Goal: Transaction & Acquisition: Purchase product/service

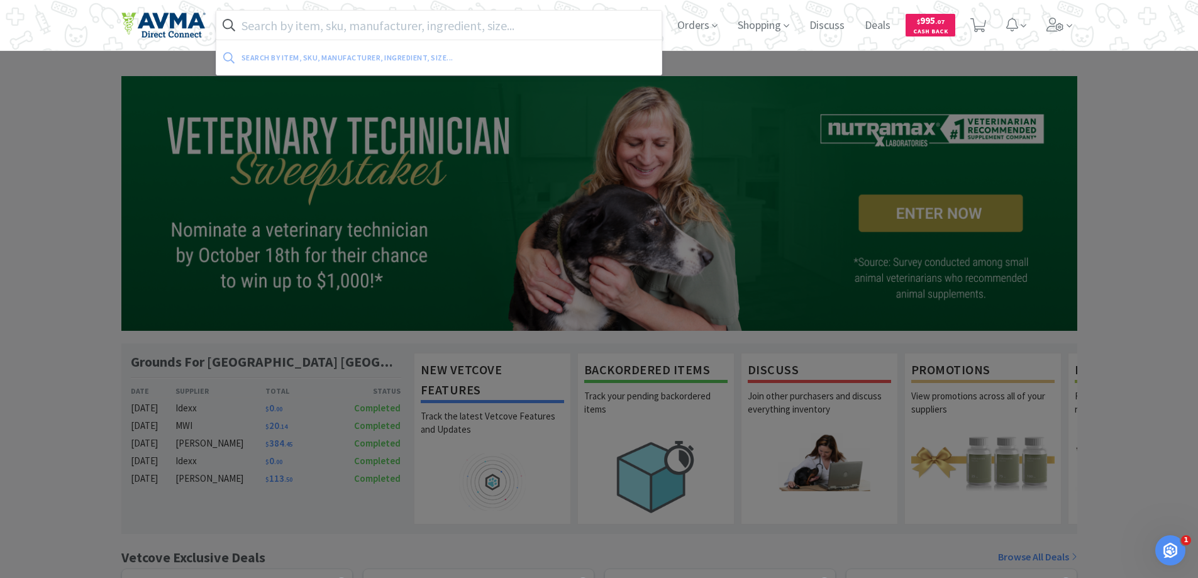
click at [470, 17] on input "text" at bounding box center [439, 25] width 446 height 29
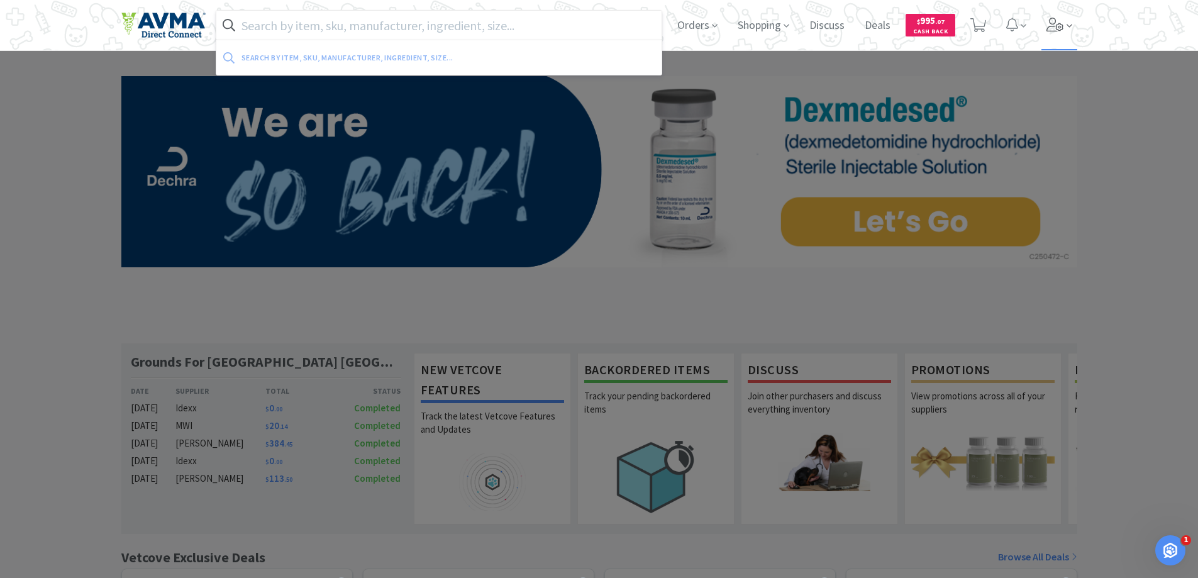
click at [1047, 32] on span at bounding box center [1059, 25] width 36 height 50
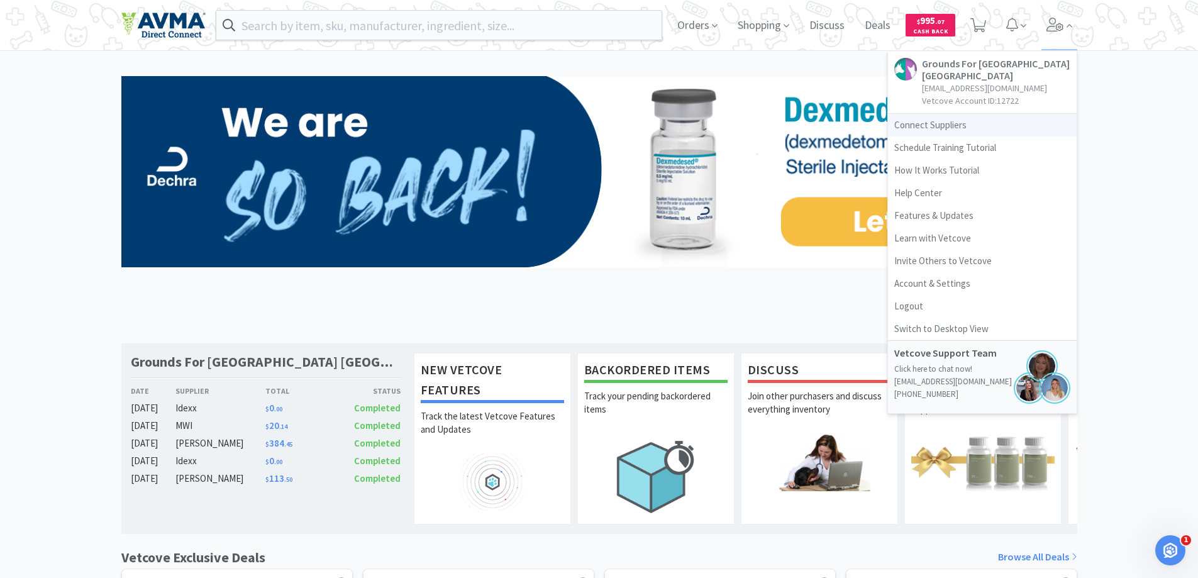
click at [951, 122] on link "Connect Suppliers" at bounding box center [982, 125] width 189 height 23
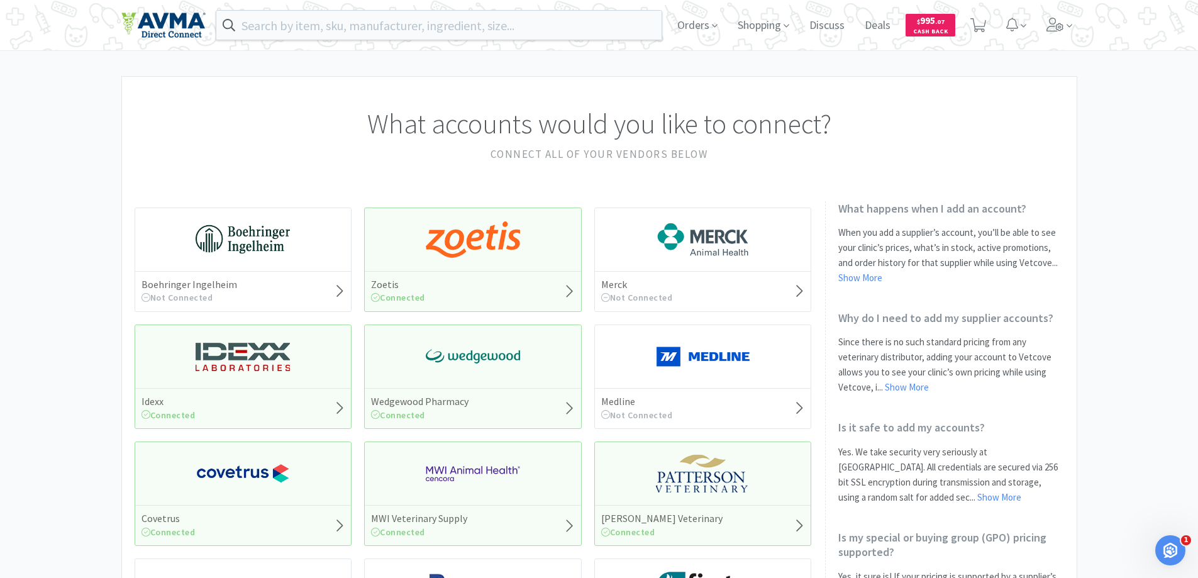
click at [471, 256] on img at bounding box center [473, 240] width 94 height 38
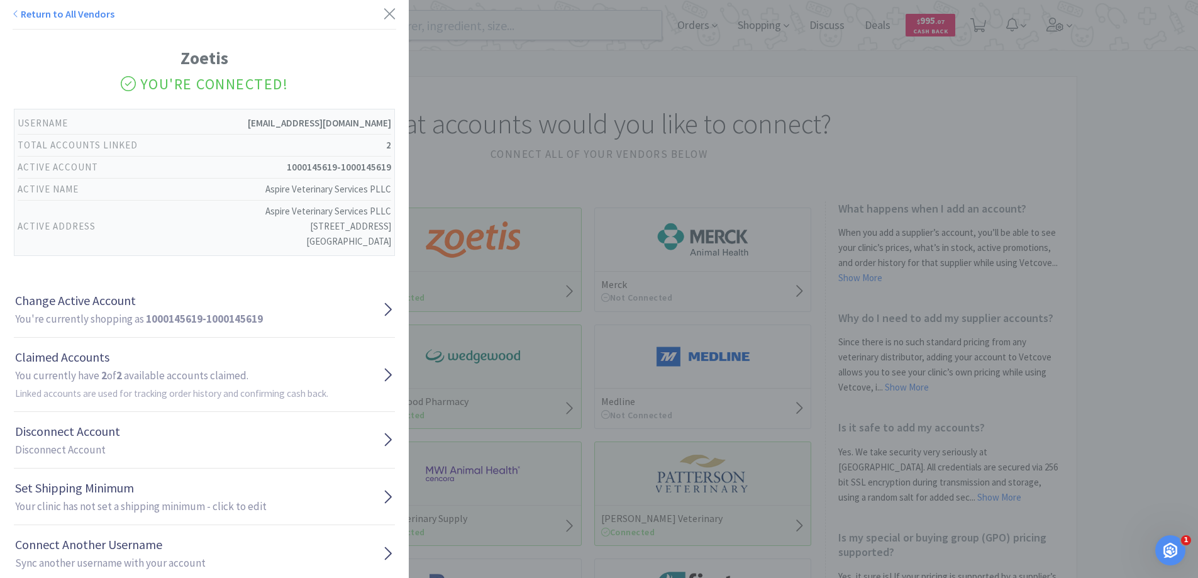
click at [468, 167] on div "Return to All Vendors Zoetis You're Connected! Username [EMAIL_ADDRESS][DOMAIN_…" at bounding box center [599, 289] width 1198 height 578
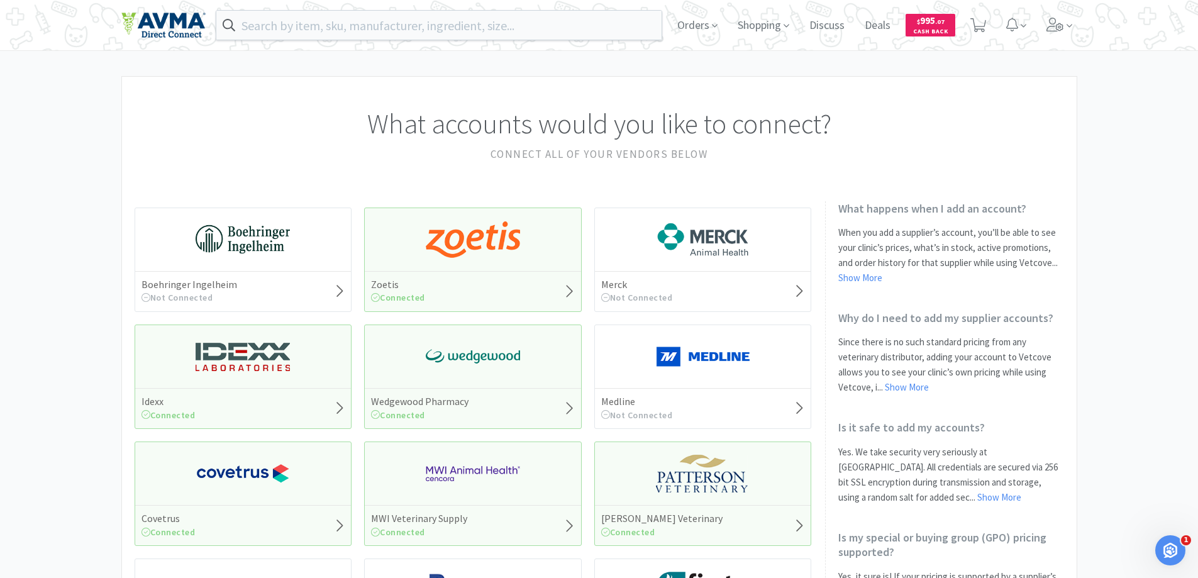
click at [465, 343] on img at bounding box center [473, 357] width 94 height 38
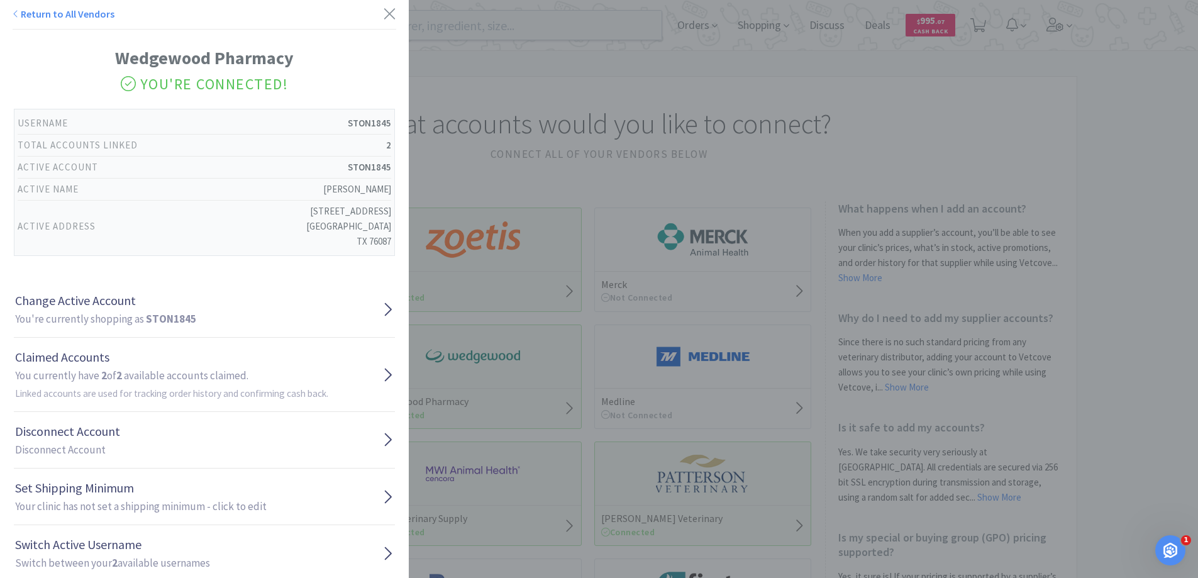
click at [443, 148] on div "Return to All Vendors Wedgewood Pharmacy You're Connected! Username STON1845 To…" at bounding box center [599, 289] width 1198 height 578
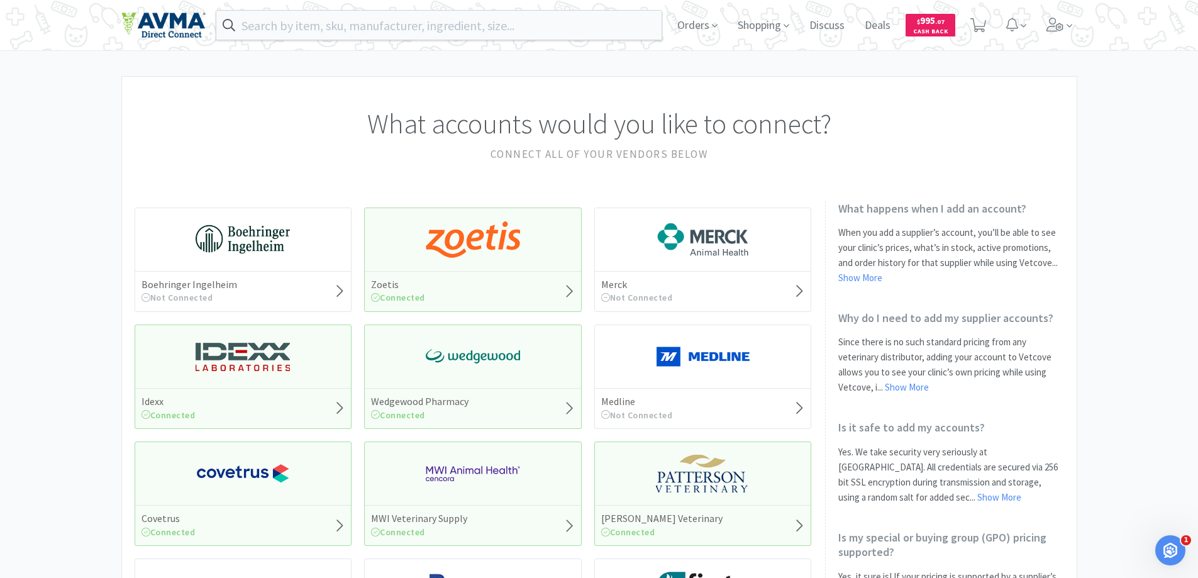
click at [283, 387] on div "Idexx Connected" at bounding box center [244, 376] width 218 height 104
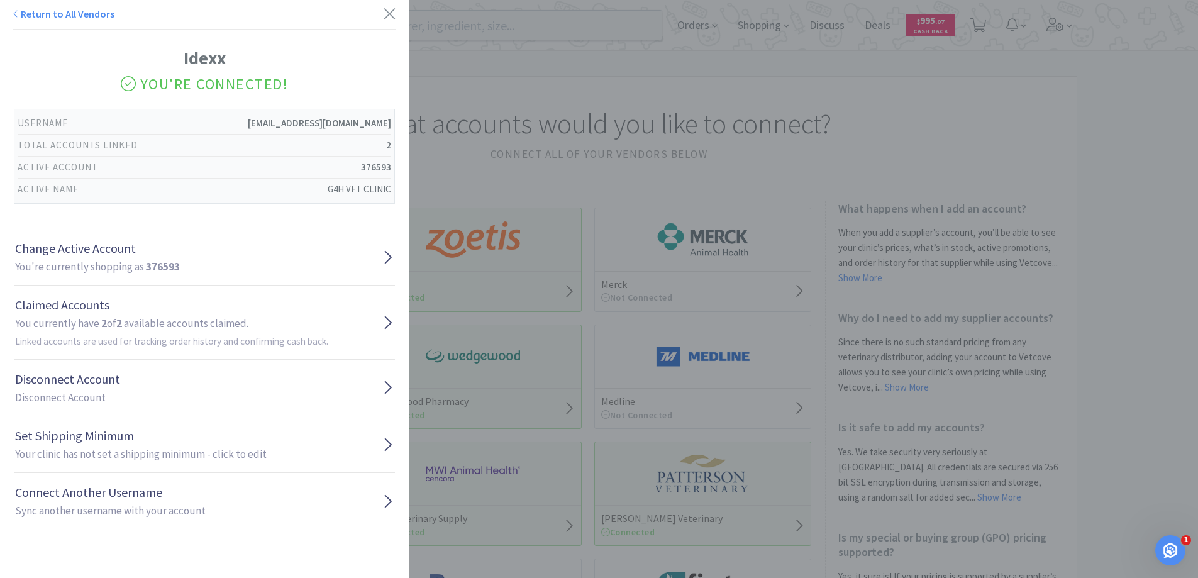
click at [463, 175] on div "Return to All Vendors Idexx You're Connected! Username [EMAIL_ADDRESS][DOMAIN_N…" at bounding box center [599, 289] width 1198 height 578
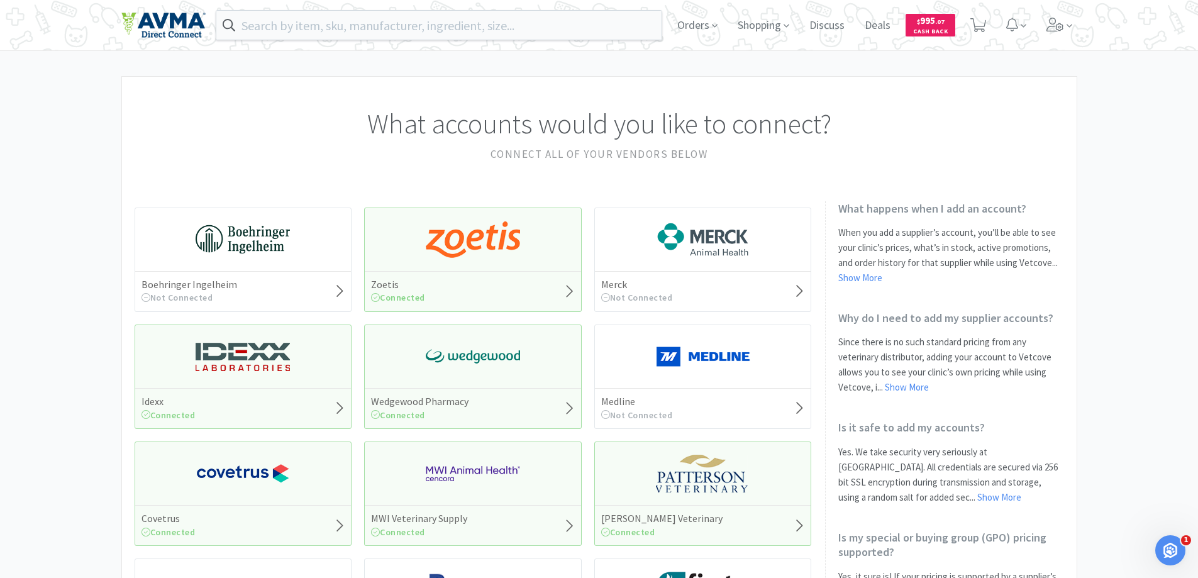
click at [670, 473] on img at bounding box center [703, 474] width 94 height 38
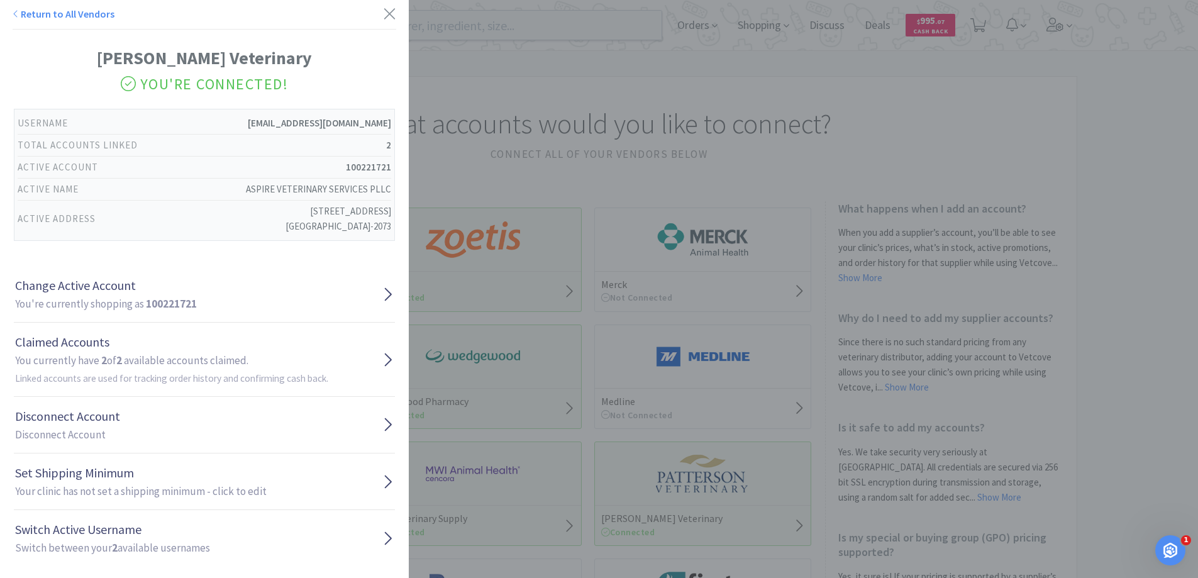
click at [516, 172] on div "Return to All Vendors [PERSON_NAME] Veterinary You're Connected! Username [EMAI…" at bounding box center [599, 289] width 1198 height 578
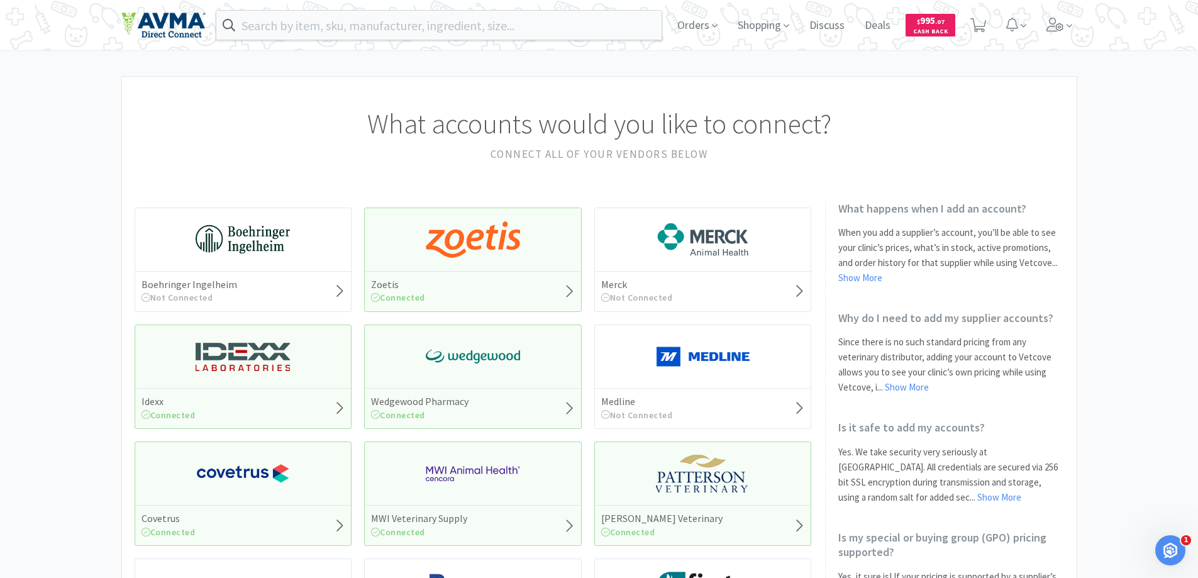
click at [456, 473] on img at bounding box center [473, 474] width 94 height 38
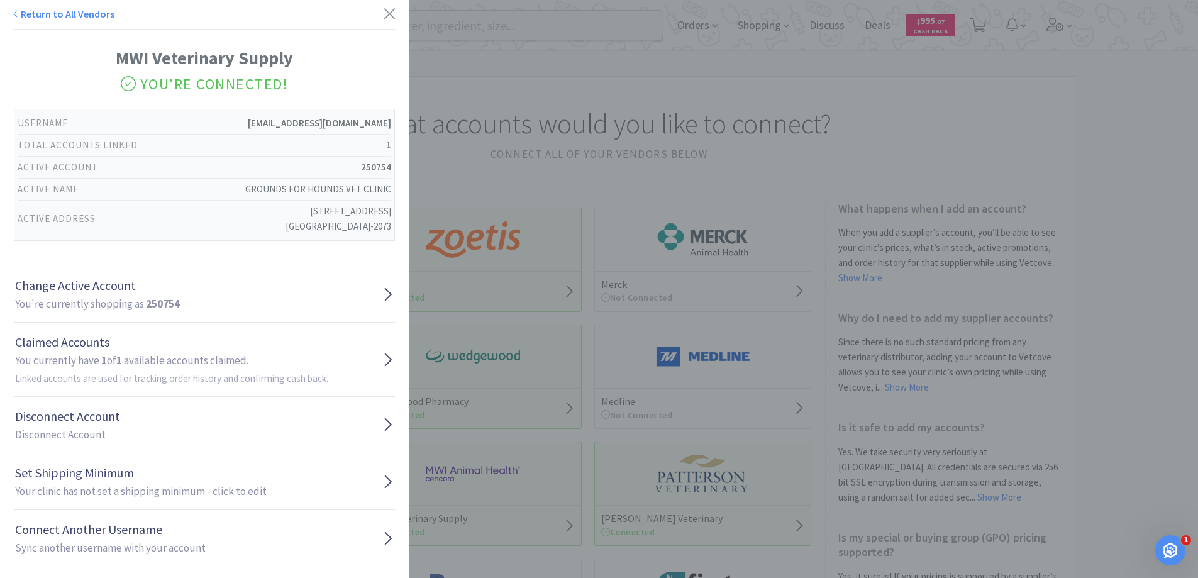
click at [439, 155] on div "Return to All Vendors MWI Veterinary Supply You're Connected! Username [EMAIL_A…" at bounding box center [599, 289] width 1198 height 578
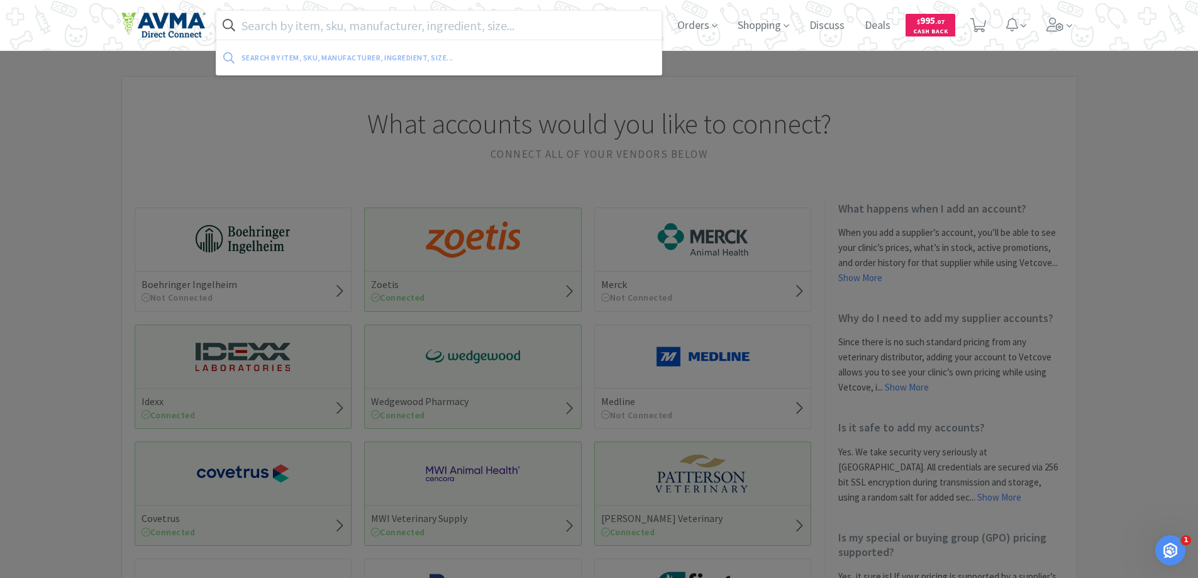
click at [275, 20] on input "text" at bounding box center [439, 25] width 446 height 29
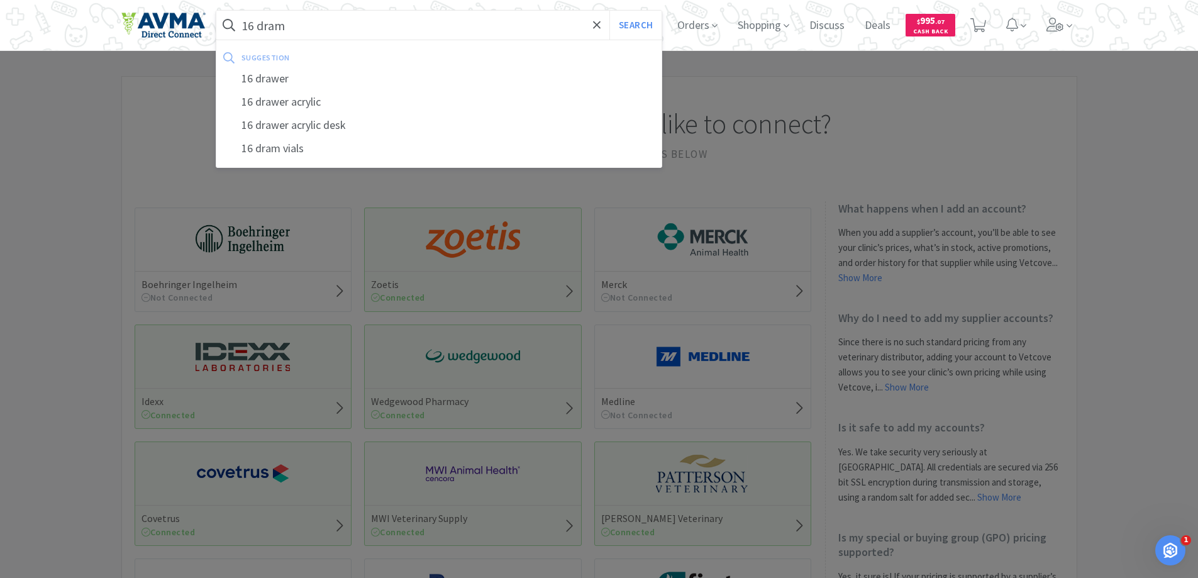
type input "16 dram"
click at [609, 11] on button "Search" at bounding box center [635, 25] width 52 height 29
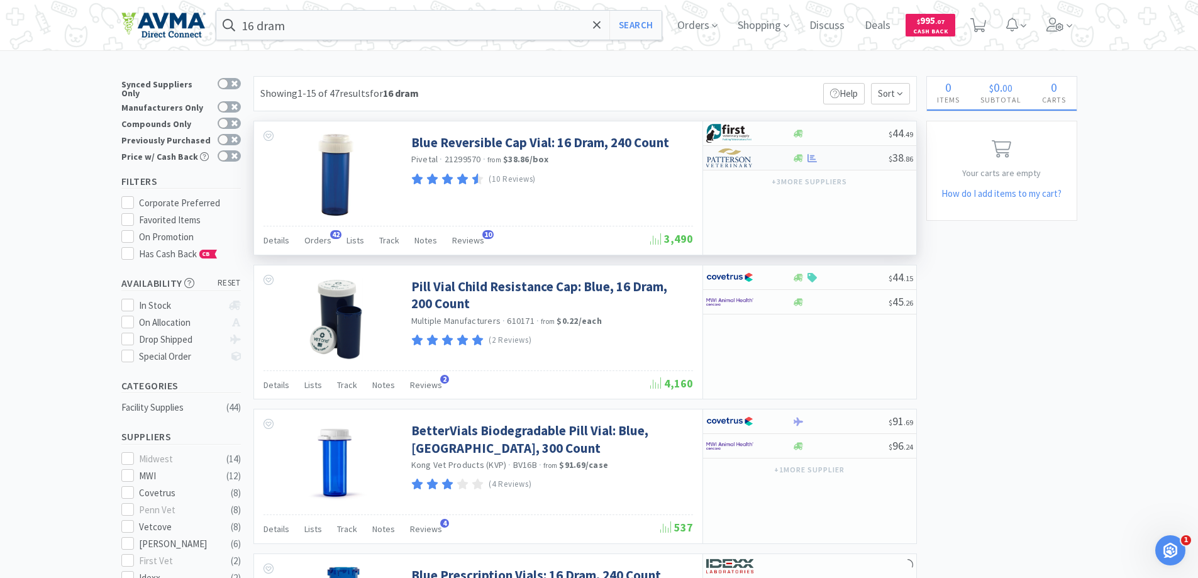
click at [729, 157] on img at bounding box center [729, 157] width 47 height 19
select select "1"
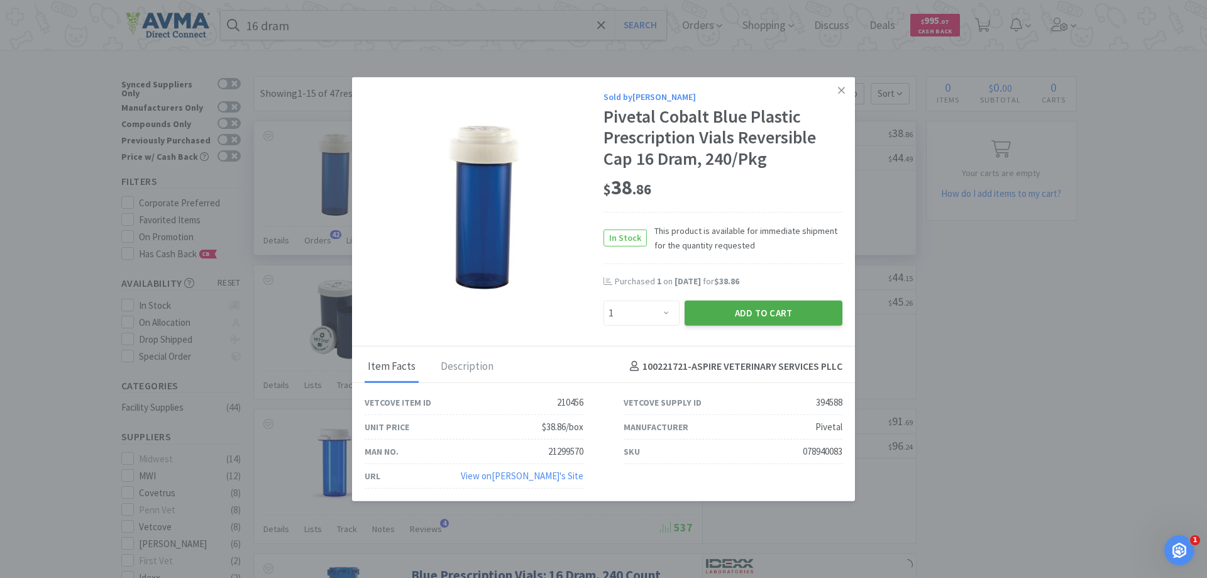
click at [760, 309] on button "Add to Cart" at bounding box center [764, 312] width 158 height 25
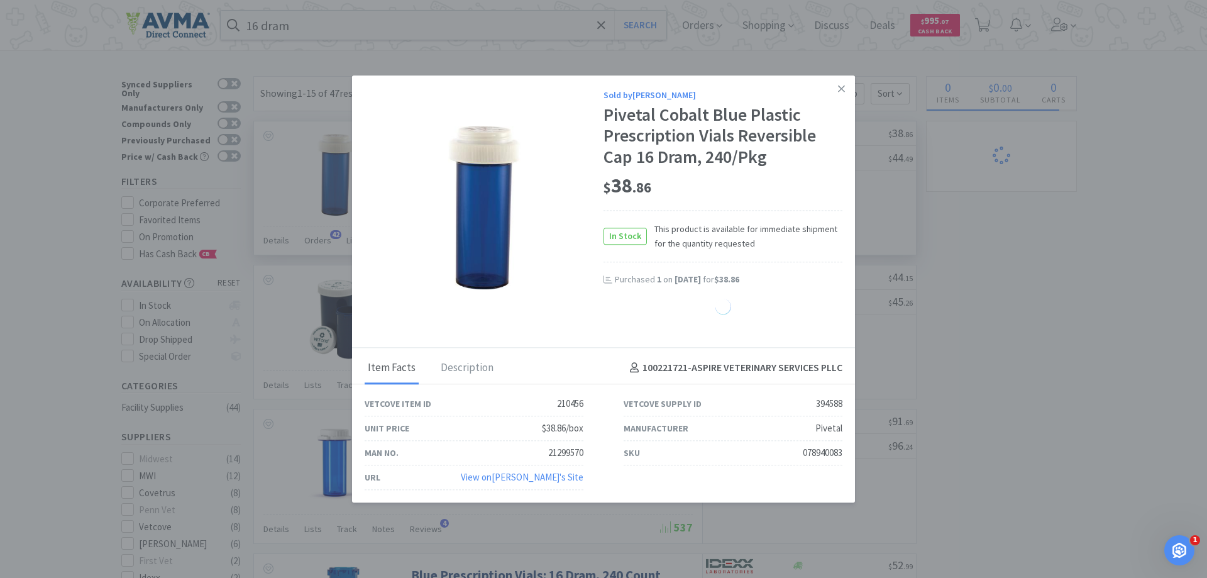
select select "1"
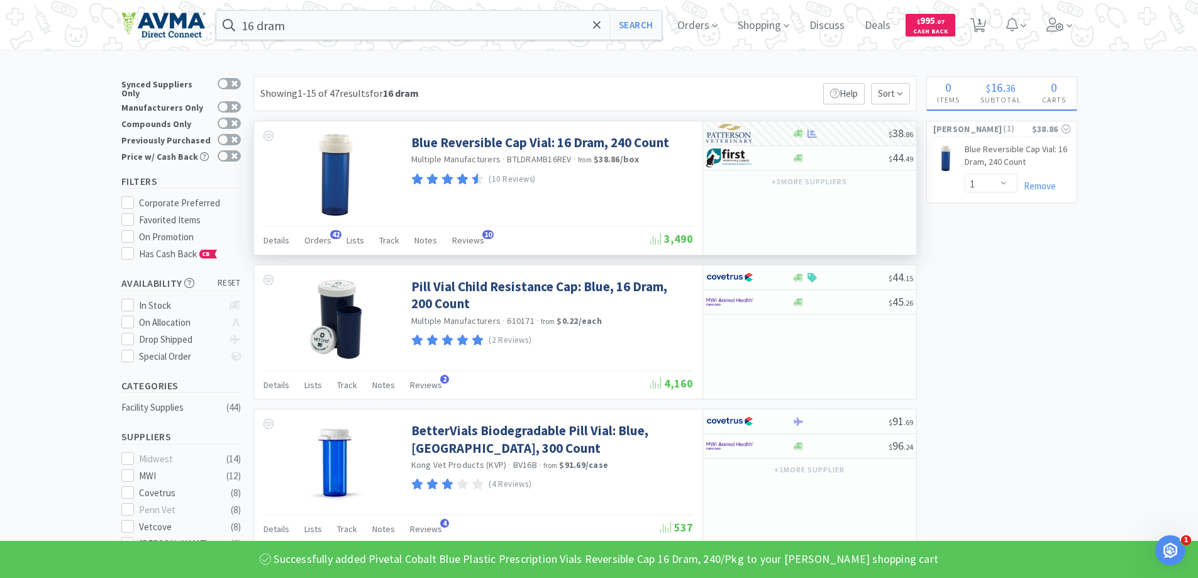
click at [297, 23] on input "16 dram" at bounding box center [439, 25] width 446 height 29
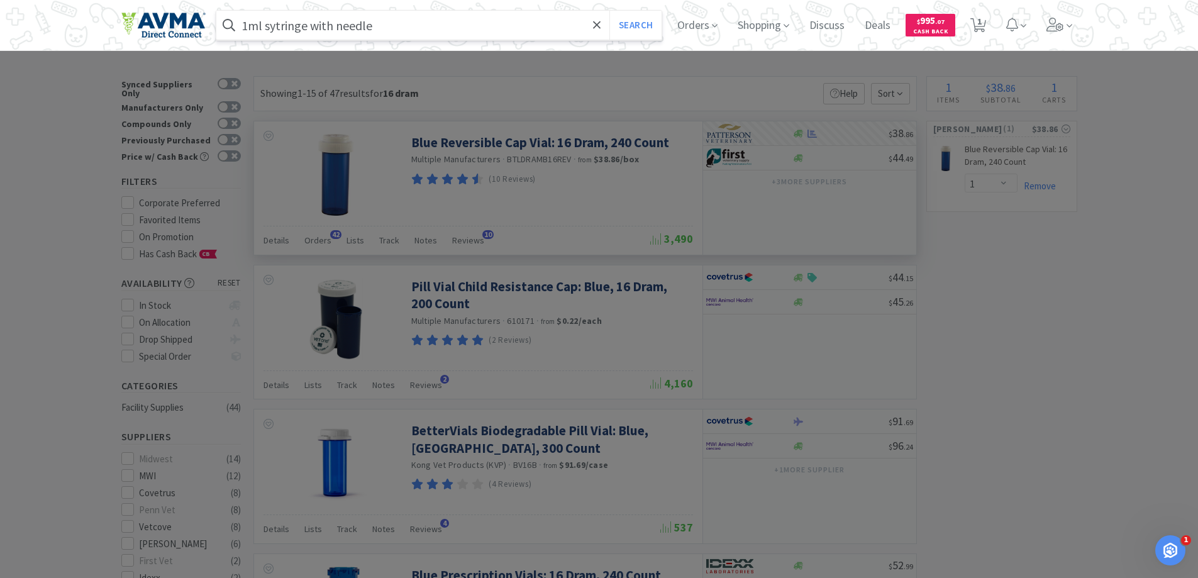
type input "1ml sytringe with needle"
click at [609, 11] on button "Search" at bounding box center [635, 25] width 52 height 29
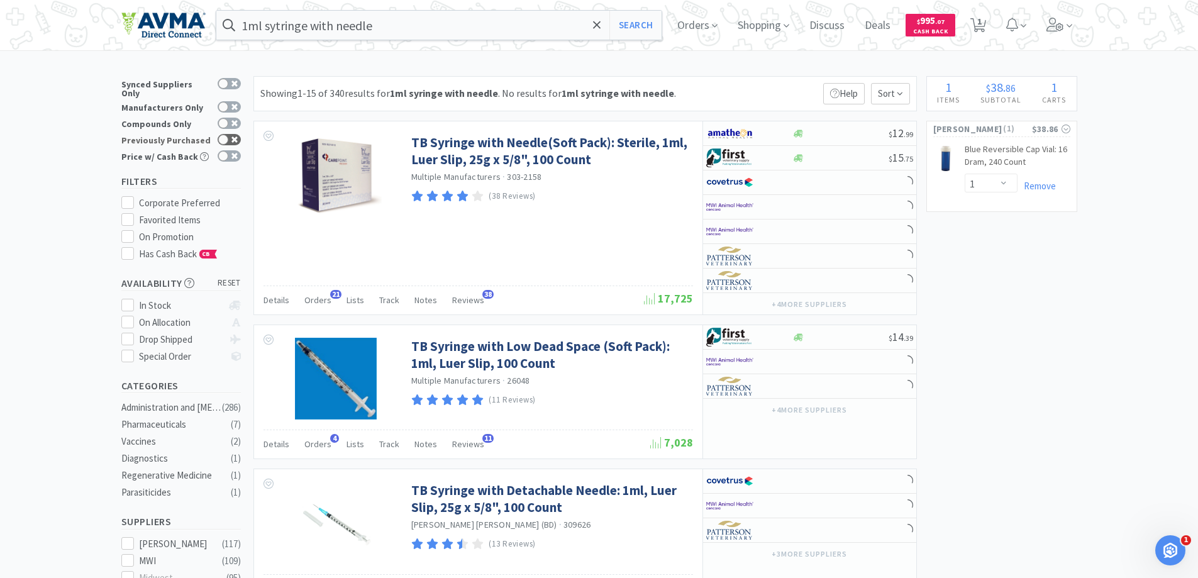
click at [226, 134] on div at bounding box center [229, 139] width 23 height 11
checkbox input "true"
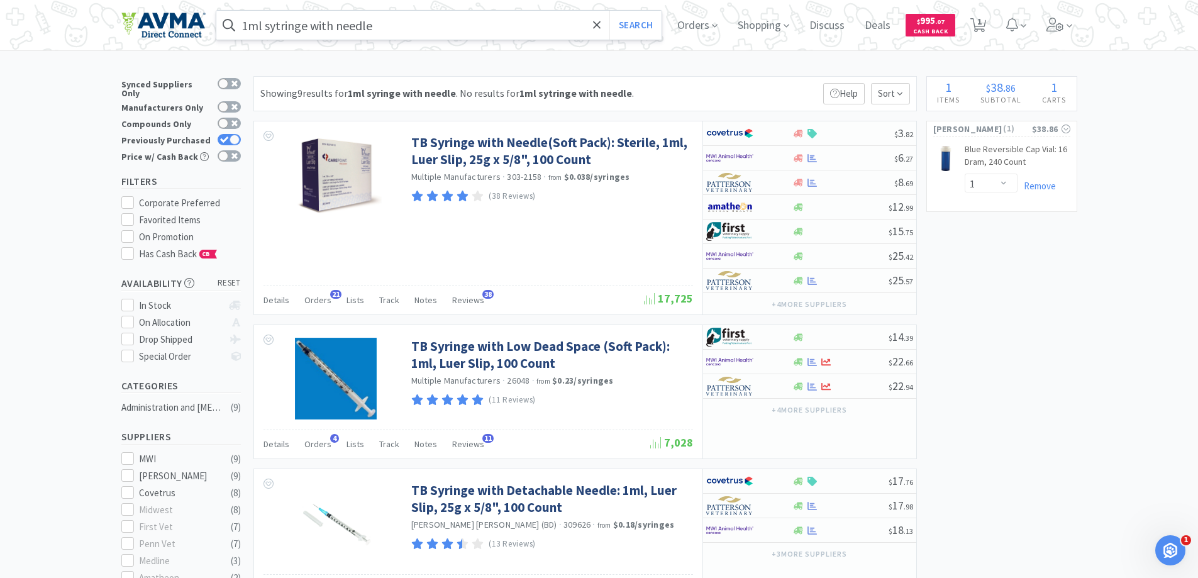
click at [251, 24] on input "1ml sytringe with needle" at bounding box center [439, 25] width 446 height 29
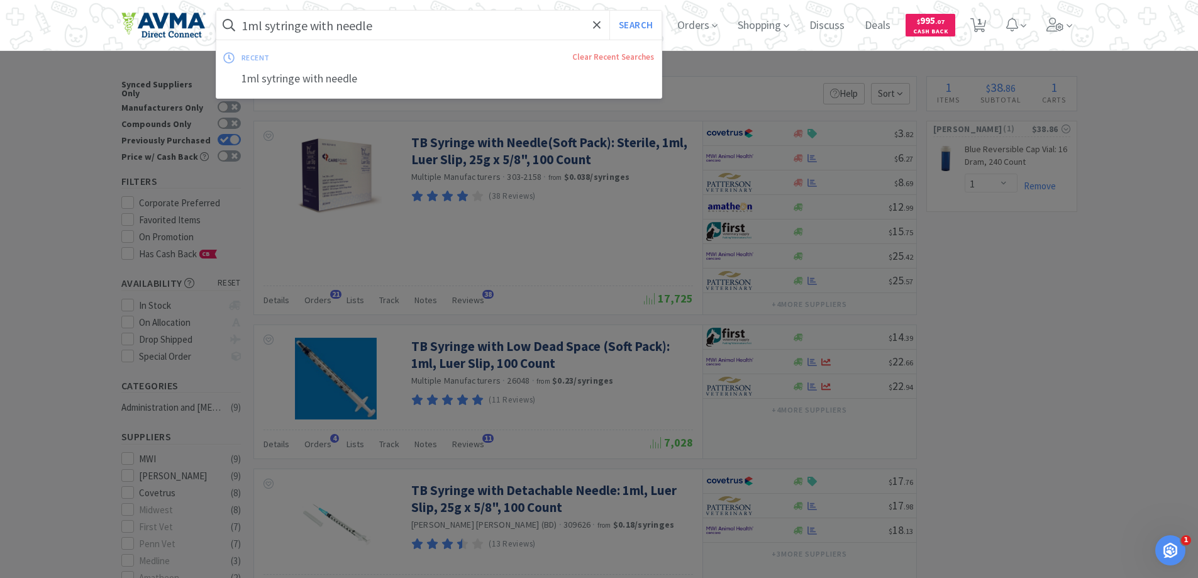
click at [251, 24] on input "1ml sytringe with needle" at bounding box center [439, 25] width 446 height 29
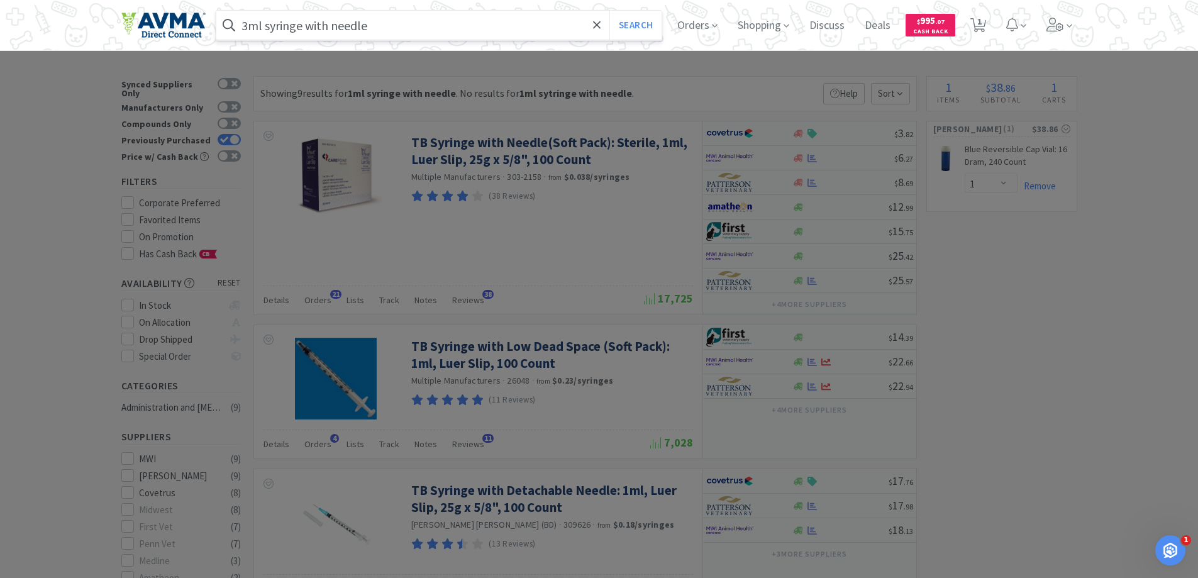
click at [609, 11] on button "Search" at bounding box center [635, 25] width 52 height 29
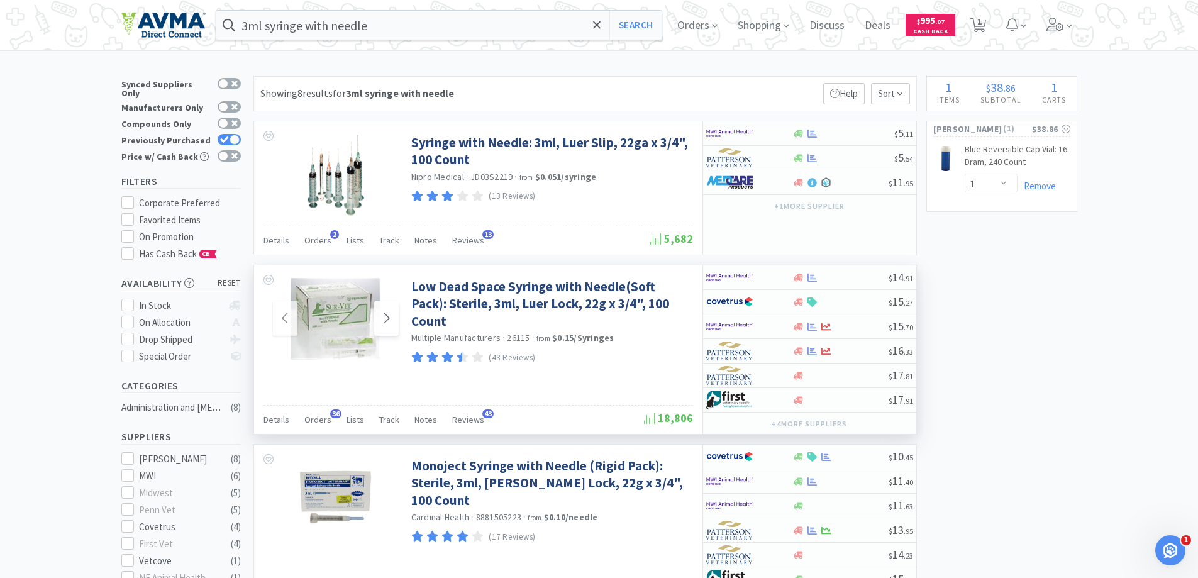
click at [390, 323] on icon at bounding box center [386, 318] width 9 height 15
click at [392, 323] on span at bounding box center [386, 318] width 25 height 35
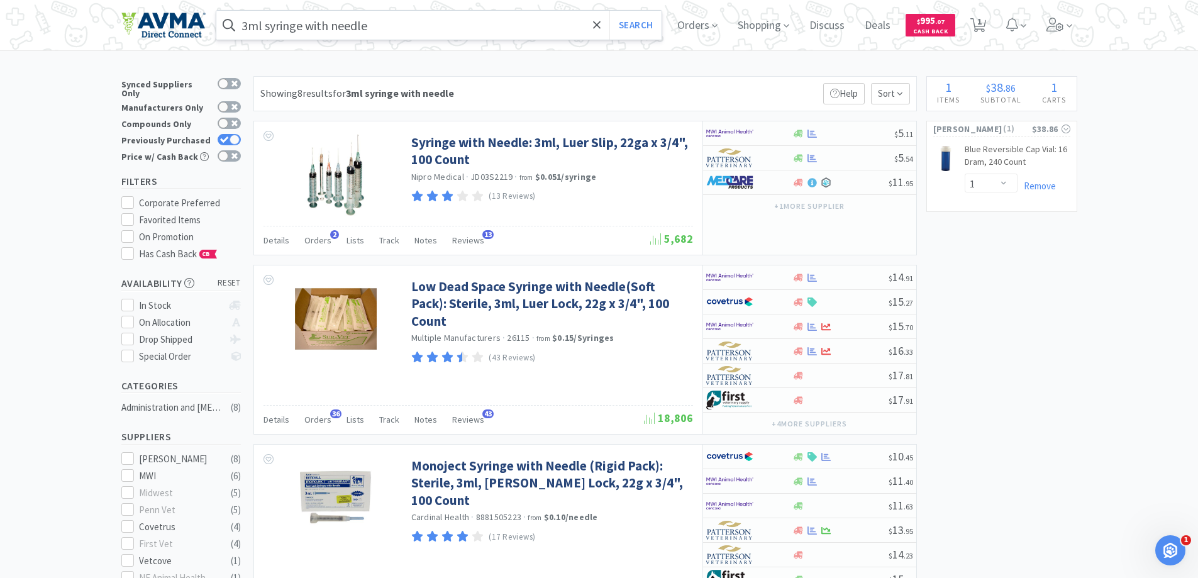
click at [385, 26] on input "3ml syringe with needle" at bounding box center [439, 25] width 446 height 29
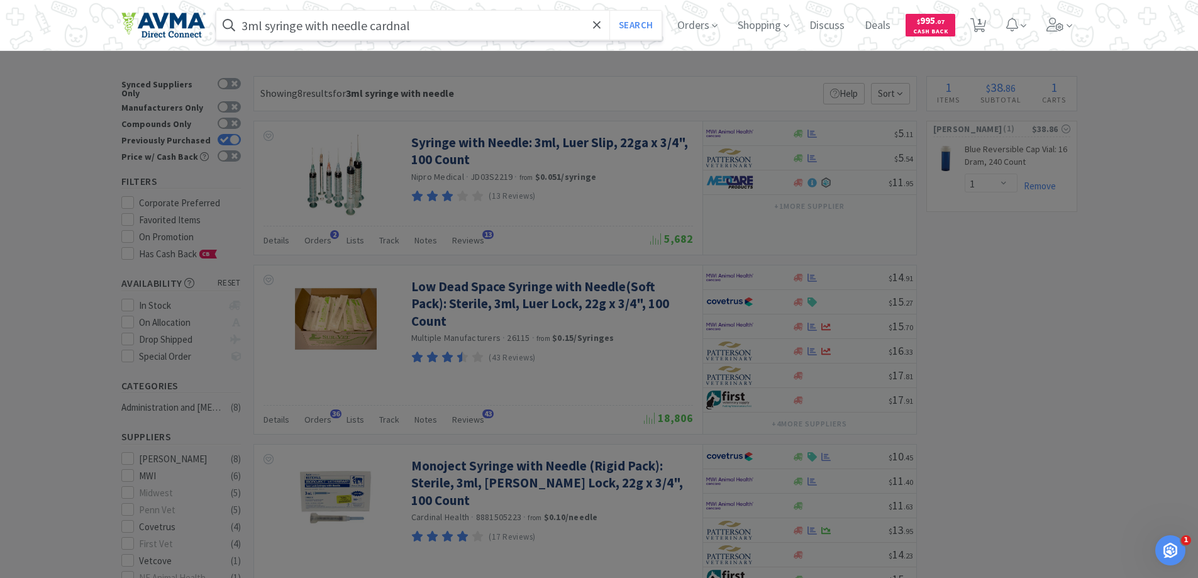
type input "3ml syringe with needle cardnal"
click at [609, 11] on button "Search" at bounding box center [635, 25] width 52 height 29
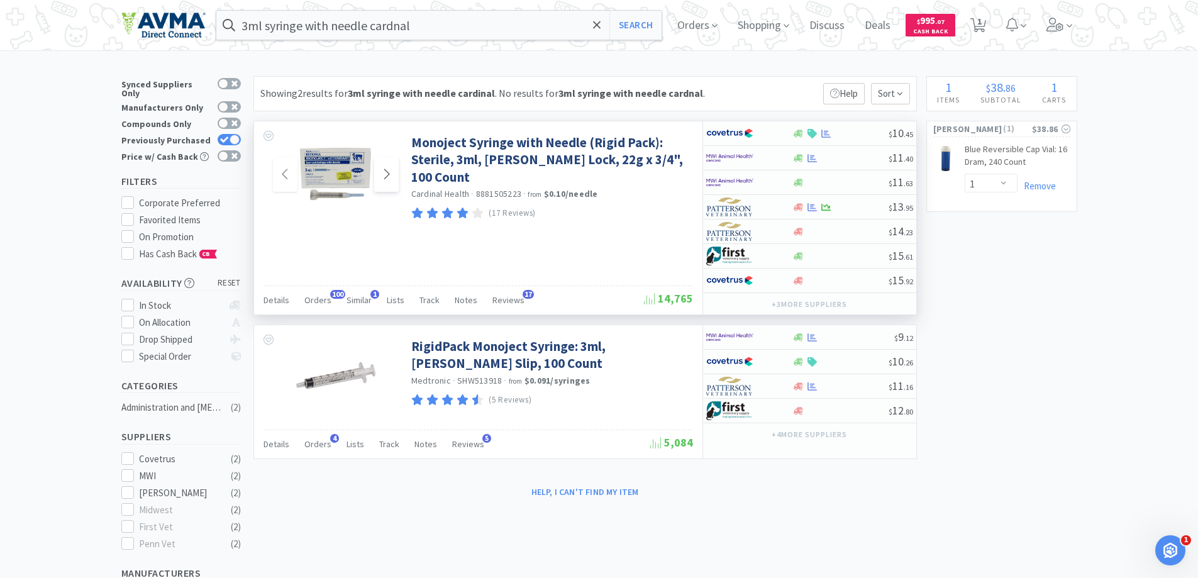
click at [392, 177] on span at bounding box center [386, 174] width 25 height 35
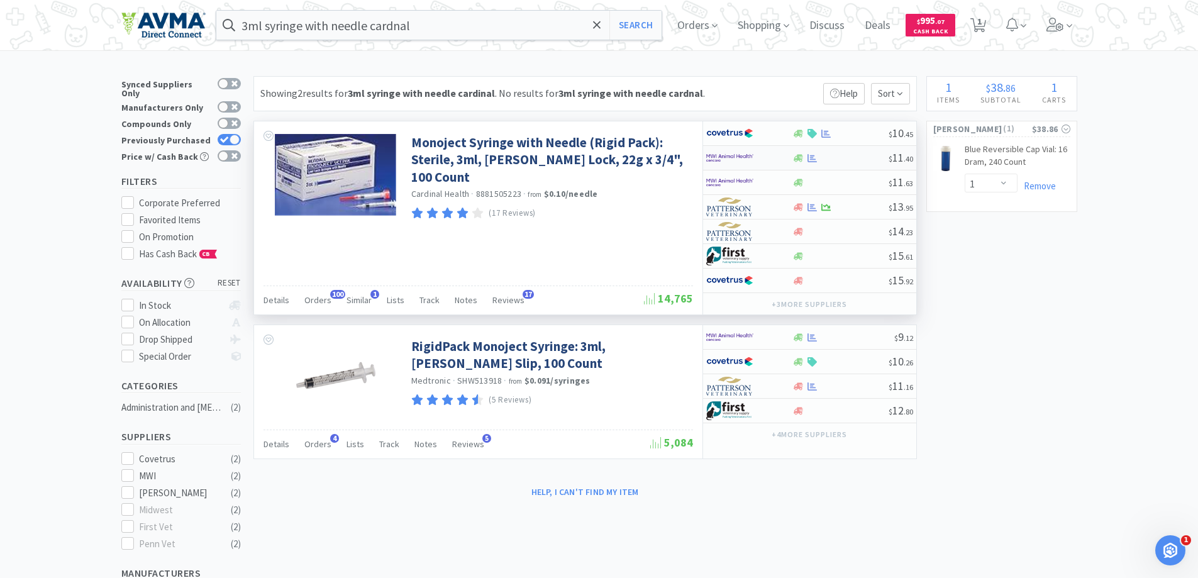
click at [719, 150] on img at bounding box center [729, 157] width 47 height 19
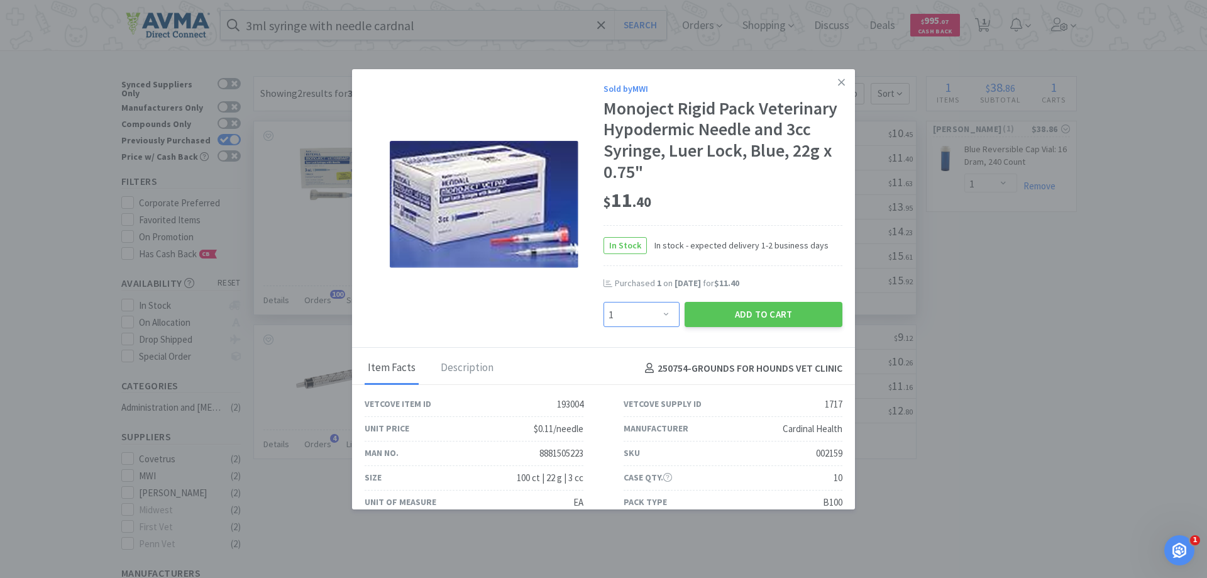
click at [644, 311] on select "Enter Quantity 1 2 3 4 5 6 7 8 9 10 11 12 13 14 15 16 17 18 19 20 Enter Quantity" at bounding box center [642, 314] width 76 height 25
select select "4"
click at [604, 302] on select "Enter Quantity 1 2 3 4 5 6 7 8 9 10 11 12 13 14 15 16 17 18 19 20 Enter Quantity" at bounding box center [642, 314] width 76 height 25
click at [769, 308] on button "Add to Cart" at bounding box center [764, 314] width 158 height 25
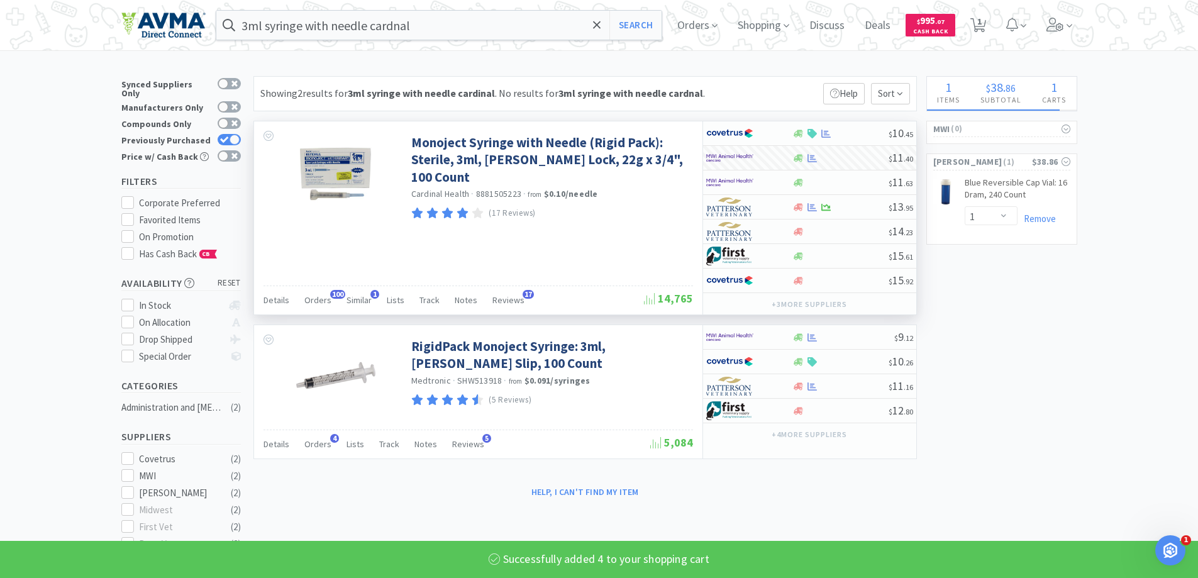
select select "4"
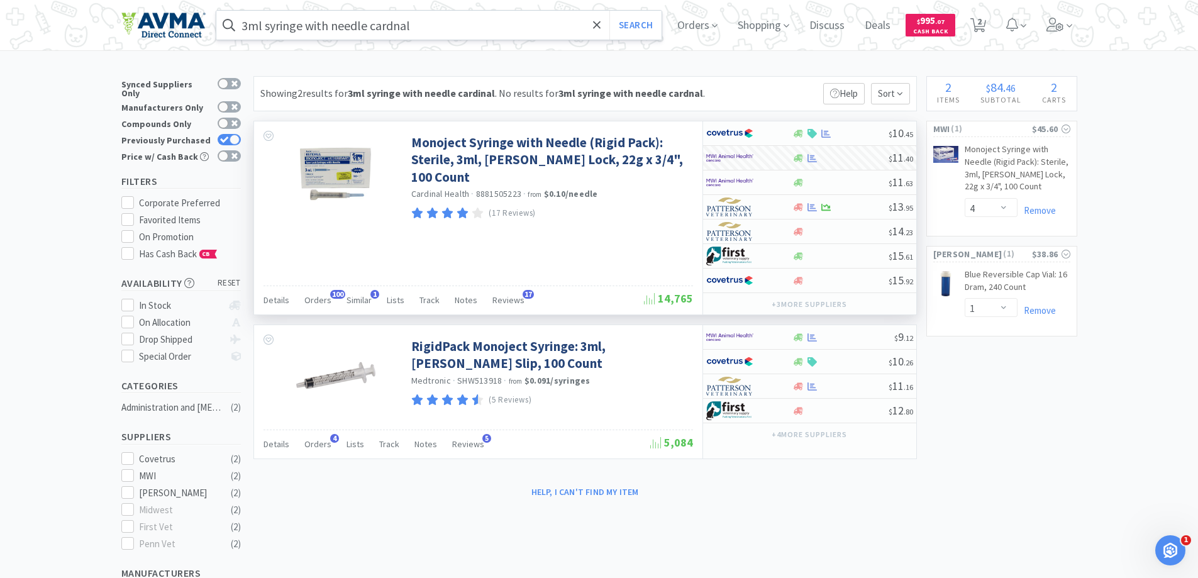
click at [468, 28] on input "3ml syringe with needle cardnal" at bounding box center [439, 25] width 446 height 29
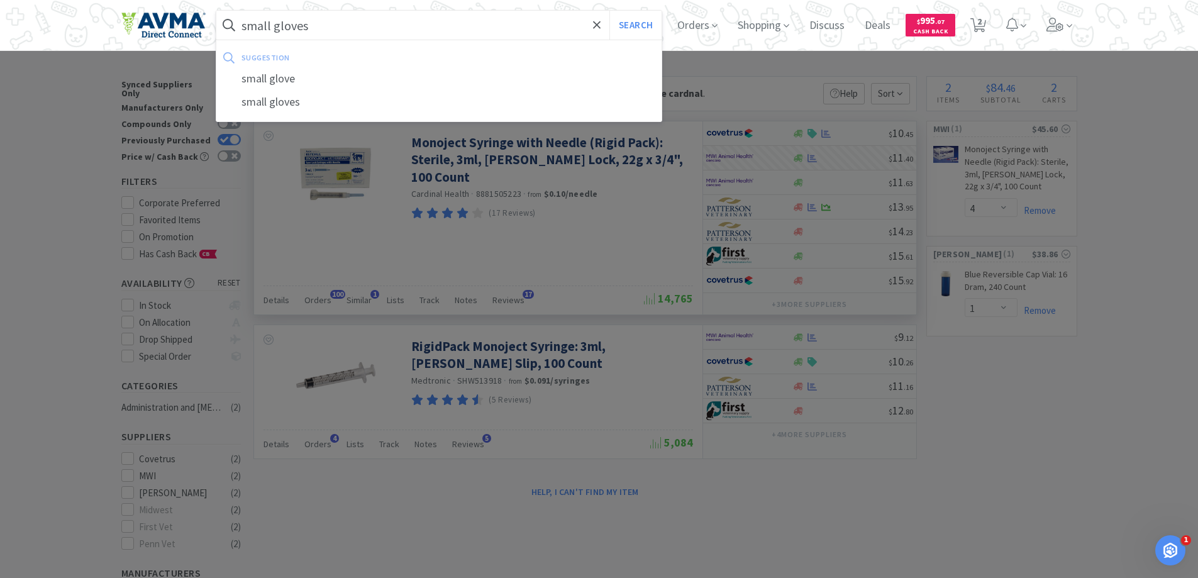
type input "small gloves"
click at [609, 11] on button "Search" at bounding box center [635, 25] width 52 height 29
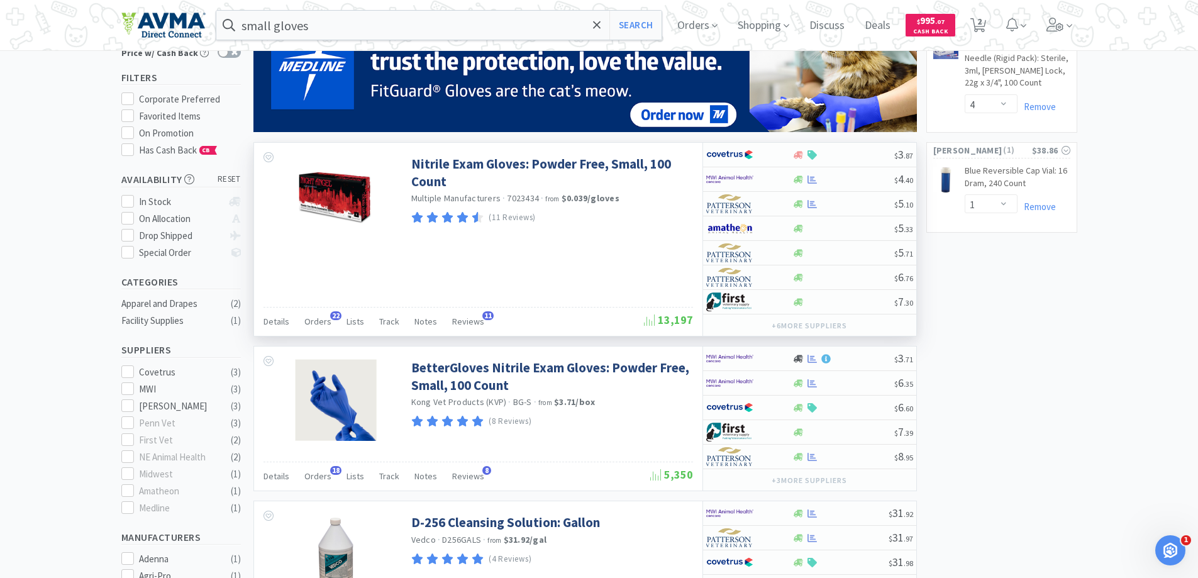
scroll to position [126, 0]
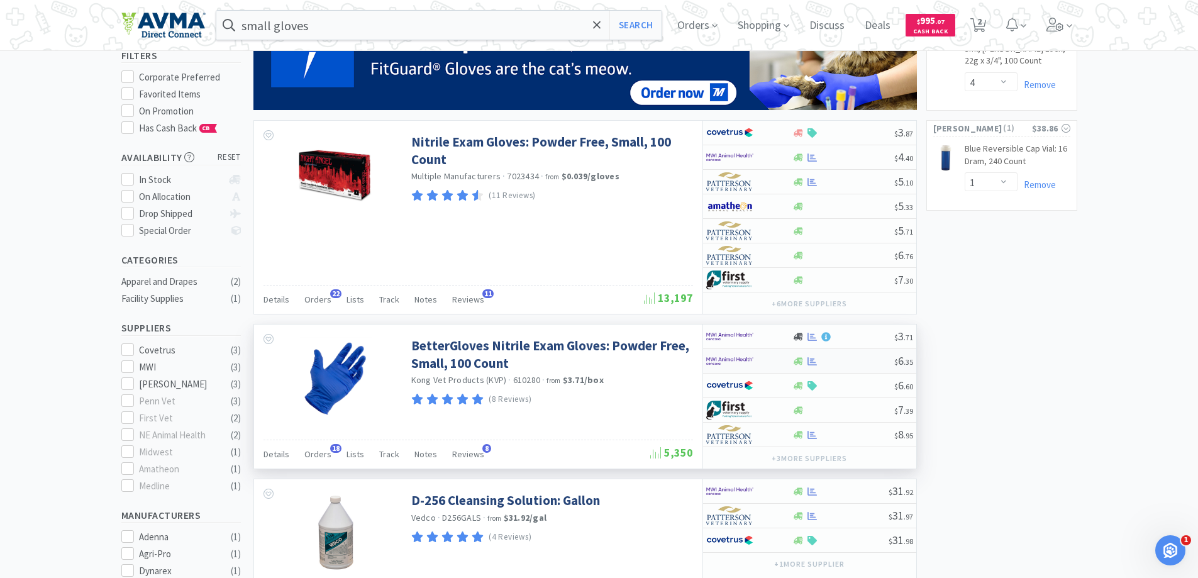
click at [723, 364] on img at bounding box center [729, 360] width 47 height 19
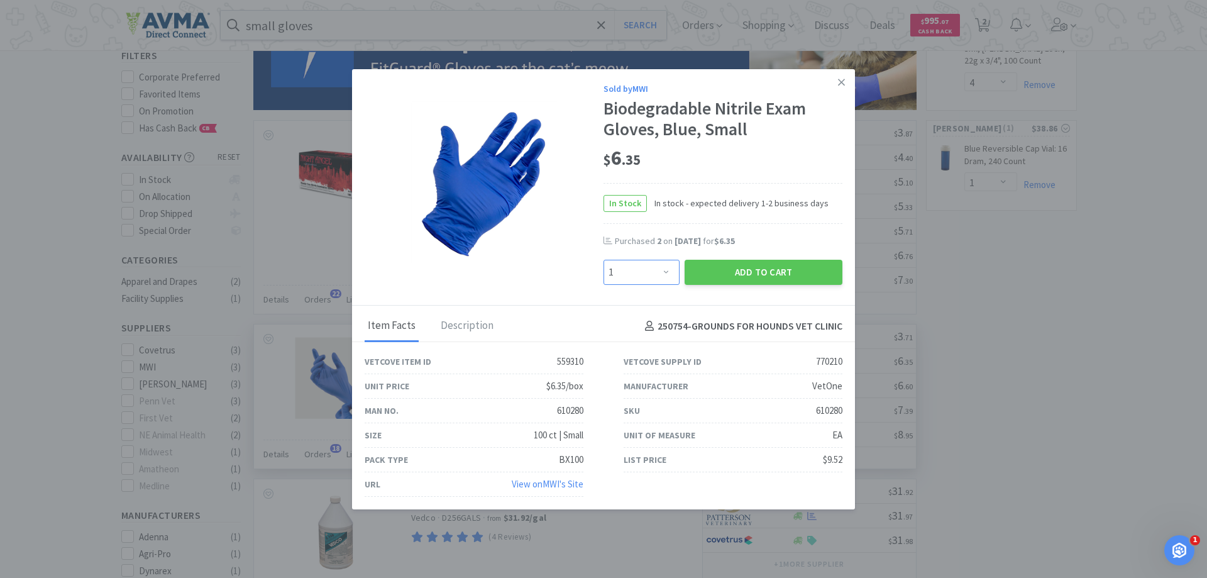
click at [663, 266] on select "Enter Quantity 1 2 3 4 5 6 7 8 9 10 11 12 13 14 15 16 17 18 19 20 Enter Quantity" at bounding box center [642, 272] width 76 height 25
select select "3"
click at [604, 260] on select "Enter Quantity 1 2 3 4 5 6 7 8 9 10 11 12 13 14 15 16 17 18 19 20 Enter Quantity" at bounding box center [642, 272] width 76 height 25
click at [707, 268] on button "Add to Cart" at bounding box center [764, 272] width 158 height 25
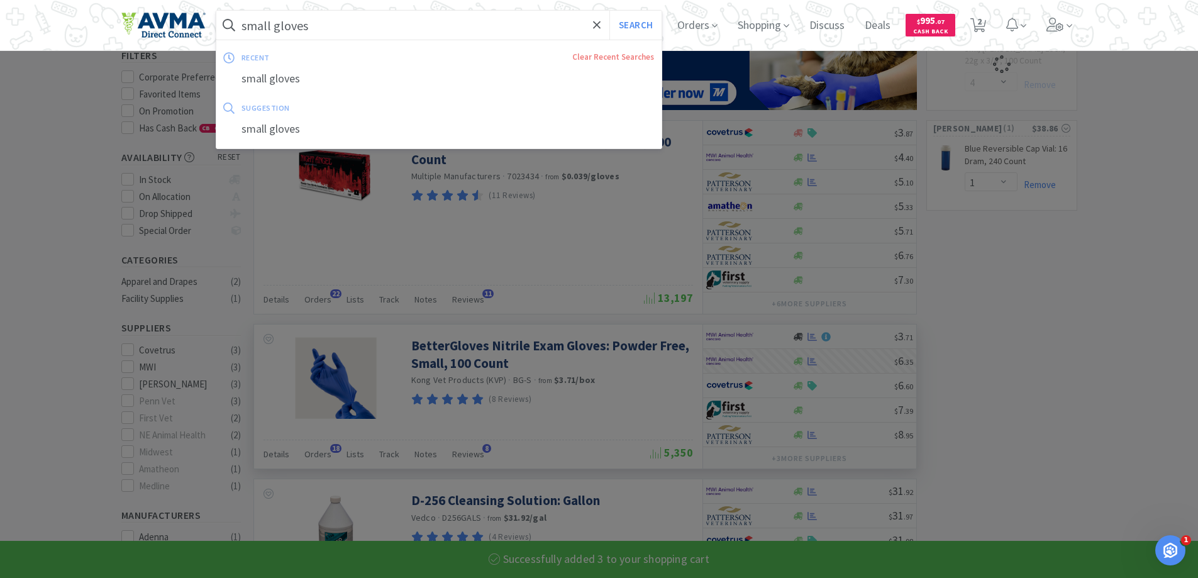
click at [449, 25] on input "small gloves" at bounding box center [439, 25] width 446 height 29
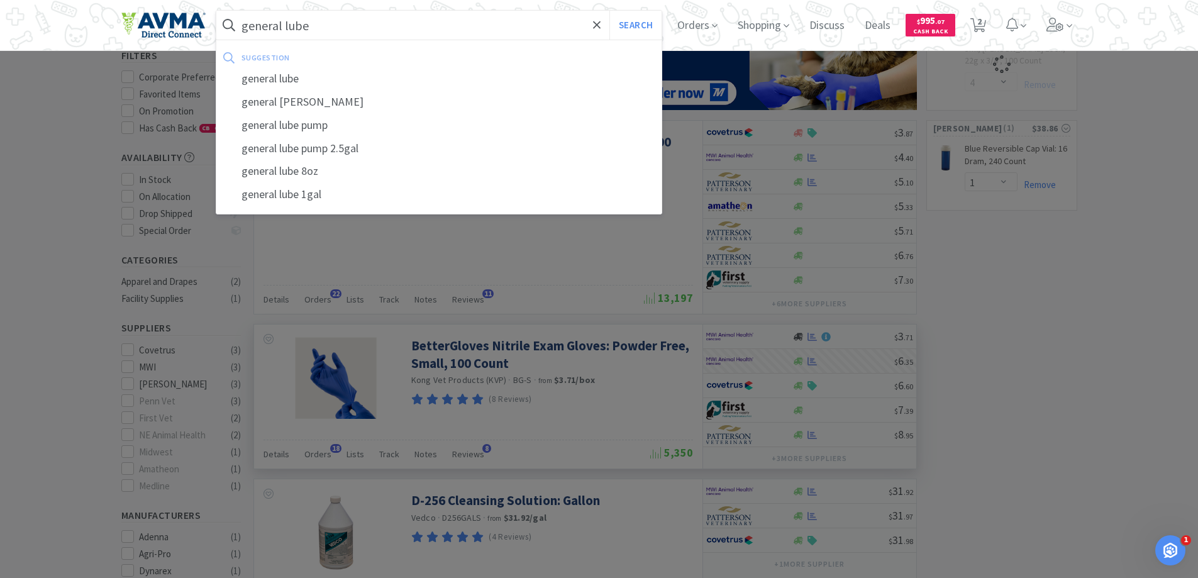
type input "general lube"
click at [609, 11] on button "Search" at bounding box center [635, 25] width 52 height 29
select select "3"
select select "4"
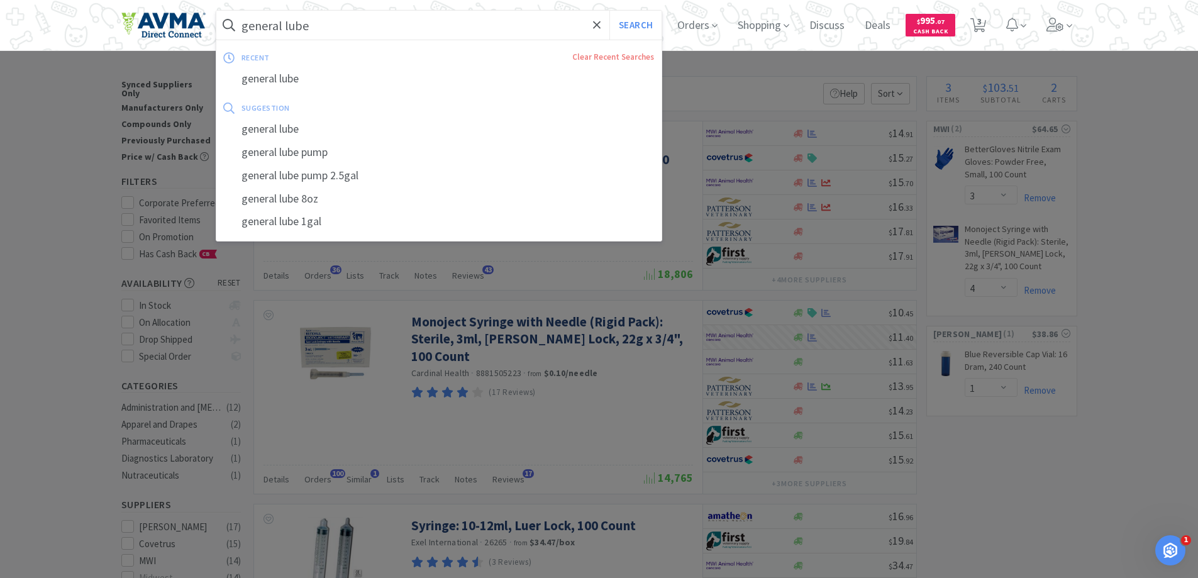
click at [348, 36] on input "general lube" at bounding box center [439, 25] width 446 height 29
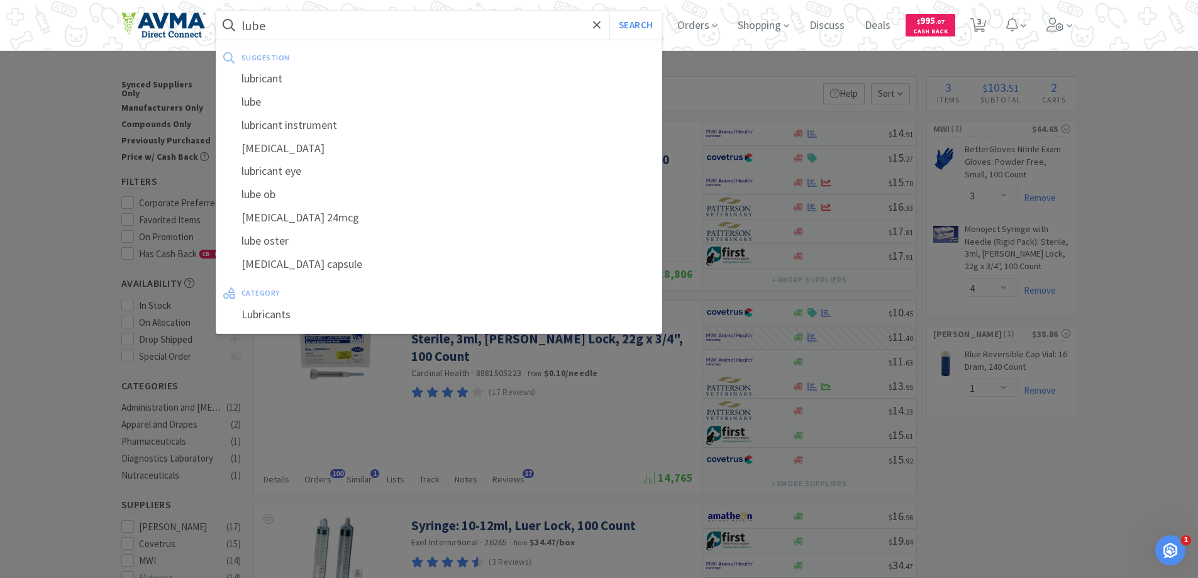
type input "lube"
click at [609, 11] on button "Search" at bounding box center [635, 25] width 52 height 29
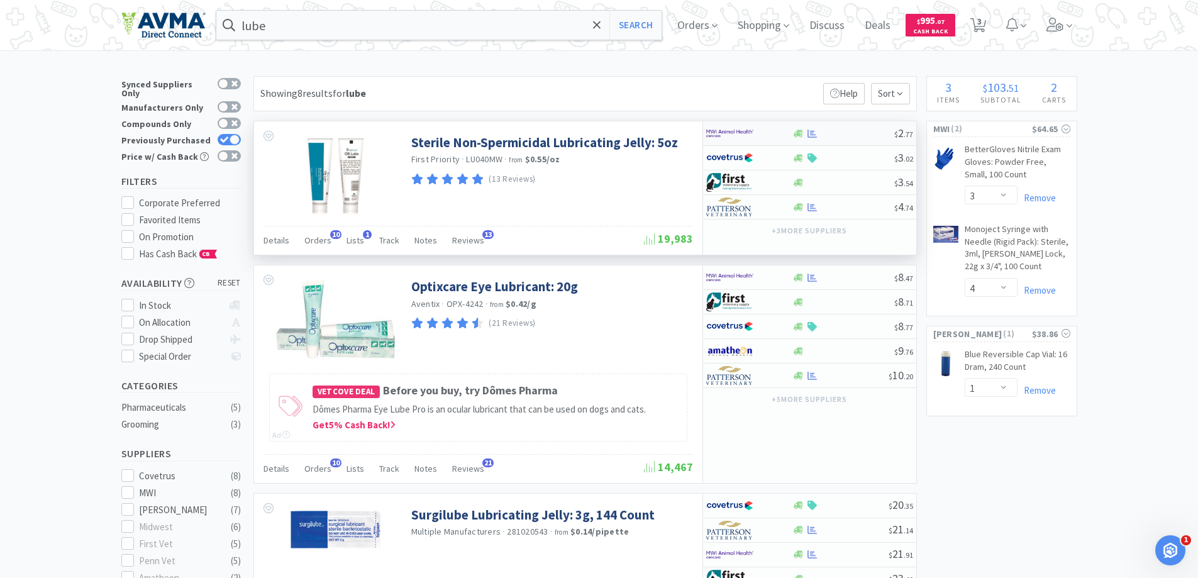
click at [762, 138] on div at bounding box center [740, 133] width 69 height 21
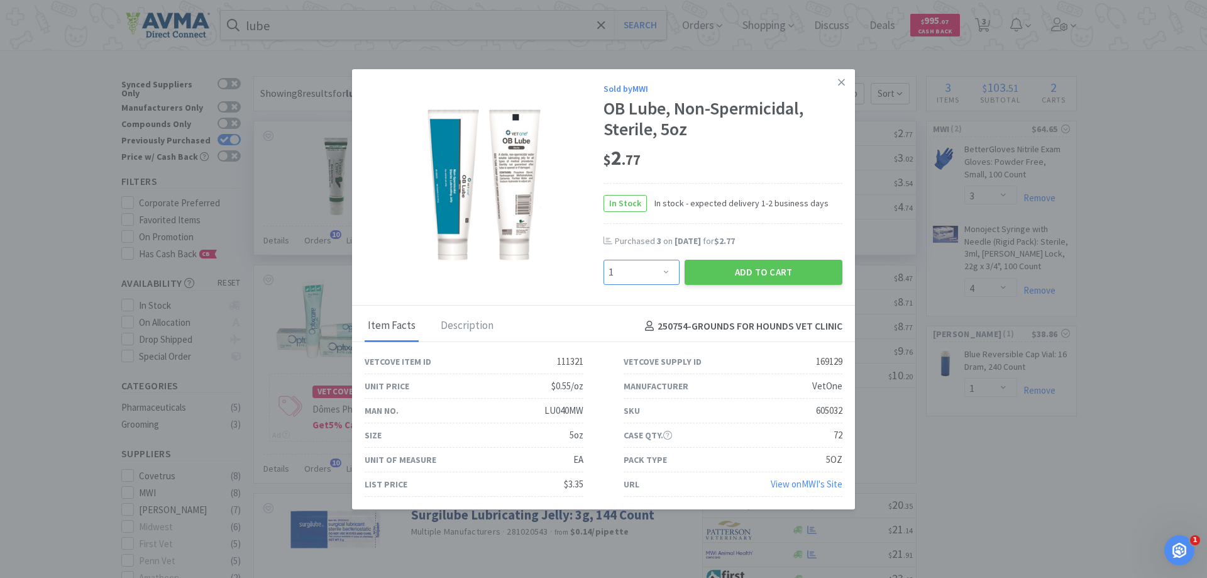
click at [641, 272] on select "Enter Quantity 1 2 3 4 5 6 7 8 9 10 11 12 13 14 15 16 17 18 19 20 Enter Quantity" at bounding box center [642, 272] width 76 height 25
select select "3"
click at [604, 260] on select "Enter Quantity 1 2 3 4 5 6 7 8 9 10 11 12 13 14 15 16 17 18 19 20 Enter Quantity" at bounding box center [642, 272] width 76 height 25
click at [742, 271] on button "Add to Cart" at bounding box center [764, 272] width 158 height 25
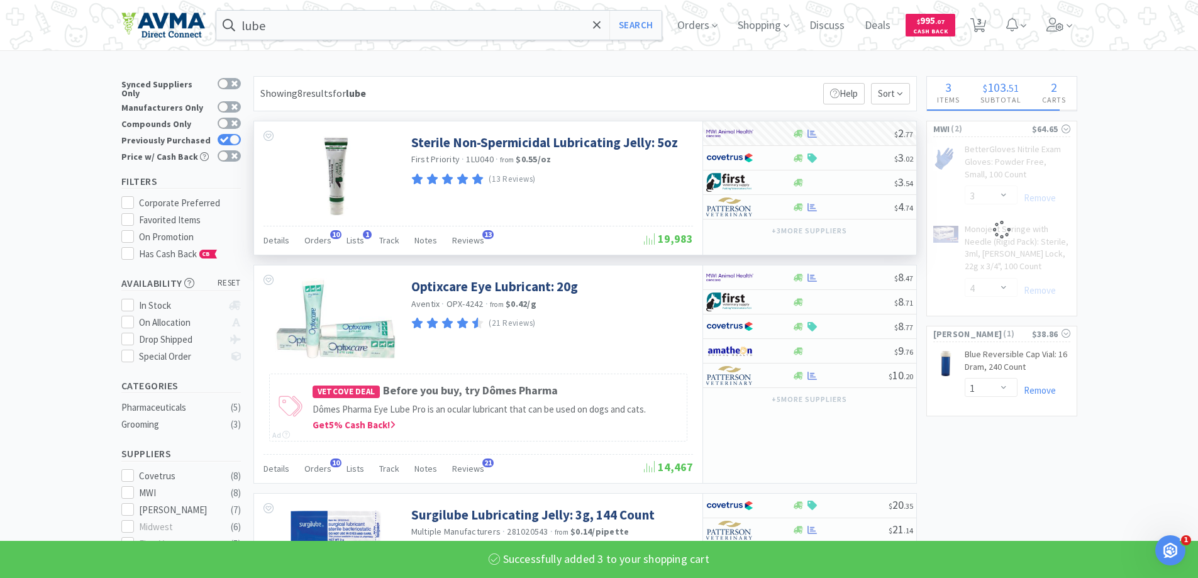
select select "3"
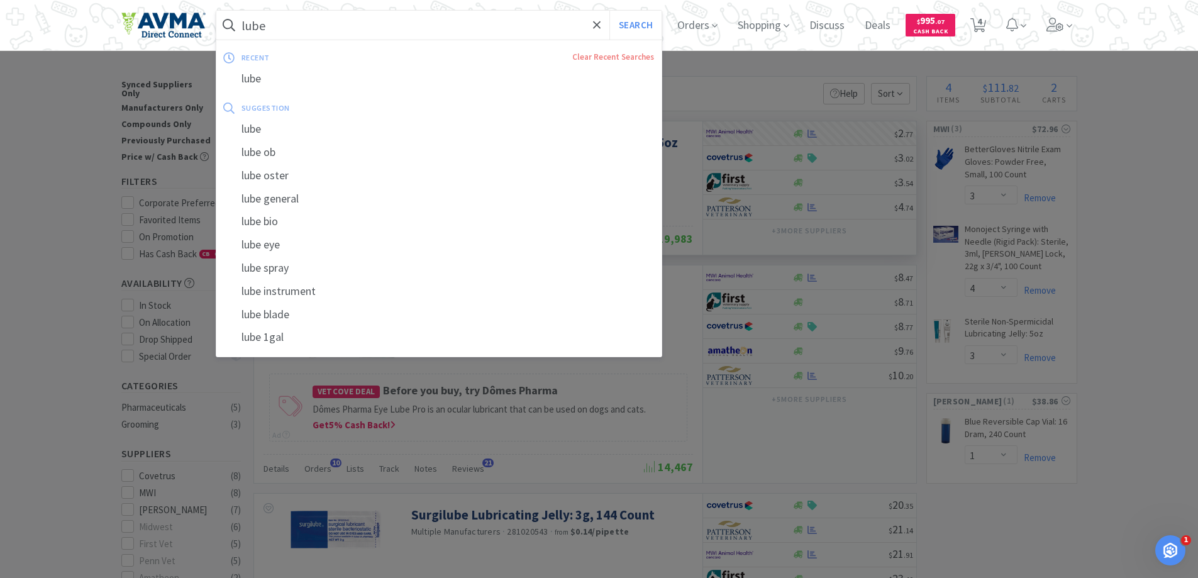
click at [308, 23] on input "lube" at bounding box center [439, 25] width 446 height 29
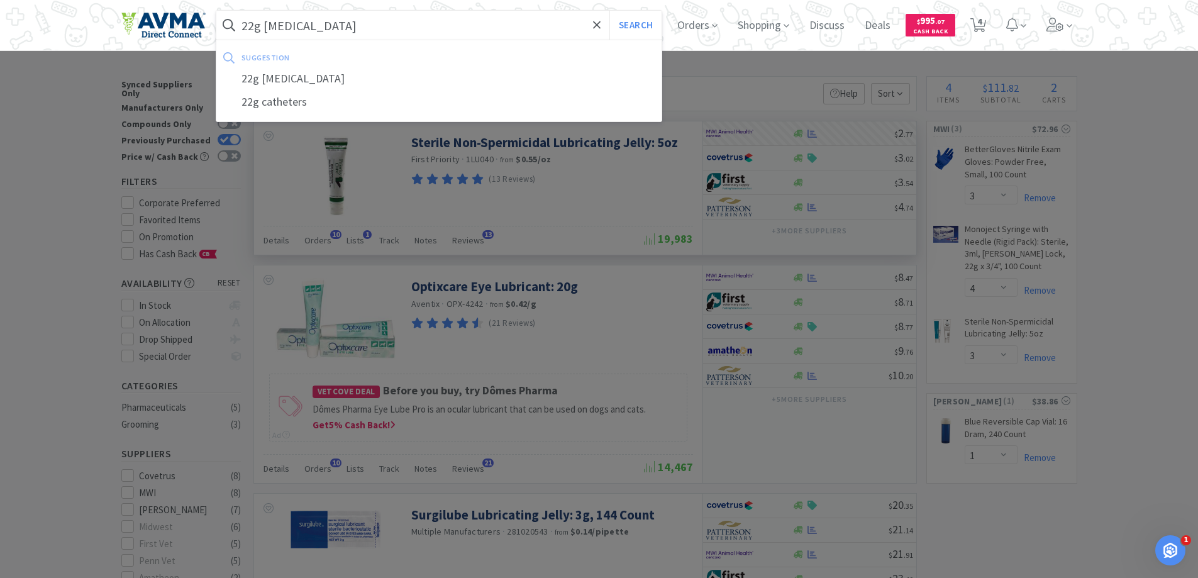
type input "22g [MEDICAL_DATA]"
click at [609, 11] on button "Search" at bounding box center [635, 25] width 52 height 29
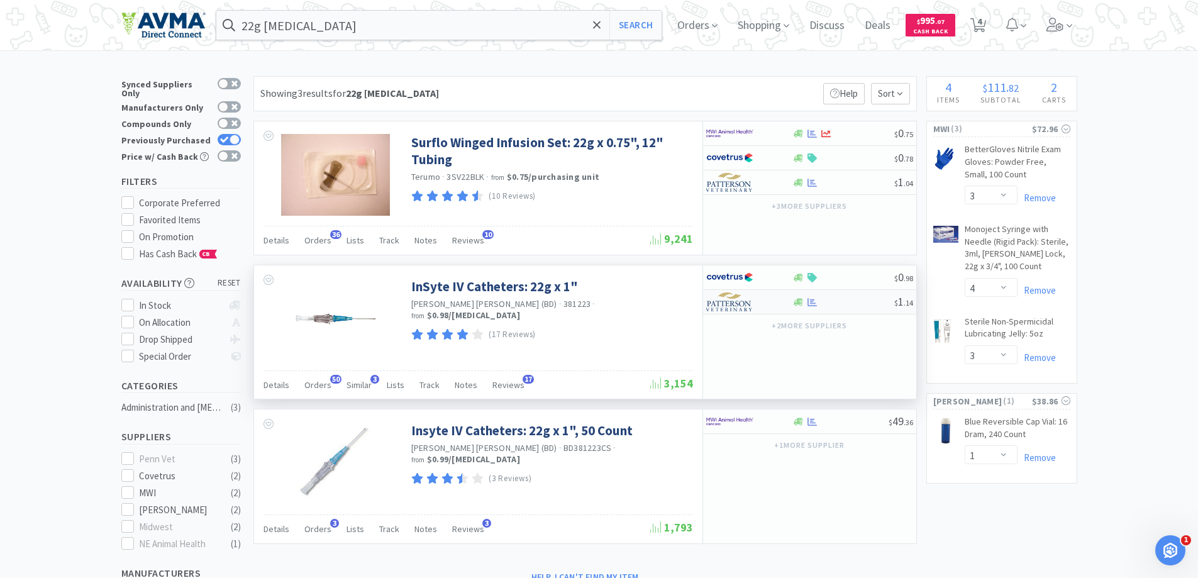
click at [719, 307] on img at bounding box center [729, 301] width 47 height 19
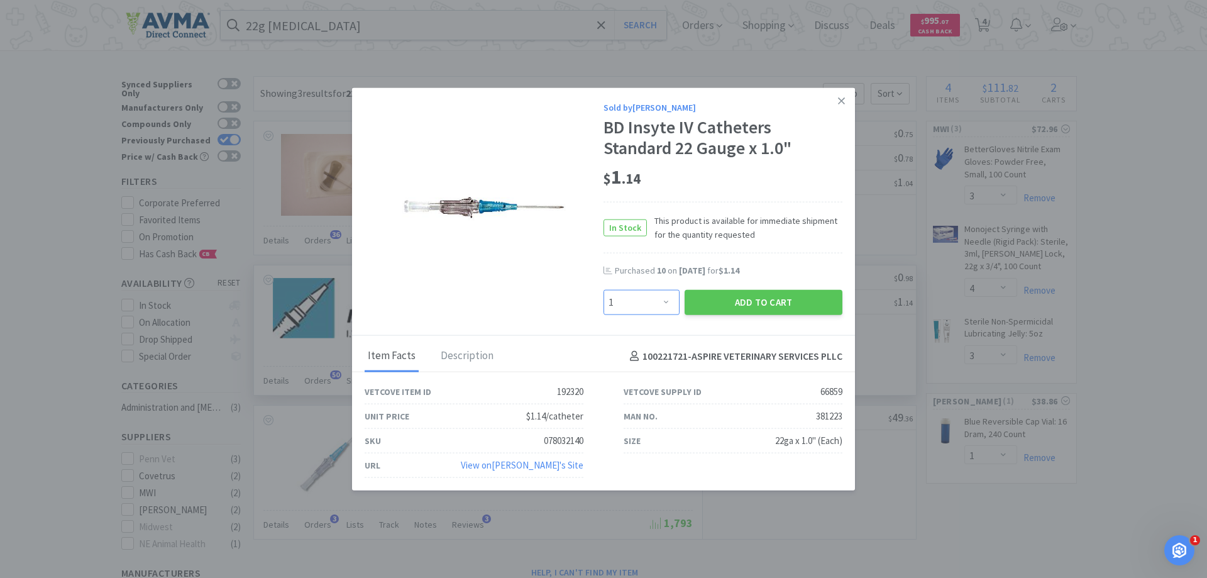
click at [674, 307] on select "Enter Quantity 1 2 3 4 5 6 7 8 9 10 11 12 13 14 15 16 17 18 19 20 Enter Quantity" at bounding box center [642, 302] width 76 height 25
select select "15"
click at [604, 290] on select "Enter Quantity 1 2 3 4 5 6 7 8 9 10 11 12 13 14 15 16 17 18 19 20 Enter Quantity" at bounding box center [642, 302] width 76 height 25
click at [711, 288] on div "Add to Cart" at bounding box center [763, 302] width 163 height 30
click at [720, 299] on button "Add to Cart" at bounding box center [764, 302] width 158 height 25
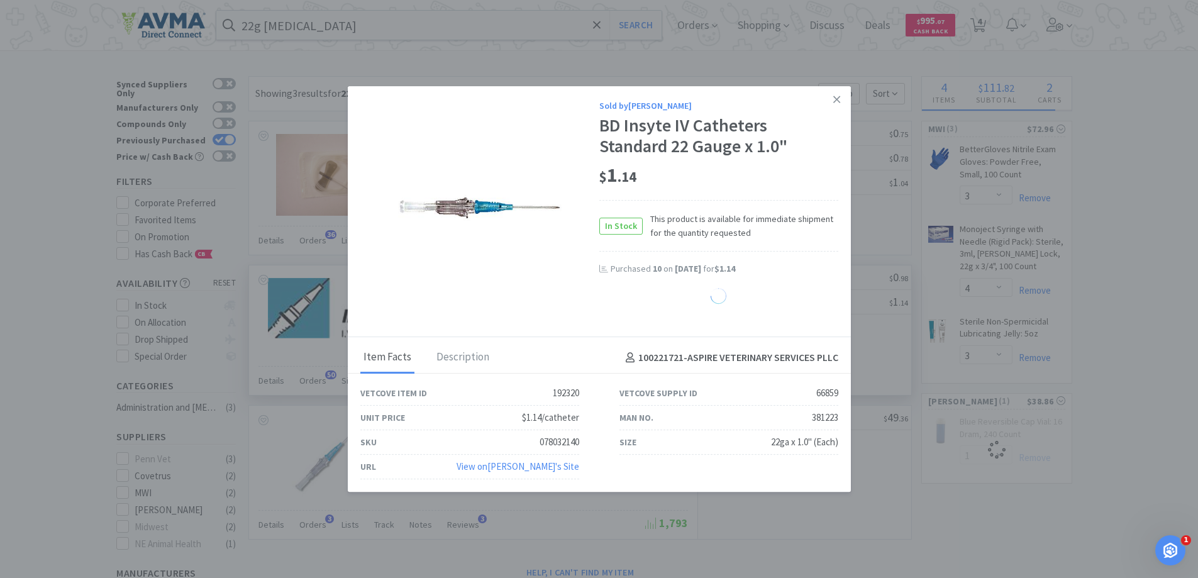
select select "15"
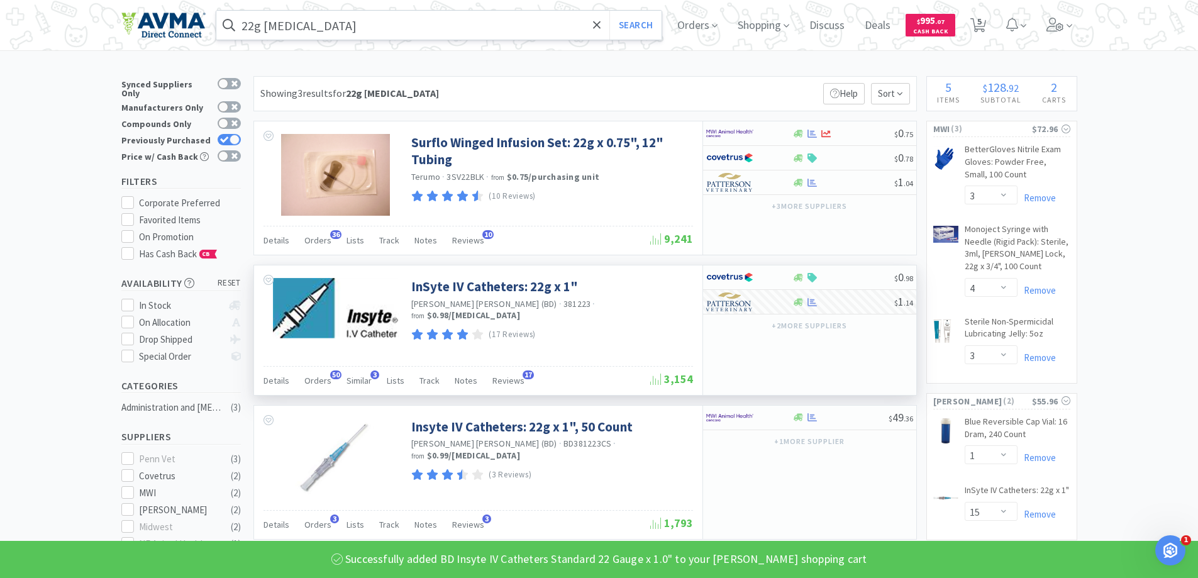
click at [321, 24] on input "22g [MEDICAL_DATA]" at bounding box center [439, 25] width 446 height 29
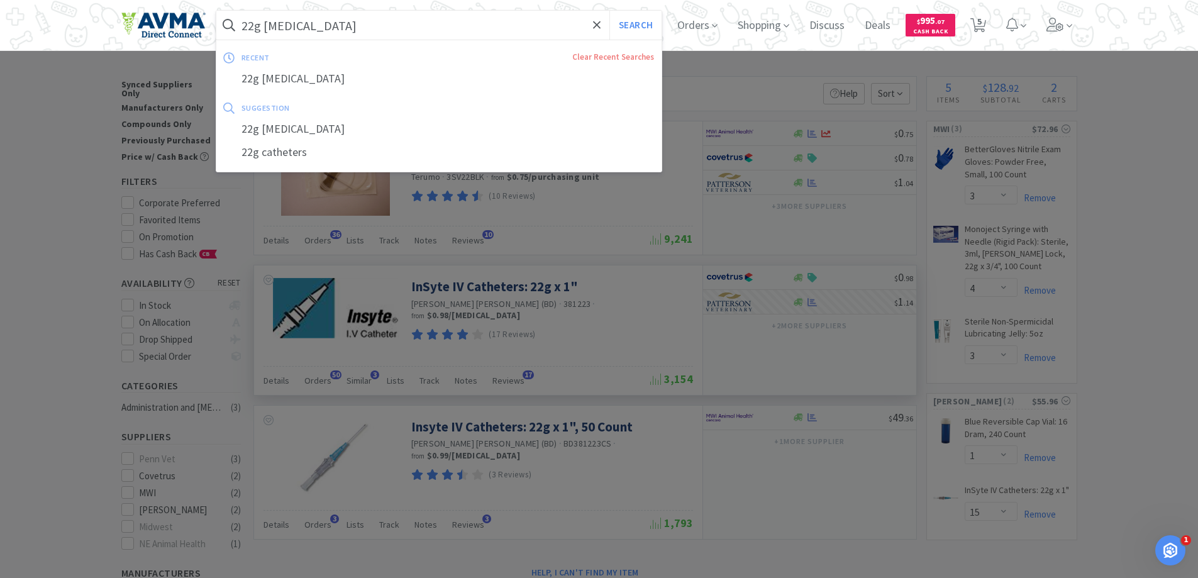
type input "p"
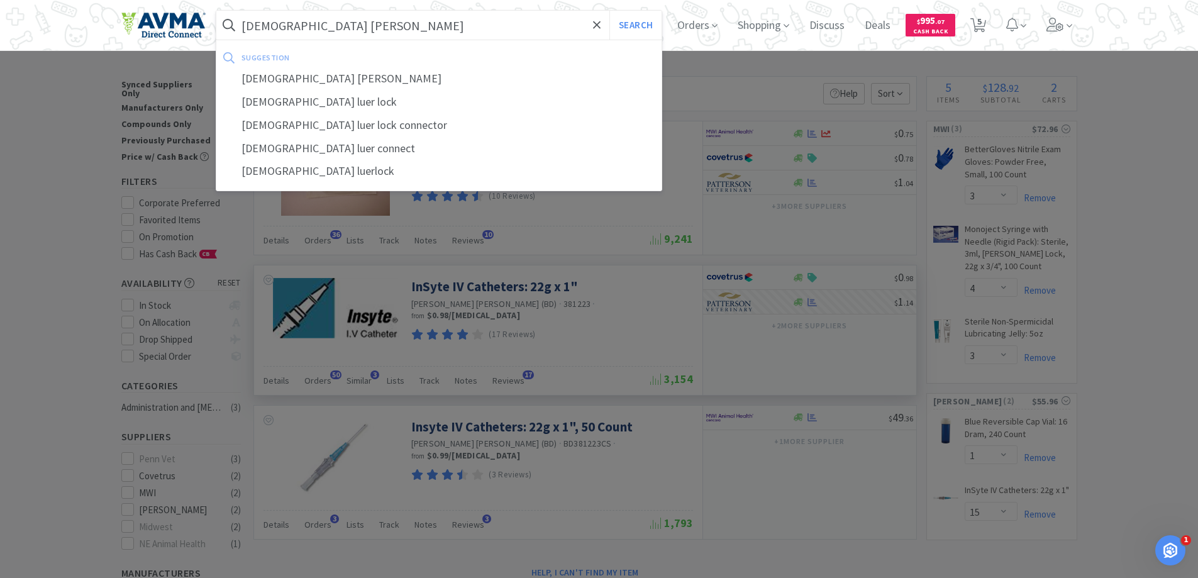
type input "[DEMOGRAPHIC_DATA] [PERSON_NAME]"
click at [609, 11] on button "Search" at bounding box center [635, 25] width 52 height 29
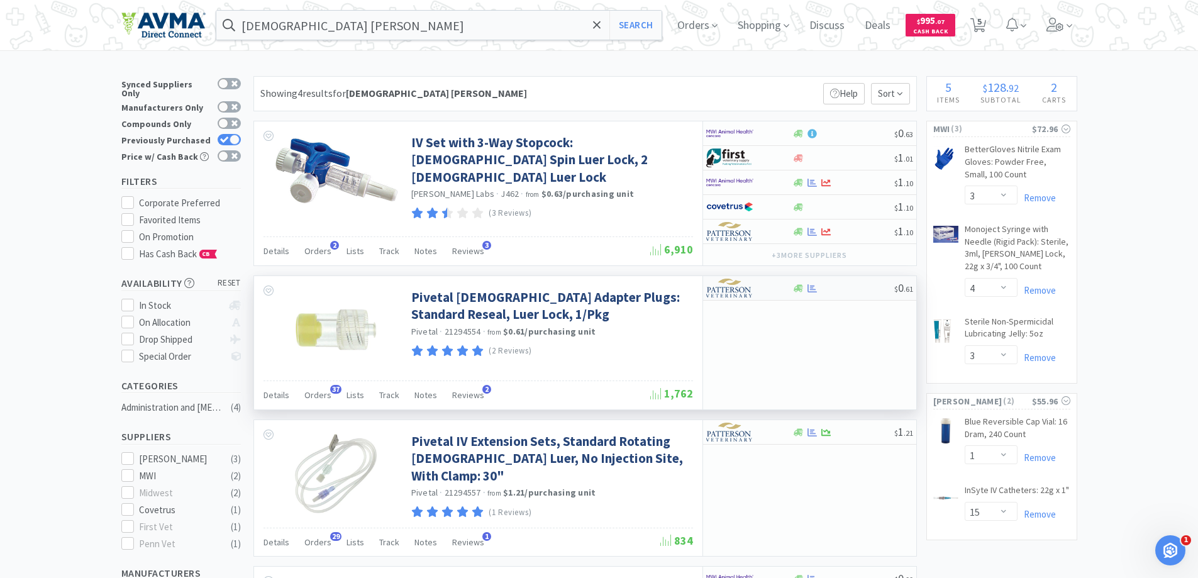
click at [732, 290] on img at bounding box center [729, 288] width 47 height 19
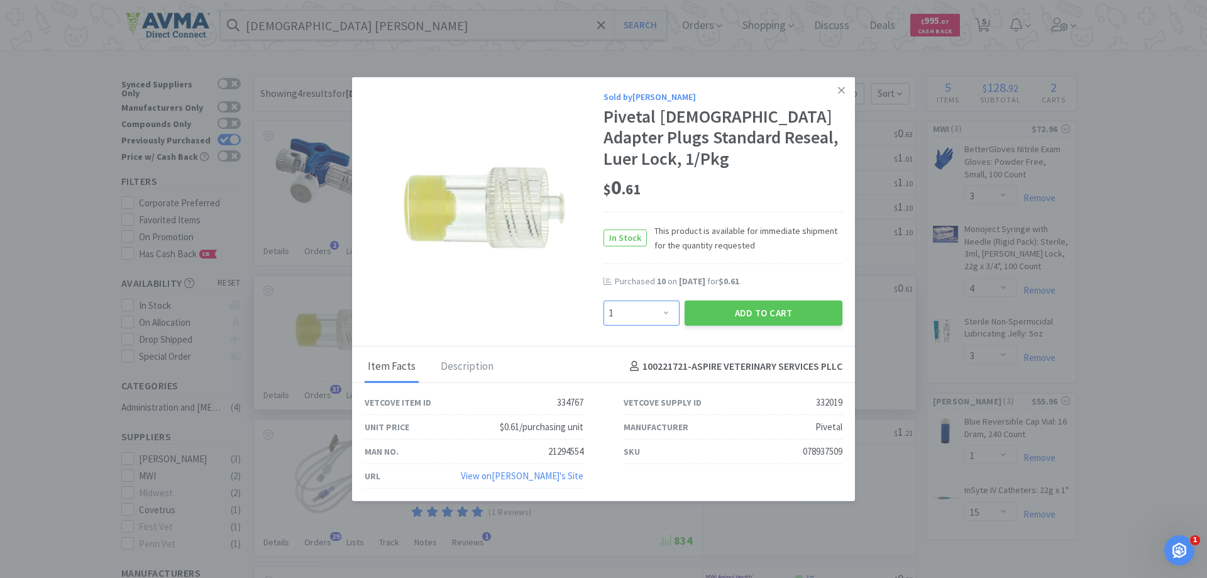
click at [670, 315] on select "Enter Quantity 1 2 3 4 5 6 7 8 9 10 11 12 13 14 15 16 17 18 19 20 Enter Quantity" at bounding box center [642, 312] width 76 height 25
select select "10"
click at [604, 300] on select "Enter Quantity 1 2 3 4 5 6 7 8 9 10 11 12 13 14 15 16 17 18 19 20 Enter Quantity" at bounding box center [642, 312] width 76 height 25
click at [754, 311] on button "Add to Cart" at bounding box center [764, 312] width 158 height 25
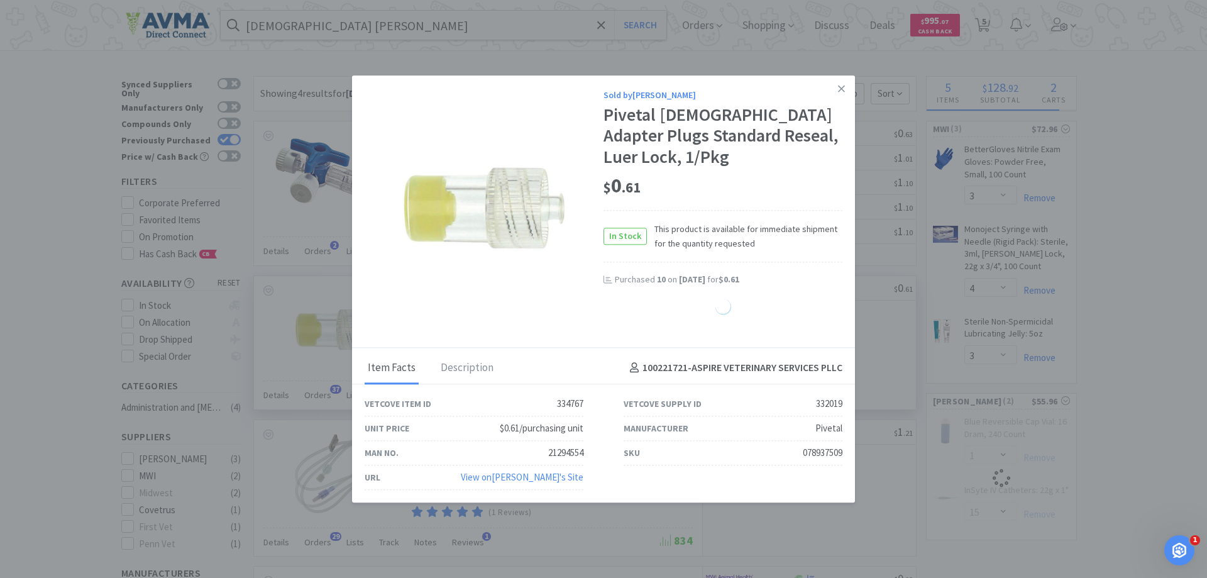
select select "10"
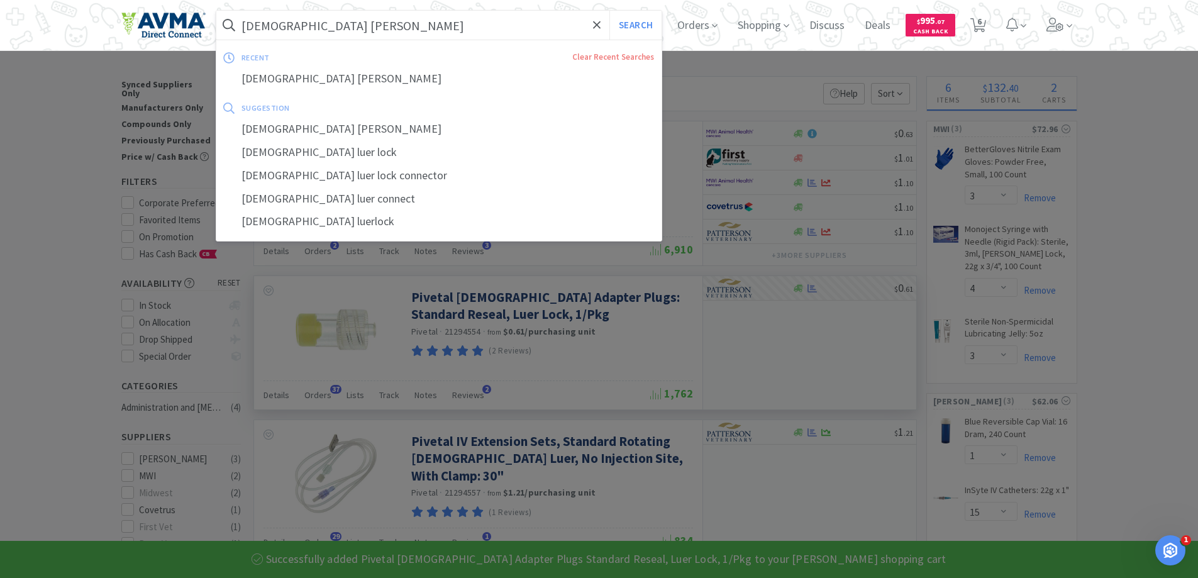
click at [307, 24] on input "[DEMOGRAPHIC_DATA] [PERSON_NAME]" at bounding box center [439, 25] width 446 height 29
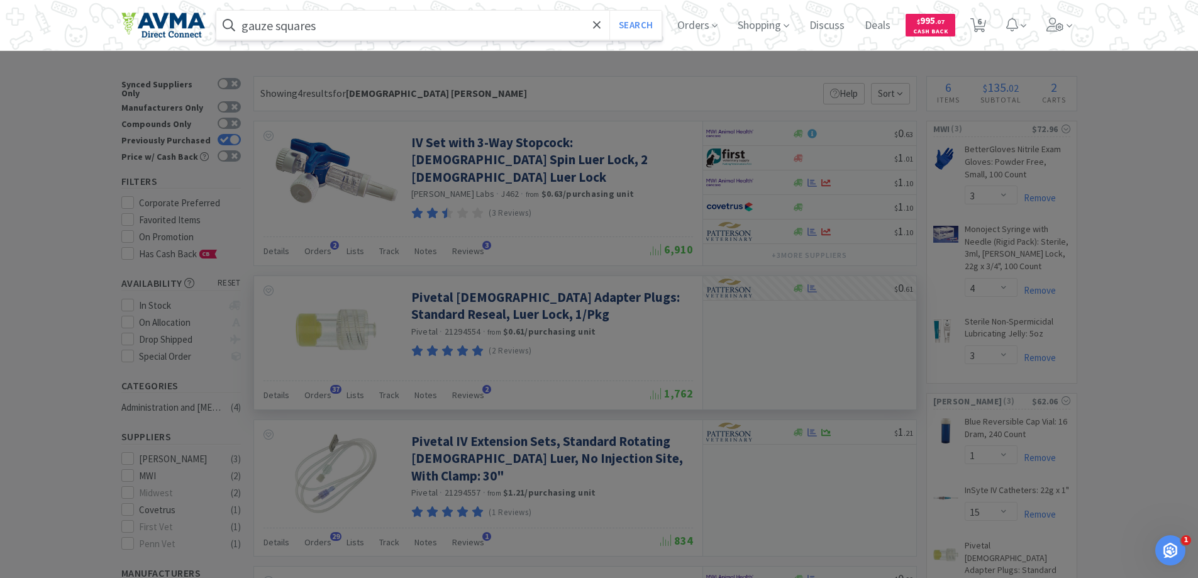
type input "gauze squares"
click at [609, 11] on button "Search" at bounding box center [635, 25] width 52 height 29
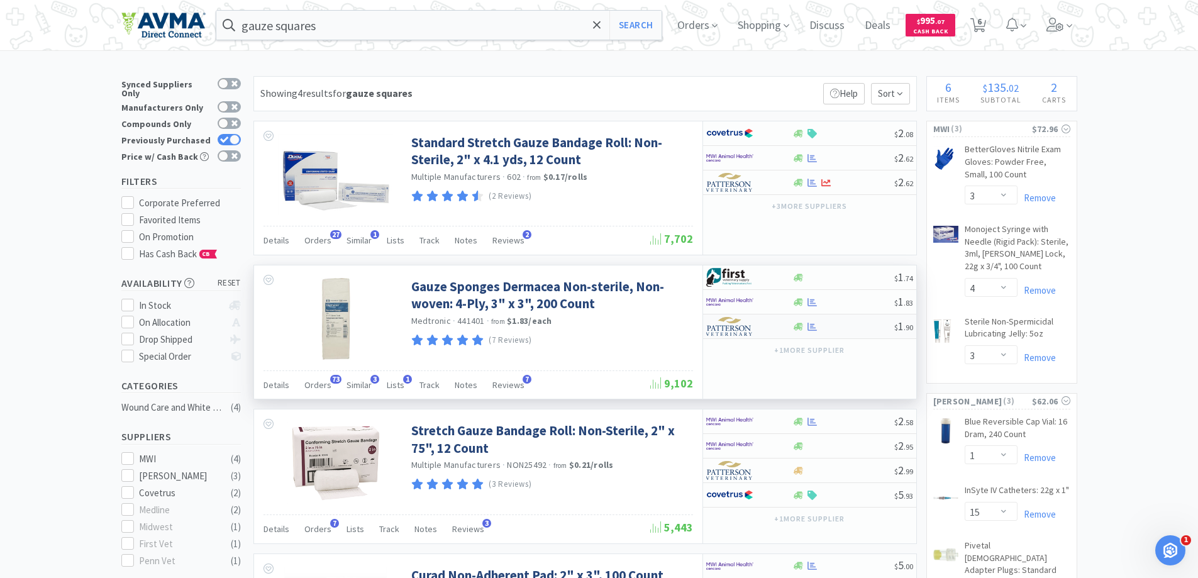
click at [727, 325] on img at bounding box center [729, 326] width 47 height 19
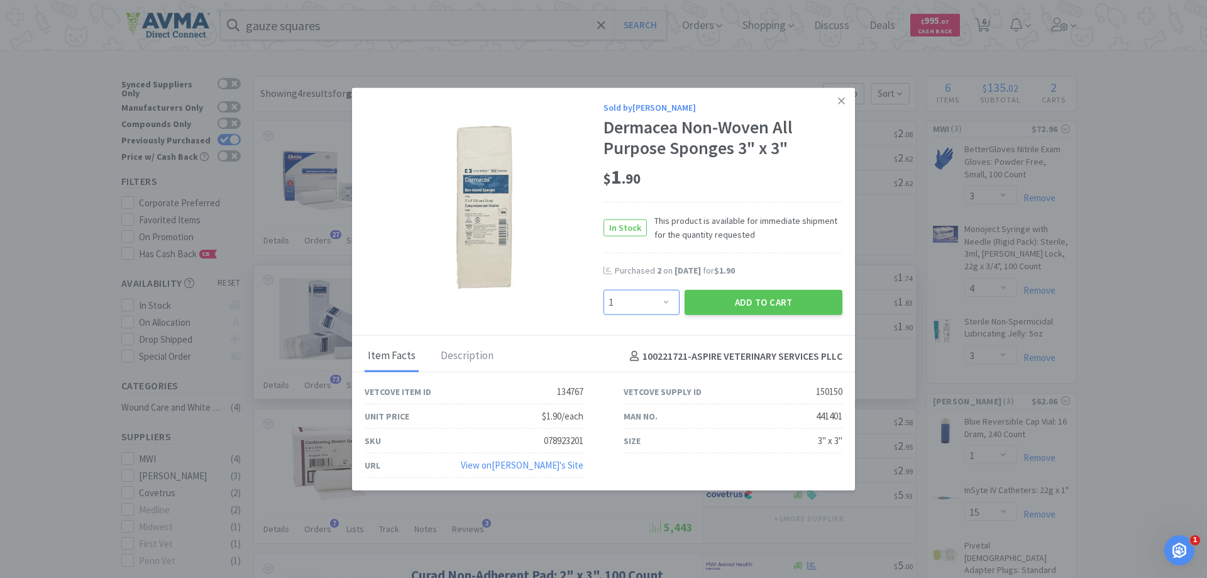
click at [651, 303] on select "Enter Quantity 1 2 3 4 5 6 7 8 9 10 11 12 13 14 15 16 17 18 19 20 Enter Quantity" at bounding box center [642, 302] width 76 height 25
select select "8"
click at [604, 290] on select "Enter Quantity 1 2 3 4 5 6 7 8 9 10 11 12 13 14 15 16 17 18 19 20 Enter Quantity" at bounding box center [642, 302] width 76 height 25
click at [709, 302] on button "Add to Cart" at bounding box center [764, 302] width 158 height 25
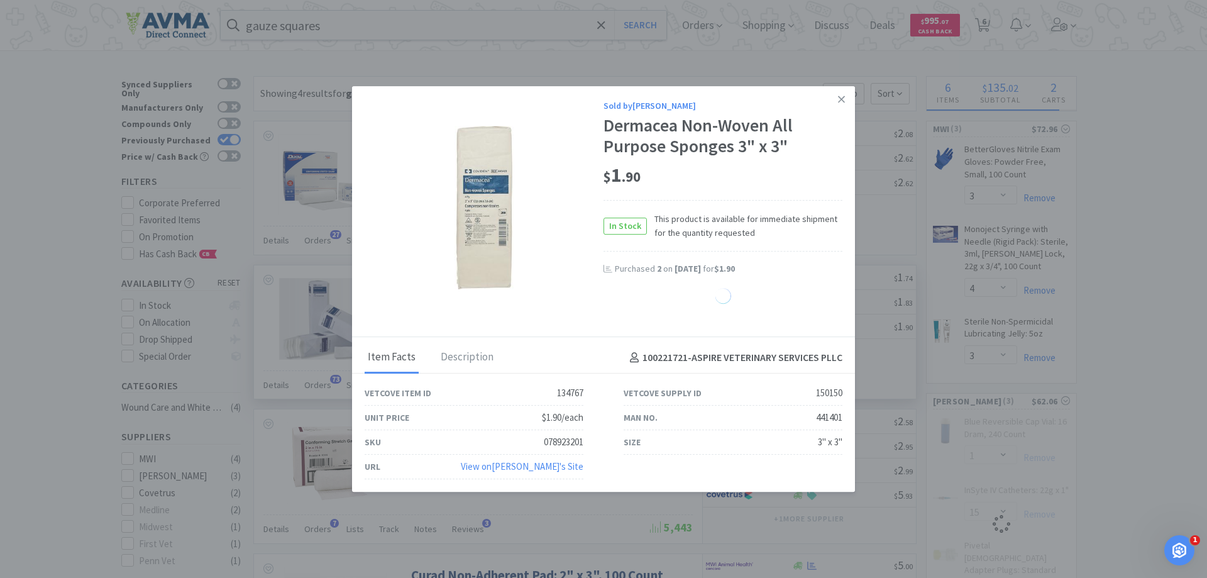
select select "8"
select select "15"
select select "10"
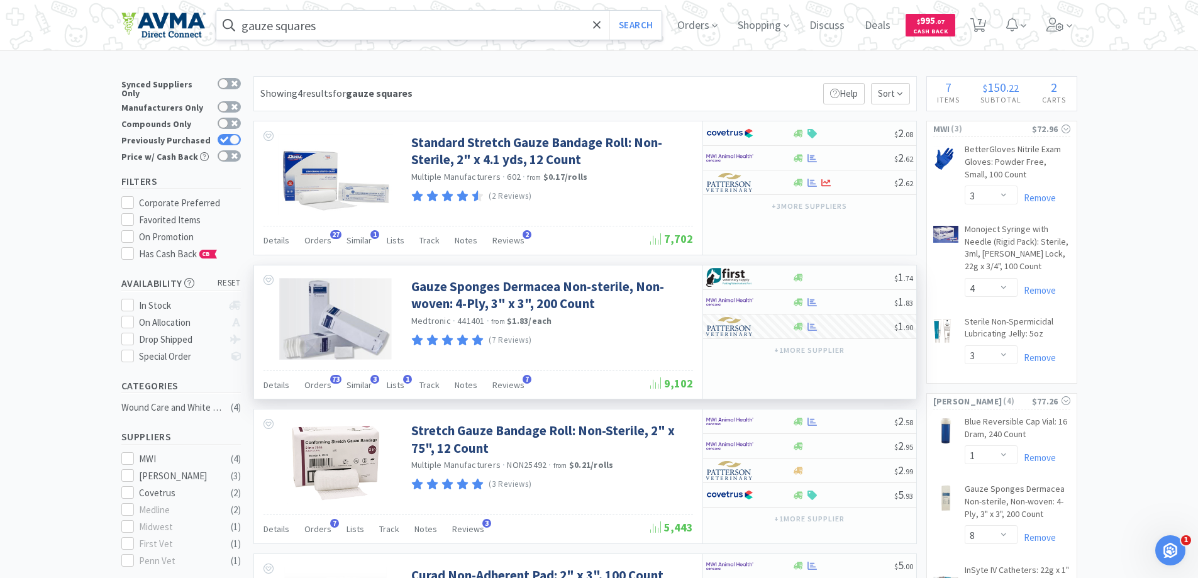
click at [341, 12] on input "gauze squares" at bounding box center [439, 25] width 446 height 29
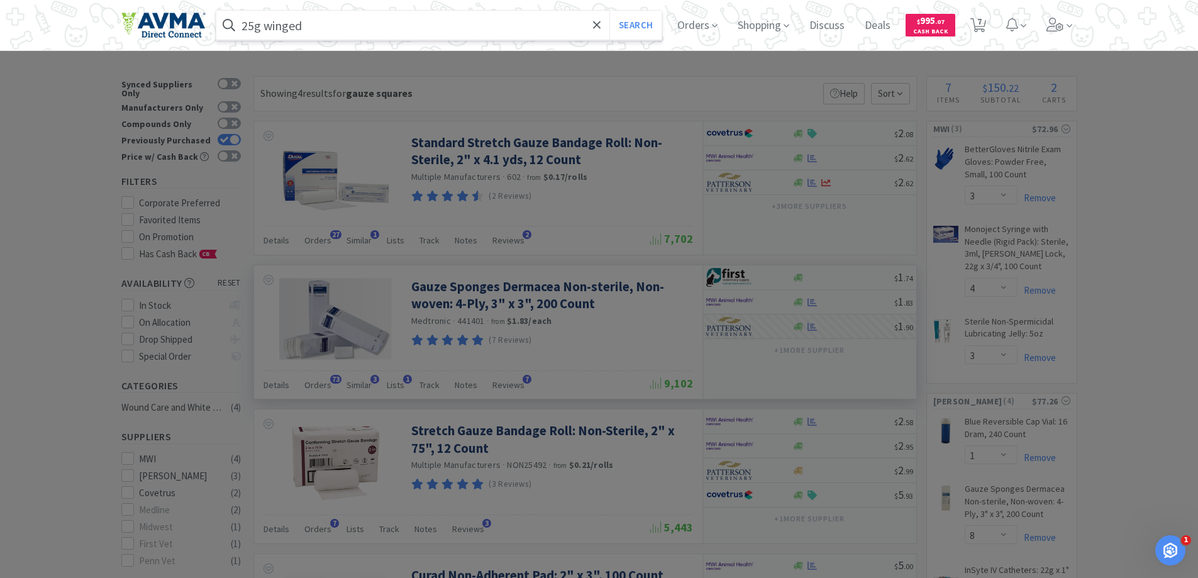
type input "25g winged"
click at [609, 11] on button "Search" at bounding box center [635, 25] width 52 height 29
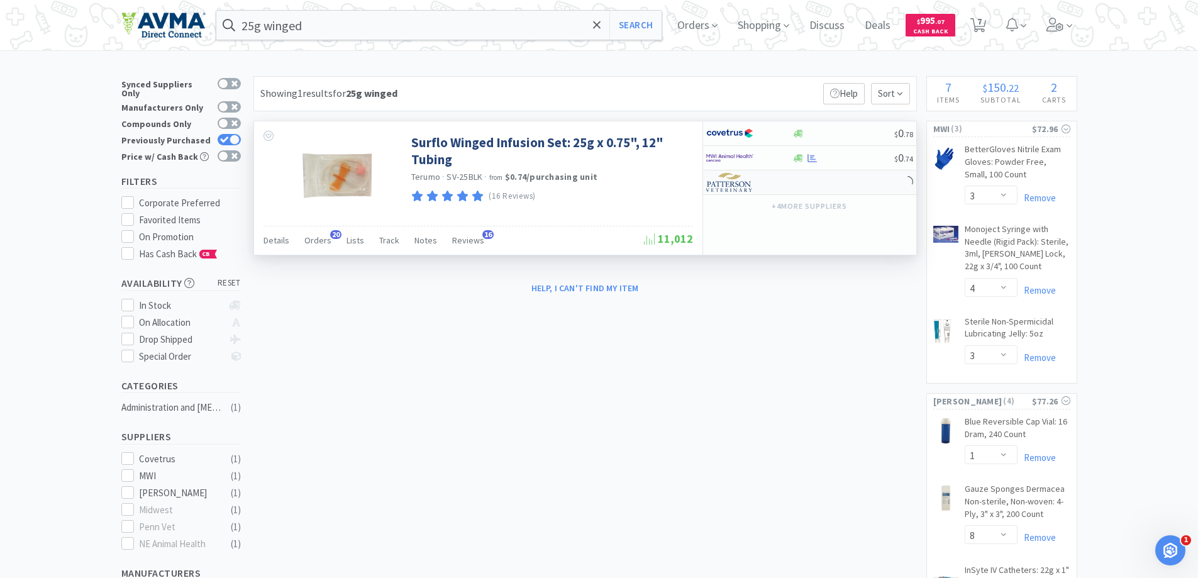
click at [741, 182] on img at bounding box center [729, 182] width 47 height 19
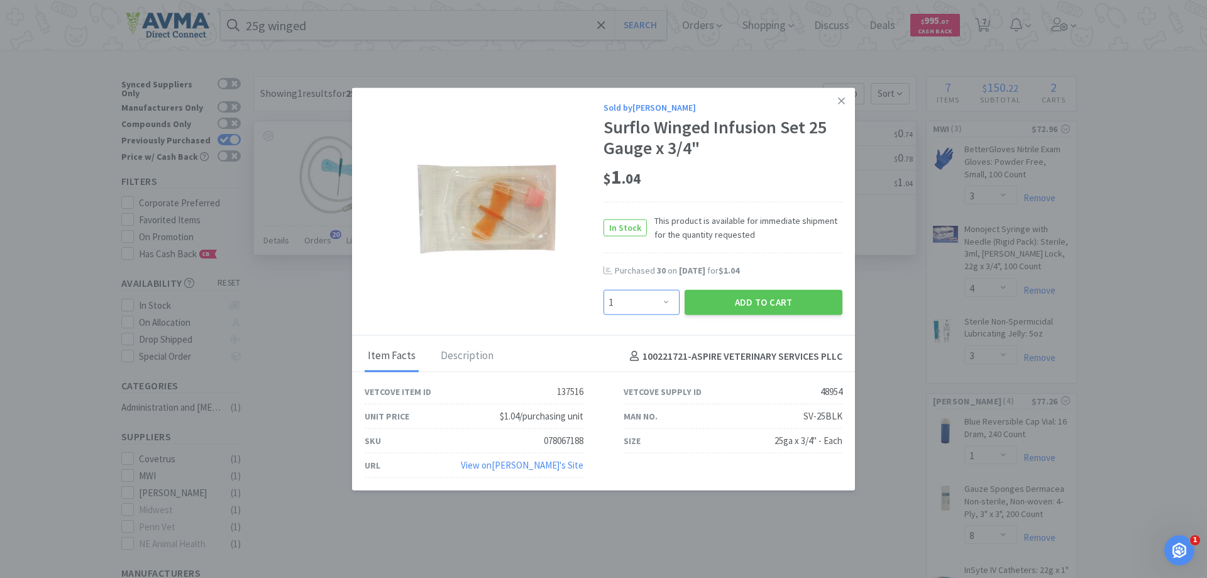
click at [663, 292] on select "Enter Quantity 1 2 3 4 5 6 7 8 9 10 11 12 13 14 15 16 17 18 19 20 Enter Quantity" at bounding box center [642, 302] width 76 height 25
select select "15"
click at [604, 290] on select "Enter Quantity 1 2 3 4 5 6 7 8 9 10 11 12 13 14 15 16 17 18 19 20 Enter Quantity" at bounding box center [642, 302] width 76 height 25
click at [730, 292] on button "Add to Cart" at bounding box center [764, 302] width 158 height 25
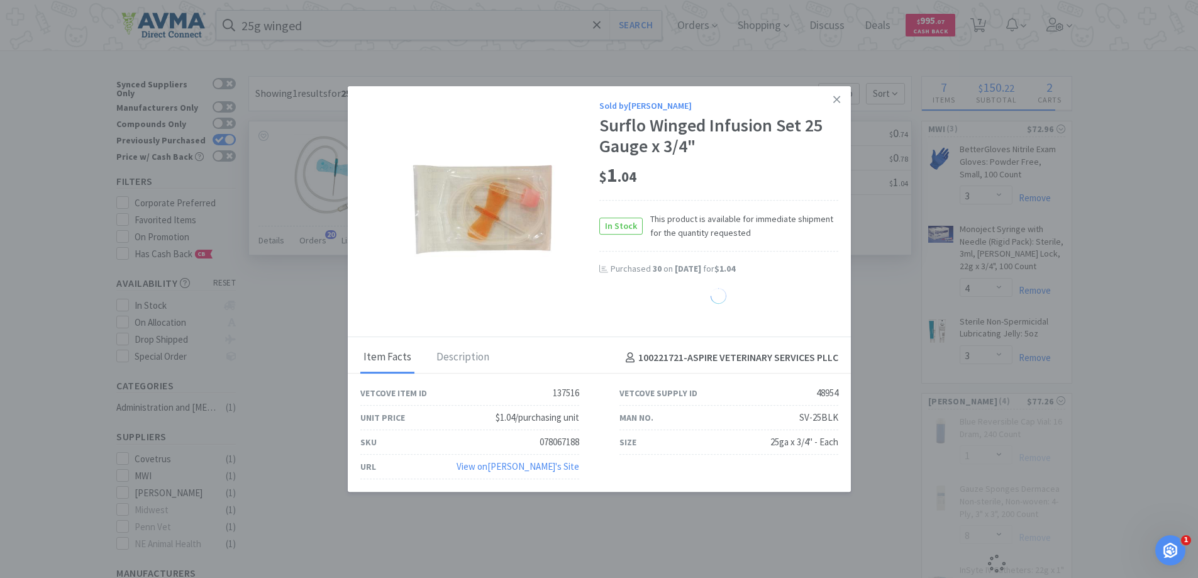
select select "15"
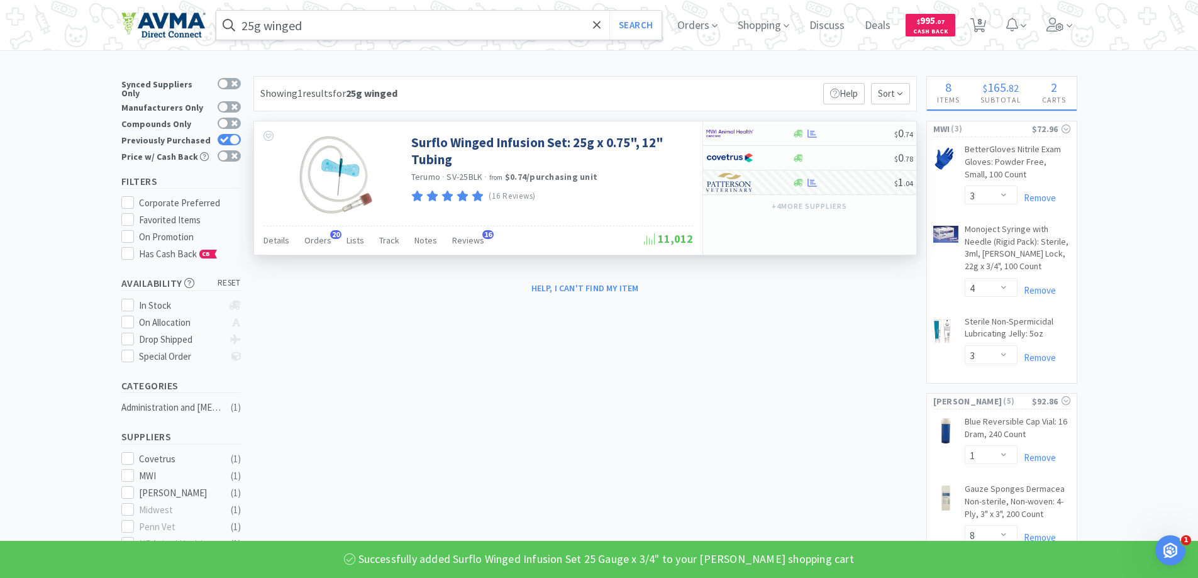
click at [432, 15] on input "25g winged" at bounding box center [439, 25] width 446 height 29
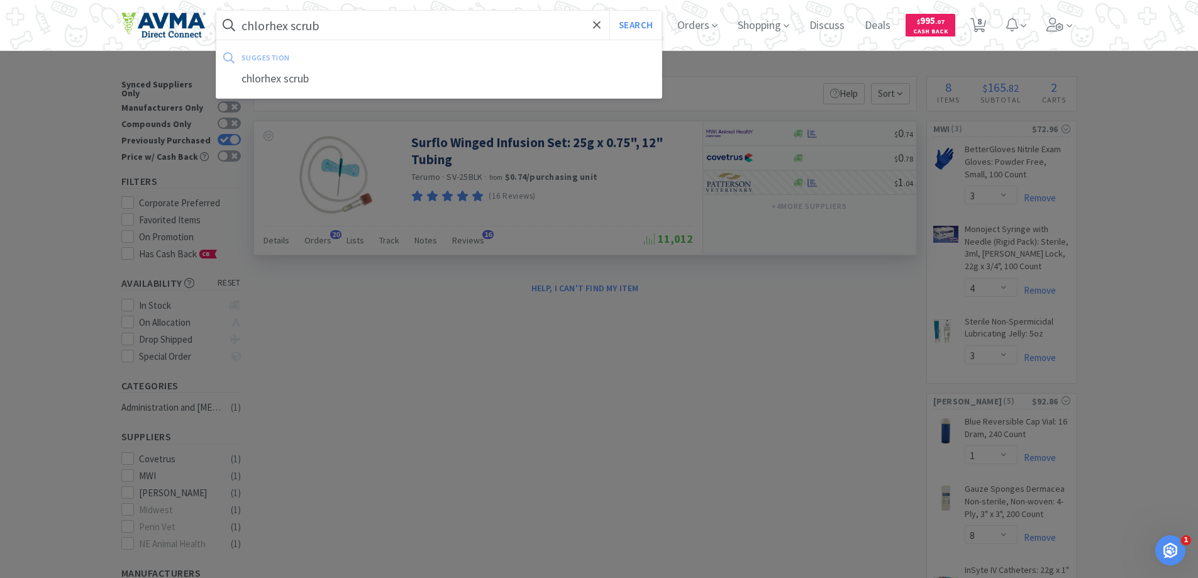
type input "chlorhex scrub"
click at [609, 11] on button "Search" at bounding box center [635, 25] width 52 height 29
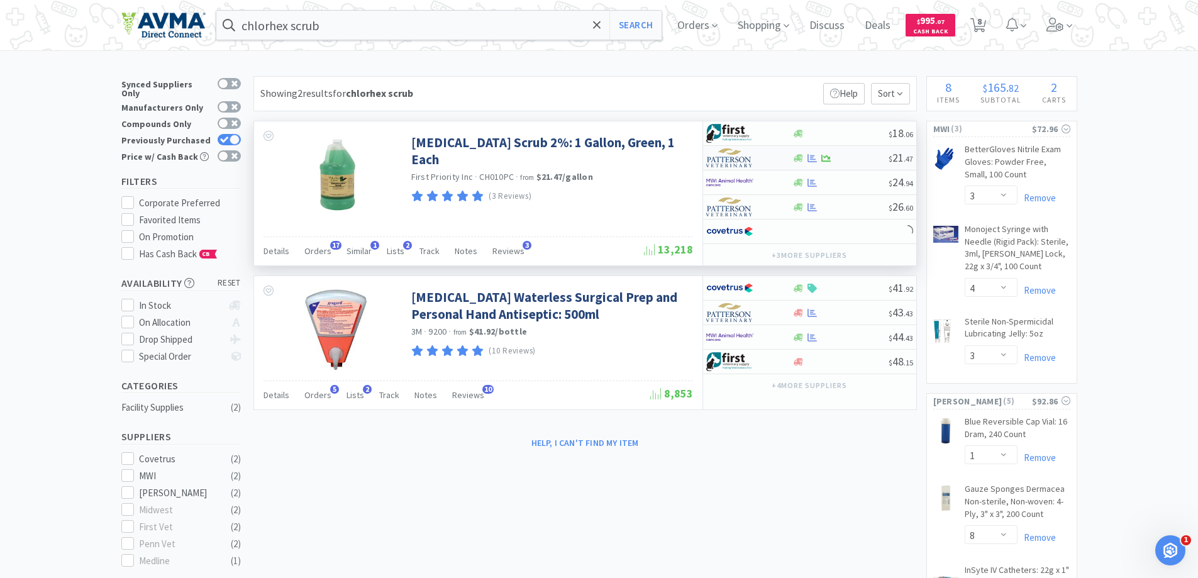
click at [729, 162] on img at bounding box center [729, 157] width 47 height 19
select select "1"
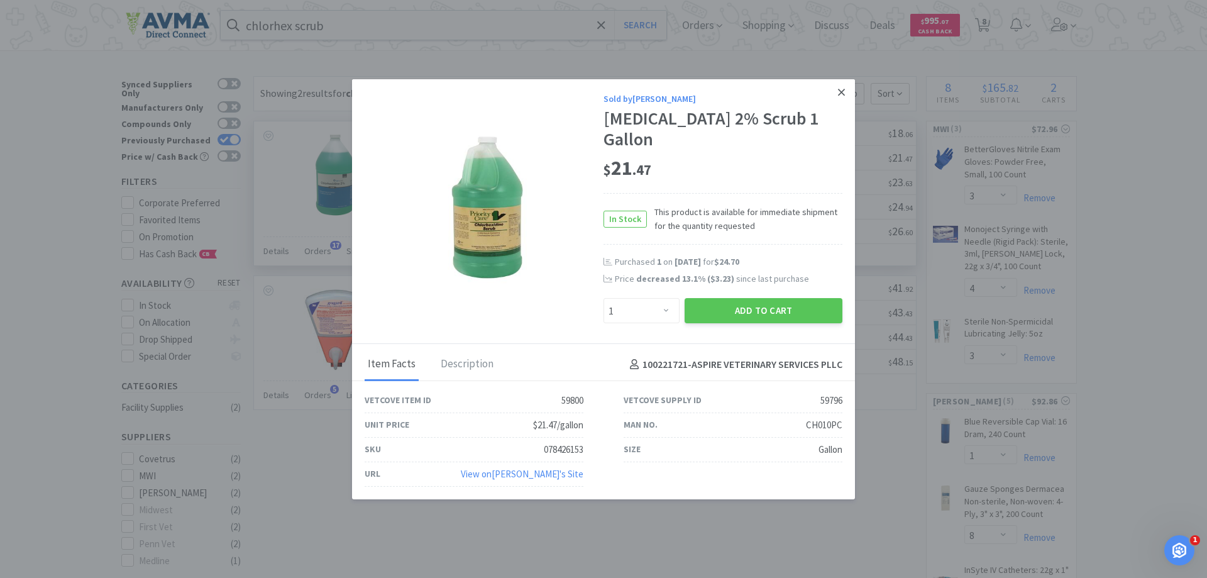
click at [832, 92] on link at bounding box center [841, 92] width 22 height 27
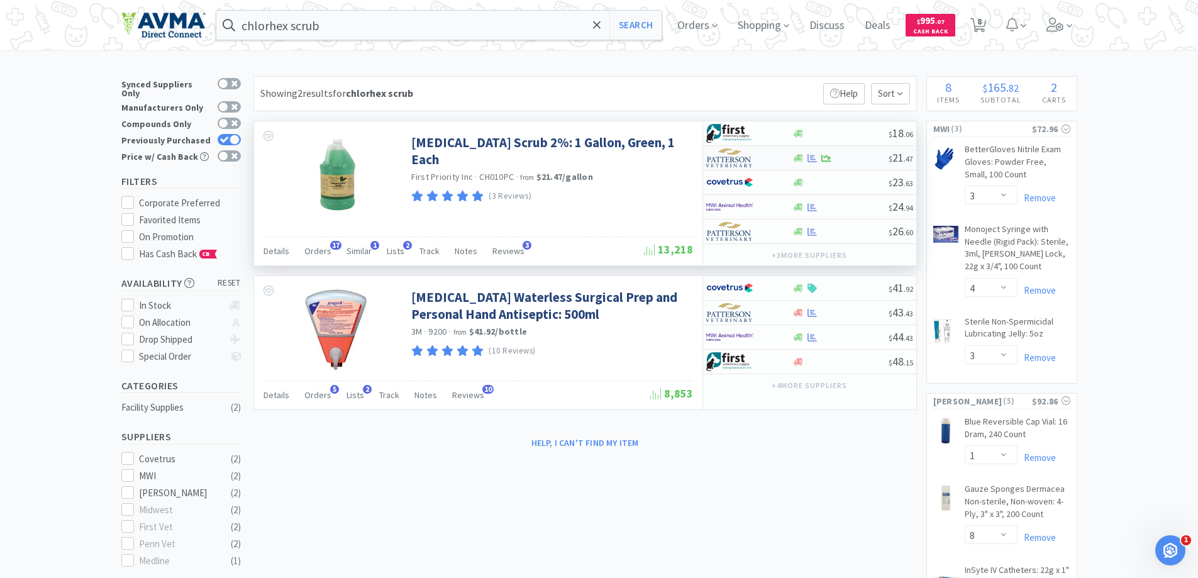
click at [739, 152] on img at bounding box center [729, 157] width 47 height 19
select select "1"
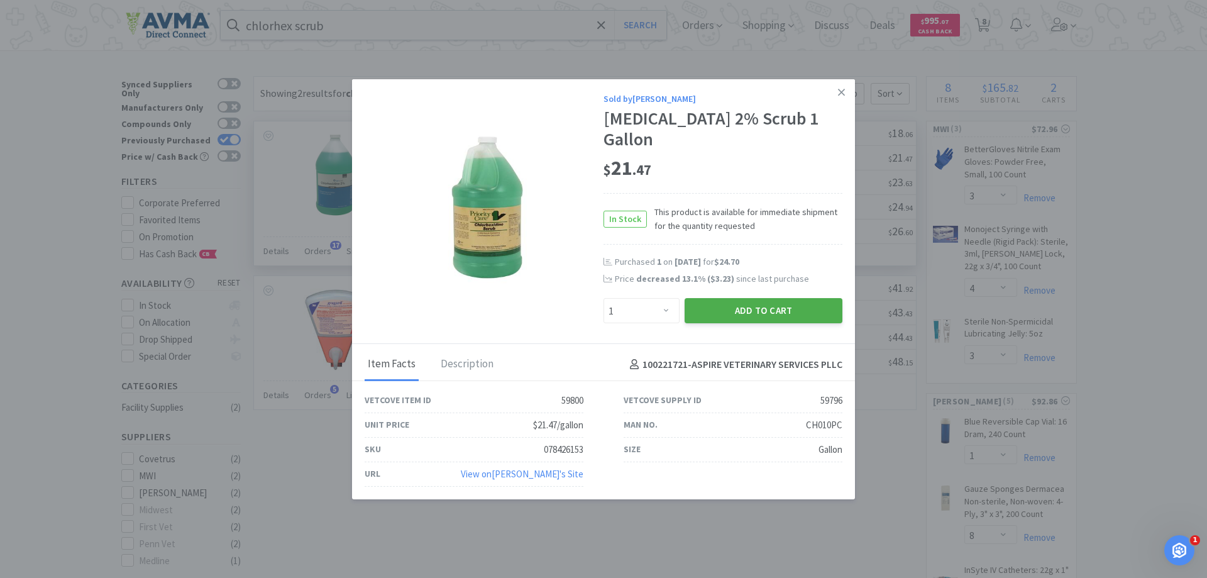
click at [749, 311] on button "Add to Cart" at bounding box center [764, 310] width 158 height 25
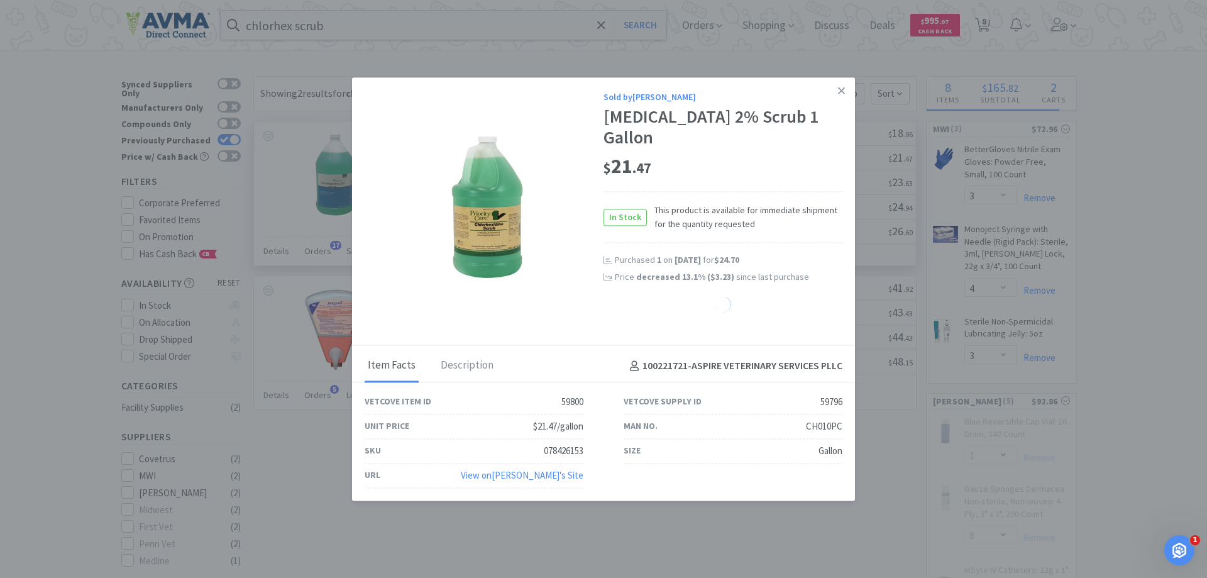
select select "1"
select select "8"
select select "15"
select select "10"
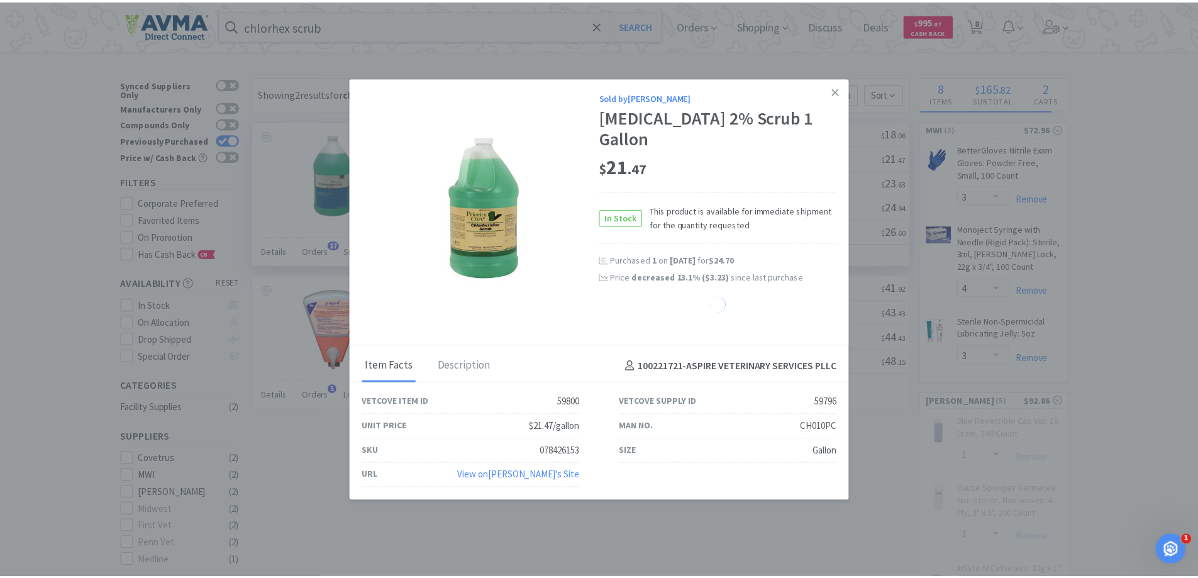
select select "15"
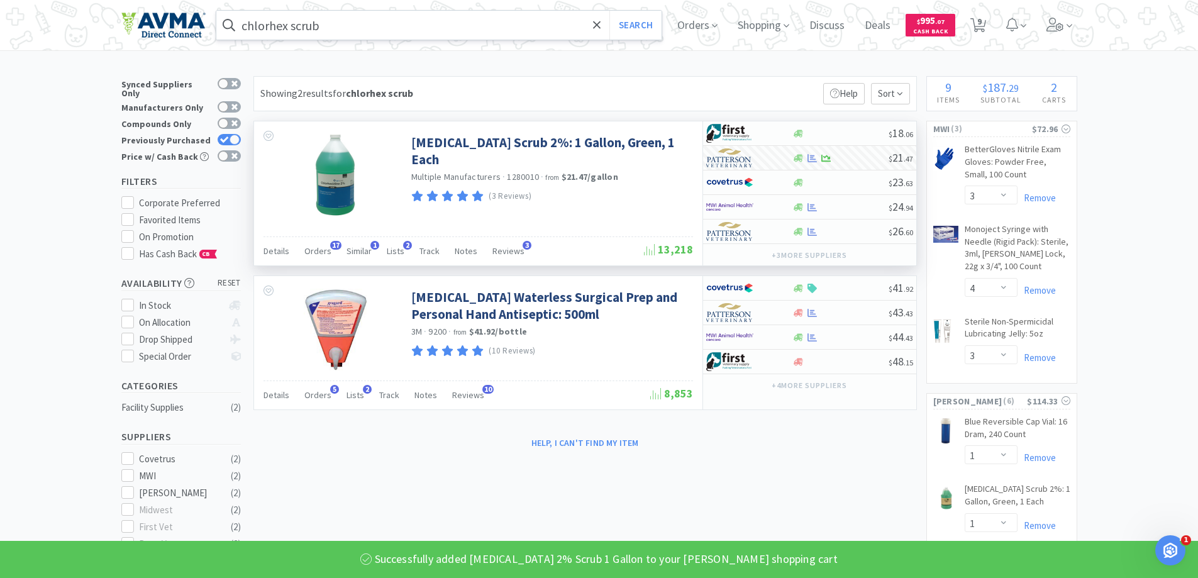
click at [401, 23] on input "chlorhex scrub" at bounding box center [439, 25] width 446 height 29
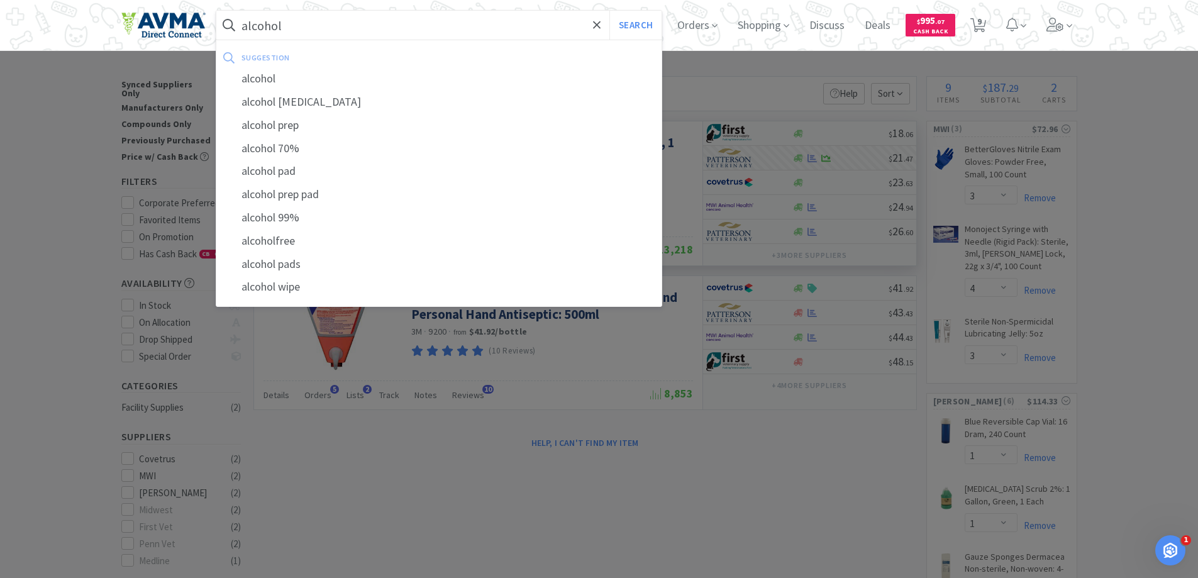
type input "alcohol"
click at [609, 11] on button "Search" at bounding box center [635, 25] width 52 height 29
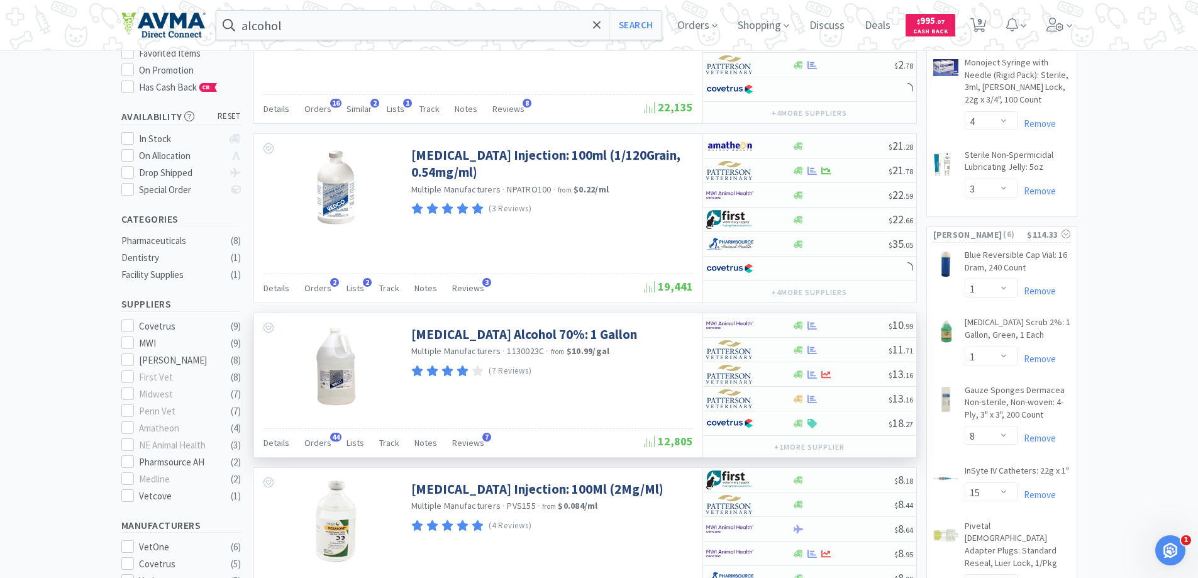
scroll to position [189, 0]
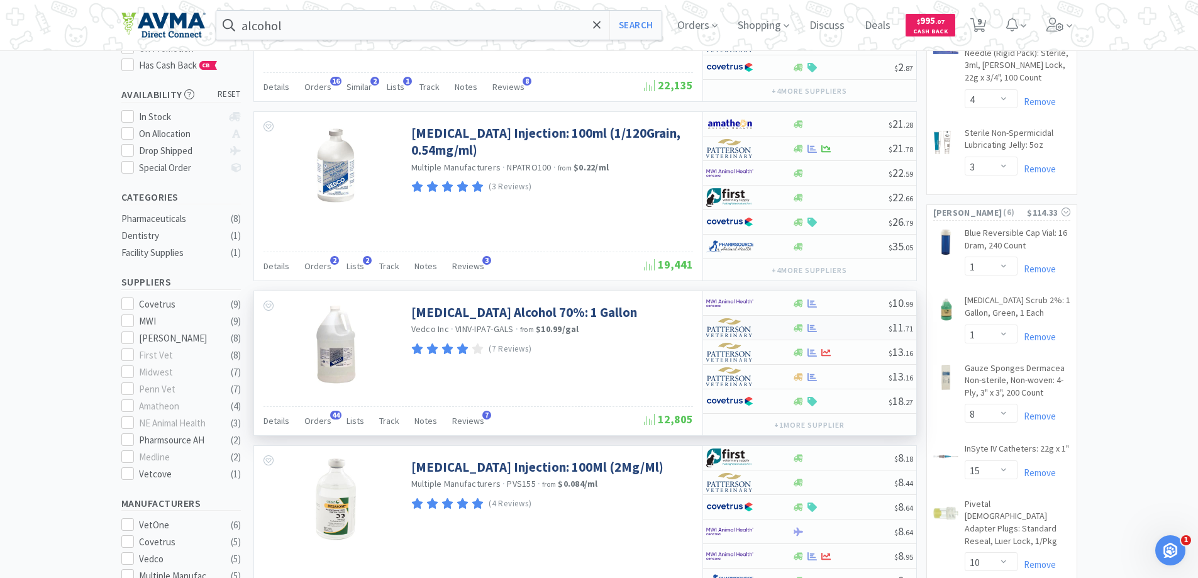
click at [732, 328] on img at bounding box center [729, 327] width 47 height 19
select select "1"
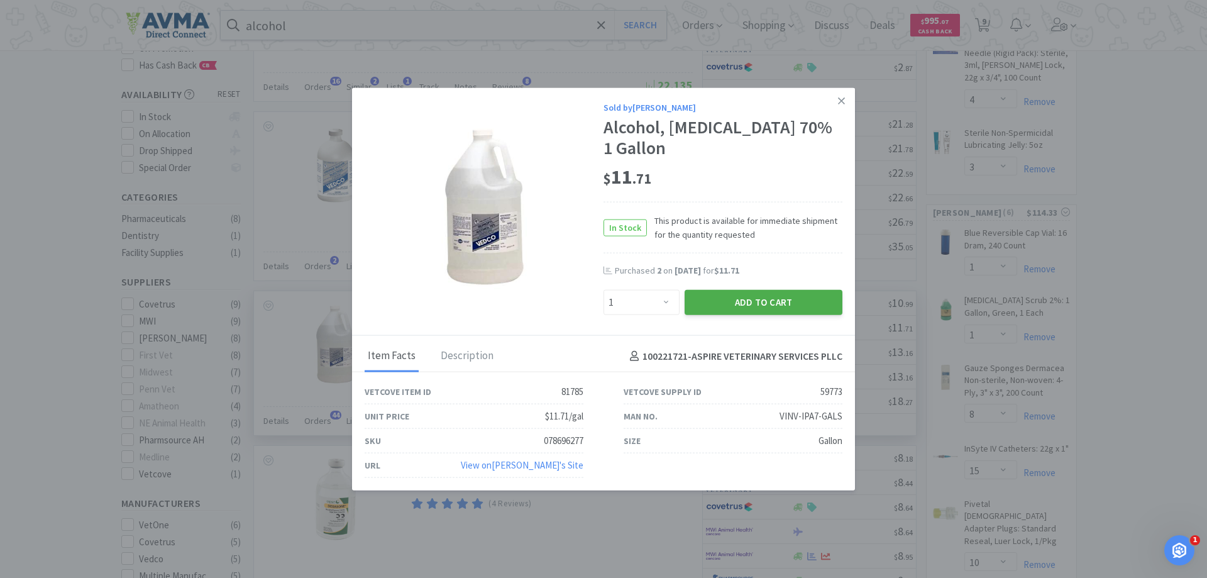
click at [731, 299] on button "Add to Cart" at bounding box center [764, 302] width 158 height 25
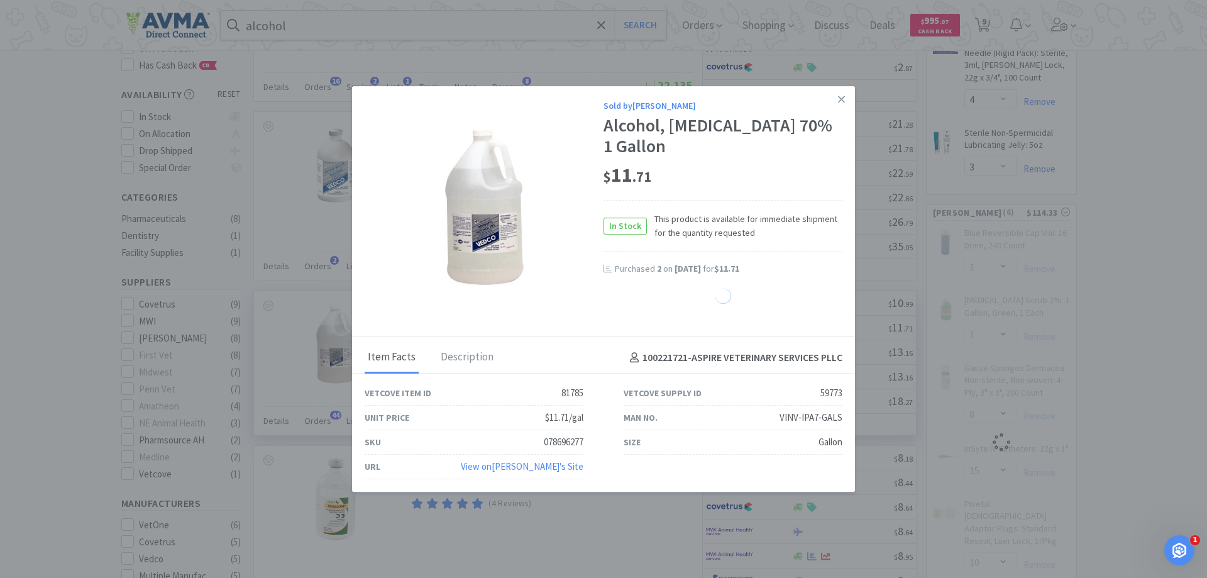
select select "1"
select select "10"
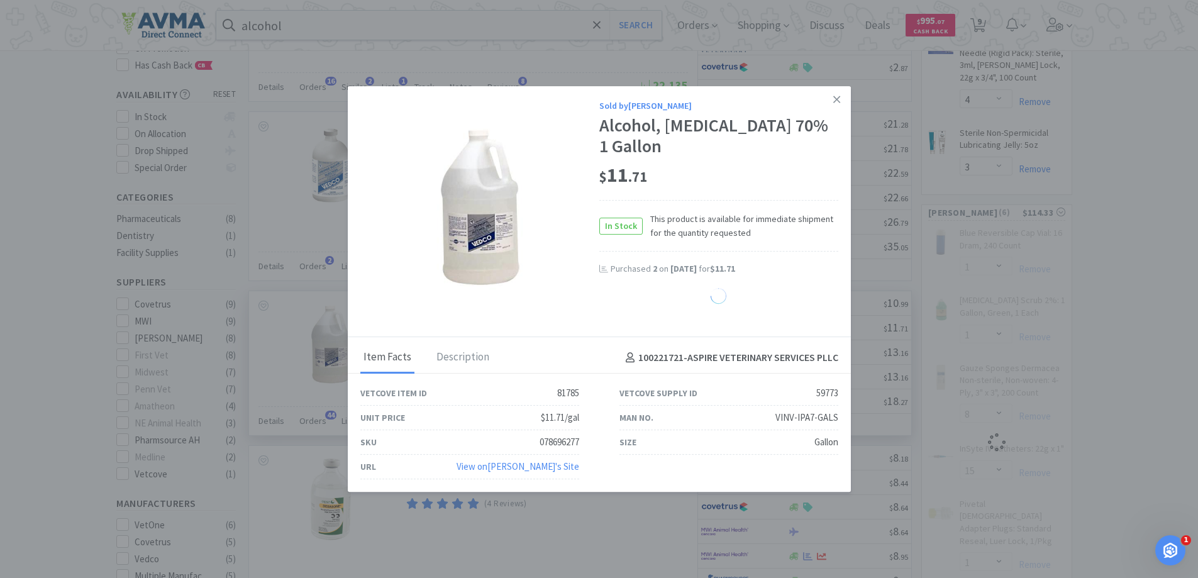
select select "15"
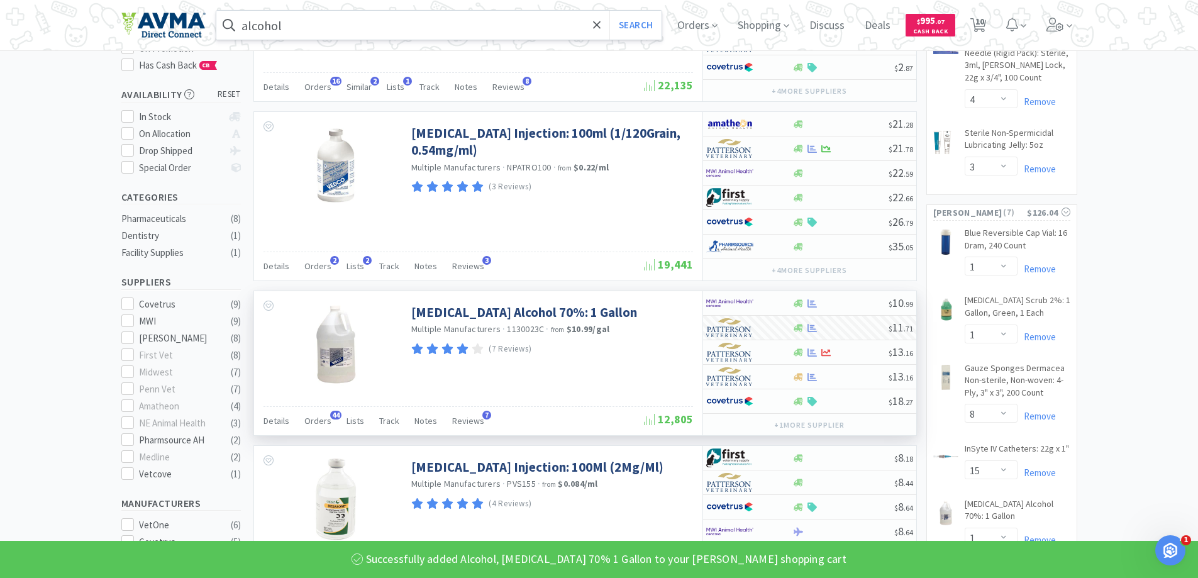
click at [426, 19] on input "alcohol" at bounding box center [439, 25] width 446 height 29
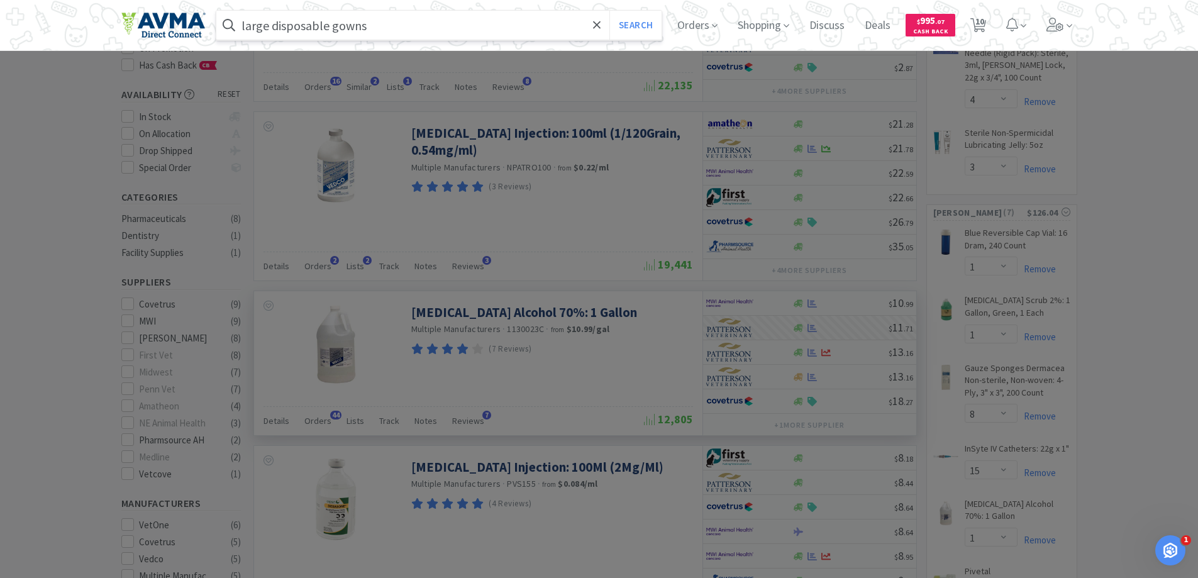
type input "large disposable gowns"
click at [609, 11] on button "Search" at bounding box center [635, 25] width 52 height 29
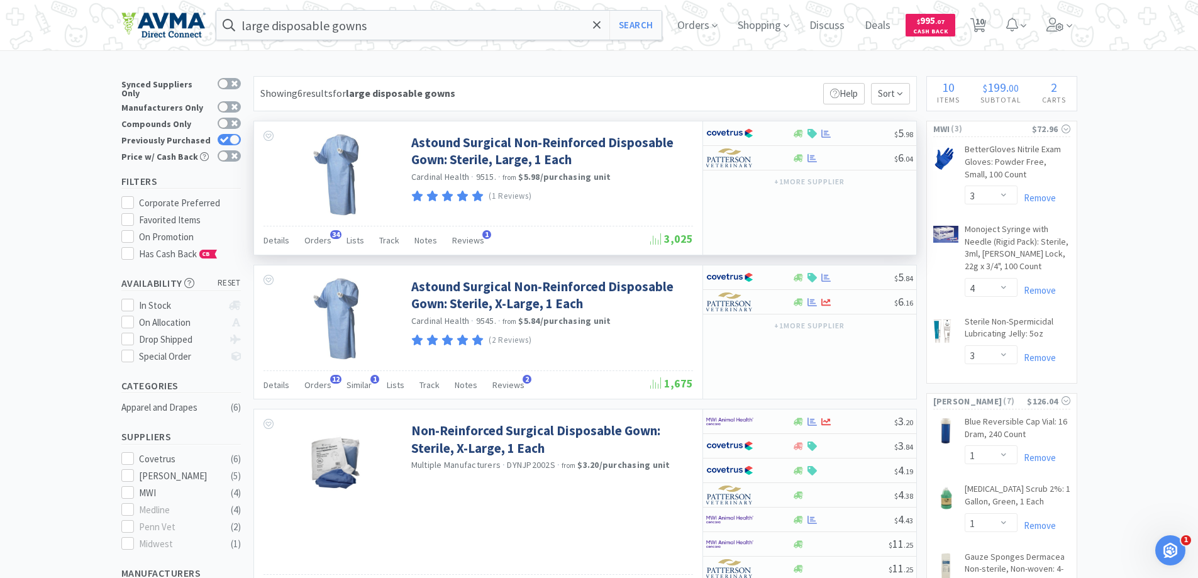
click at [708, 170] on div "+ 1 more supplier" at bounding box center [809, 180] width 213 height 21
click at [716, 162] on img at bounding box center [729, 157] width 47 height 19
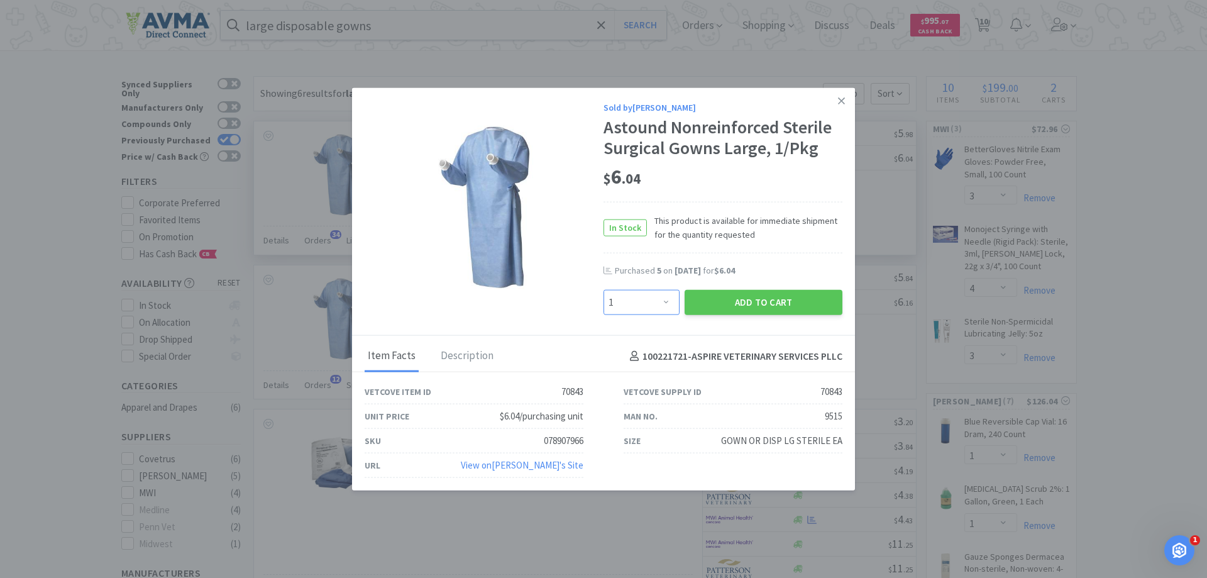
click at [672, 299] on select "Enter Quantity 1 2 3 4 5 6 7 8 9 10 11 12 13 14 15 16 17 18 19 20 Enter Quantity" at bounding box center [642, 302] width 76 height 25
select select "6"
click at [604, 290] on select "Enter Quantity 1 2 3 4 5 6 7 8 9 10 11 12 13 14 15 16 17 18 19 20 Enter Quantity" at bounding box center [642, 302] width 76 height 25
click at [719, 305] on button "Add to Cart" at bounding box center [764, 302] width 158 height 25
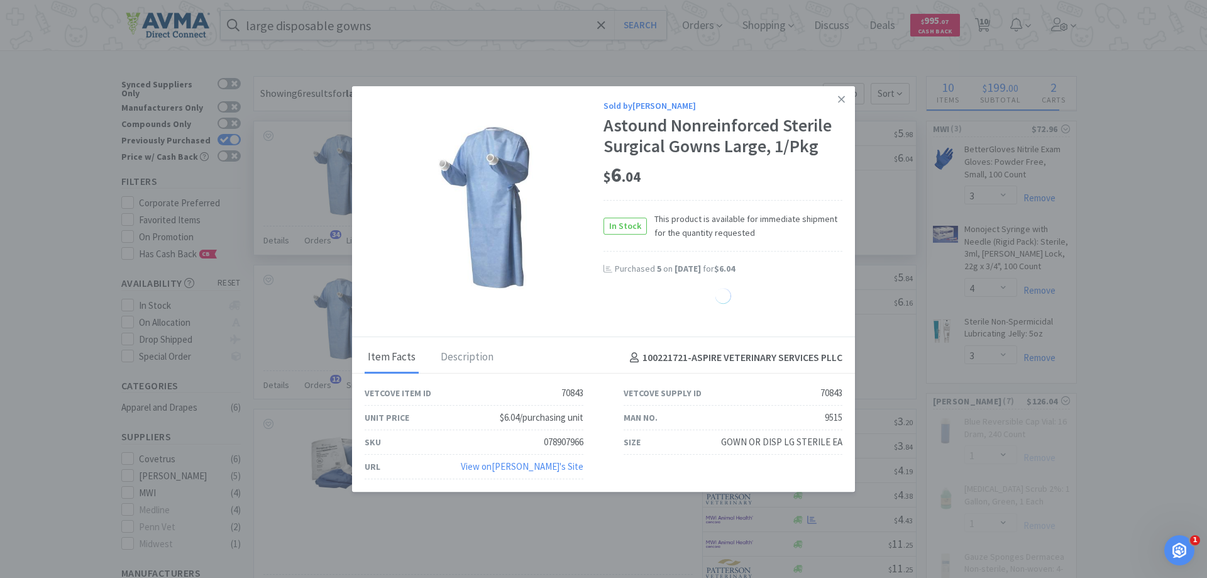
select select "6"
select select "1"
select select "8"
select select "15"
select select "1"
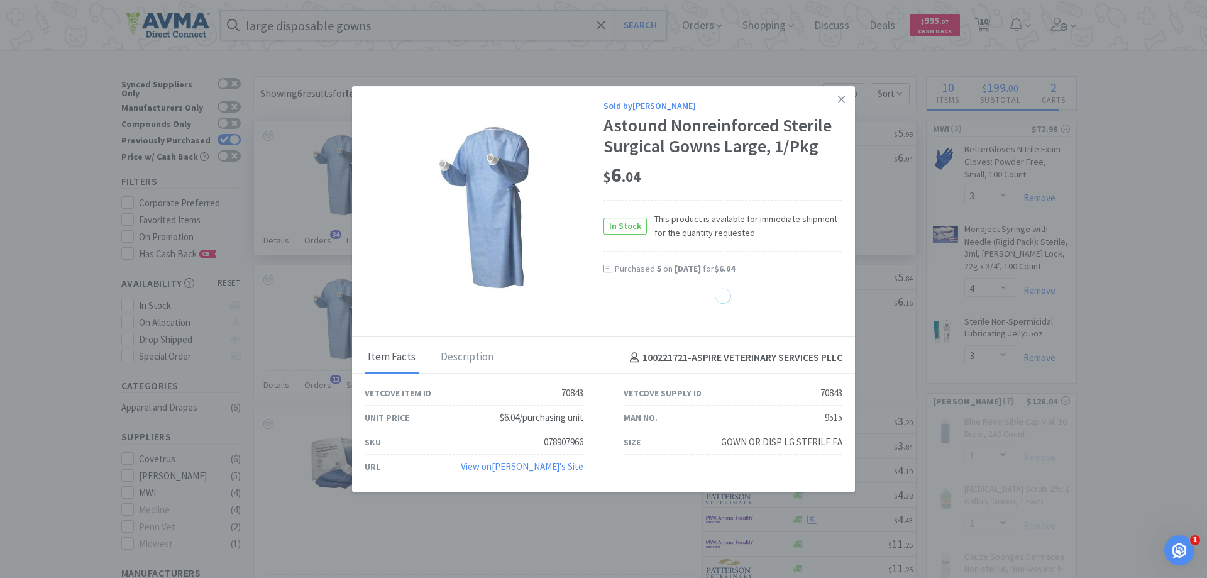
select select "10"
select select "15"
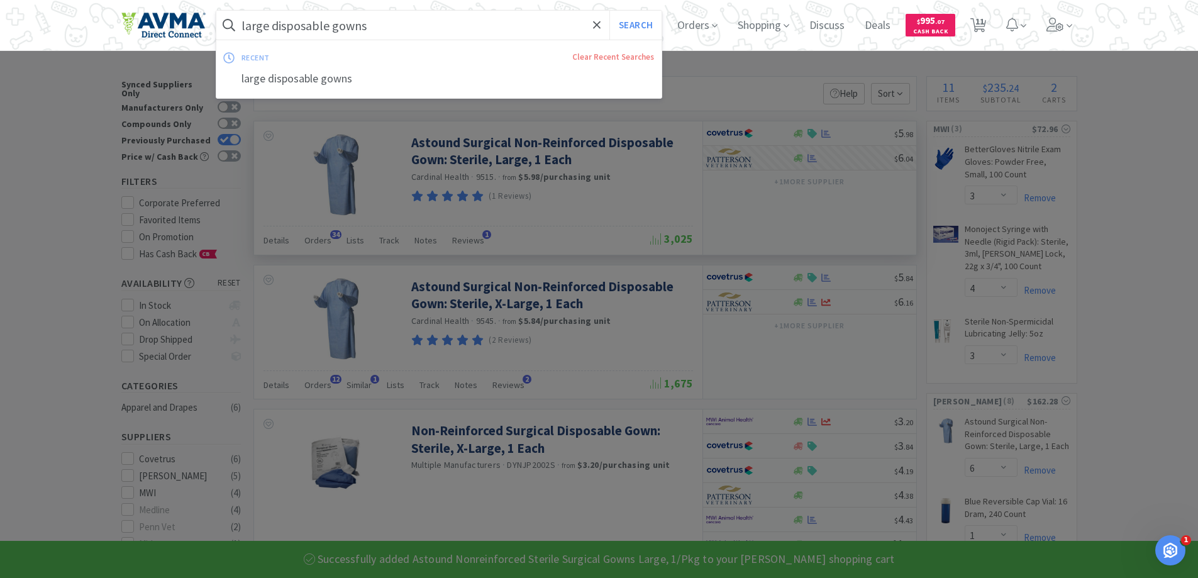
click at [483, 26] on input "large disposable gowns" at bounding box center [439, 25] width 446 height 29
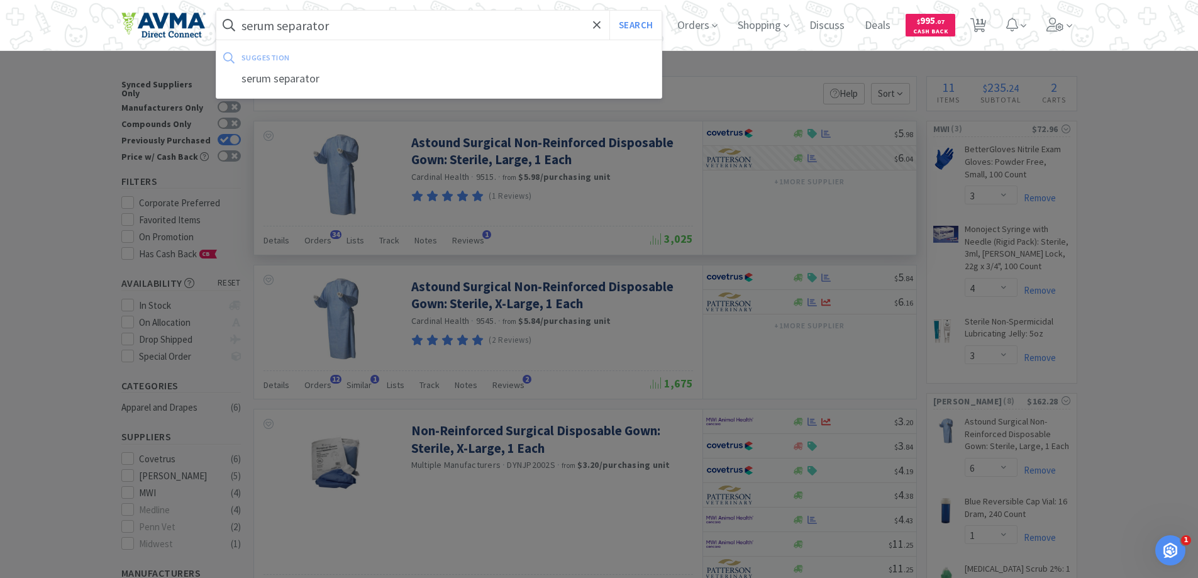
type input "serum separator"
click at [609, 11] on button "Search" at bounding box center [635, 25] width 52 height 29
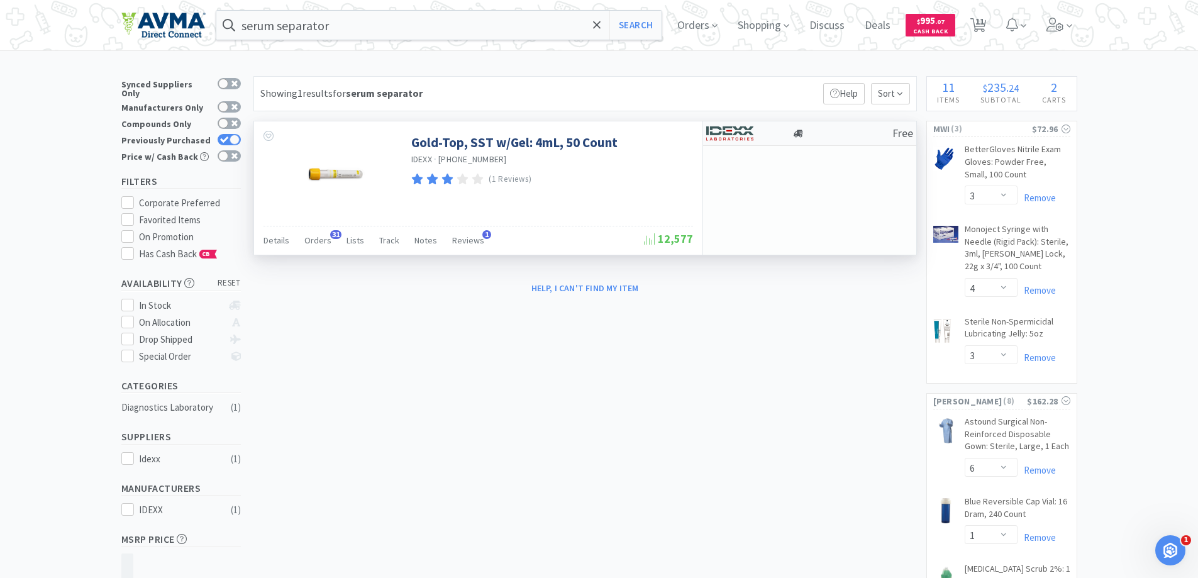
click at [736, 131] on img at bounding box center [729, 133] width 47 height 19
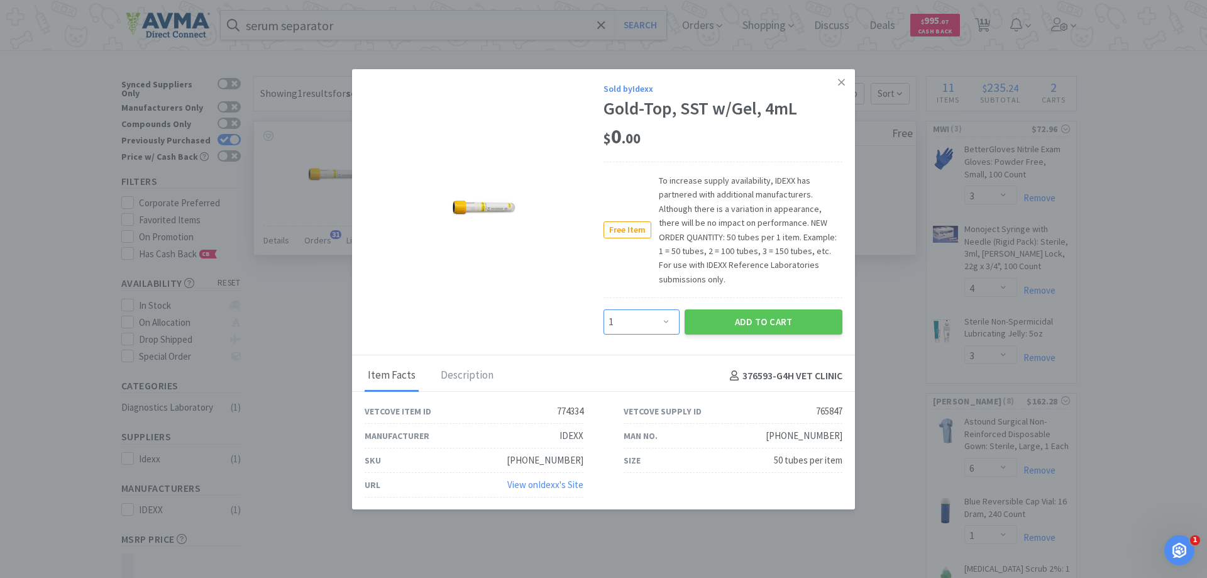
click at [648, 328] on select "Enter Quantity 1 2 3 4 5 6 7 8 9 10 11 12 13 14 15 16 17 18 19 20 Enter Quantity" at bounding box center [642, 321] width 76 height 25
click at [604, 309] on select "Enter Quantity 1 2 3 4 5 6 7 8 9 10 11 12 13 14 15 16 17 18 19 20 Enter Quantity" at bounding box center [642, 321] width 76 height 25
drag, startPoint x: 656, startPoint y: 322, endPoint x: 651, endPoint y: 314, distance: 9.4
click at [656, 322] on select "Enter Quantity 1 2 3 4 5 6 7 8 9 10 11 12 13 14 15 16 17 18 19 20 Enter Quantity" at bounding box center [642, 321] width 76 height 25
click at [604, 309] on select "Enter Quantity 1 2 3 4 5 6 7 8 9 10 11 12 13 14 15 16 17 18 19 20 Enter Quantity" at bounding box center [642, 321] width 76 height 25
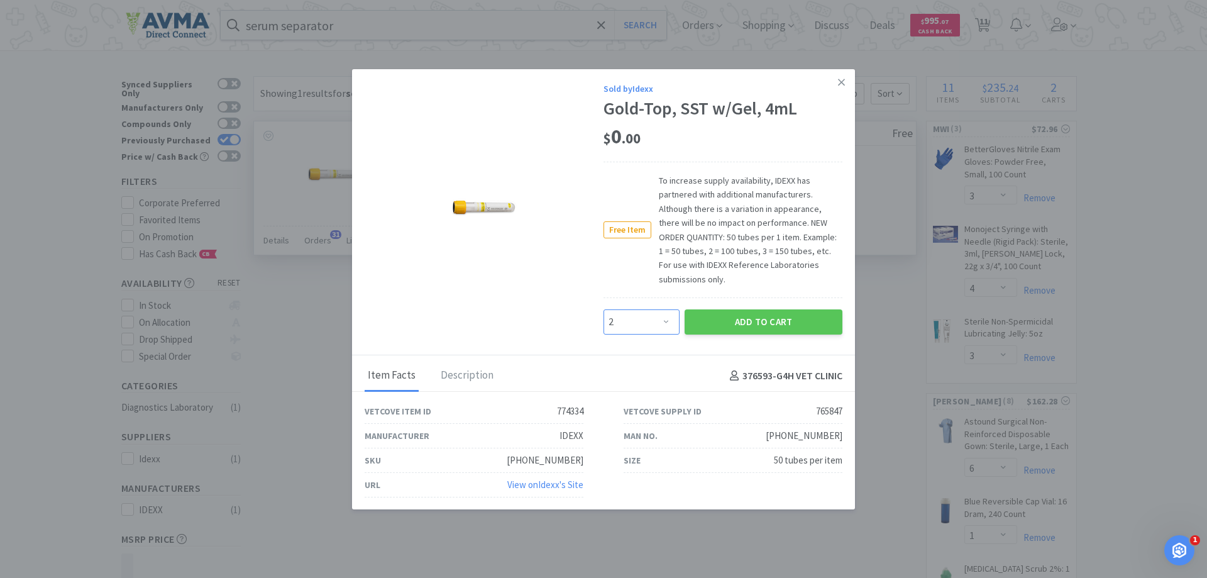
drag, startPoint x: 640, startPoint y: 326, endPoint x: 636, endPoint y: 311, distance: 15.6
click at [640, 326] on select "Enter Quantity 1 2 3 4 5 6 7 8 9 10 11 12 13 14 15 16 17 18 19 20 Enter Quantity" at bounding box center [642, 321] width 76 height 25
select select "1"
click at [604, 309] on select "Enter Quantity 1 2 3 4 5 6 7 8 9 10 11 12 13 14 15 16 17 18 19 20 Enter Quantity" at bounding box center [642, 321] width 76 height 25
click at [758, 319] on button "Add to Cart" at bounding box center [764, 321] width 158 height 25
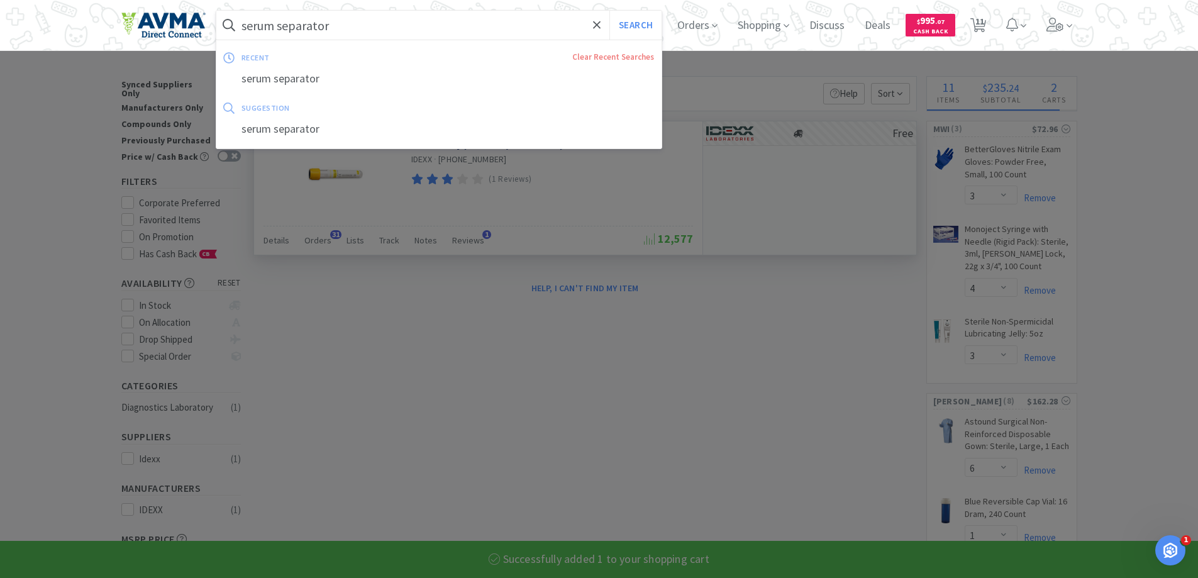
click at [336, 25] on input "serum separator" at bounding box center [439, 25] width 446 height 29
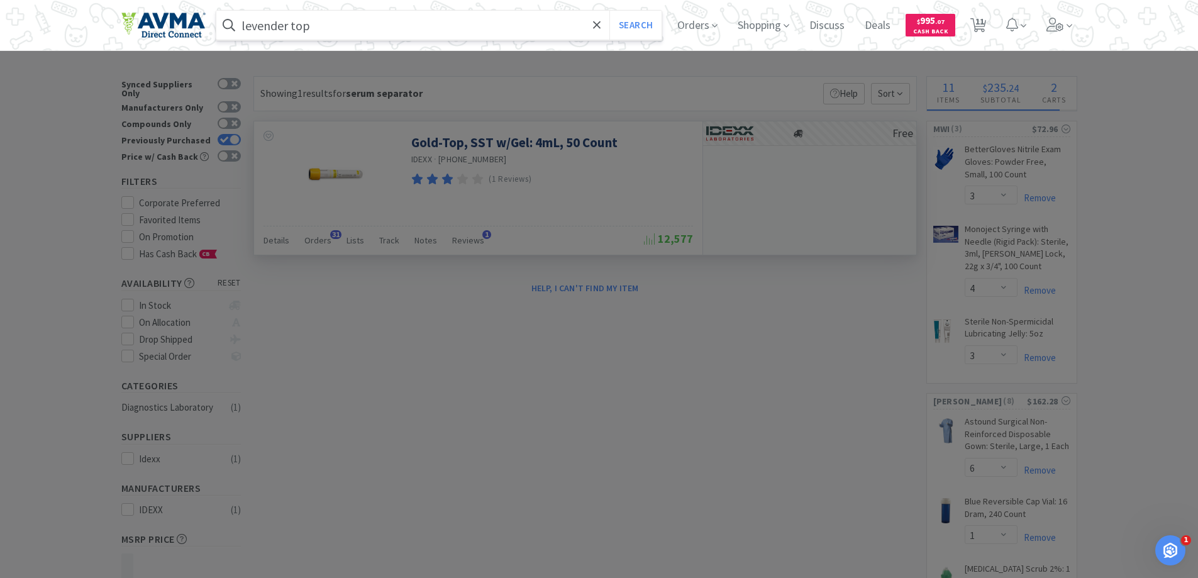
type input "levender top"
click at [609, 11] on button "Search" at bounding box center [635, 25] width 52 height 29
select select "1"
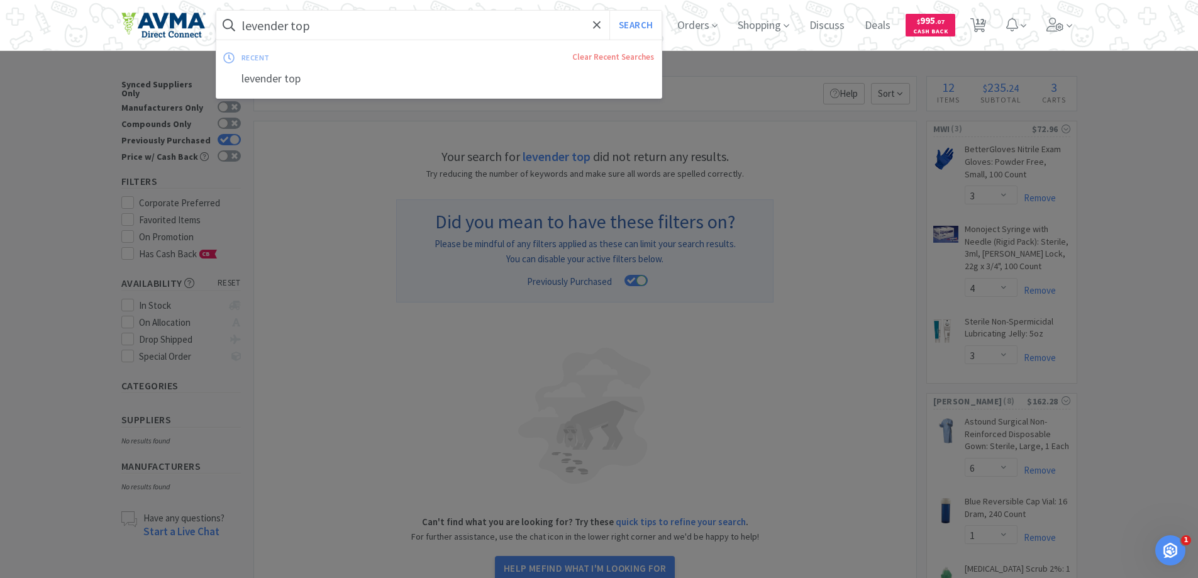
click at [255, 24] on input "levender top" at bounding box center [439, 25] width 446 height 29
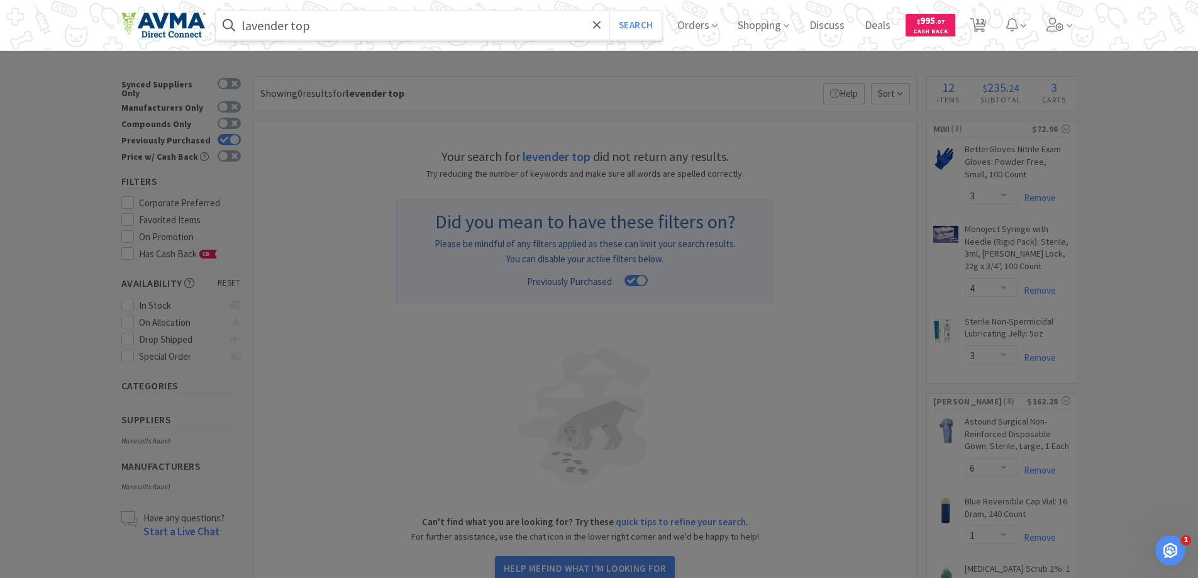
type input "lavender top"
click at [609, 11] on button "Search" at bounding box center [635, 25] width 52 height 29
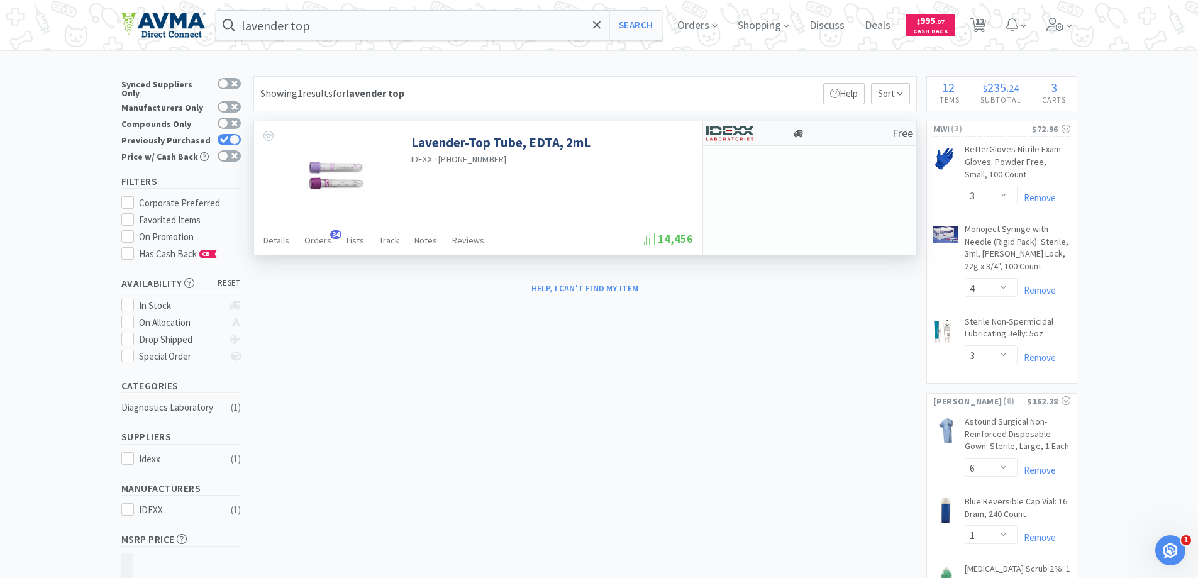
click at [725, 135] on img at bounding box center [729, 133] width 47 height 19
select select "1"
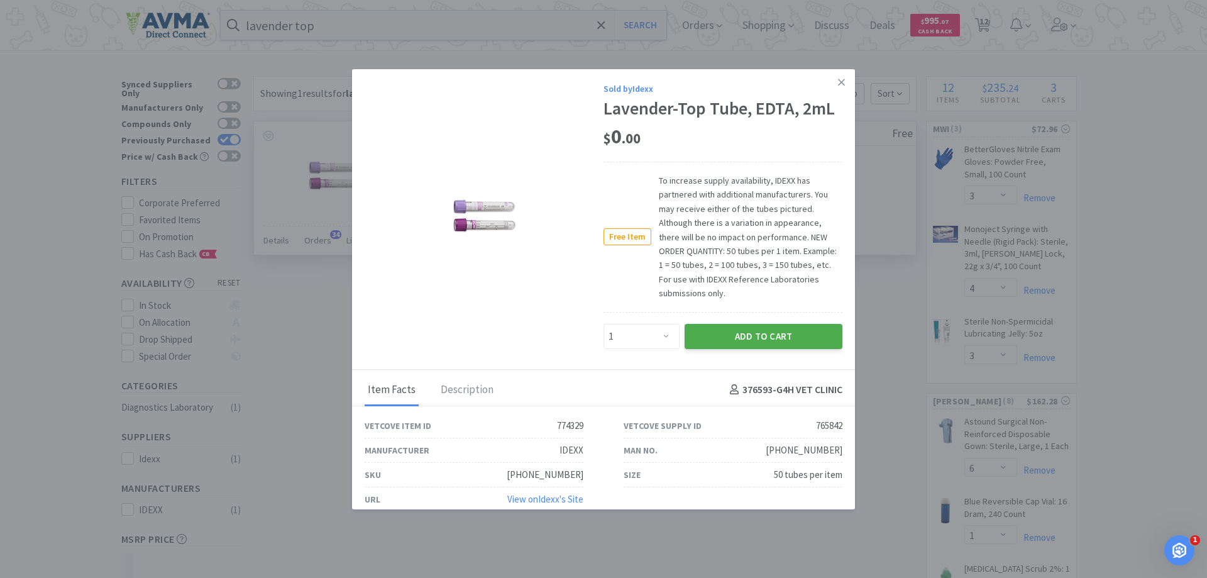
click at [735, 336] on button "Add to Cart" at bounding box center [764, 336] width 158 height 25
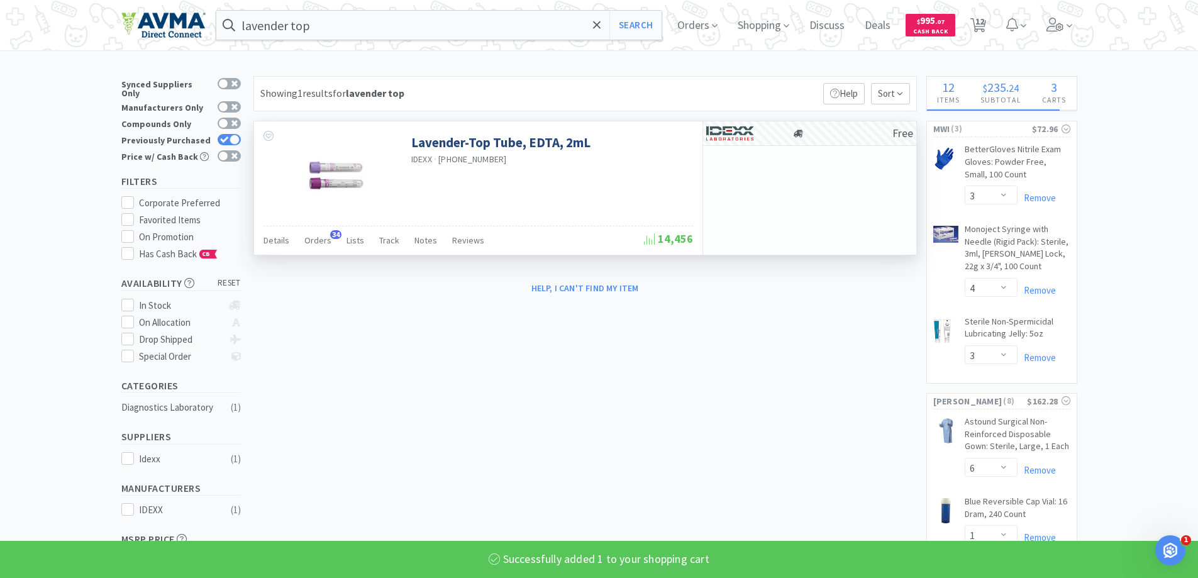
click at [331, 21] on input "lavender top" at bounding box center [439, 25] width 446 height 29
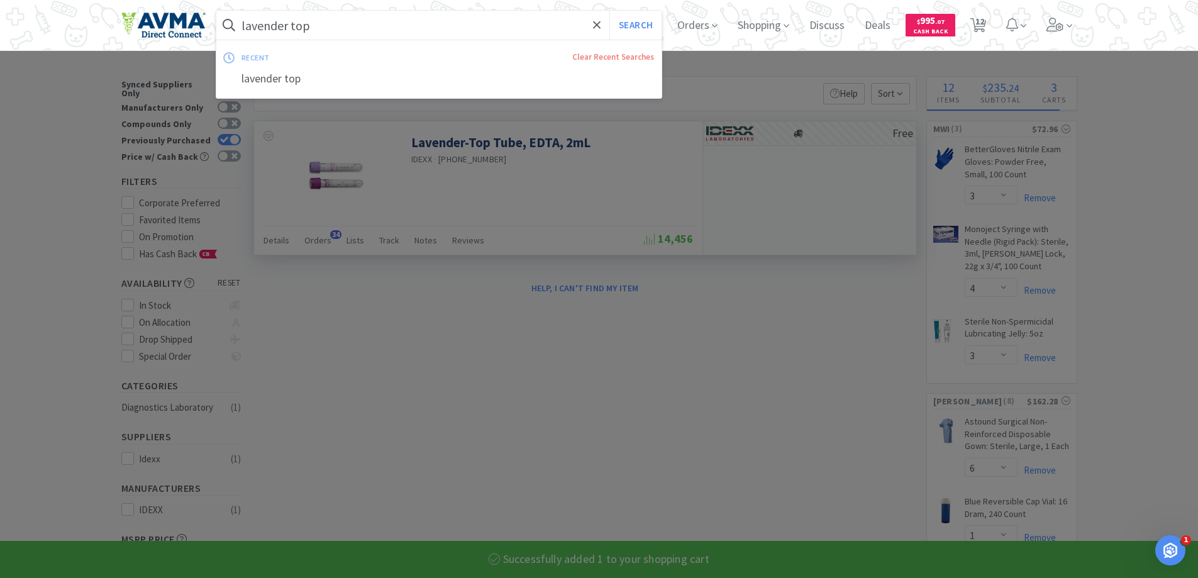
select select "1"
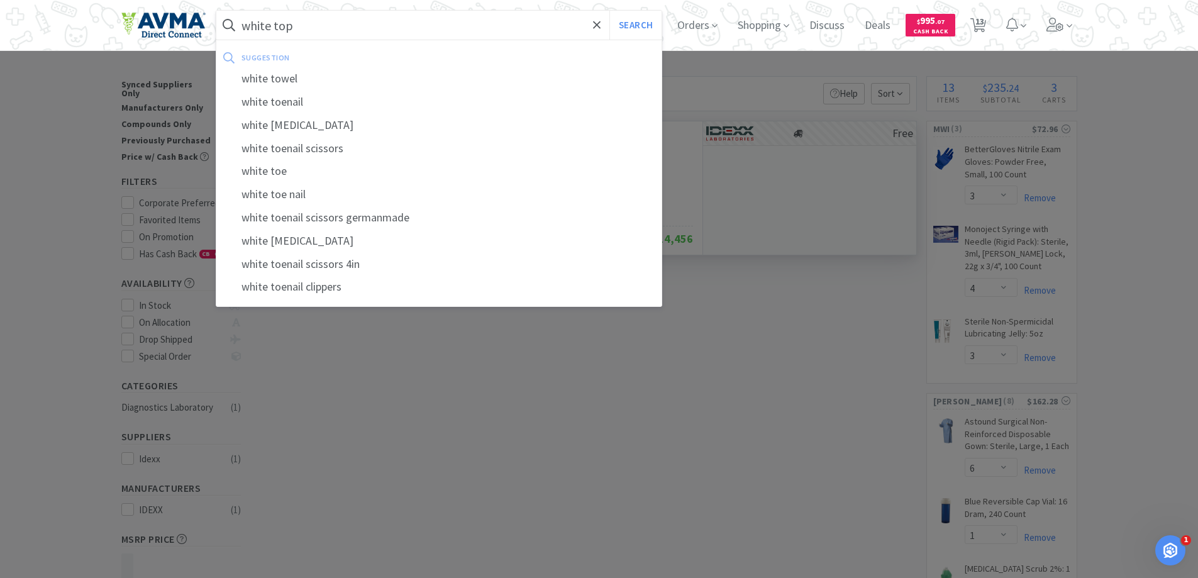
type input "white top"
click at [609, 11] on button "Search" at bounding box center [635, 25] width 52 height 29
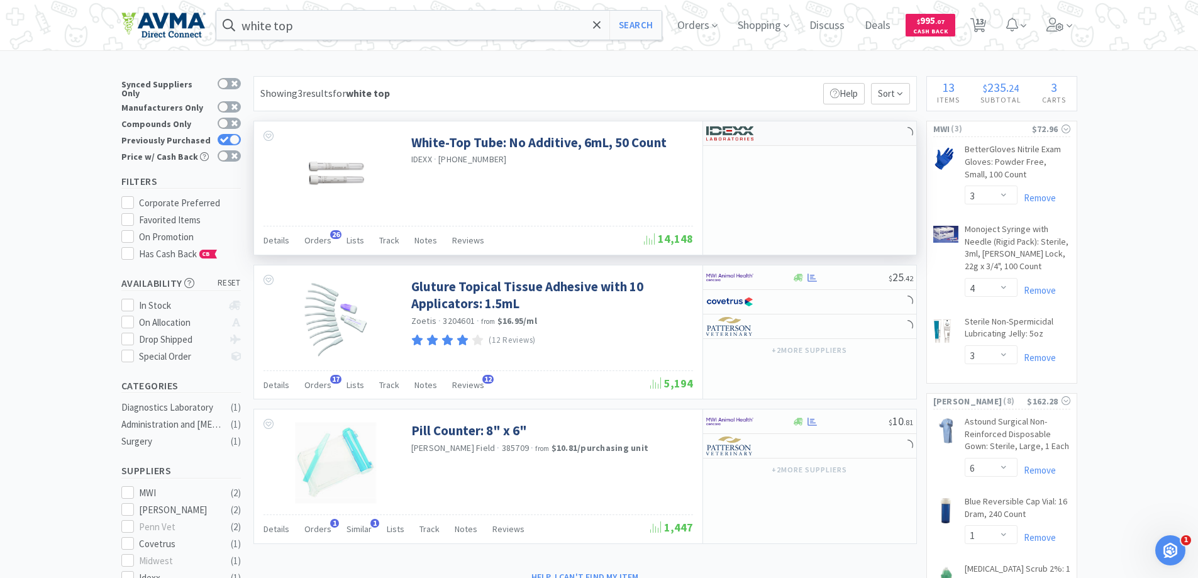
click at [755, 138] on div at bounding box center [740, 133] width 69 height 21
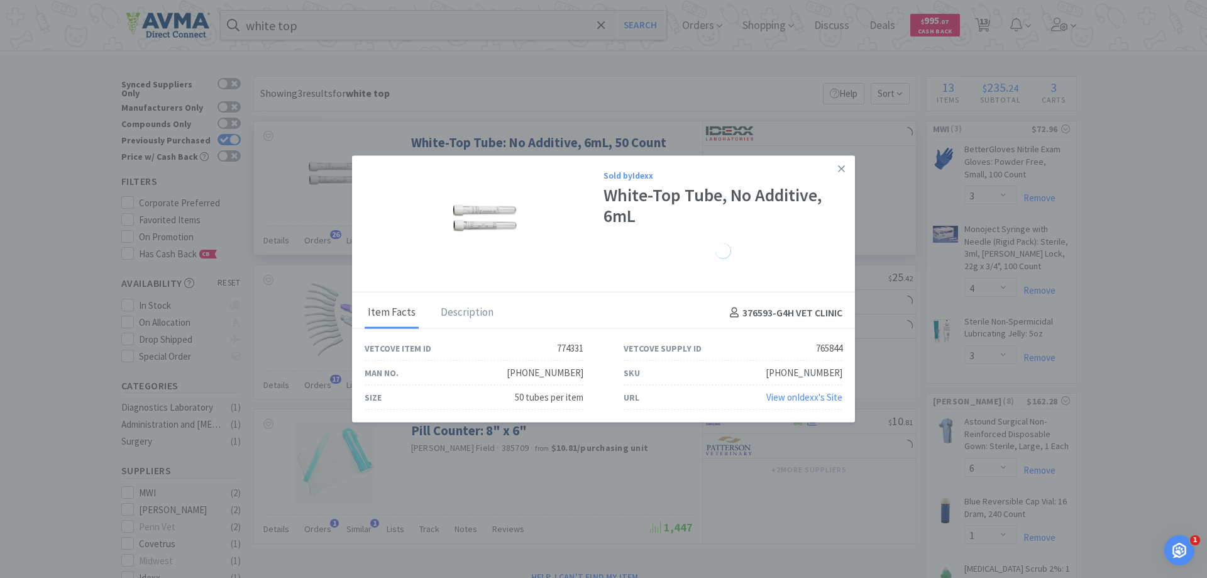
select select "1"
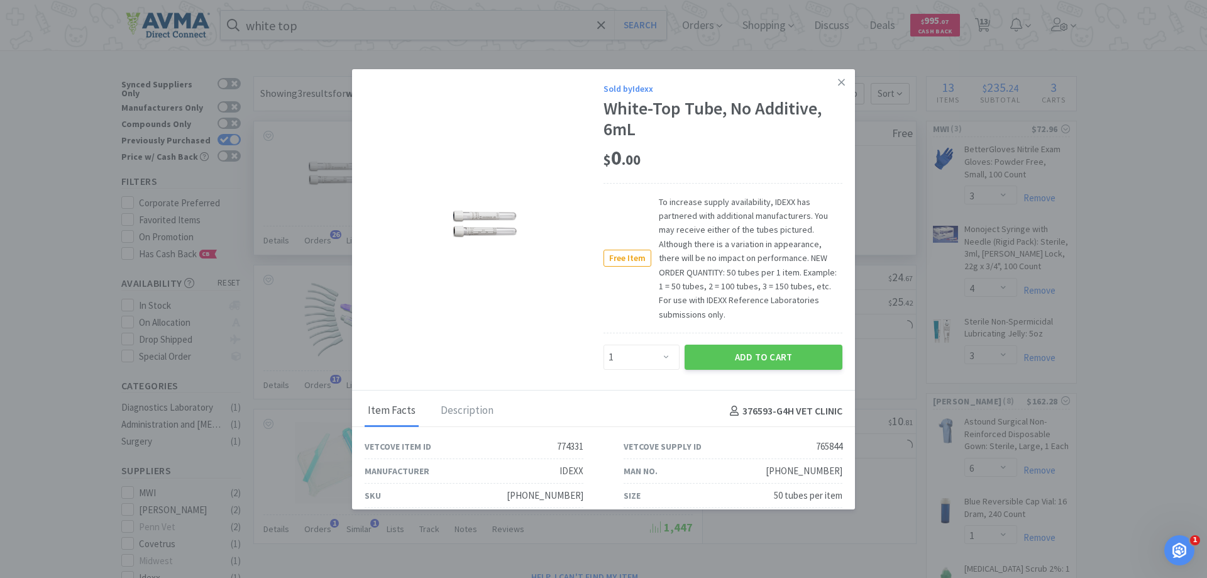
click at [719, 372] on div "Add to Cart" at bounding box center [763, 357] width 163 height 30
click at [725, 345] on button "Add to Cart" at bounding box center [764, 357] width 158 height 25
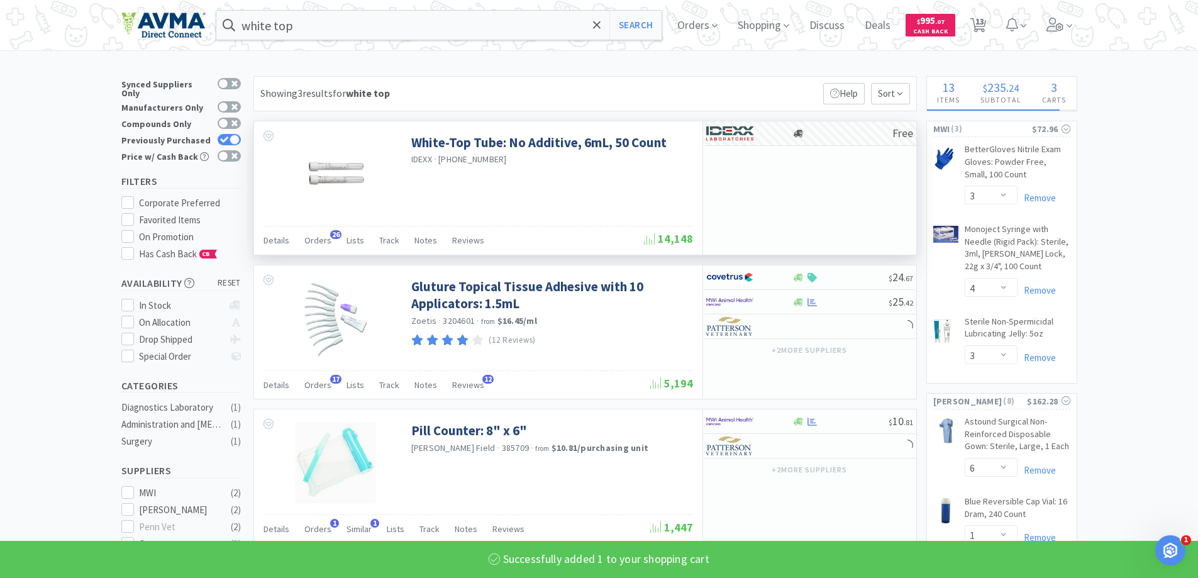
select select "1"
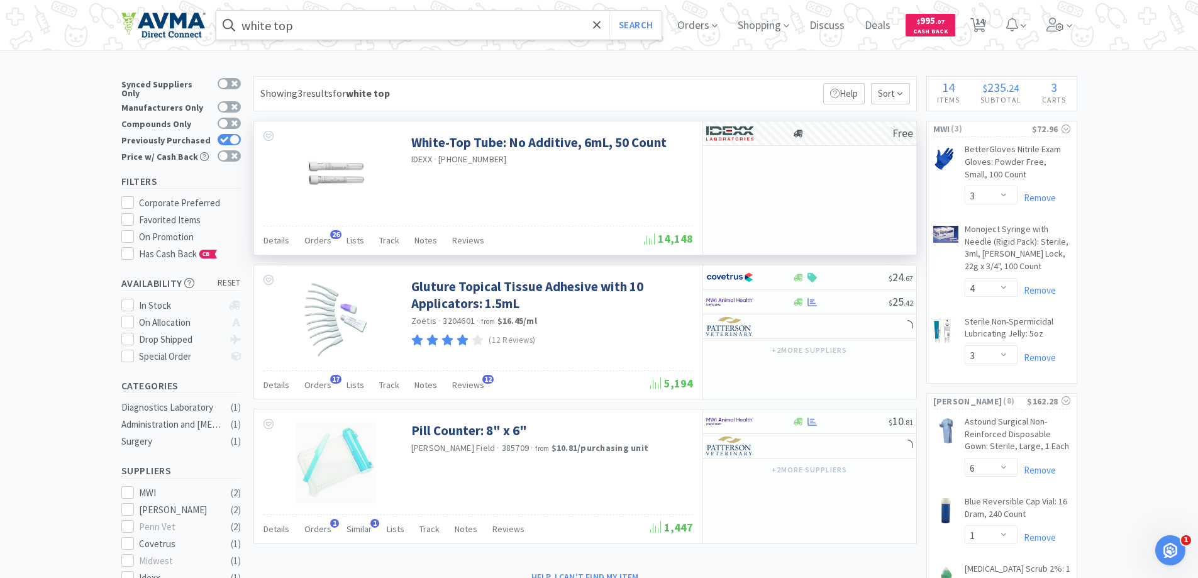
click at [473, 23] on input "white top" at bounding box center [439, 25] width 446 height 29
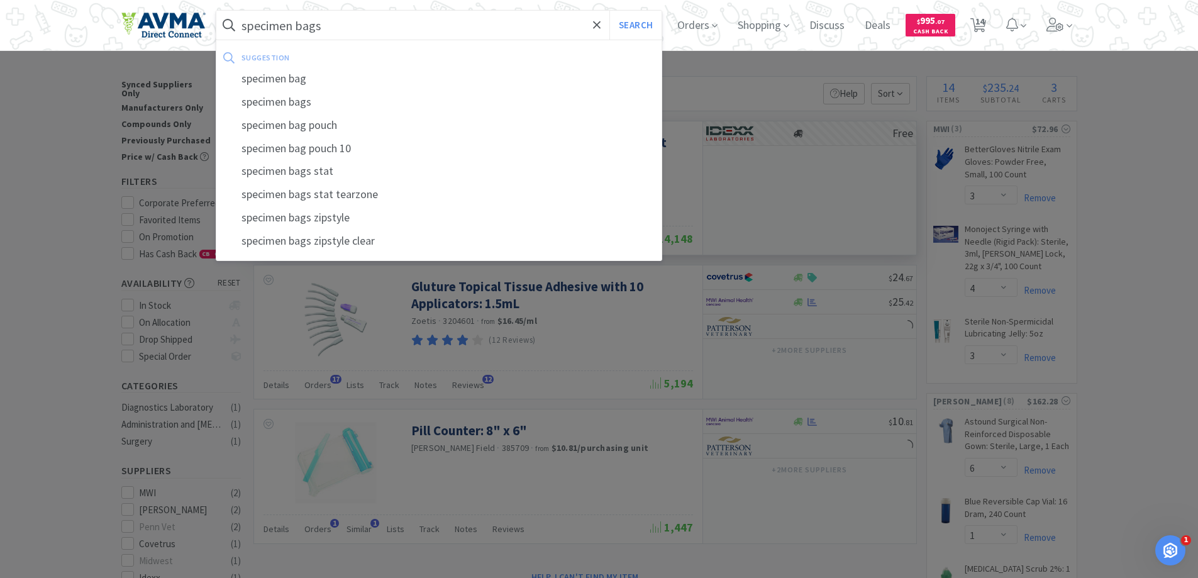
type input "specimen bags"
click at [609, 11] on button "Search" at bounding box center [635, 25] width 52 height 29
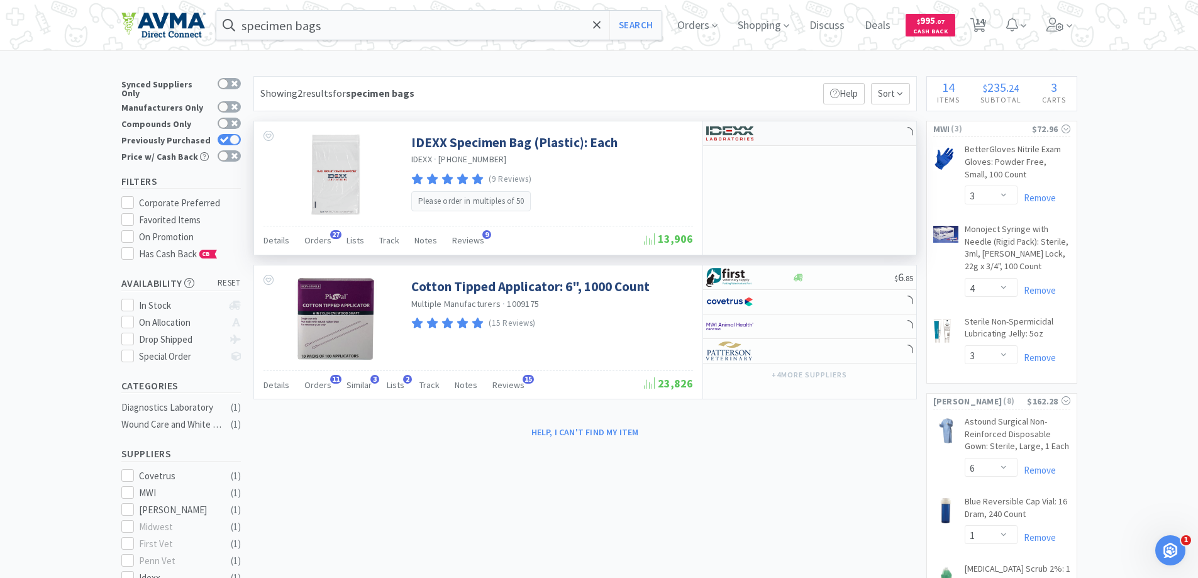
click at [726, 130] on img at bounding box center [729, 133] width 47 height 19
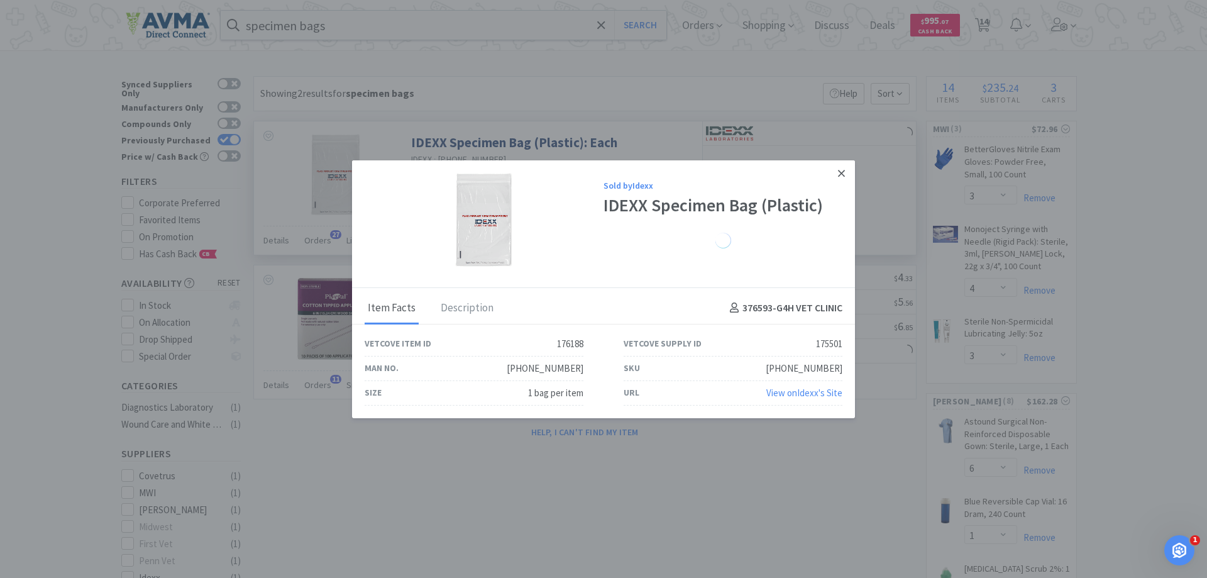
click at [843, 174] on icon at bounding box center [841, 173] width 7 height 7
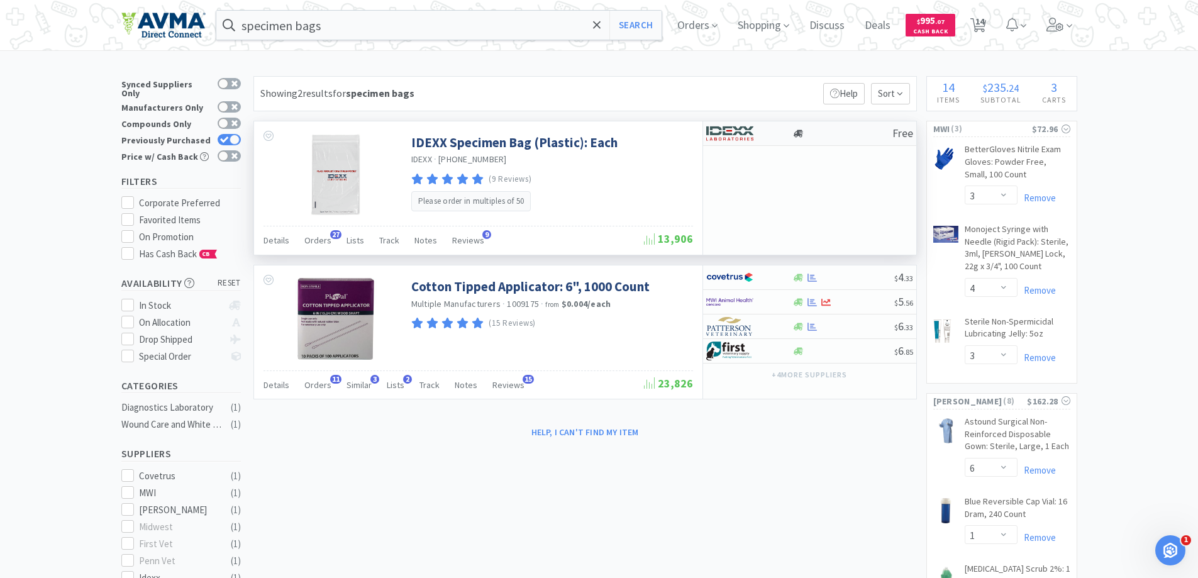
click at [709, 140] on img at bounding box center [729, 133] width 47 height 19
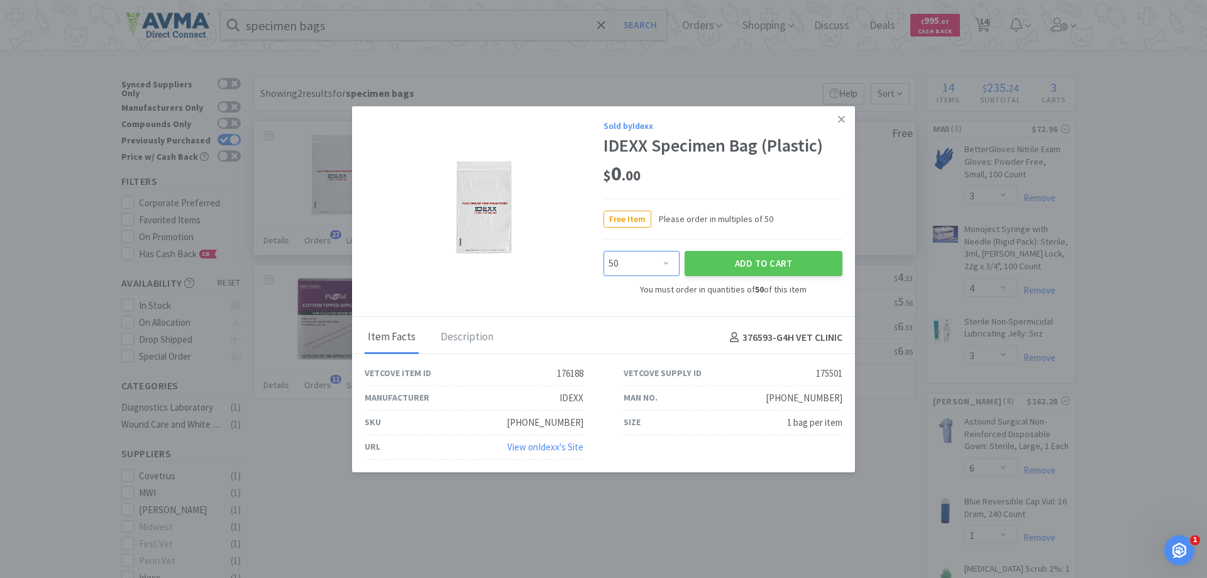
click at [646, 262] on select "Enter Quantity 50 100 150 200 250 300 350 400 450 500 550 600 650 700 750 800 8…" at bounding box center [642, 263] width 76 height 25
select select "150"
click at [604, 251] on select "Enter Quantity 50 100 150 200 250 300 350 400 450 500 550 600 650 700 750 800 8…" at bounding box center [642, 263] width 76 height 25
click at [717, 272] on button "Add to Cart" at bounding box center [764, 263] width 158 height 25
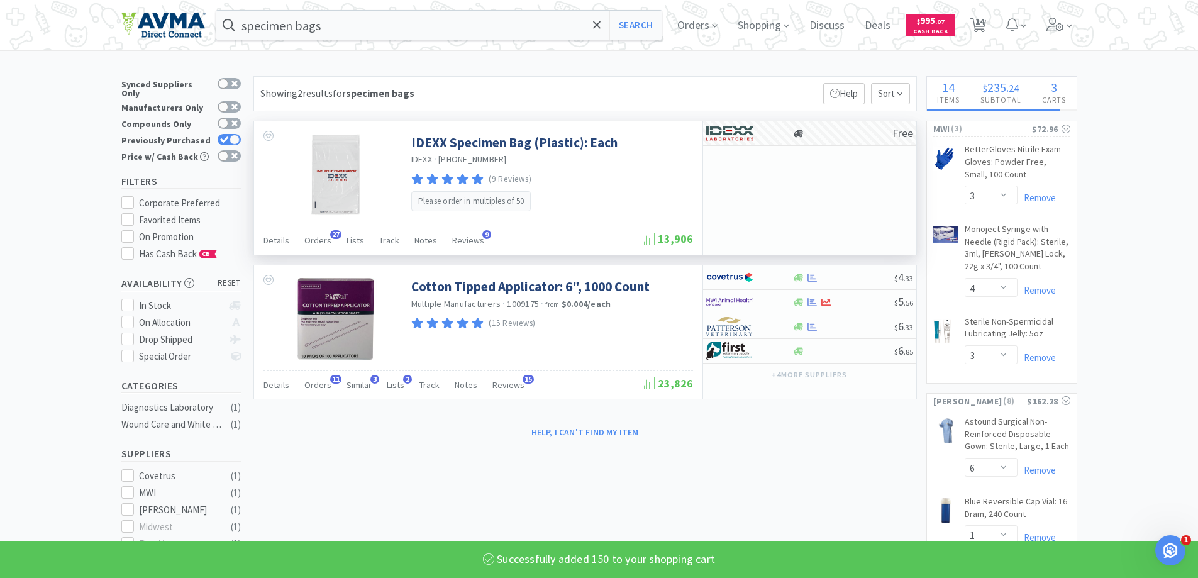
select select "150"
select select "1"
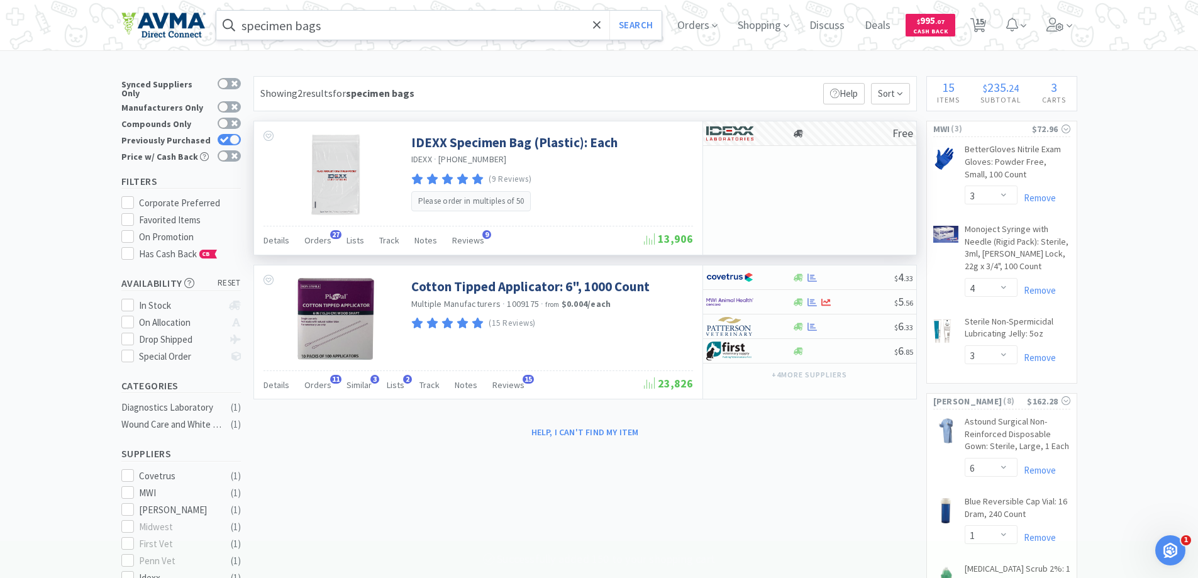
click at [451, 22] on input "specimen bags" at bounding box center [439, 25] width 446 height 29
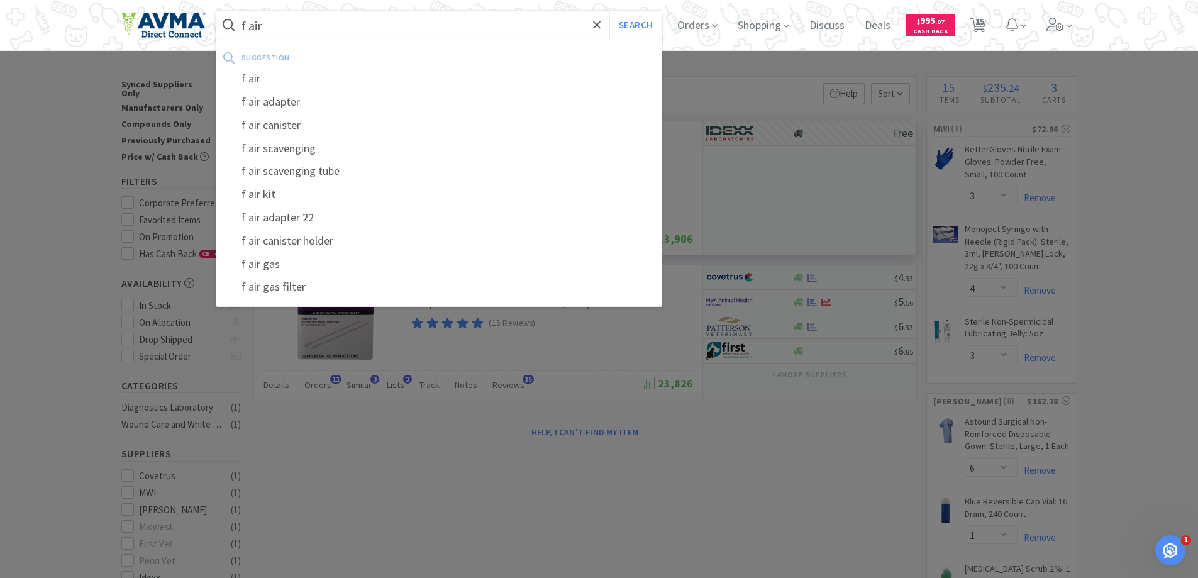
type input "f air"
click at [609, 11] on button "Search" at bounding box center [635, 25] width 52 height 29
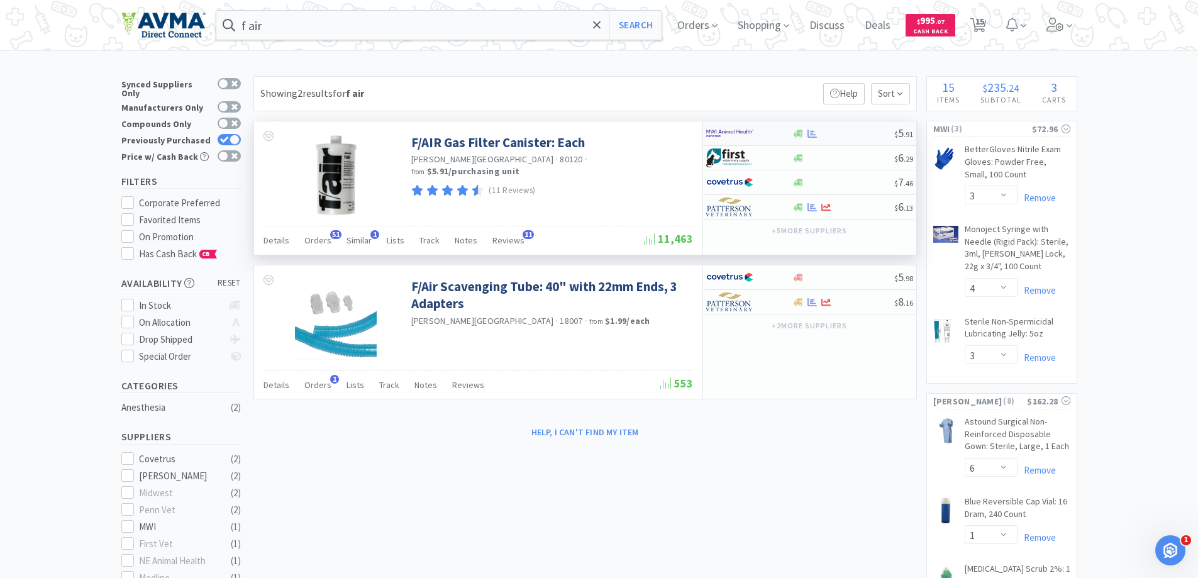
click at [736, 128] on img at bounding box center [729, 133] width 47 height 19
select select "1"
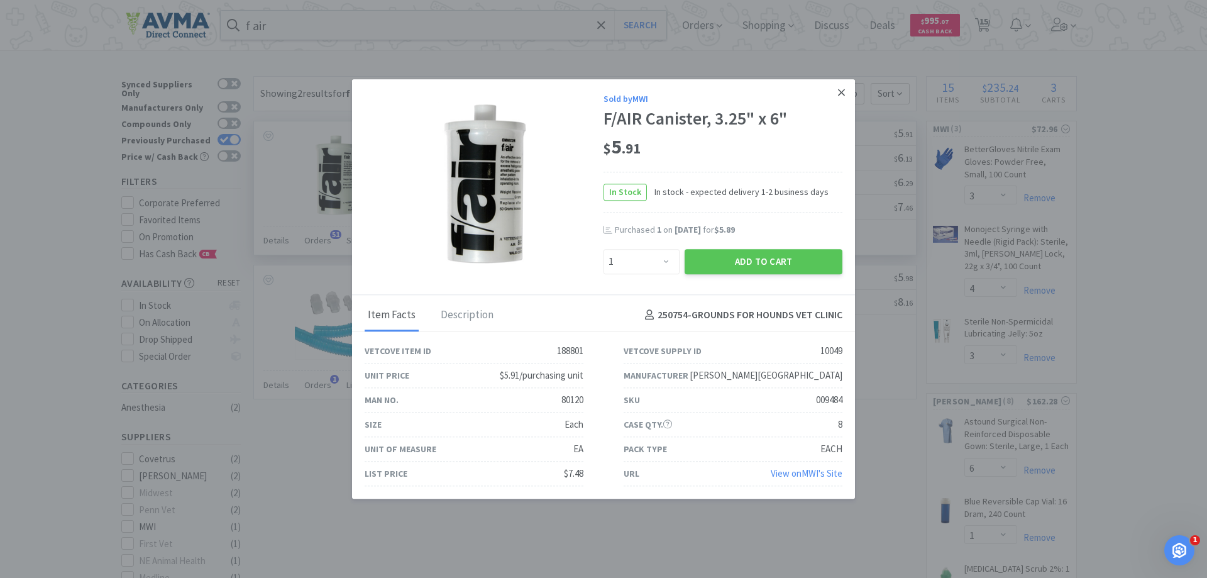
click at [844, 87] on icon at bounding box center [841, 92] width 7 height 11
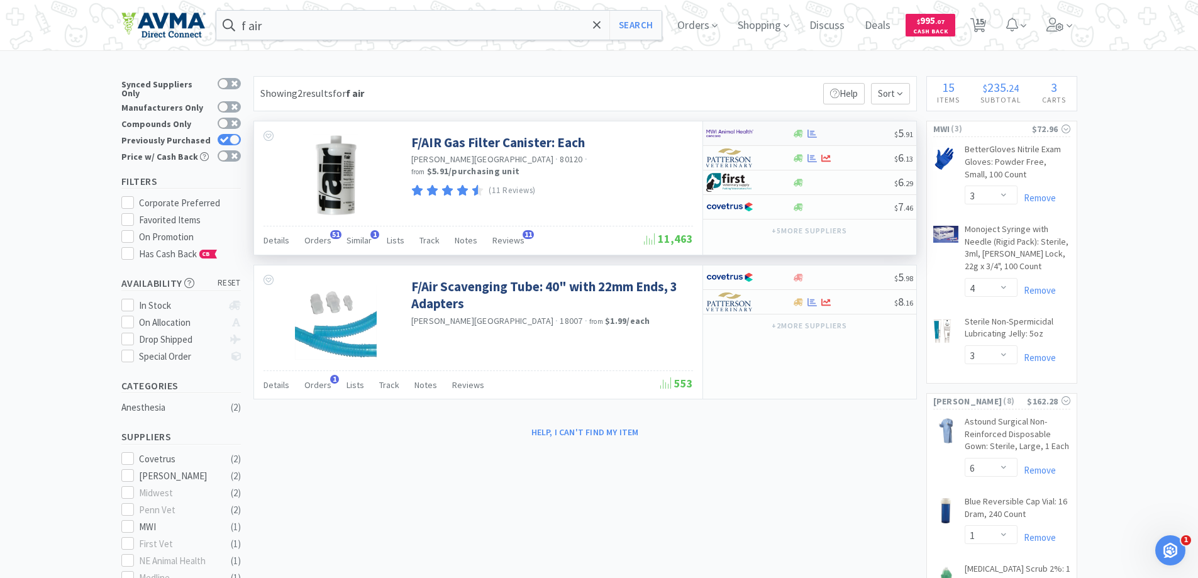
click at [731, 129] on img at bounding box center [729, 133] width 47 height 19
select select "1"
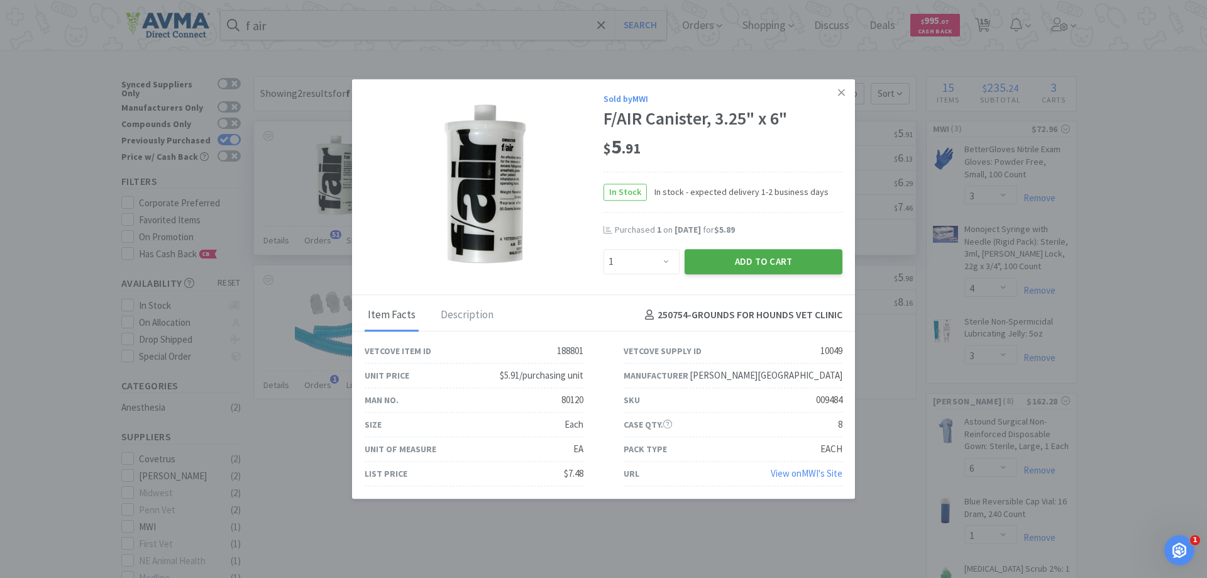
click at [721, 265] on button "Add to Cart" at bounding box center [764, 261] width 158 height 25
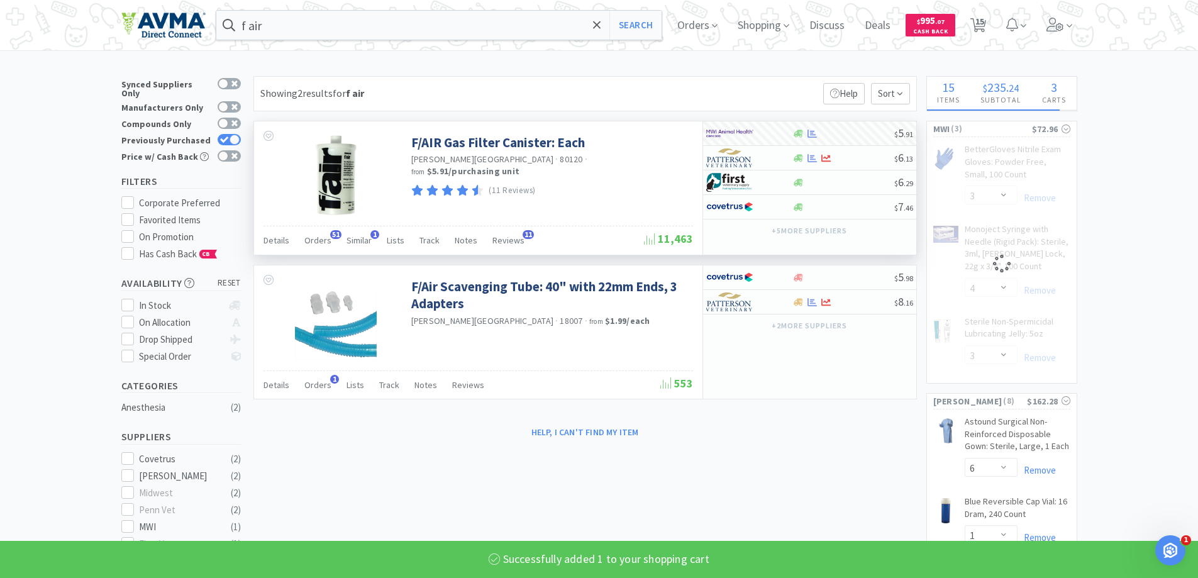
select select "1"
select select "4"
select select "3"
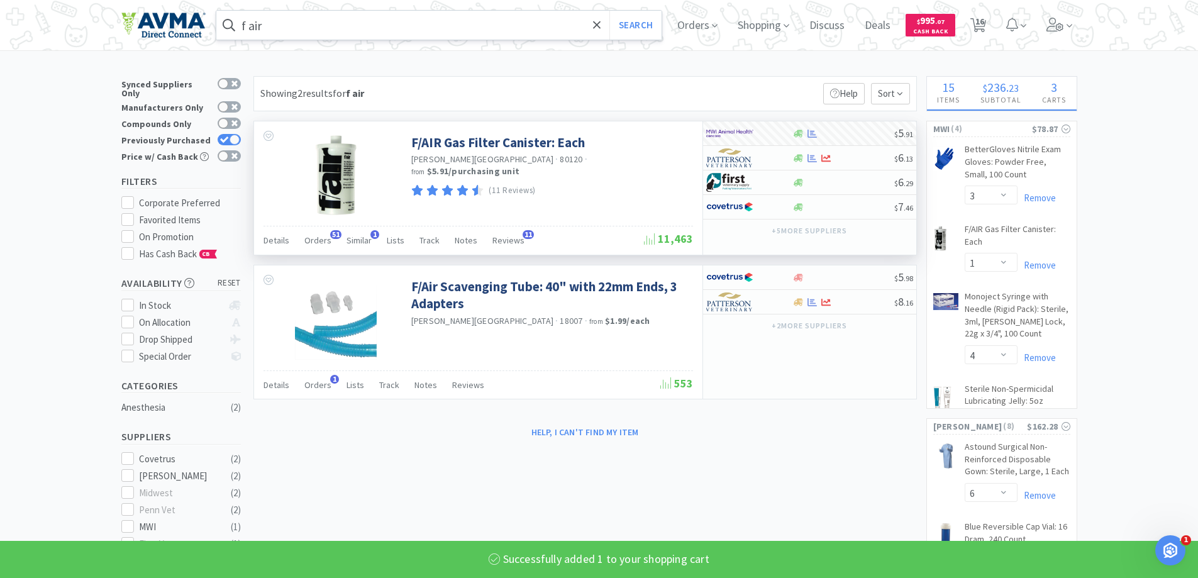
click at [307, 29] on input "f air" at bounding box center [439, 25] width 446 height 29
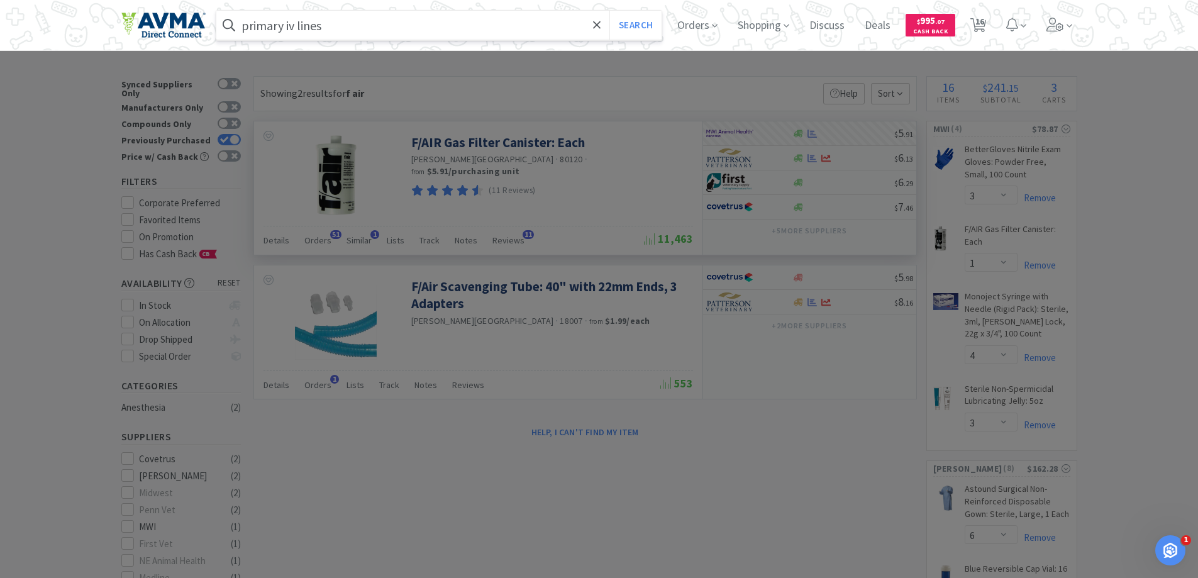
type input "primary iv lines"
click at [609, 11] on button "Search" at bounding box center [635, 25] width 52 height 29
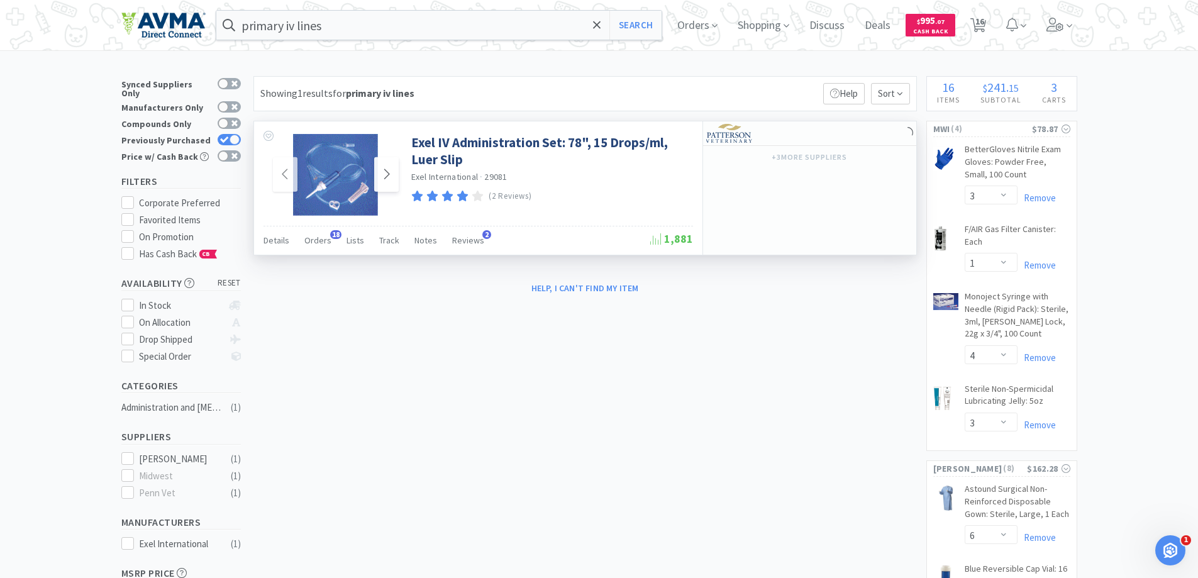
click at [392, 187] on span at bounding box center [386, 174] width 25 height 35
click at [391, 187] on span at bounding box center [386, 174] width 25 height 35
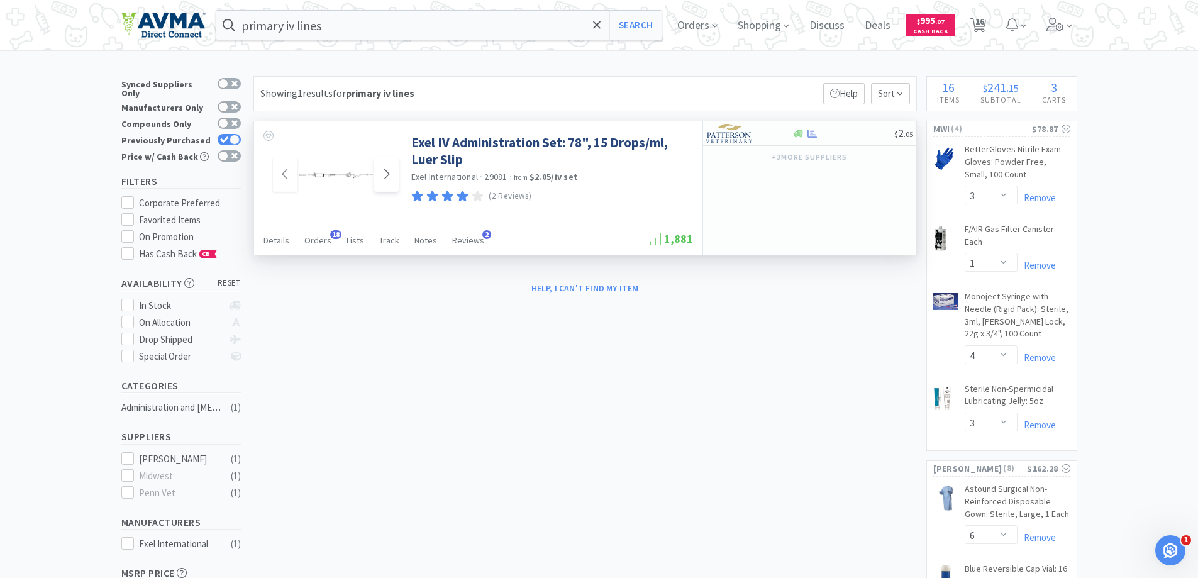
click at [391, 187] on span at bounding box center [386, 174] width 25 height 35
click at [746, 136] on img at bounding box center [729, 133] width 47 height 19
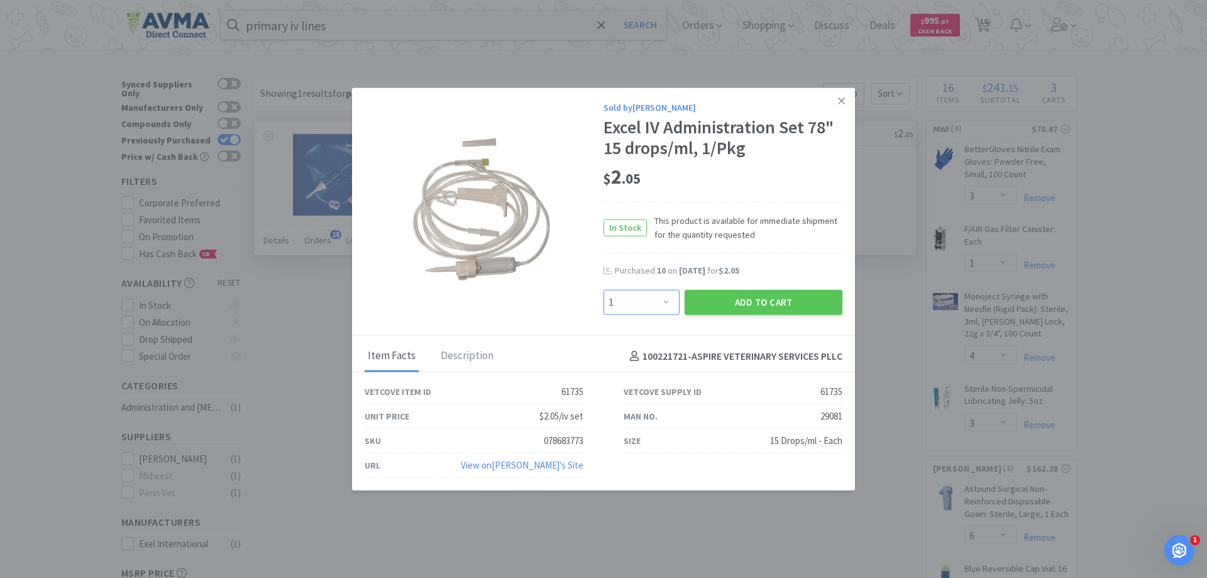
click at [649, 306] on select "Enter Quantity 1 2 3 4 5 6 7 8 9 10 11 12 13 14 15 16 17 18 19 20 Enter Quantity" at bounding box center [642, 302] width 76 height 25
select select "10"
click at [604, 290] on select "Enter Quantity 1 2 3 4 5 6 7 8 9 10 11 12 13 14 15 16 17 18 19 20 Enter Quantity" at bounding box center [642, 302] width 76 height 25
click at [738, 306] on button "Add to Cart" at bounding box center [764, 302] width 158 height 25
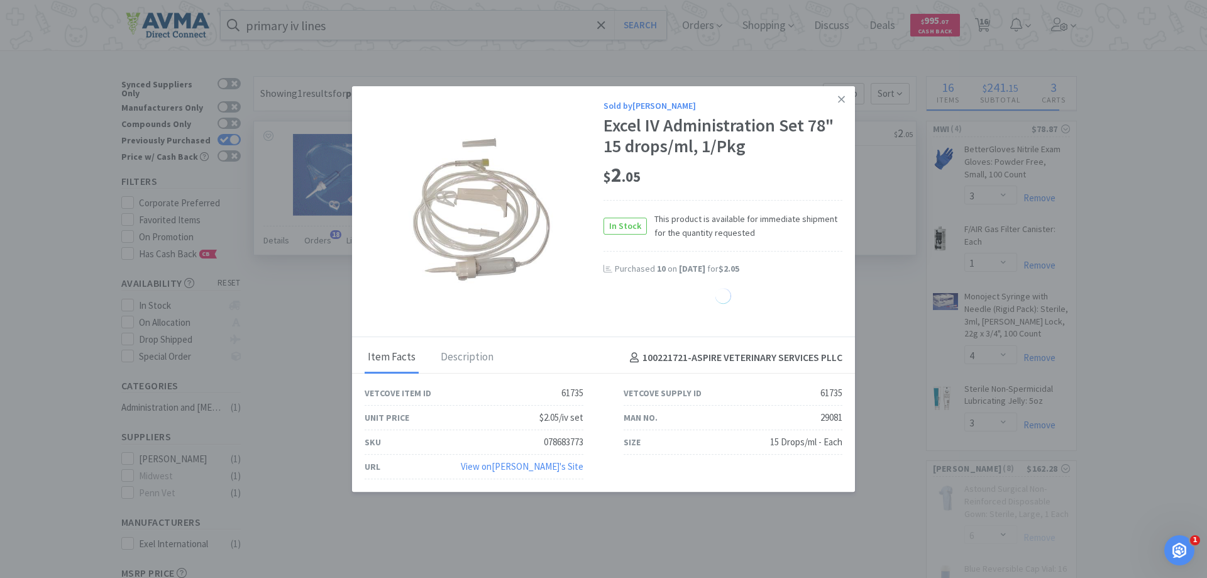
select select "10"
select select "8"
select select "15"
select select "1"
select select "10"
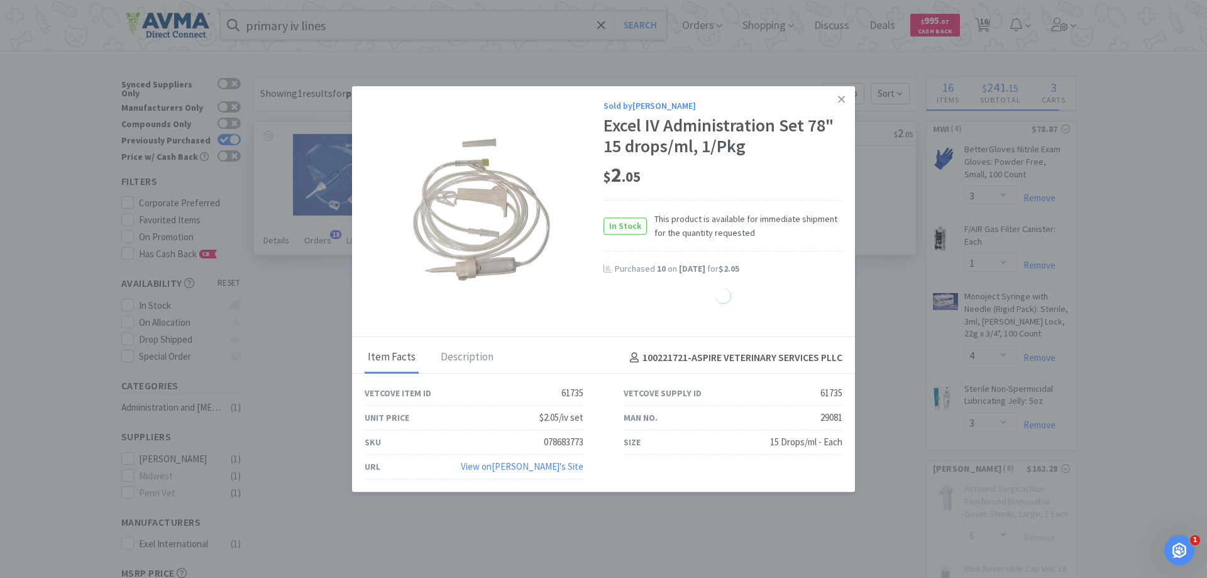
select select "15"
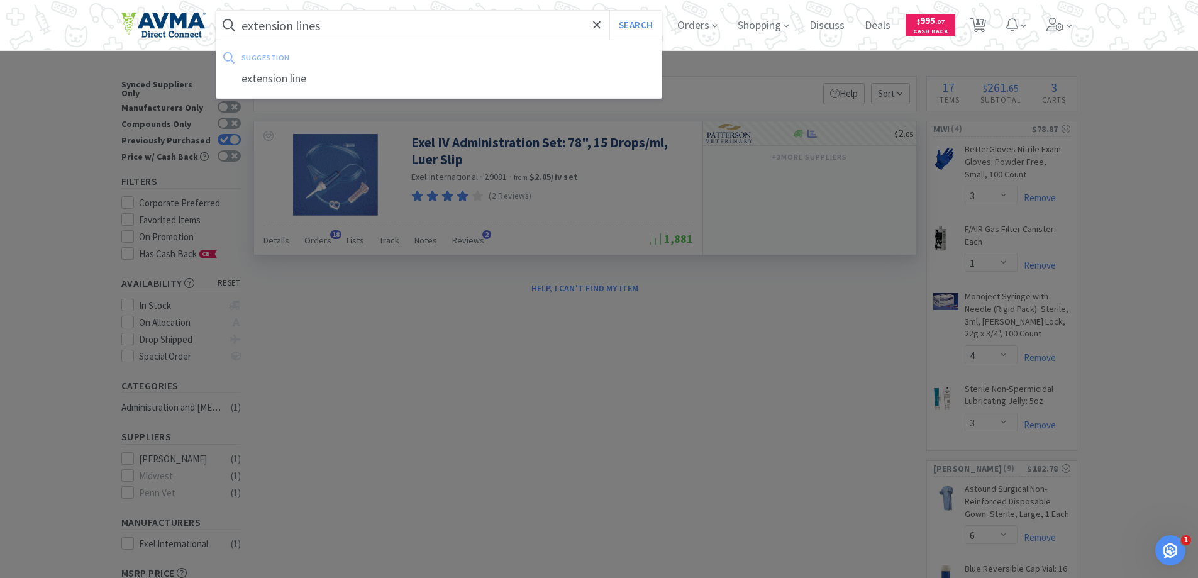
click at [609, 11] on button "Search" at bounding box center [635, 25] width 52 height 29
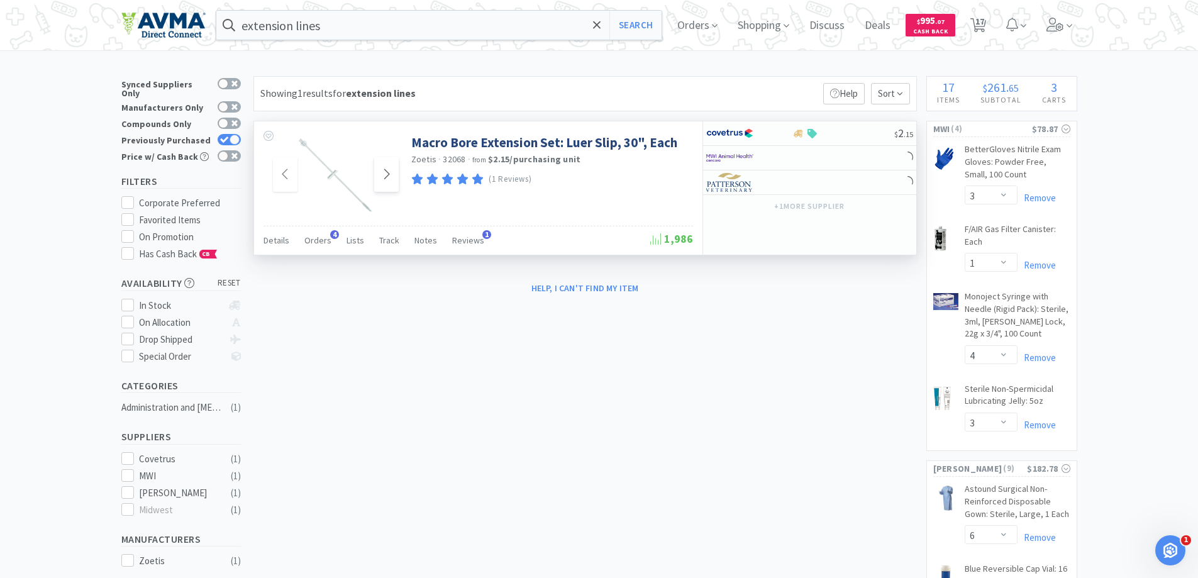
click at [388, 180] on icon at bounding box center [386, 174] width 9 height 15
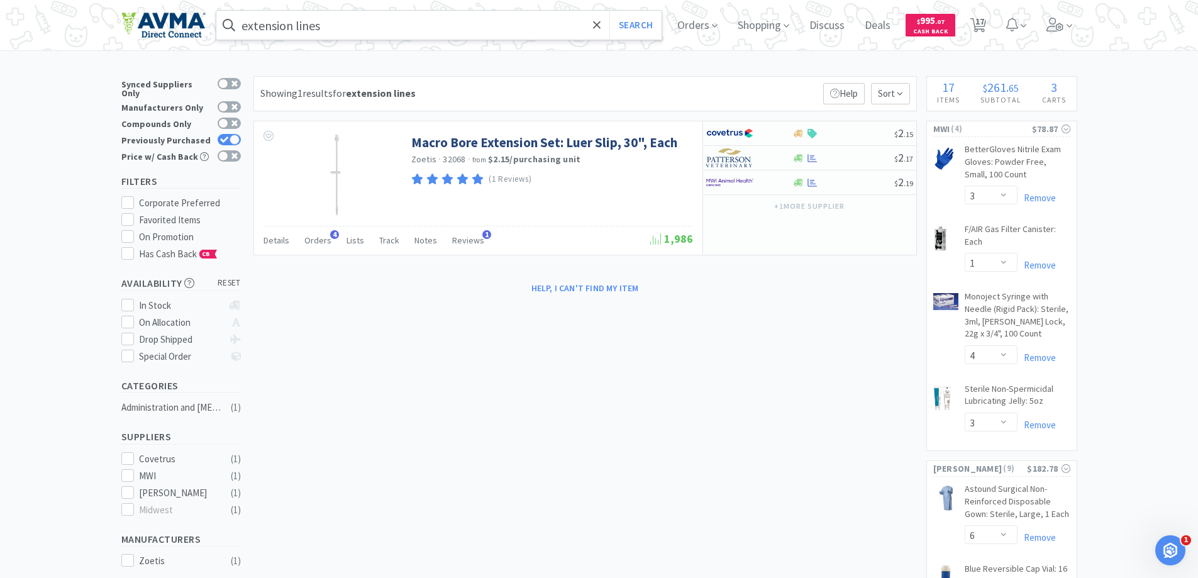
click at [241, 29] on span at bounding box center [228, 25] width 25 height 20
click at [249, 28] on input "extension lines" at bounding box center [439, 25] width 446 height 29
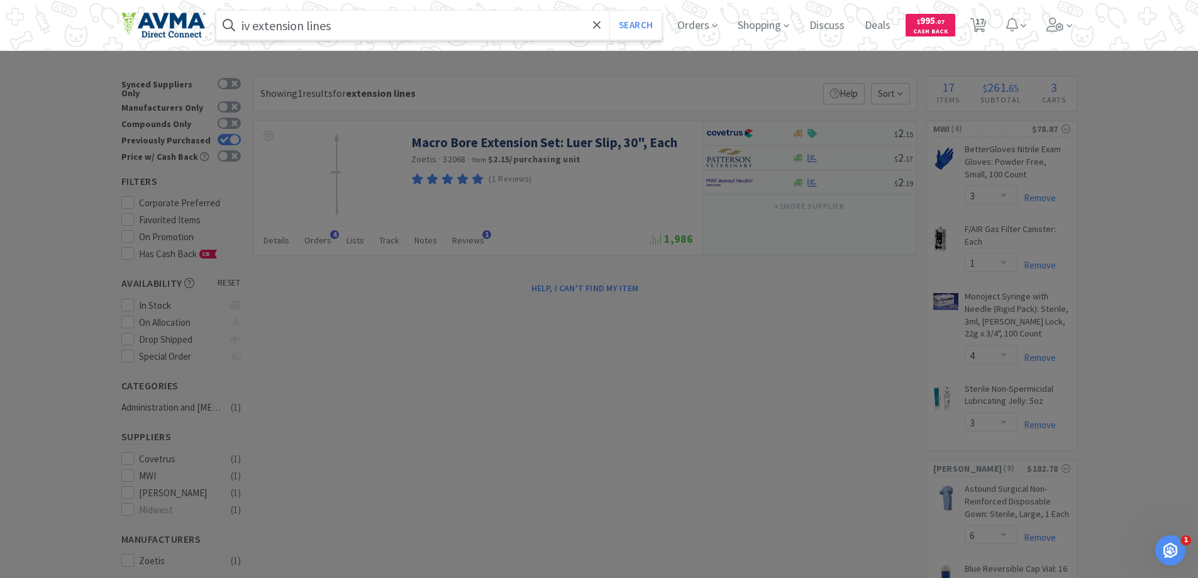
type input "iv extension lines"
click at [609, 11] on button "Search" at bounding box center [635, 25] width 52 height 29
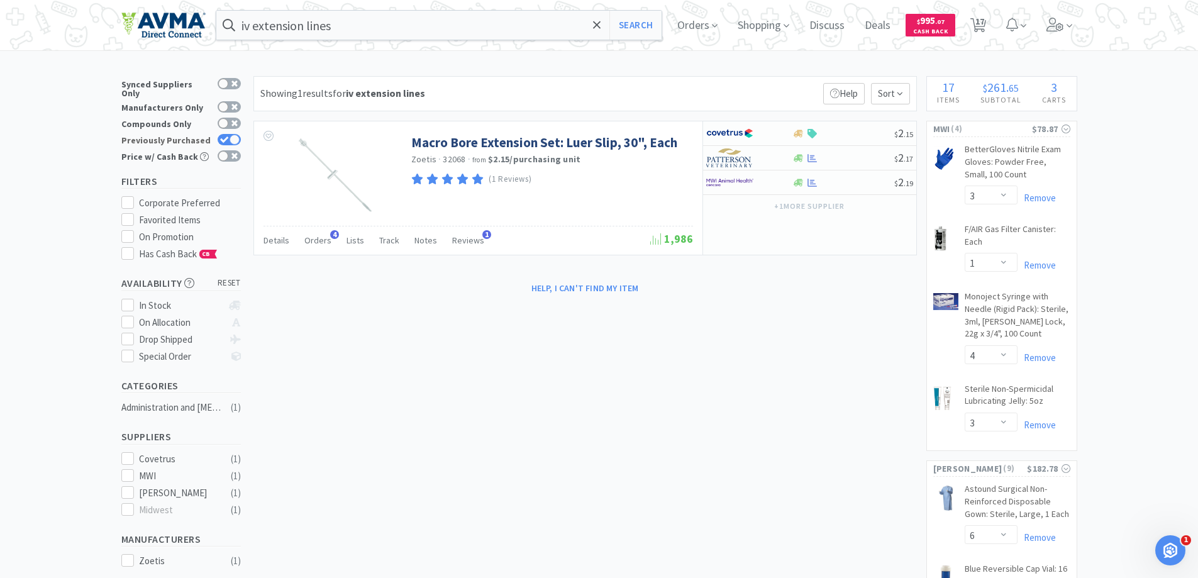
click at [233, 135] on div at bounding box center [234, 140] width 10 height 10
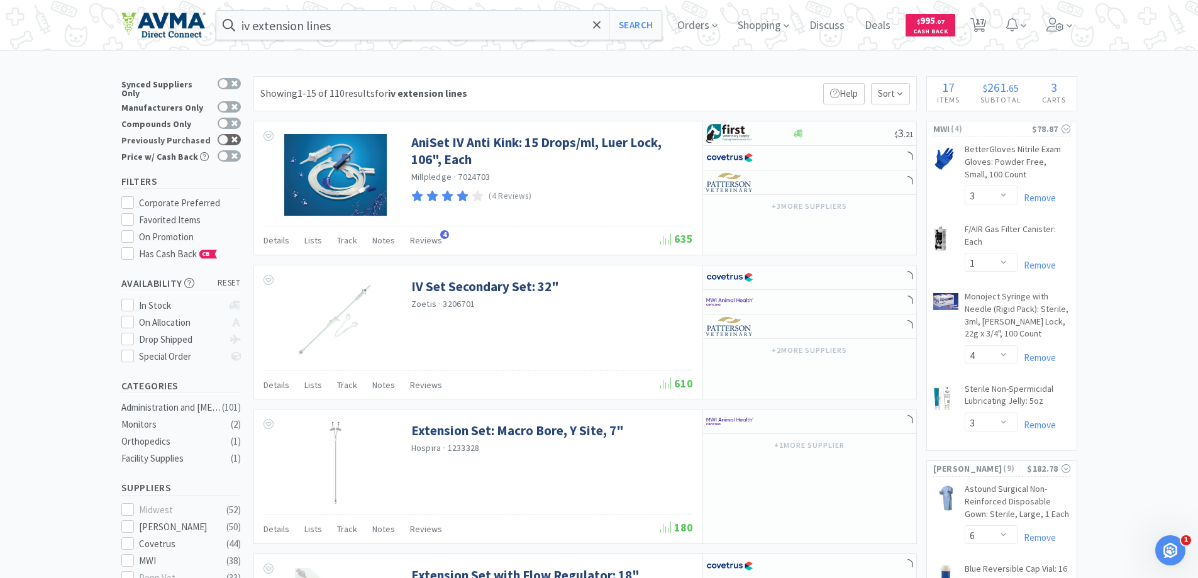
click at [232, 136] on icon at bounding box center [234, 139] width 6 height 6
checkbox input "true"
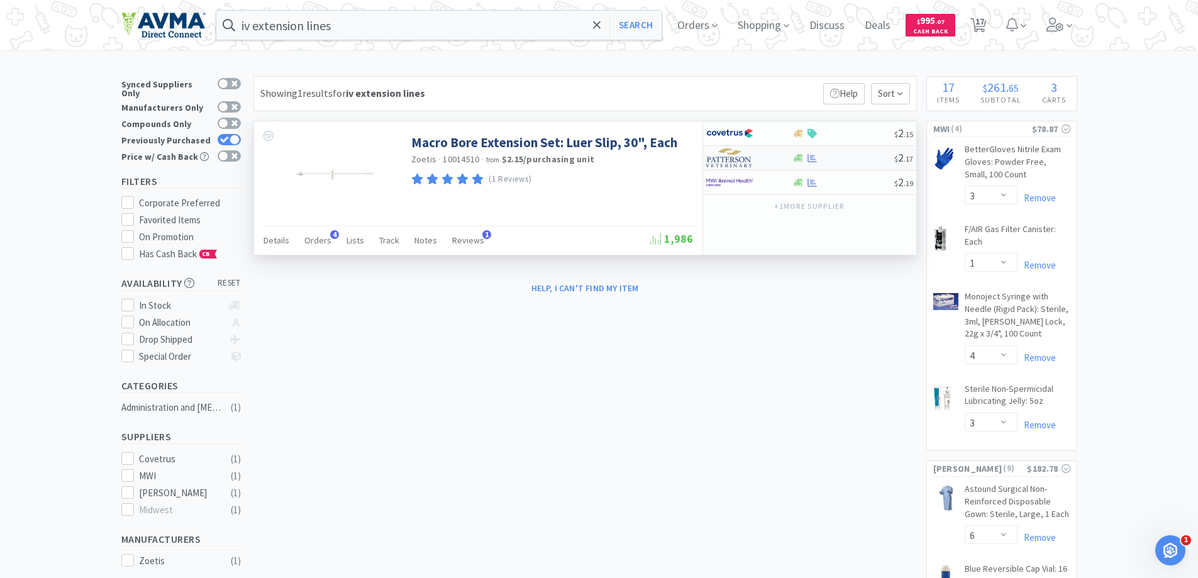
click at [732, 161] on img at bounding box center [729, 157] width 47 height 19
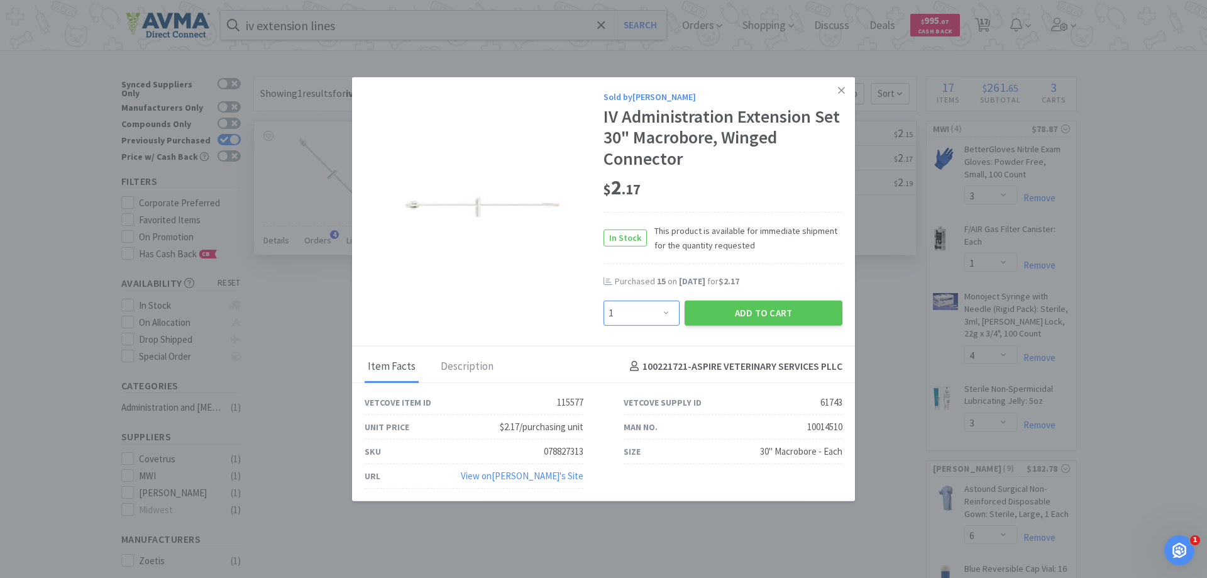
click at [656, 311] on select "Enter Quantity 1 2 3 4 5 6 7 8 9 10 11 12 13 14 15 16 17 18 19 20 Enter Quantity" at bounding box center [642, 312] width 76 height 25
click at [604, 300] on select "Enter Quantity 1 2 3 4 5 6 7 8 9 10 11 12 13 14 15 16 17 18 19 20 Enter Quantity" at bounding box center [642, 312] width 76 height 25
click at [670, 313] on select "Enter Quantity 1 2 3 4 5 6 7 8 9 10 11 12 13 14 15 16 17 18 19 20 Enter Quantity" at bounding box center [642, 312] width 76 height 25
select select "15"
click at [604, 300] on select "Enter Quantity 1 2 3 4 5 6 7 8 9 10 11 12 13 14 15 16 17 18 19 20 Enter Quantity" at bounding box center [642, 312] width 76 height 25
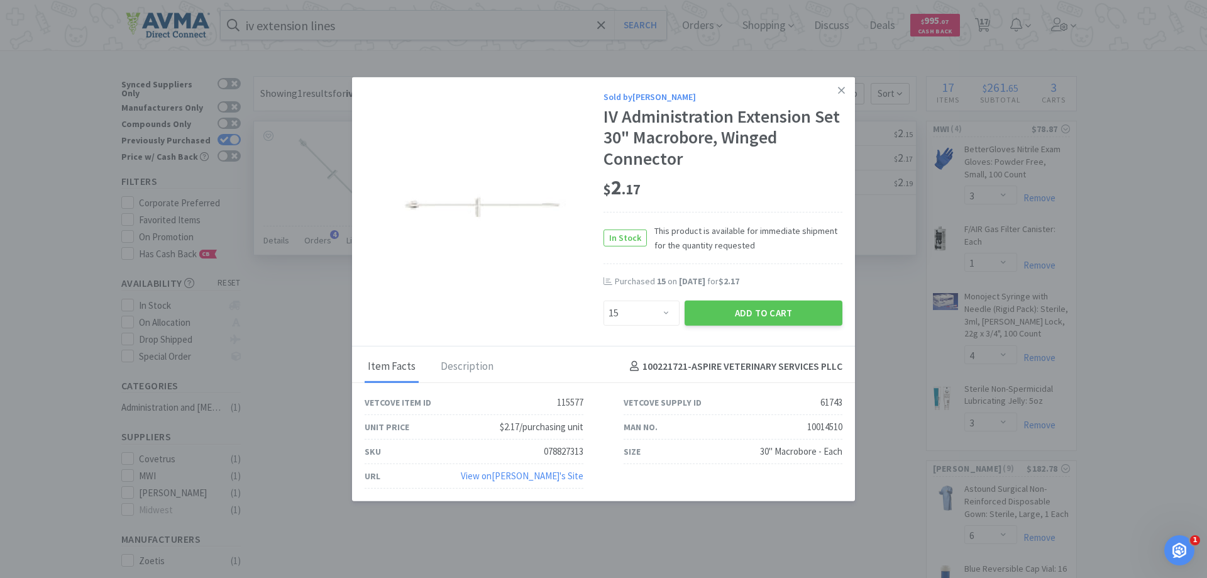
drag, startPoint x: 749, startPoint y: 317, endPoint x: 731, endPoint y: 268, distance: 51.7
click at [744, 314] on button "Add to Cart" at bounding box center [764, 312] width 158 height 25
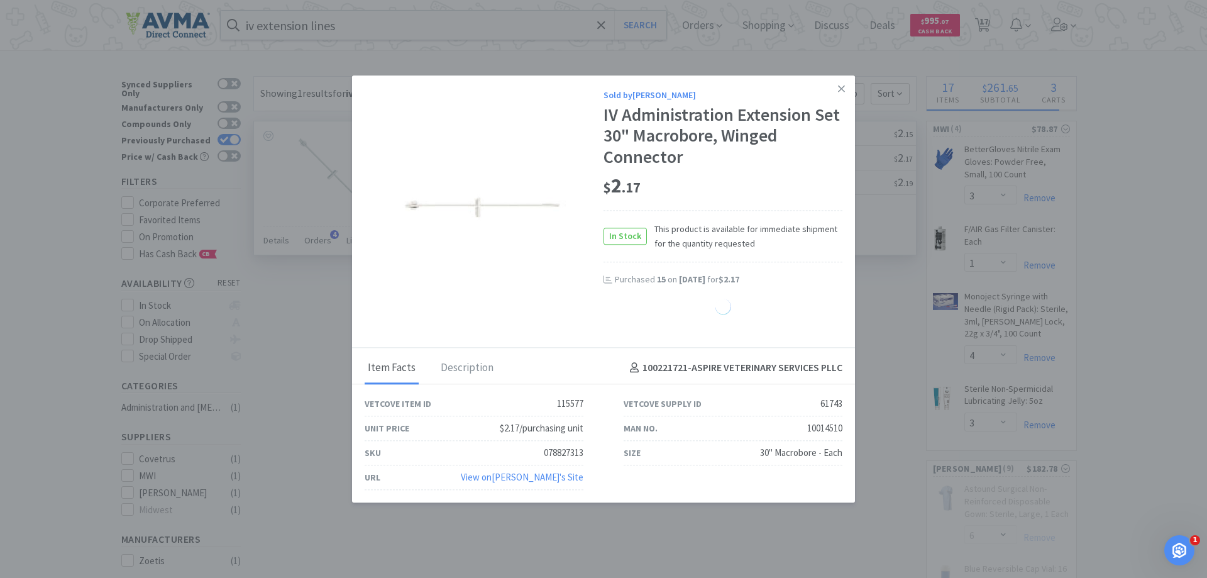
select select "15"
select select "10"
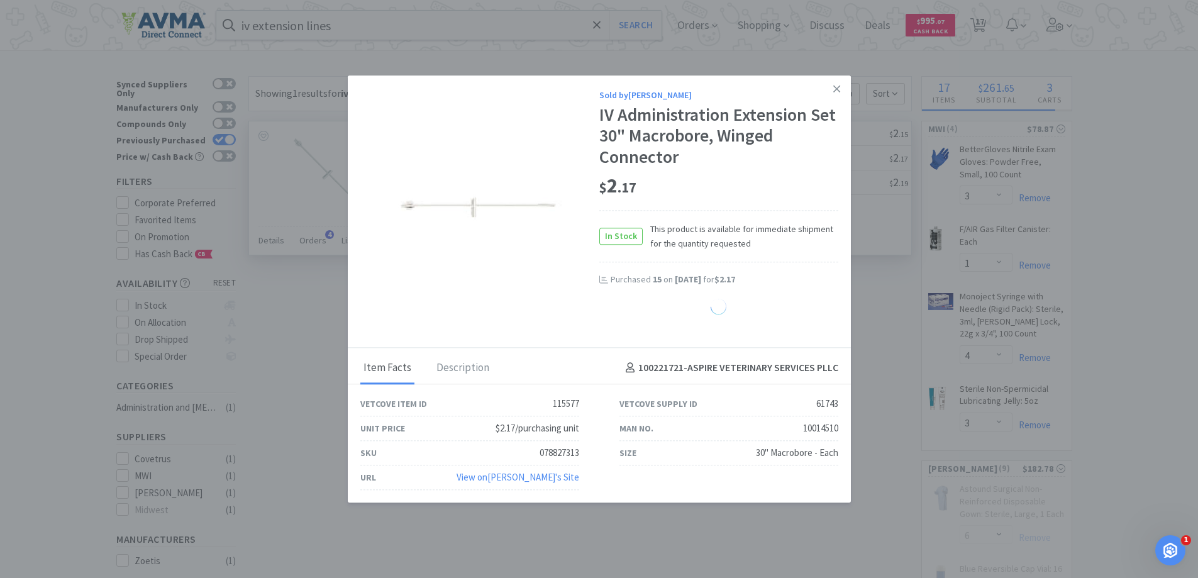
select select "15"
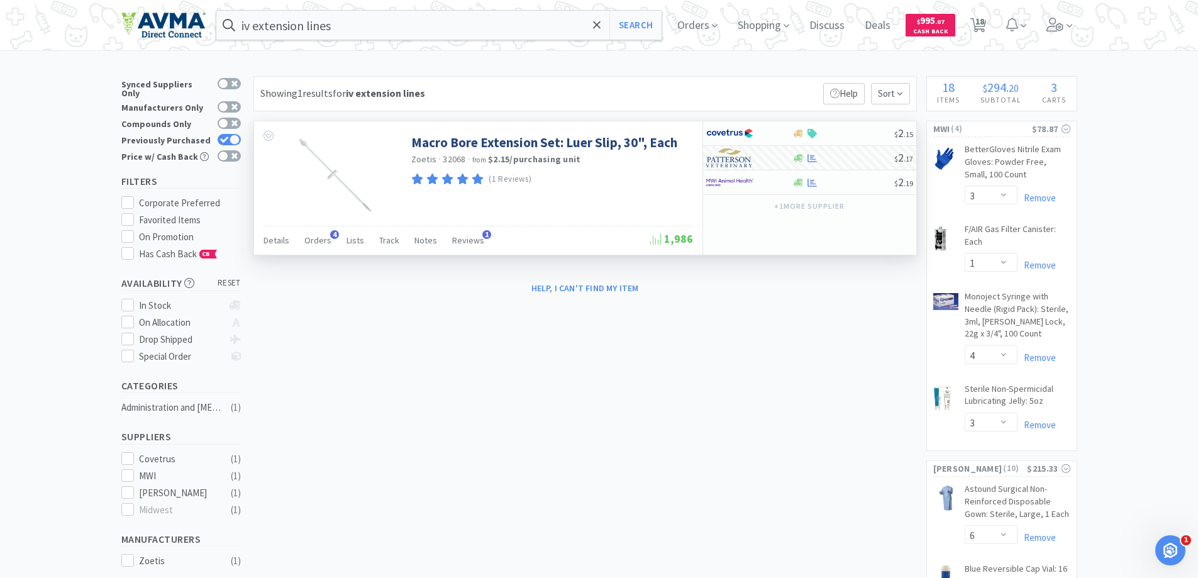
click at [414, 42] on div "iv extension lines Search Orders Shopping Discuss Discuss Deals Deals $ 995 . 0…" at bounding box center [599, 25] width 956 height 50
click at [411, 18] on input "iv extension lines" at bounding box center [439, 25] width 446 height 29
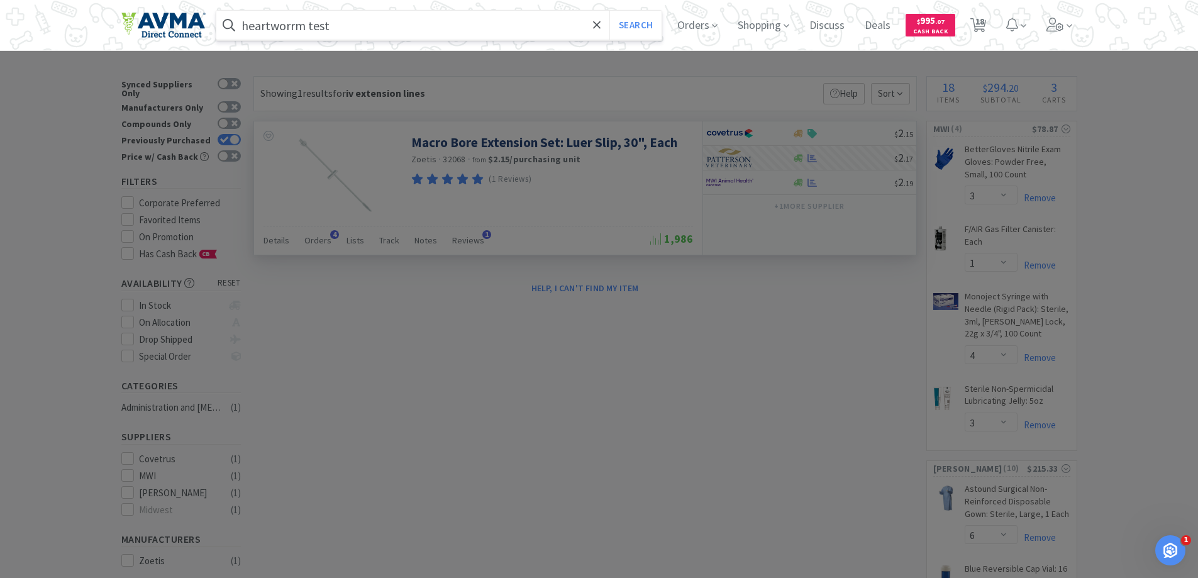
type input "heartworrm test"
click at [609, 11] on button "Search" at bounding box center [635, 25] width 52 height 29
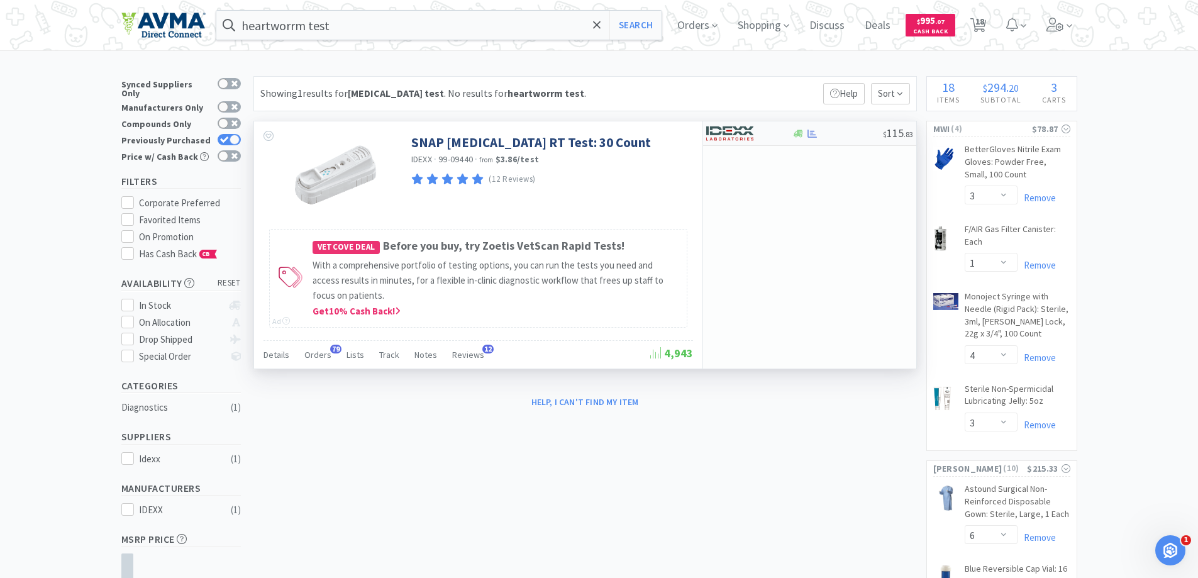
click at [731, 139] on img at bounding box center [729, 133] width 47 height 19
select select "1"
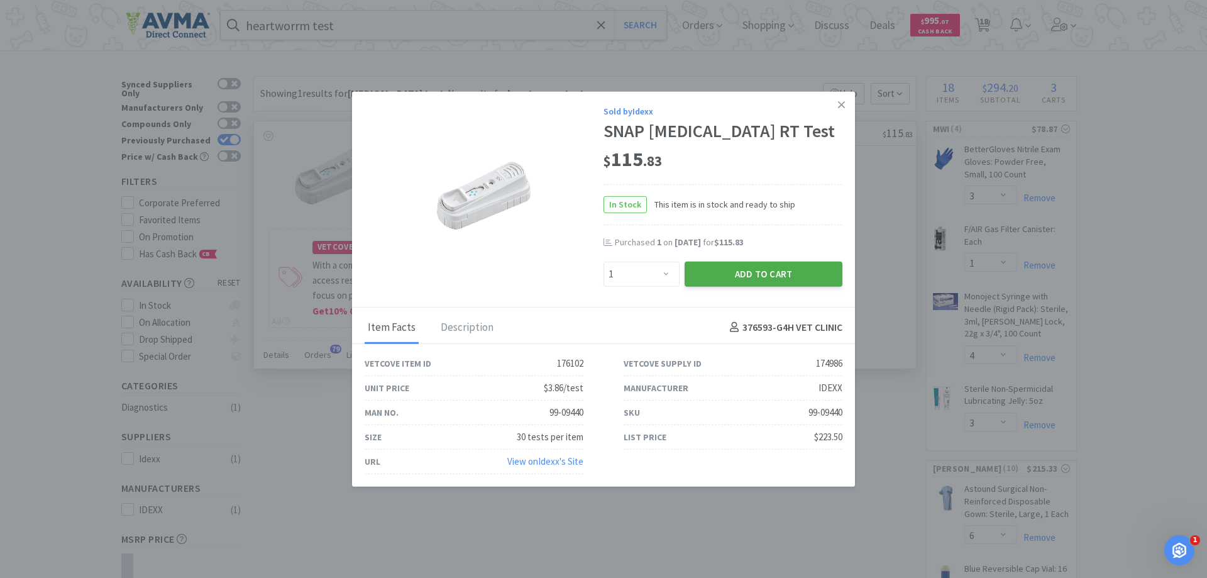
click at [714, 271] on button "Add to Cart" at bounding box center [764, 273] width 158 height 25
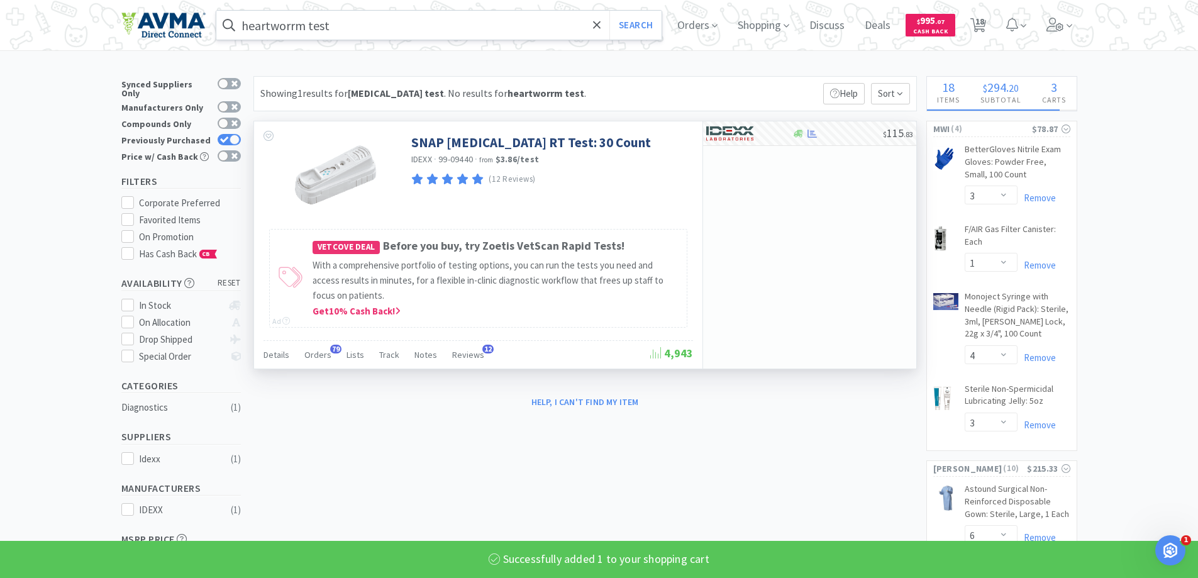
click at [303, 25] on input "heartworrm test" at bounding box center [439, 25] width 446 height 29
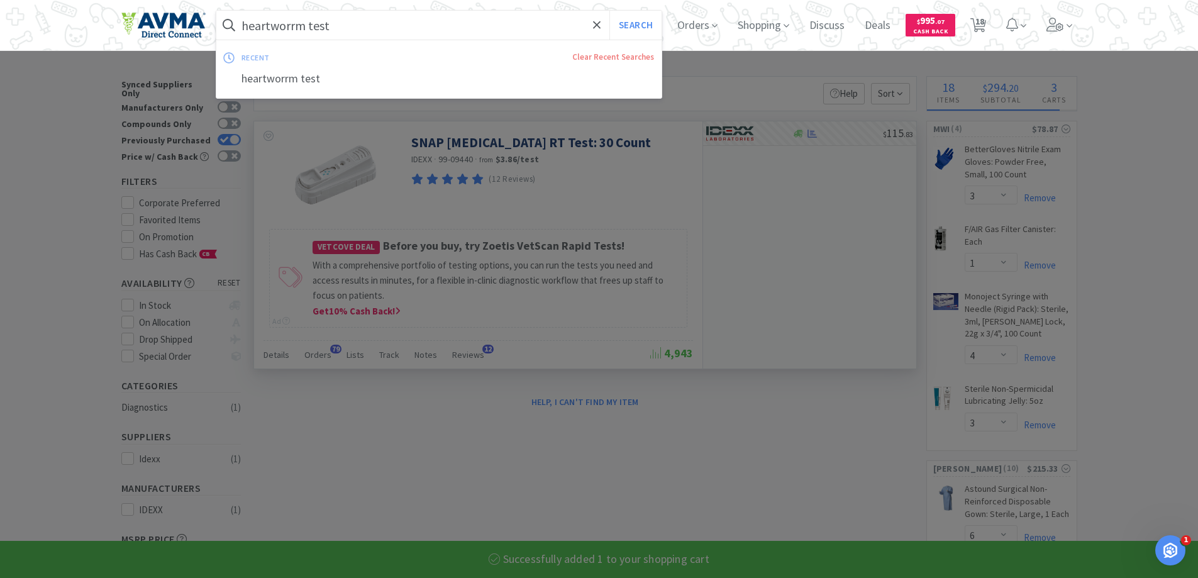
select select "1"
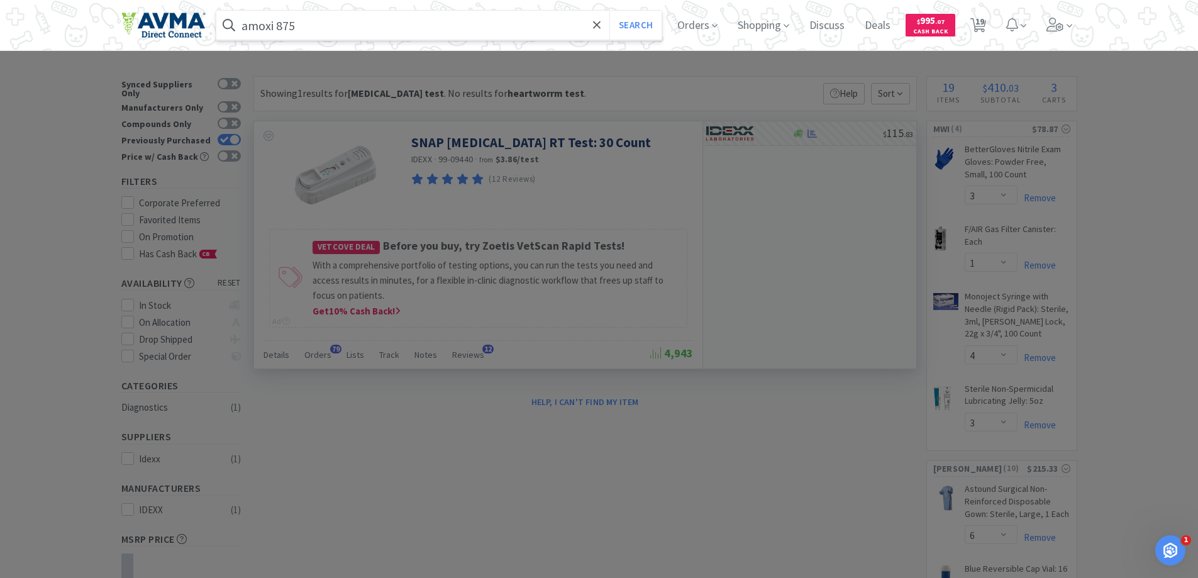
type input "amoxi 875"
click at [609, 11] on button "Search" at bounding box center [635, 25] width 52 height 29
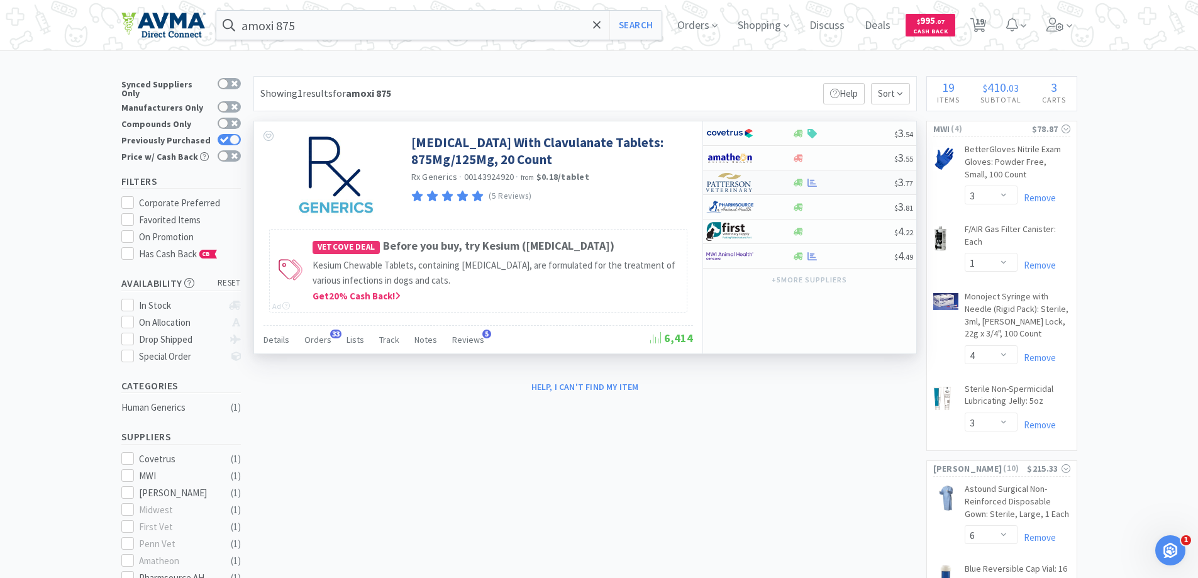
click at [759, 179] on div at bounding box center [740, 182] width 69 height 21
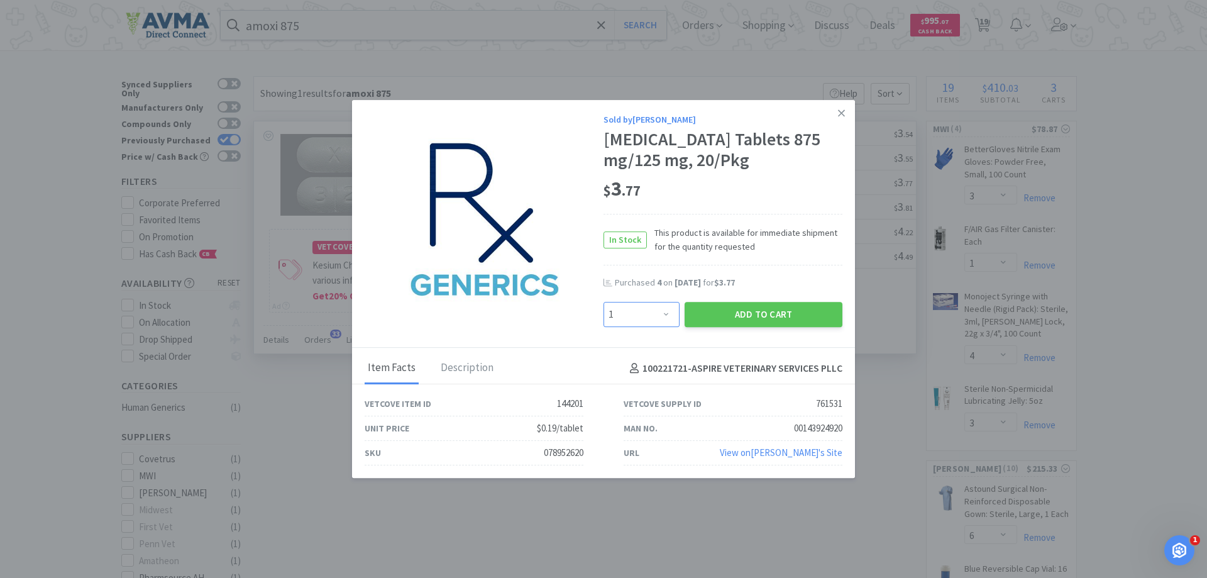
click at [662, 327] on select "Enter Quantity 1 2 3 4 5 6 7 8 9 10 11 12 13 14 15 16 17 18 19 20 Enter Quantity" at bounding box center [642, 314] width 76 height 25
select select "3"
click at [604, 312] on select "Enter Quantity 1 2 3 4 5 6 7 8 9 10 11 12 13 14 15 16 17 18 19 20 Enter Quantity" at bounding box center [642, 314] width 76 height 25
click at [732, 327] on button "Add to Cart" at bounding box center [764, 314] width 158 height 25
select select "3"
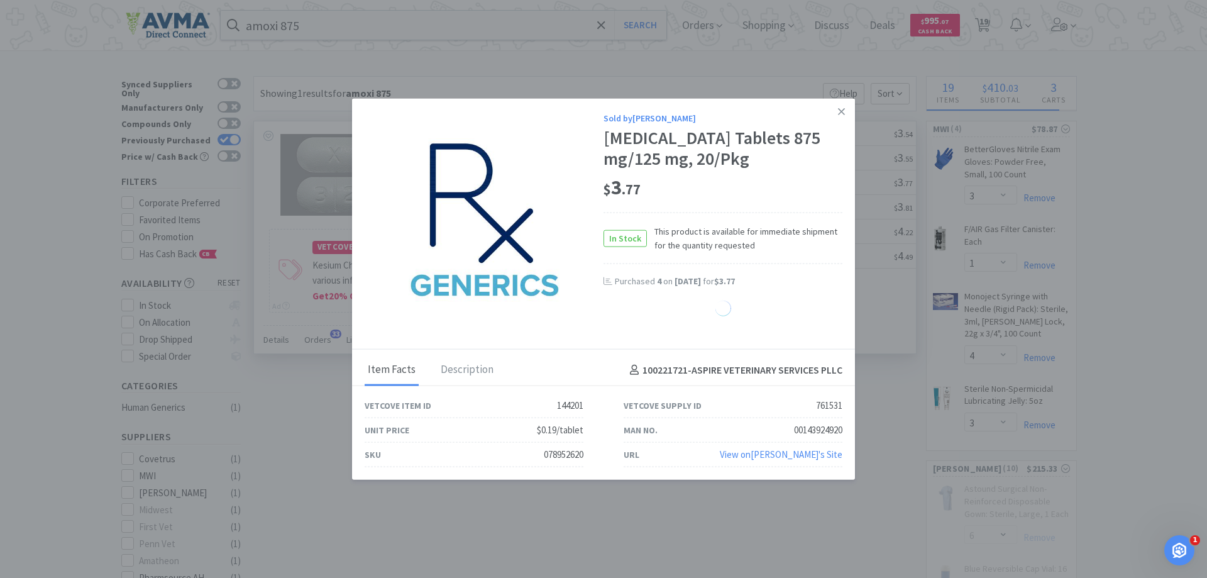
select select "6"
select select "1"
select select "10"
select select "8"
select select "15"
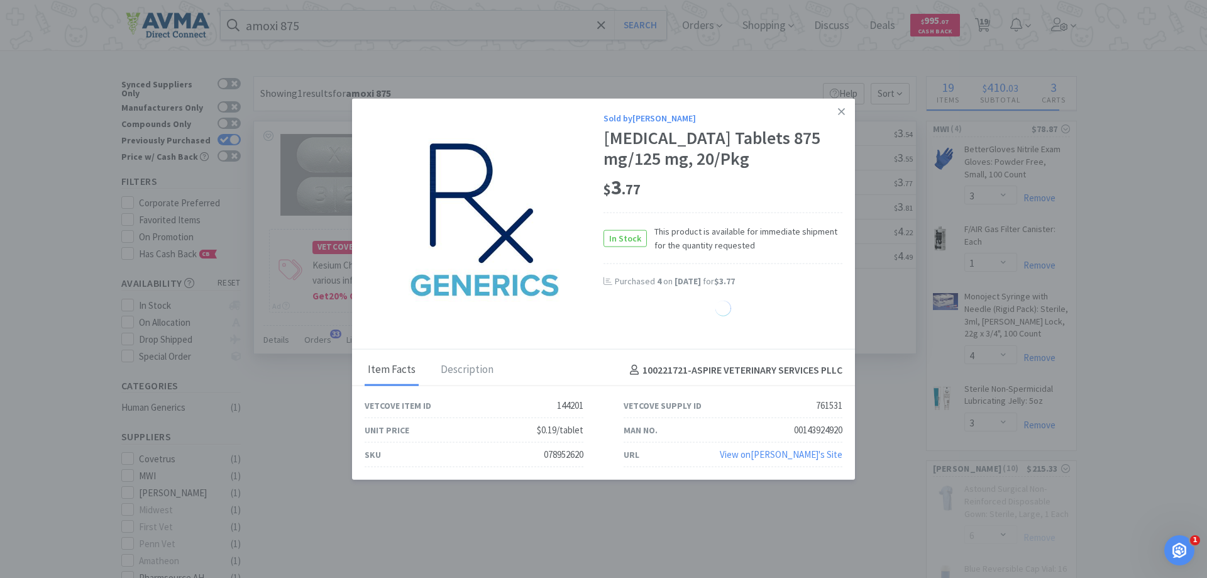
select select "1"
select select "15"
select select "10"
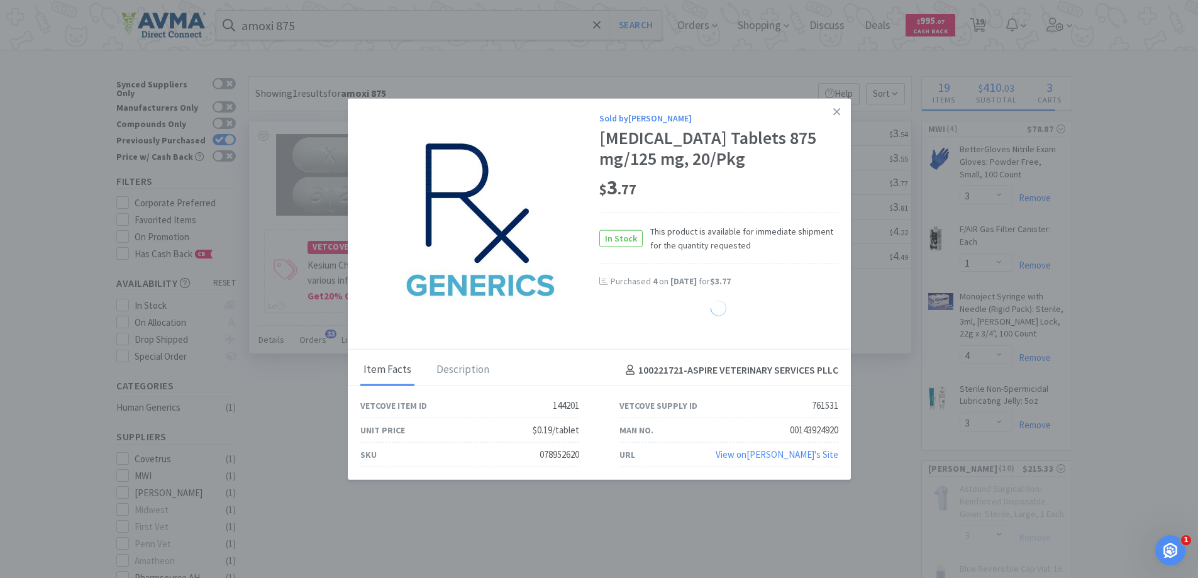
select select "15"
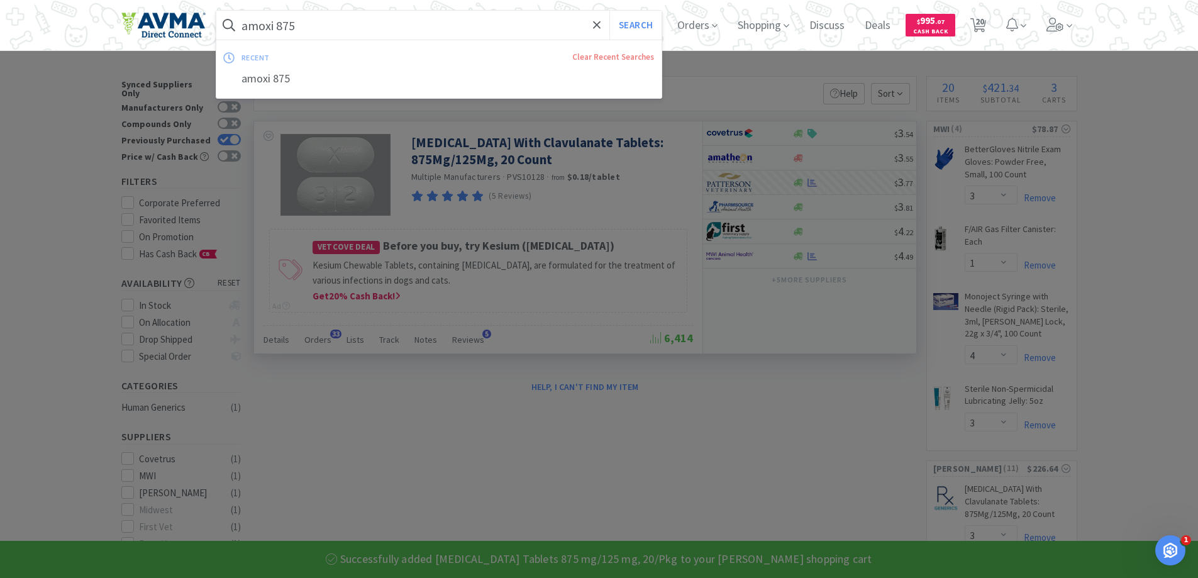
click at [513, 30] on input "amoxi 875" at bounding box center [439, 25] width 446 height 29
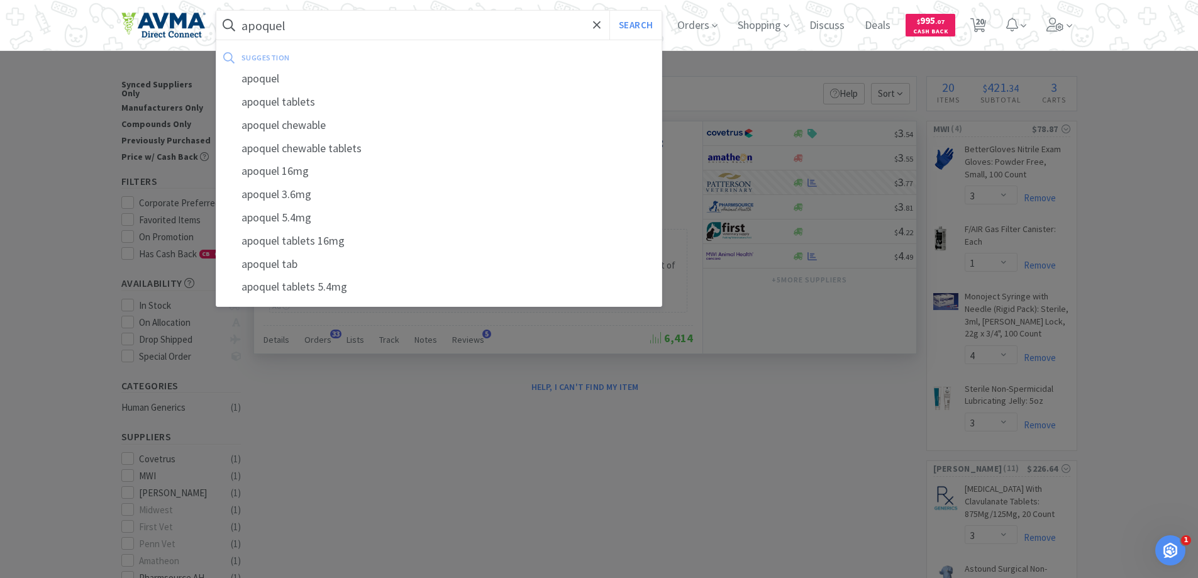
type input "apoquel"
click at [609, 11] on button "Search" at bounding box center [635, 25] width 52 height 29
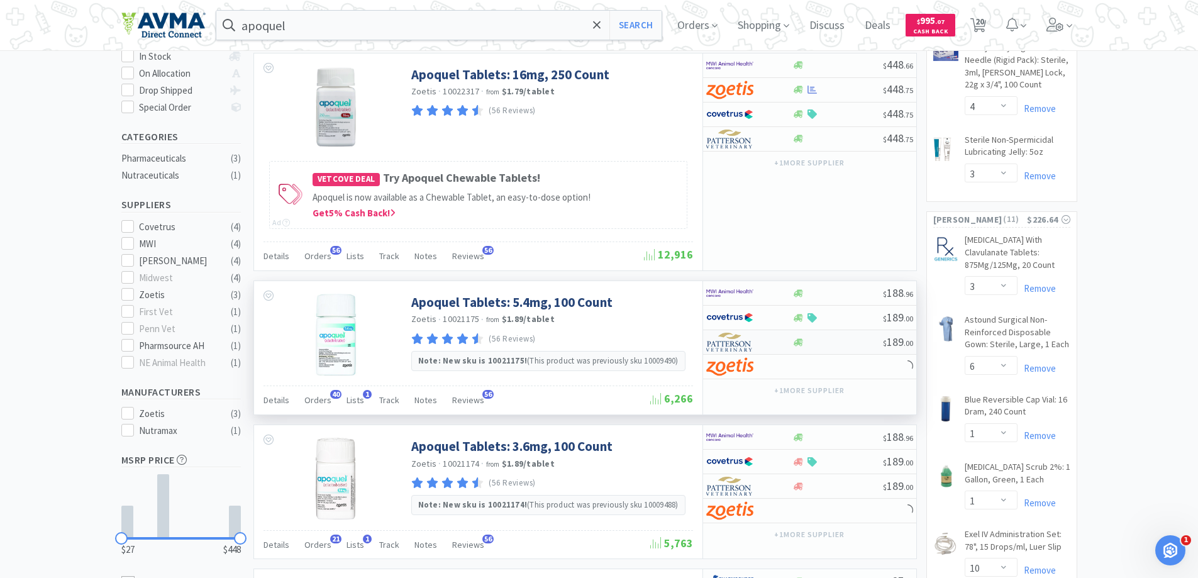
scroll to position [251, 0]
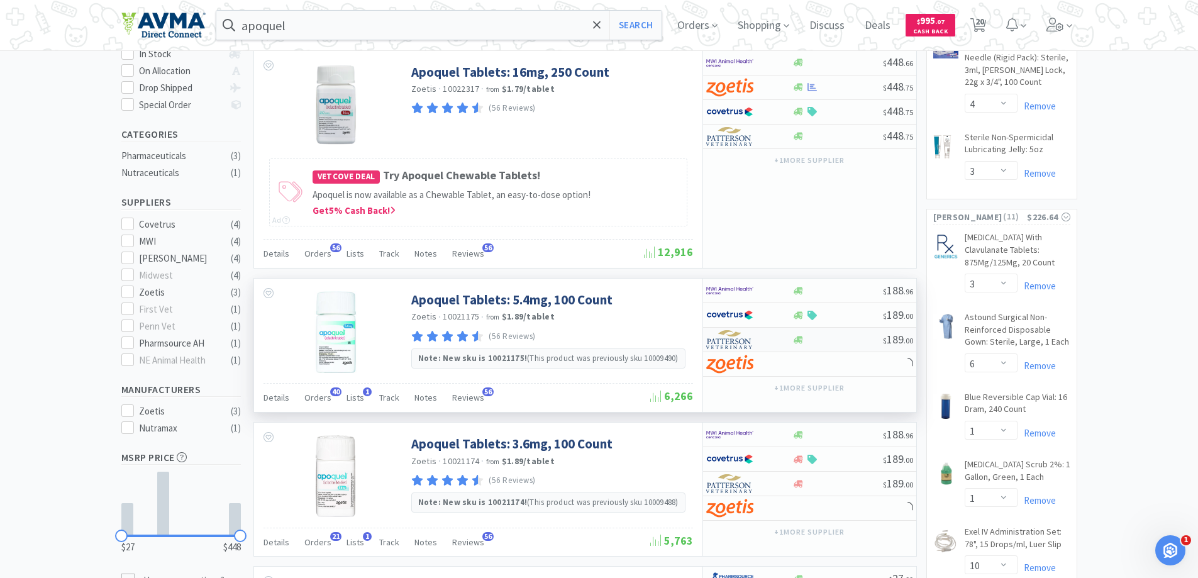
click at [727, 343] on img at bounding box center [729, 339] width 47 height 19
select select "1"
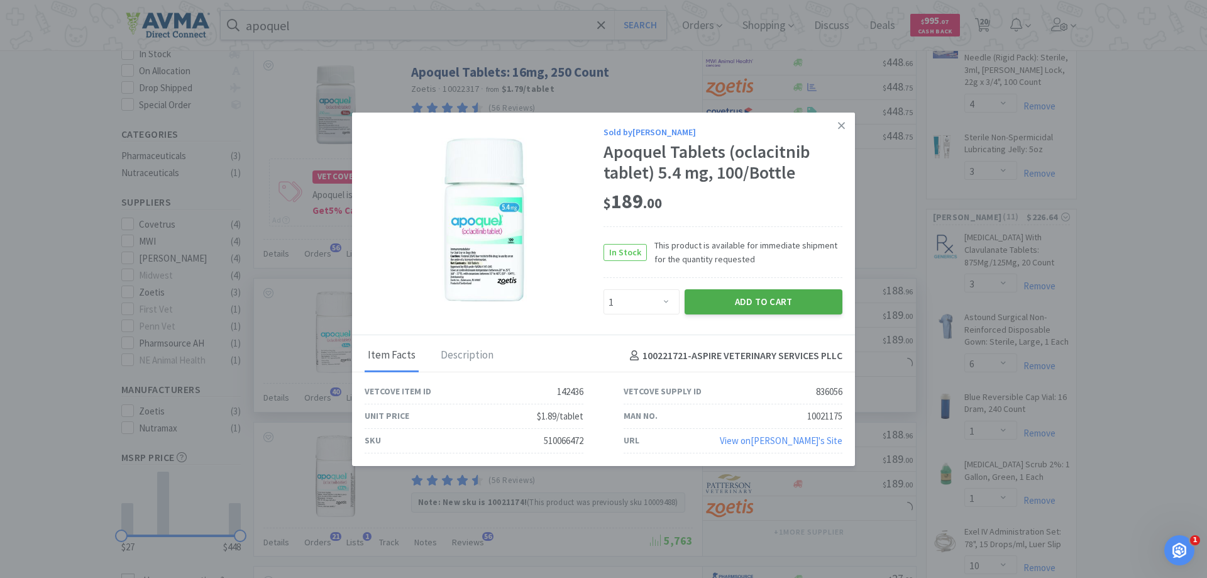
click at [733, 298] on button "Add to Cart" at bounding box center [764, 301] width 158 height 25
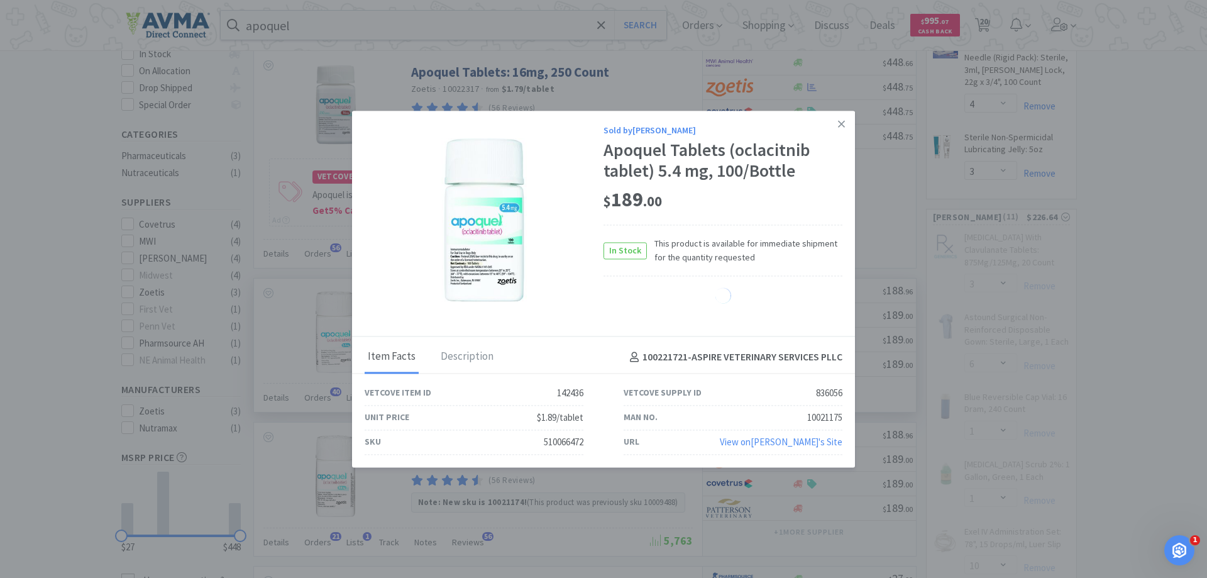
select select "1"
select select "6"
select select "1"
select select "10"
select select "8"
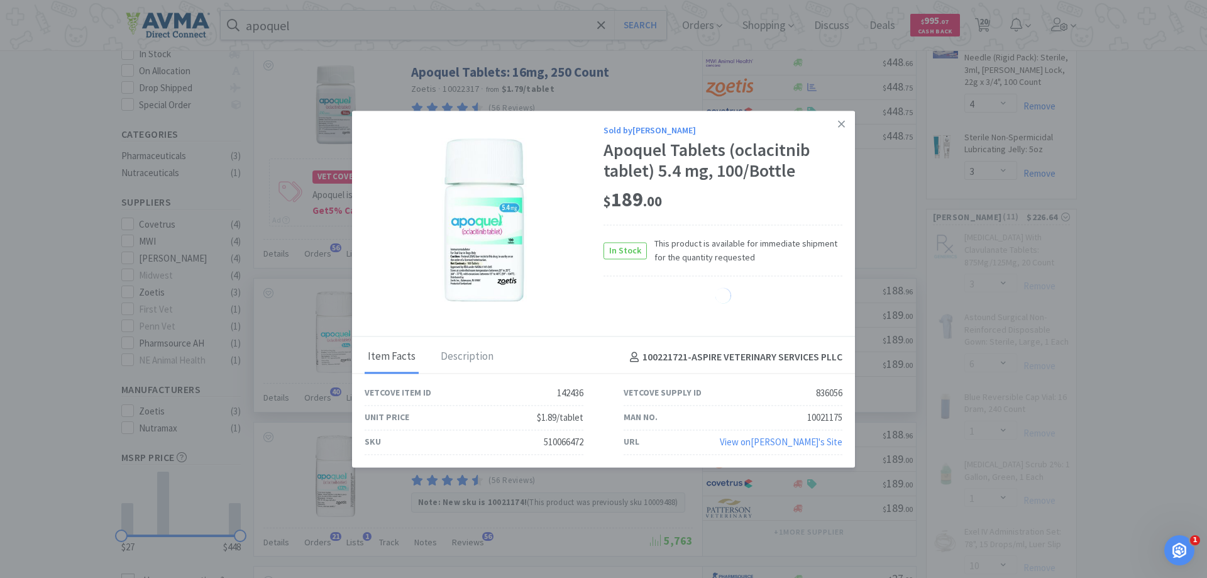
select select "15"
select select "1"
select select "15"
select select "10"
select select "15"
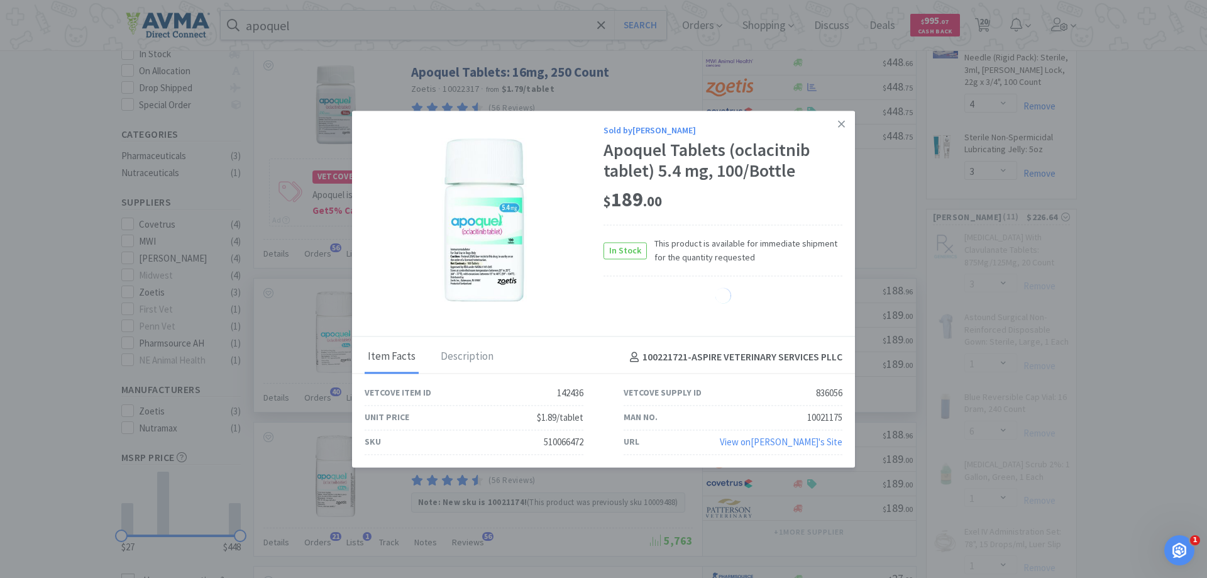
select select "1"
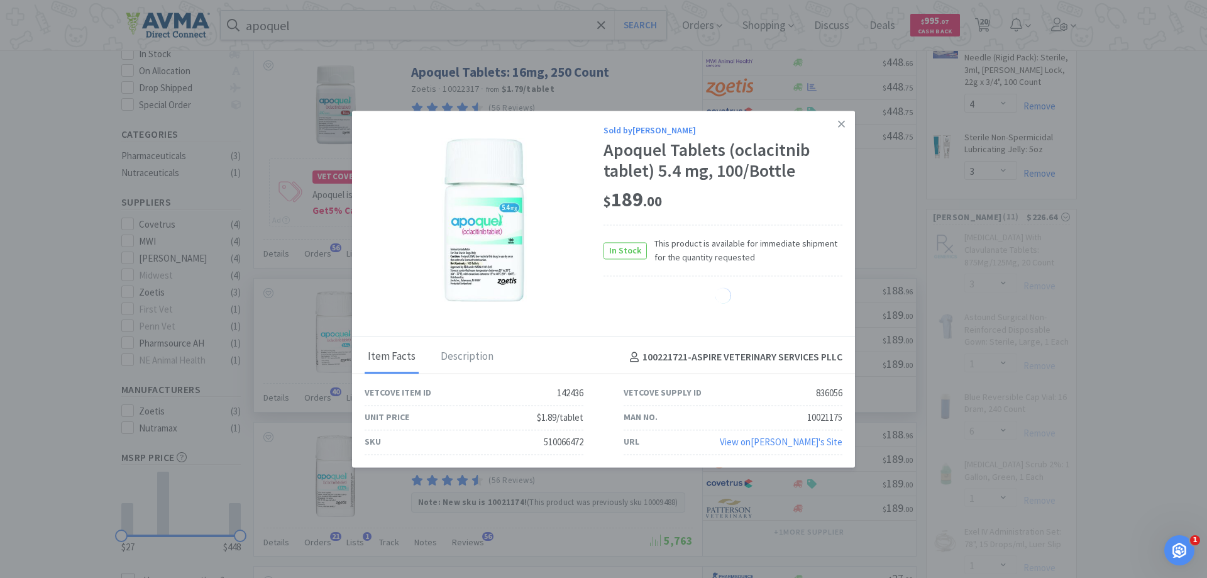
select select "1"
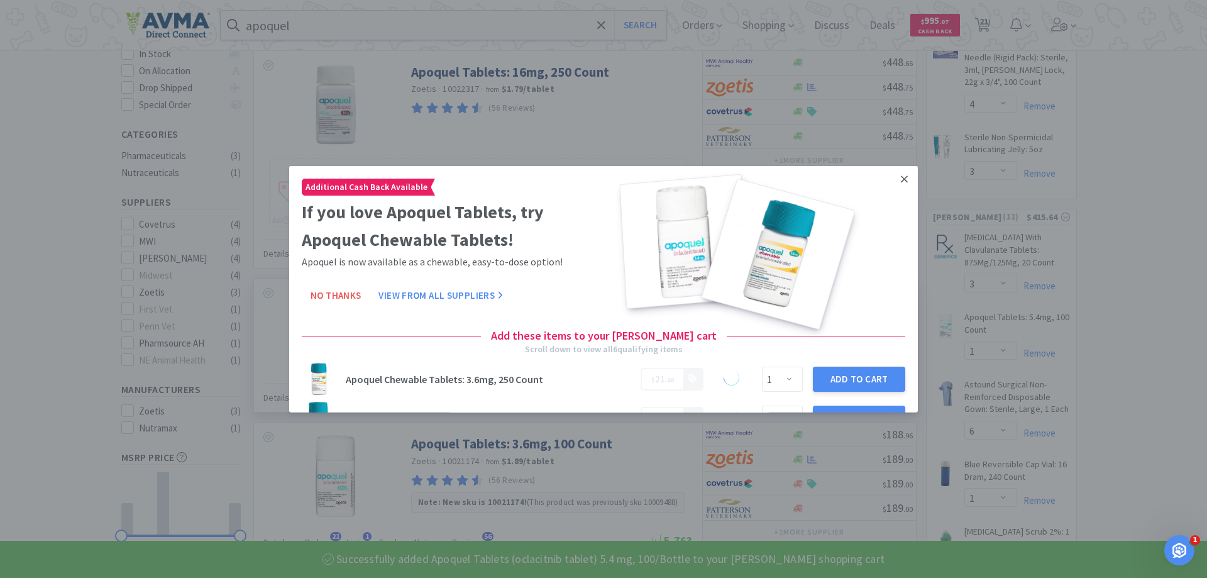
click at [901, 177] on icon at bounding box center [904, 178] width 7 height 7
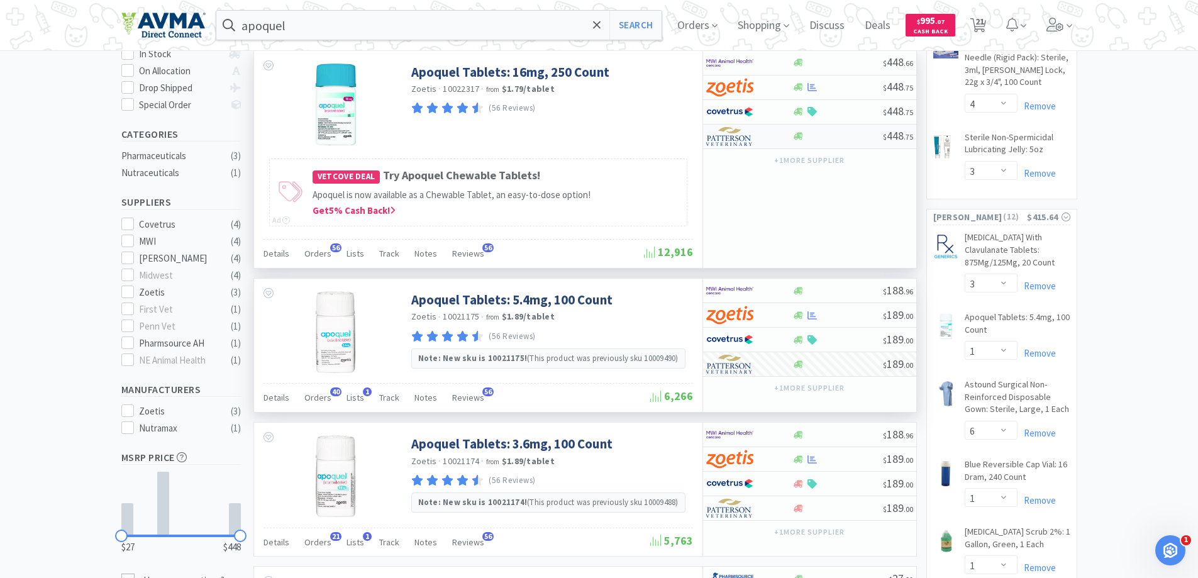
click at [725, 136] on img at bounding box center [729, 136] width 47 height 19
select select "1"
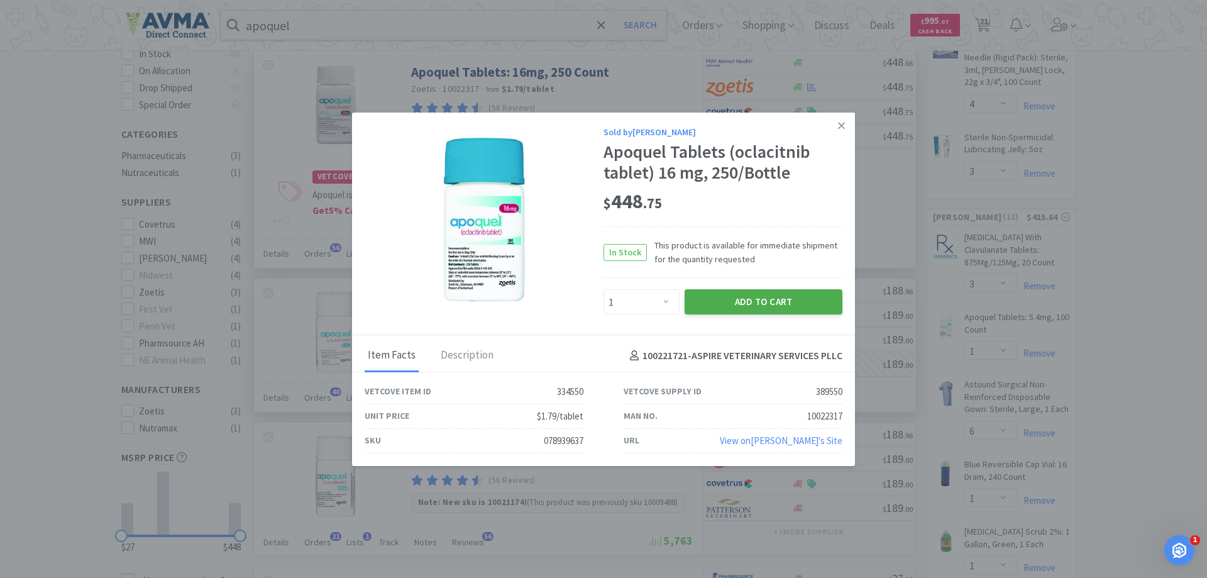
click at [731, 304] on button "Add to Cart" at bounding box center [764, 301] width 158 height 25
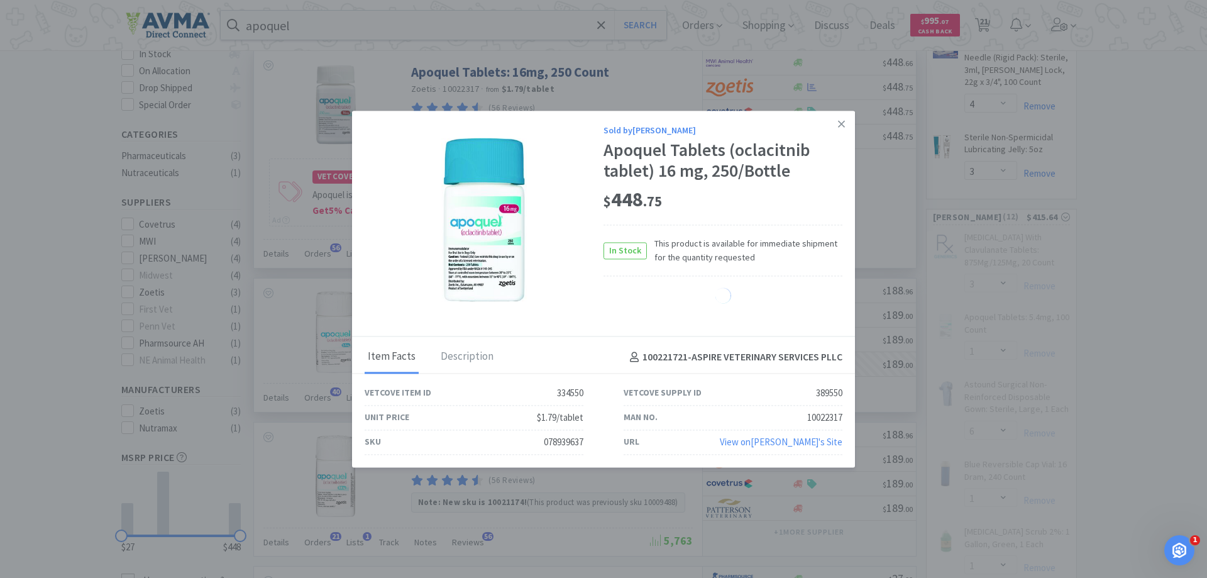
select select "1"
select select "6"
select select "1"
select select "10"
select select "8"
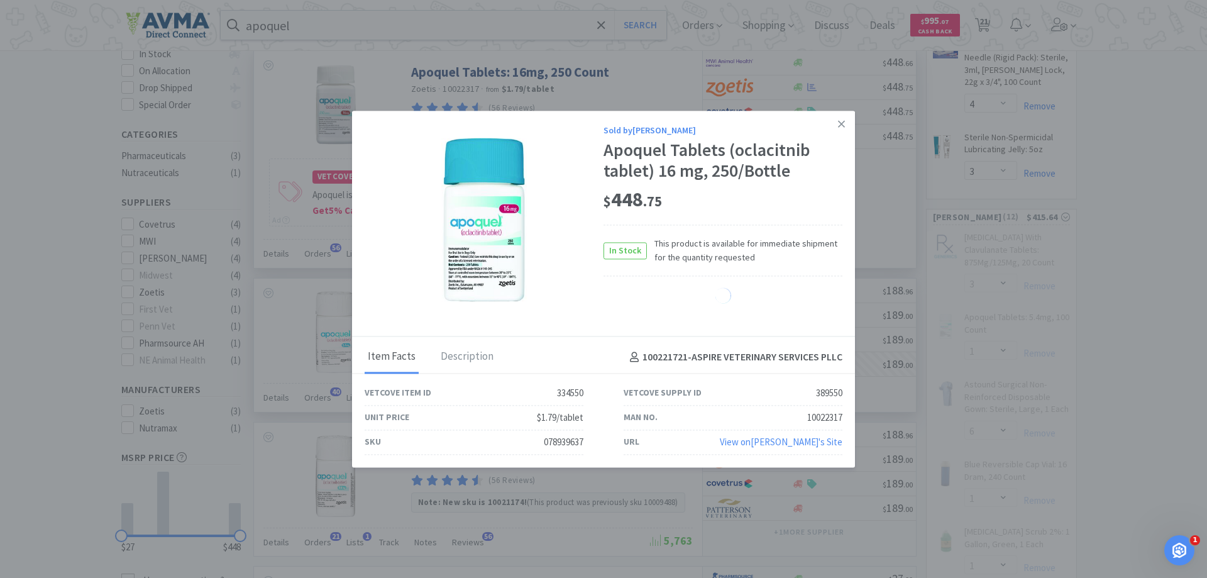
select select "15"
select select "1"
select select "15"
select select "10"
select select "15"
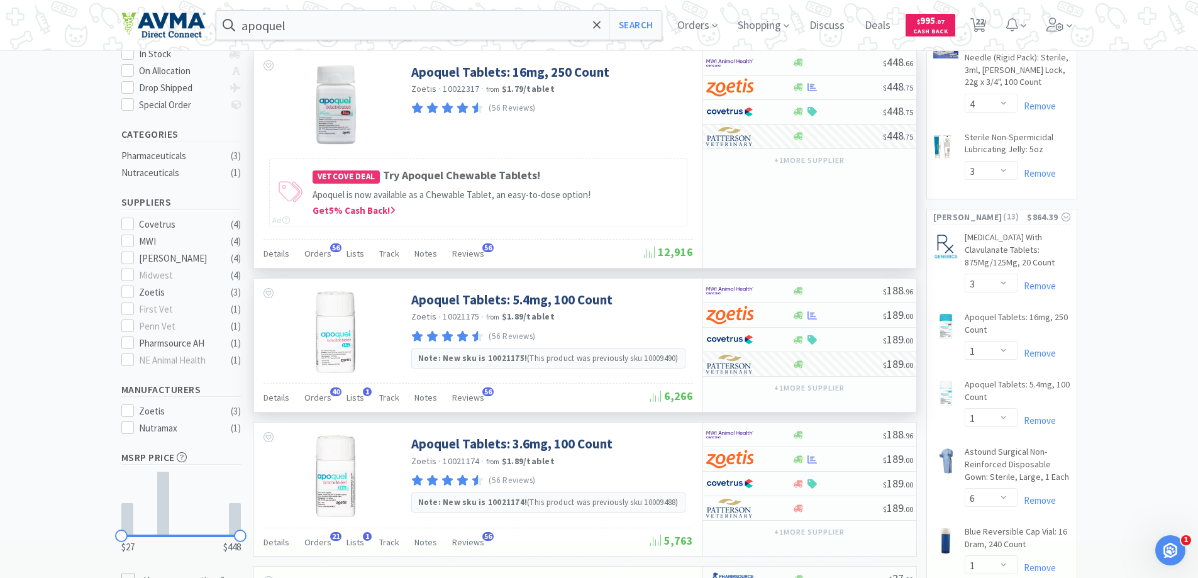
click at [443, 7] on div "apoquel Search Orders Shopping Discuss Discuss Deals Deals $ 995 . 07 Cash Back…" at bounding box center [599, 25] width 956 height 50
click at [438, 34] on input "apoquel" at bounding box center [439, 25] width 446 height 29
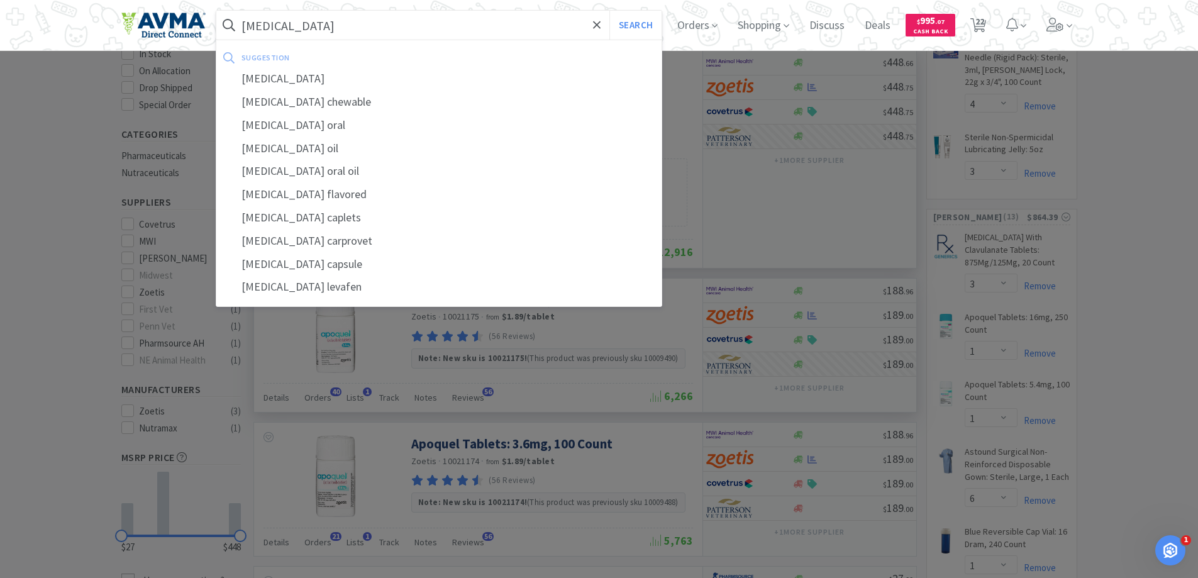
type input "[MEDICAL_DATA]"
click at [609, 11] on button "Search" at bounding box center [635, 25] width 52 height 29
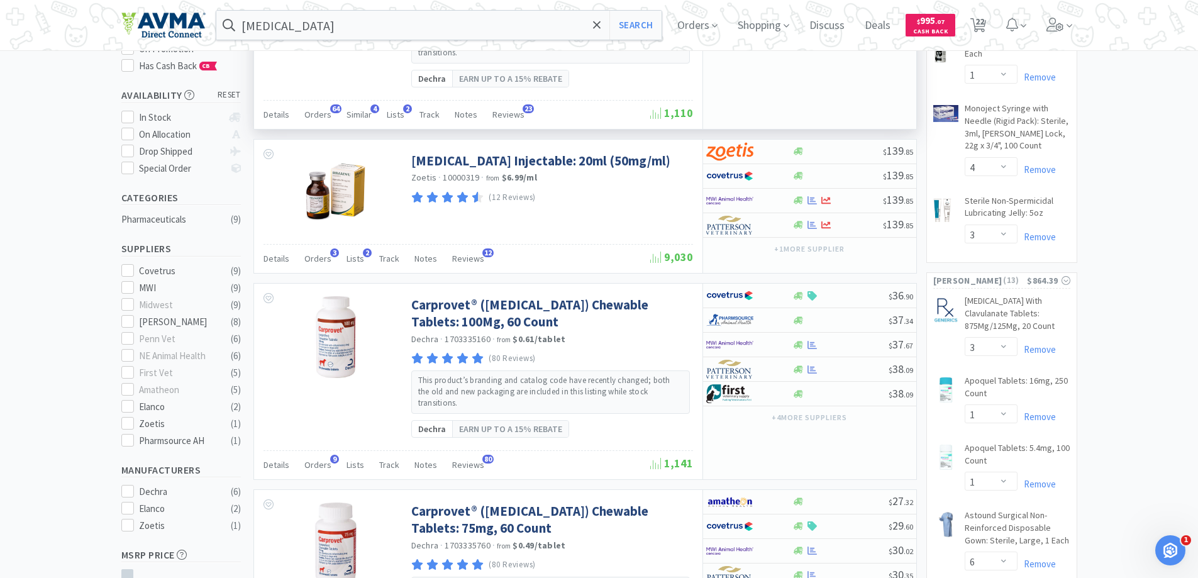
scroll to position [189, 0]
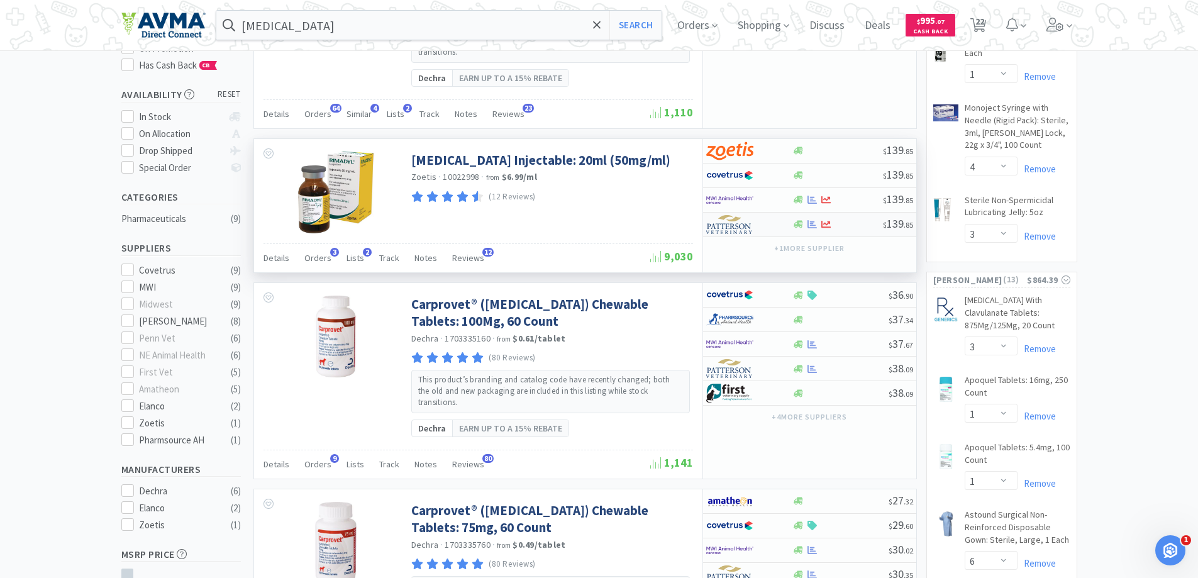
click at [728, 215] on img at bounding box center [729, 224] width 47 height 19
select select "1"
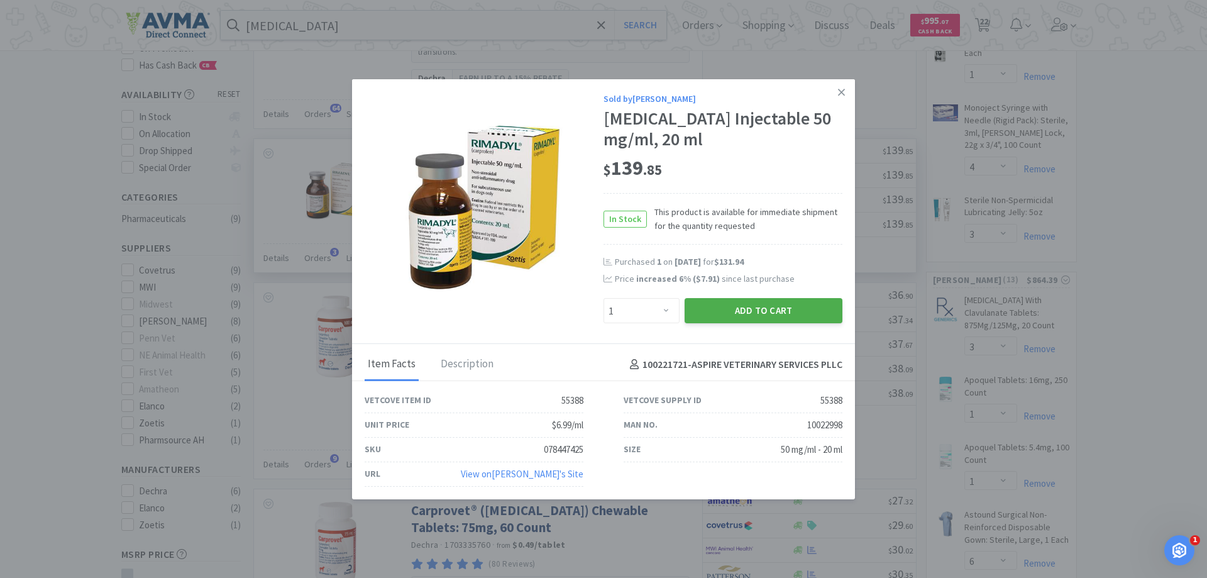
click at [734, 314] on button "Add to Cart" at bounding box center [764, 310] width 158 height 25
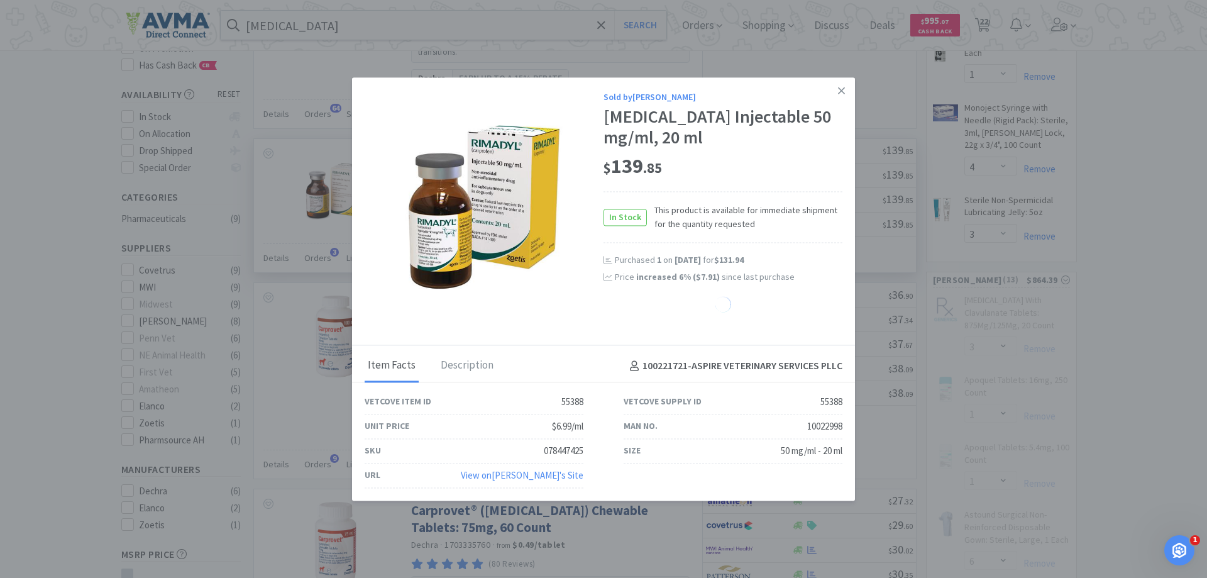
select select "1"
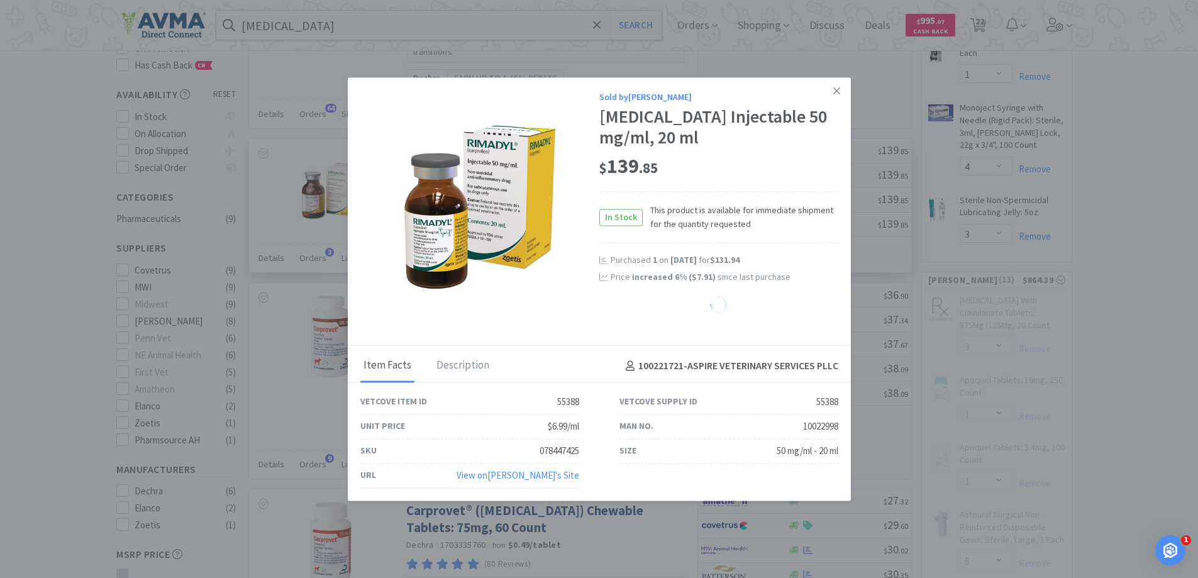
select select "15"
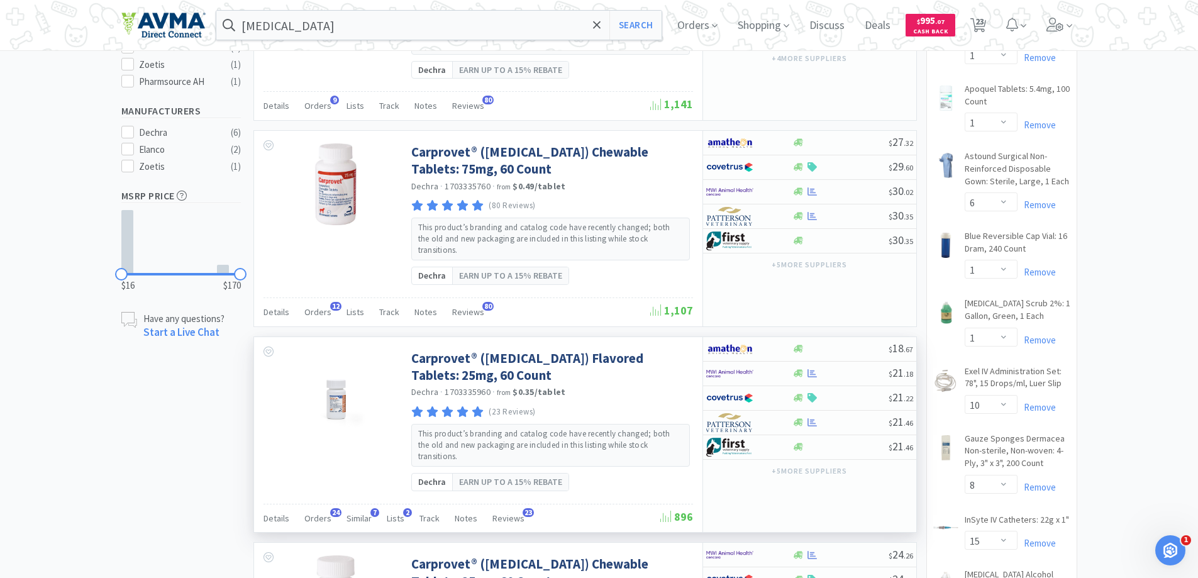
scroll to position [566, 0]
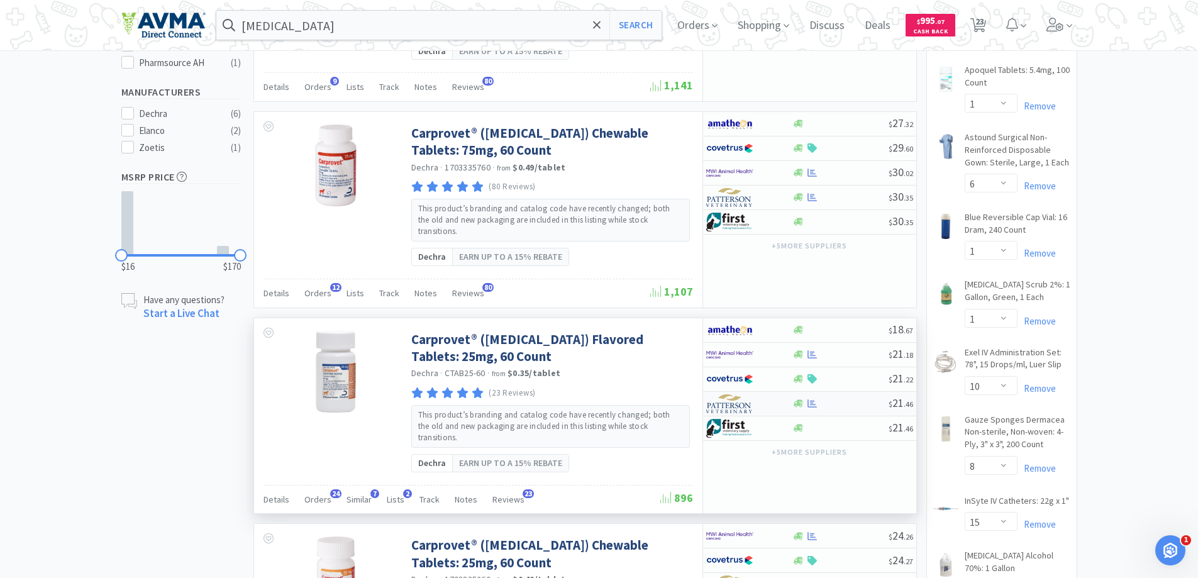
click at [732, 394] on img at bounding box center [729, 403] width 47 height 19
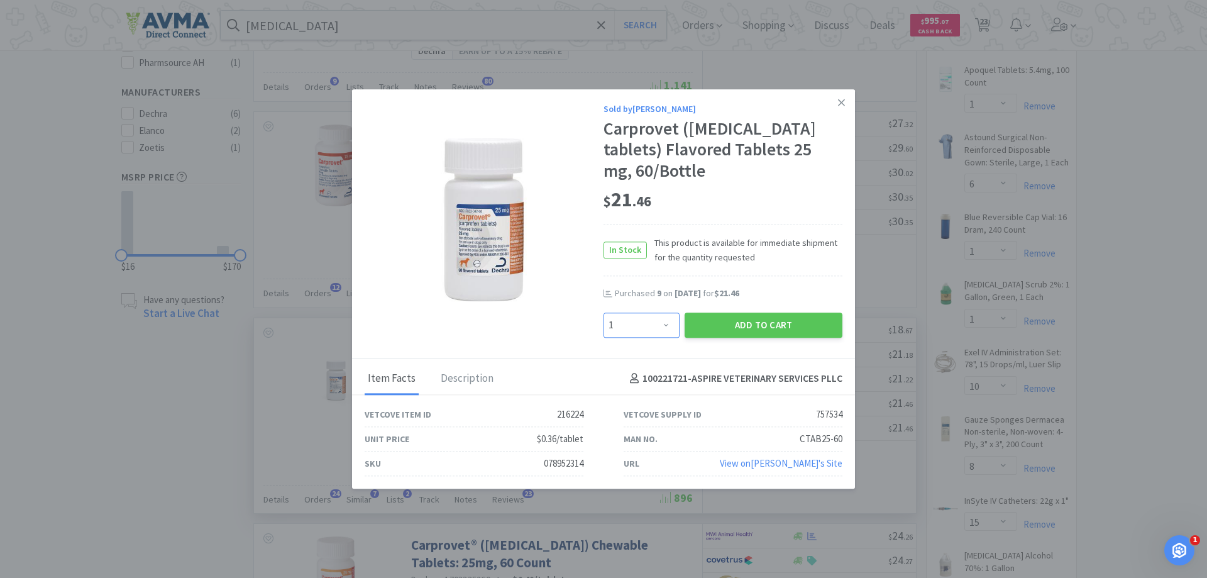
click at [651, 328] on select "Enter Quantity 1 2 3 4 5 6 7 8 9 10 11 12 13 14 15 16 17 18 19 20 Enter Quantity" at bounding box center [642, 324] width 76 height 25
select select "4"
click at [604, 312] on select "Enter Quantity 1 2 3 4 5 6 7 8 9 10 11 12 13 14 15 16 17 18 19 20 Enter Quantity" at bounding box center [642, 324] width 76 height 25
click at [745, 328] on button "Add to Cart" at bounding box center [764, 324] width 158 height 25
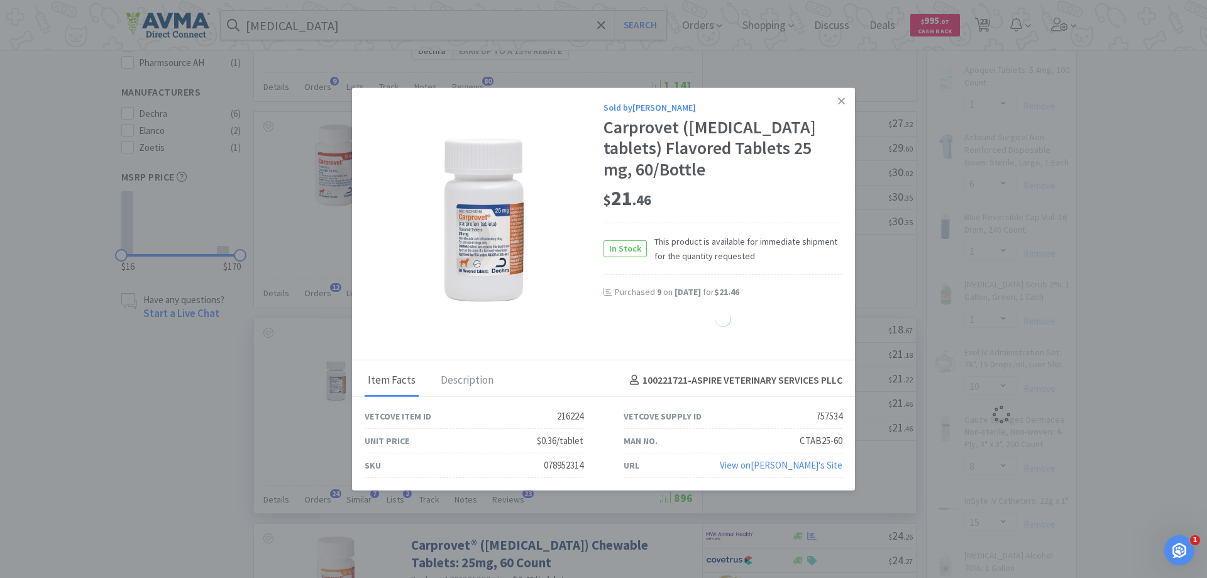
select select "4"
select select "1"
select select "10"
select select "8"
select select "15"
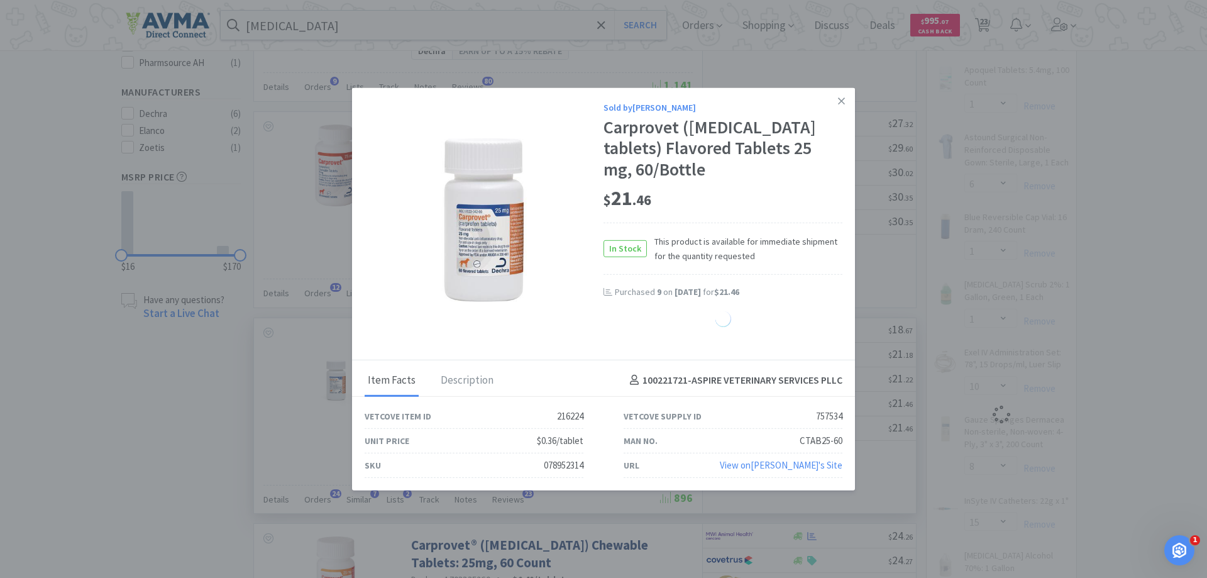
select select "1"
select select "15"
select select "10"
select select "1"
select select "15"
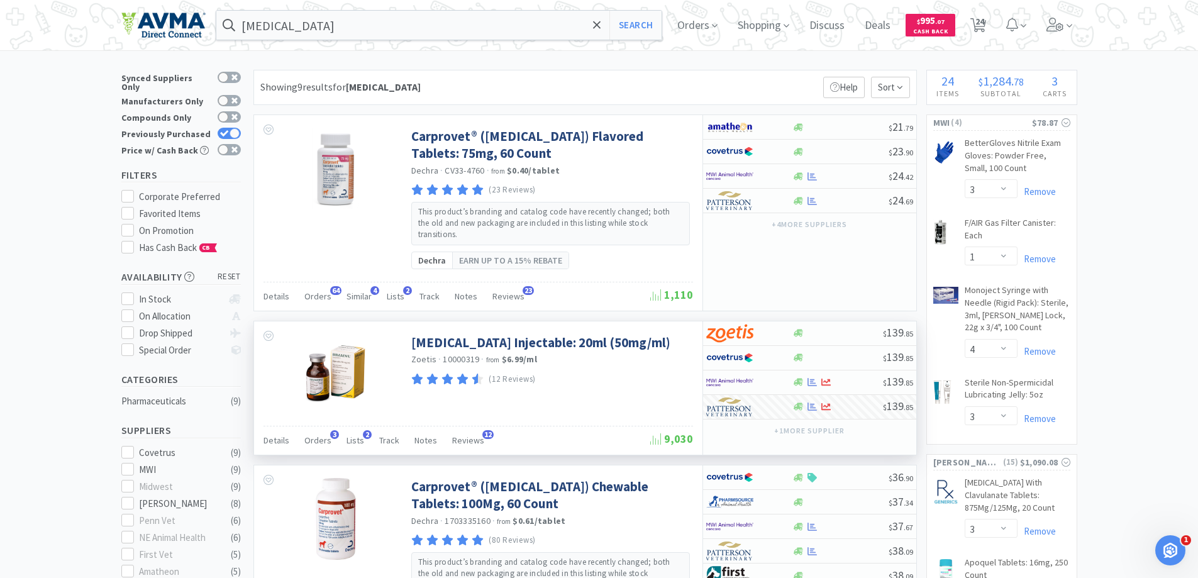
scroll to position [0, 0]
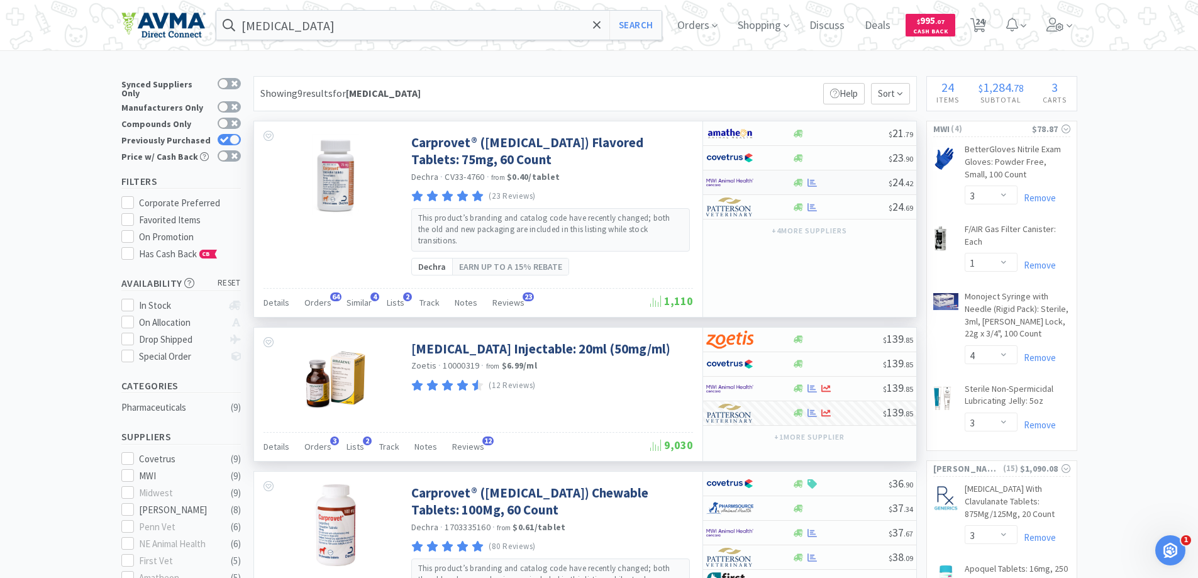
click at [740, 180] on img at bounding box center [729, 182] width 47 height 19
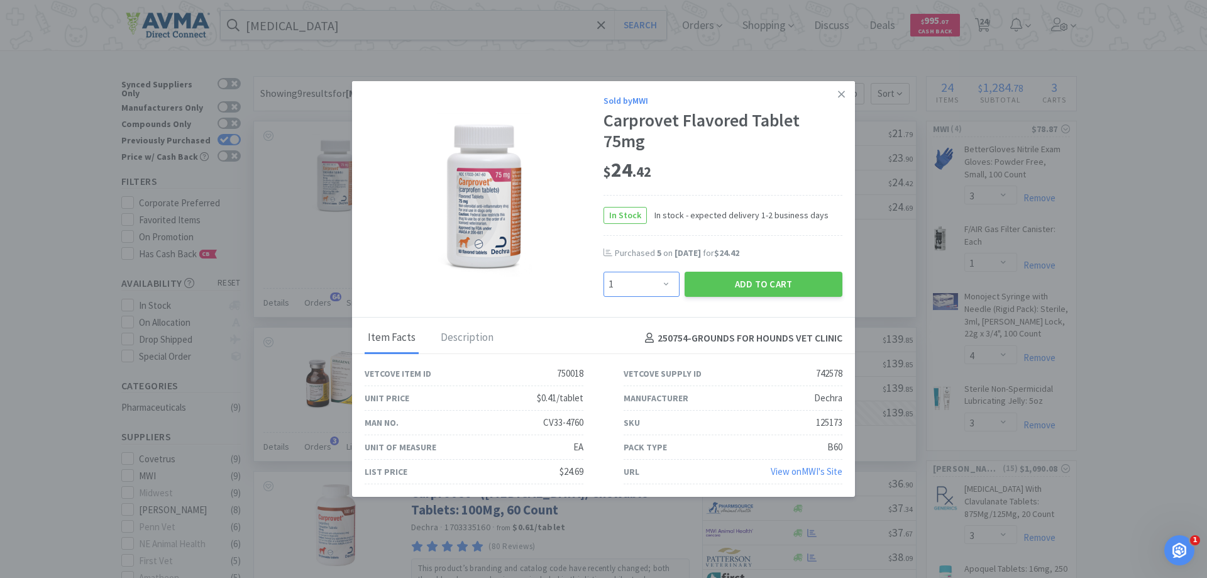
click at [656, 284] on select "Enter Quantity 1 2 3 4 5 6 7 8 9 10 11 12 13 14 15 16 17 18 19 20 Enter Quantity" at bounding box center [642, 284] width 76 height 25
select select "6"
click at [604, 272] on select "Enter Quantity 1 2 3 4 5 6 7 8 9 10 11 12 13 14 15 16 17 18 19 20 Enter Quantity" at bounding box center [642, 284] width 76 height 25
click at [727, 287] on button "Add to Cart" at bounding box center [764, 284] width 158 height 25
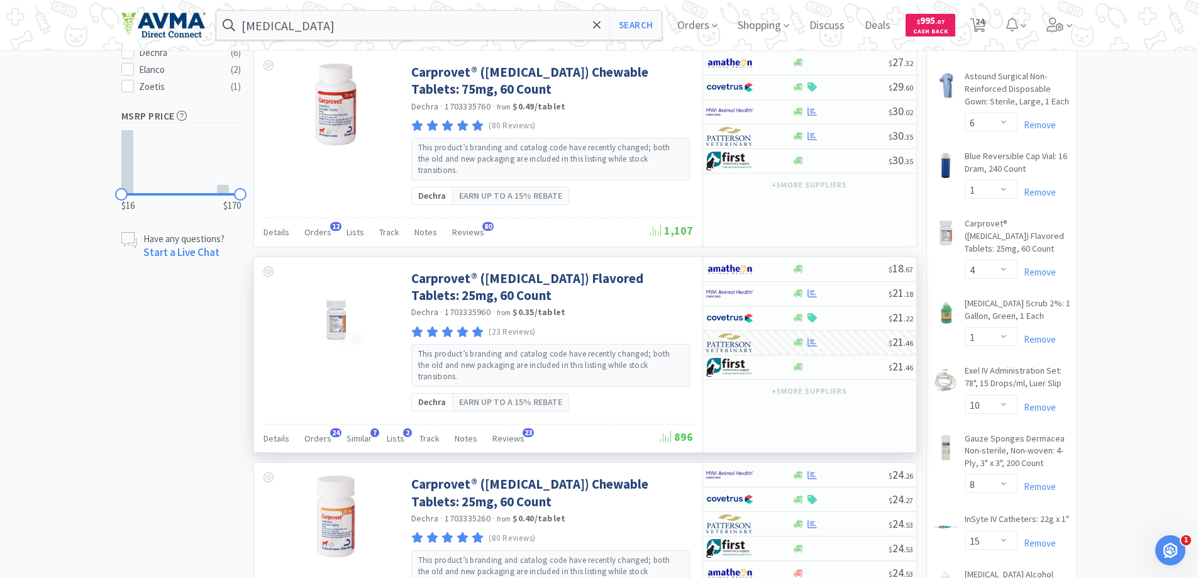
scroll to position [629, 0]
select select "6"
select select "1"
select select "4"
select select "3"
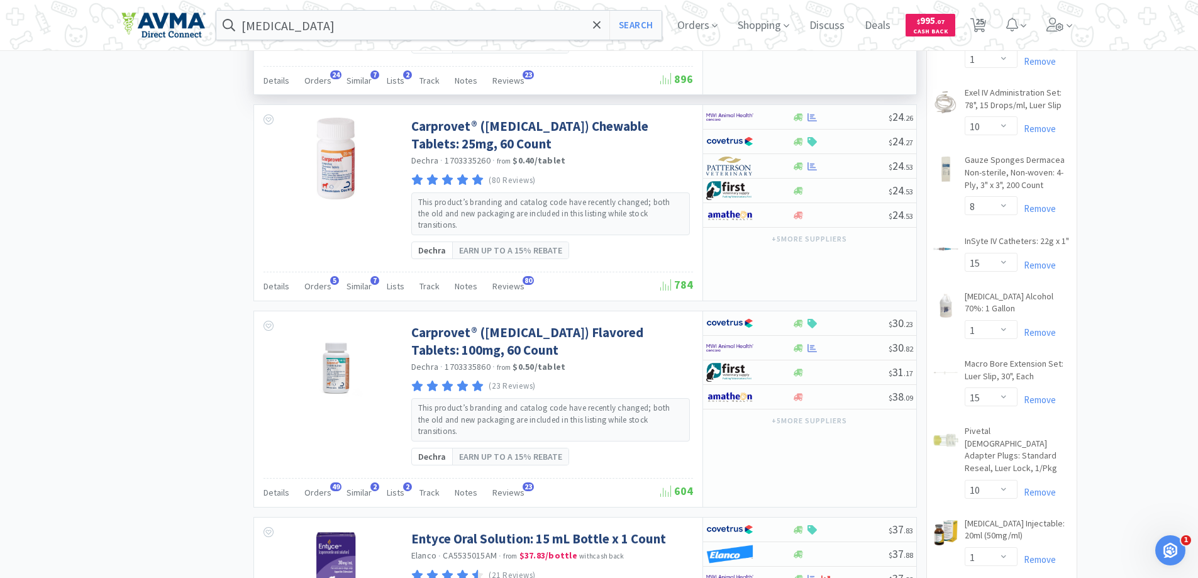
scroll to position [1006, 0]
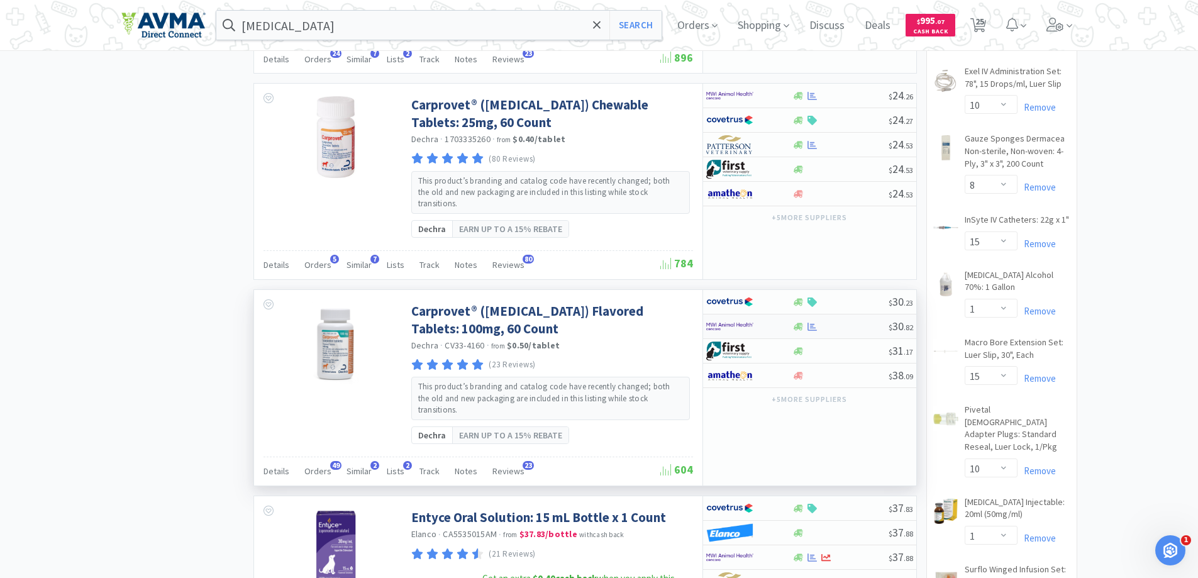
click at [729, 317] on img at bounding box center [729, 326] width 47 height 19
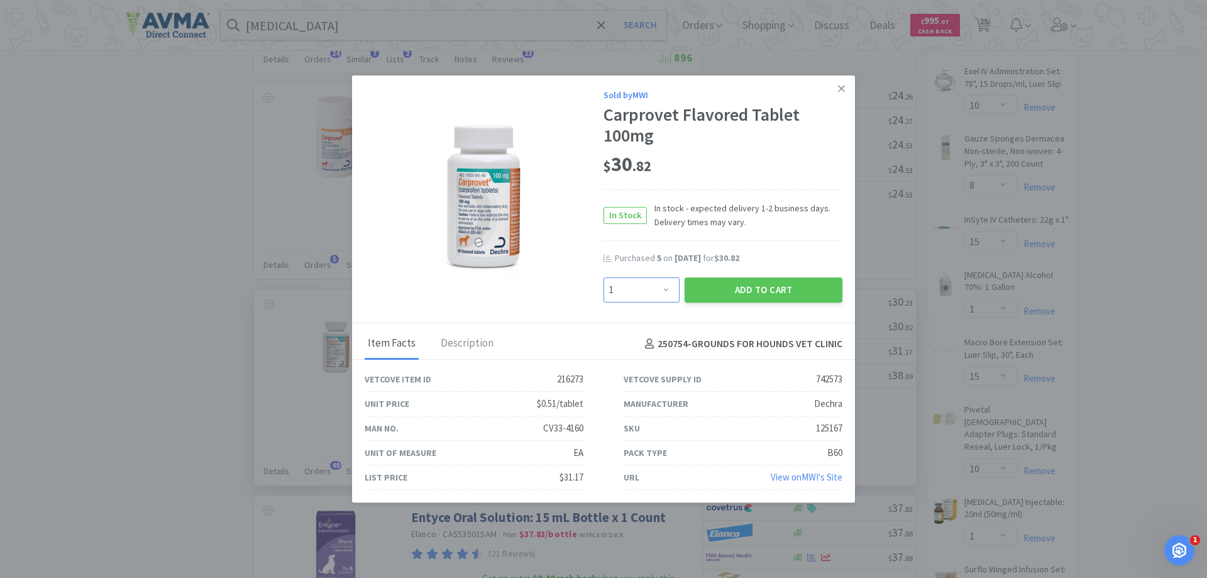
click at [636, 288] on select "Enter Quantity 1 2 3 4 5 6 7 8 9 10 11 12 13 14 15 16 17 18 19 20 Enter Quantity" at bounding box center [642, 289] width 76 height 25
select select "6"
click at [604, 277] on select "Enter Quantity 1 2 3 4 5 6 7 8 9 10 11 12 13 14 15 16 17 18 19 20 Enter Quantity" at bounding box center [642, 289] width 76 height 25
click at [751, 290] on button "Add to Cart" at bounding box center [764, 289] width 158 height 25
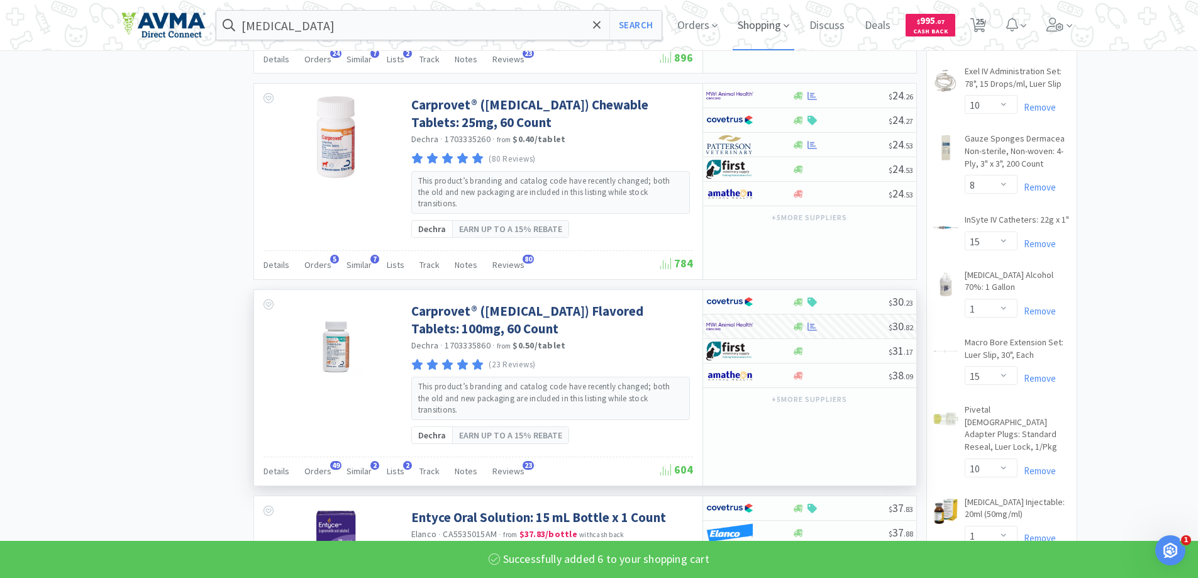
select select "6"
select select "1"
select select "4"
select select "3"
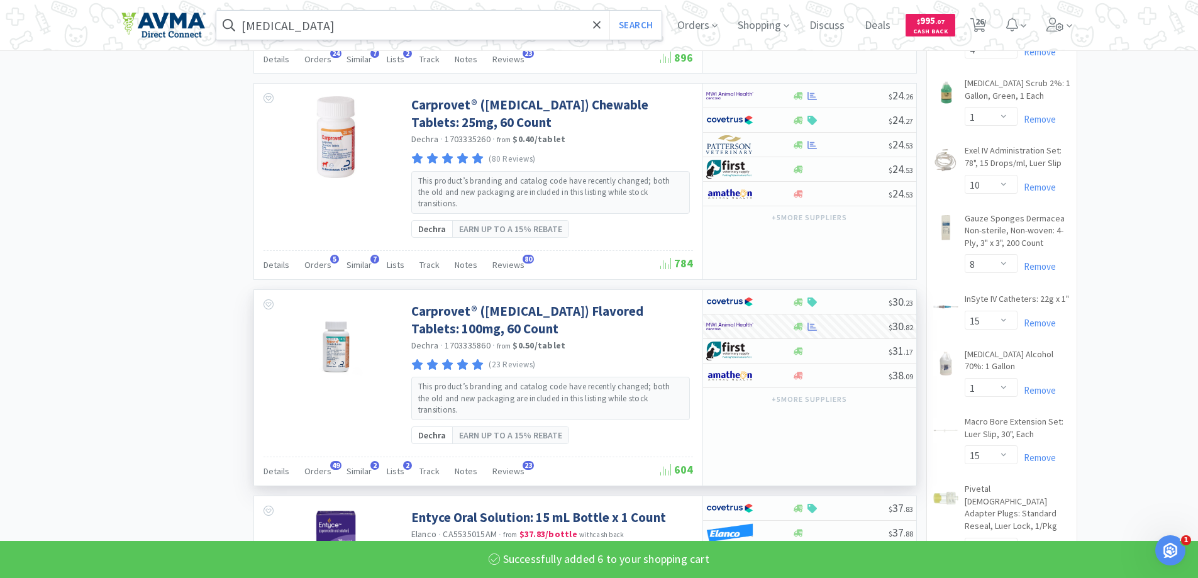
click at [414, 19] on input "[MEDICAL_DATA]" at bounding box center [439, 25] width 446 height 29
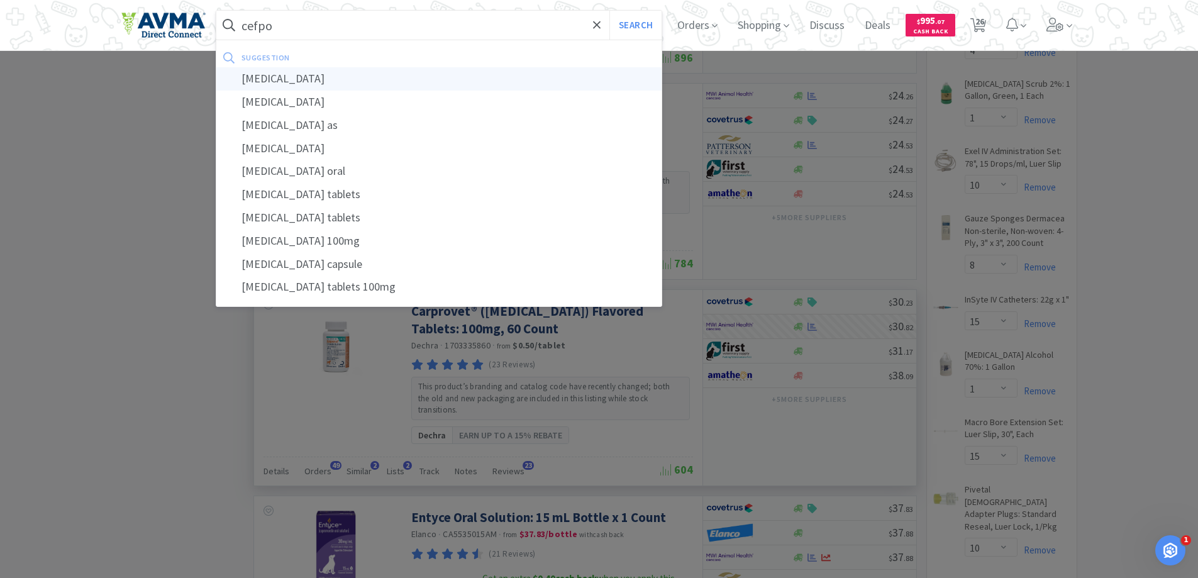
type input "[MEDICAL_DATA]"
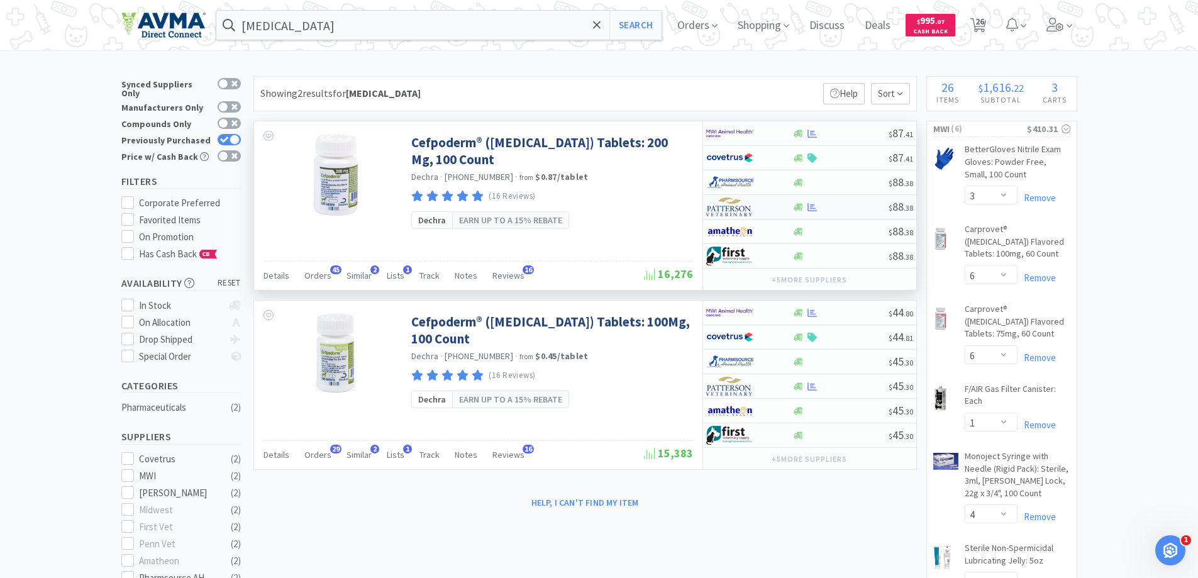
click at [727, 202] on img at bounding box center [729, 206] width 47 height 19
select select "1"
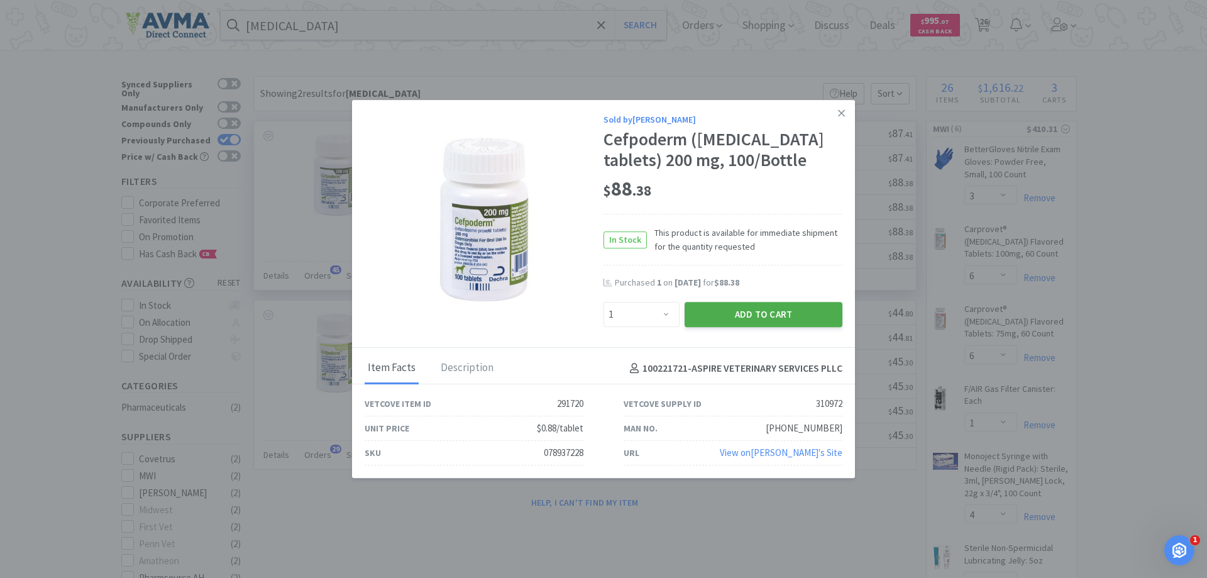
click at [725, 321] on button "Add to Cart" at bounding box center [764, 314] width 158 height 25
select select "1"
select select "10"
select select "8"
select select "15"
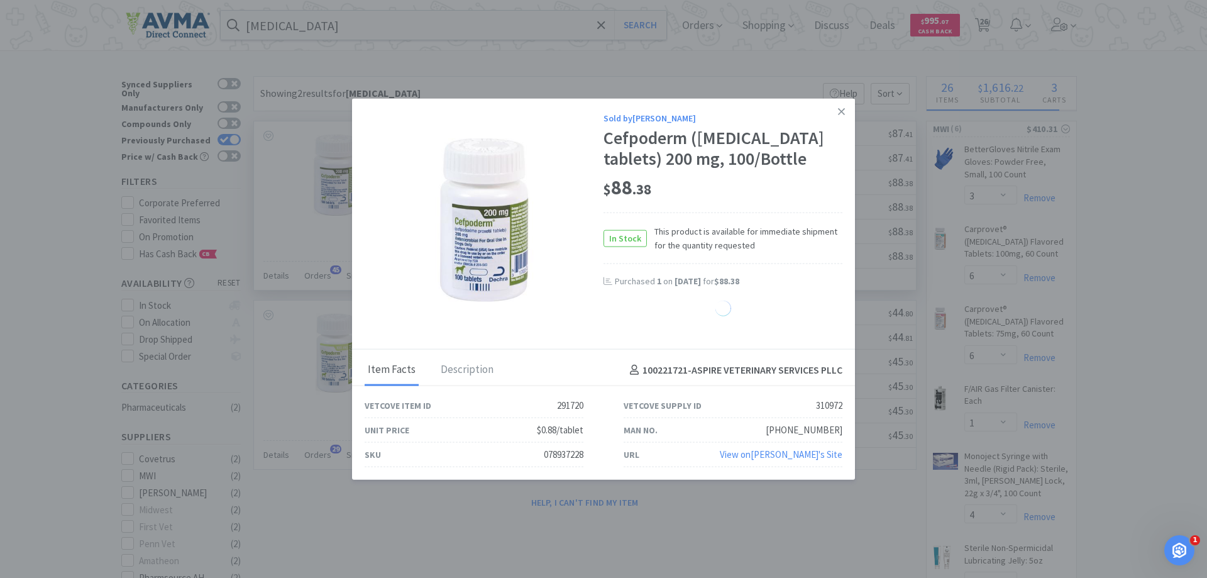
select select "1"
select select "15"
select select "10"
select select "1"
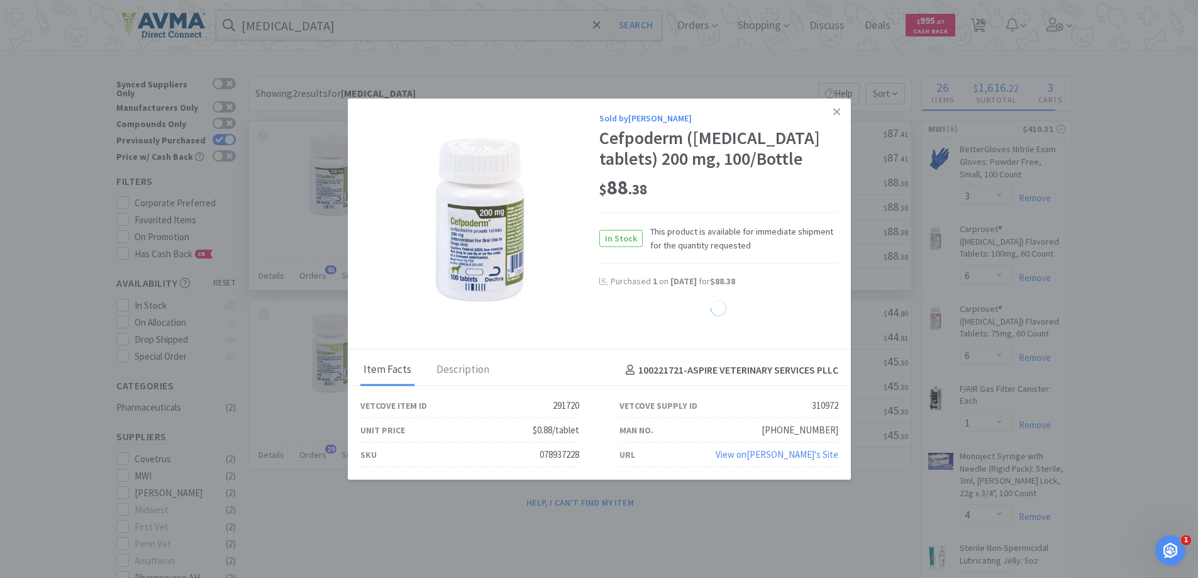
select select "15"
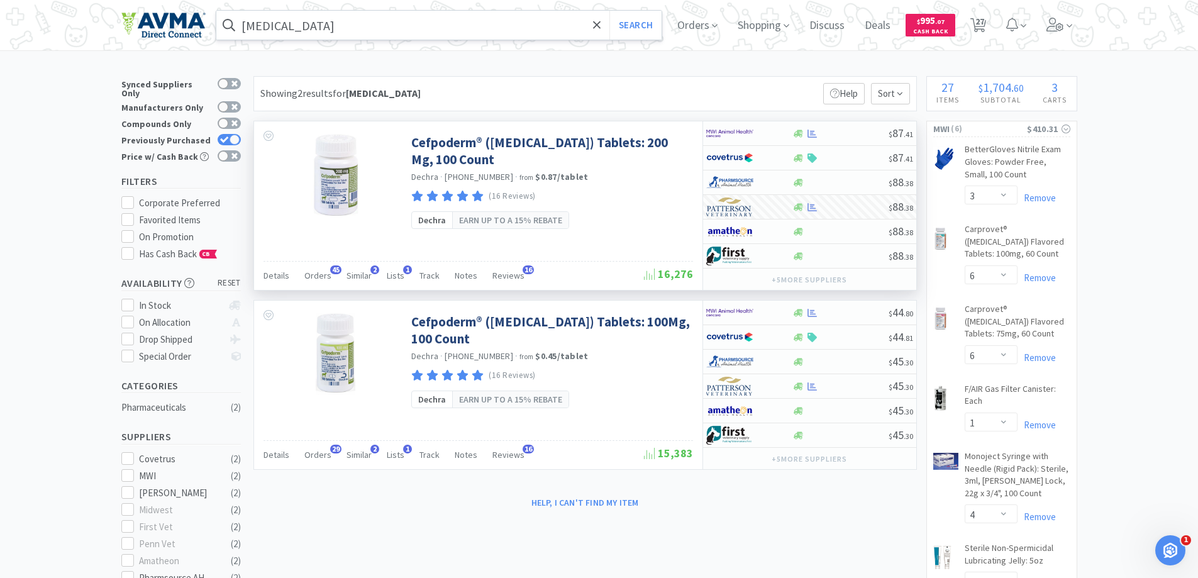
click at [332, 25] on input "[MEDICAL_DATA]" at bounding box center [439, 25] width 446 height 29
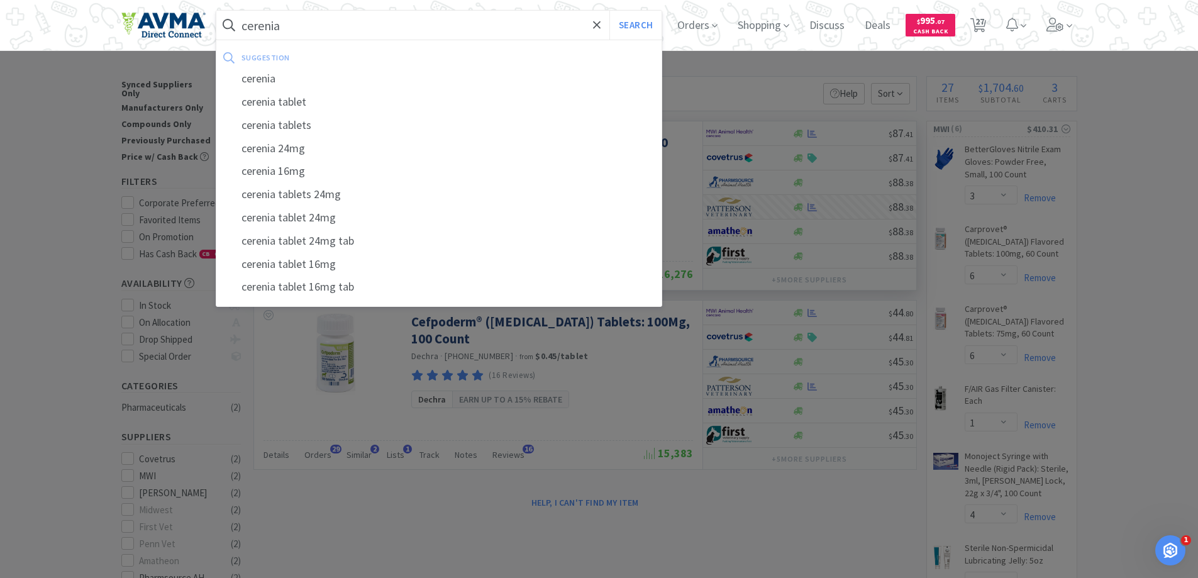
type input "cerenia"
click at [609, 11] on button "Search" at bounding box center [635, 25] width 52 height 29
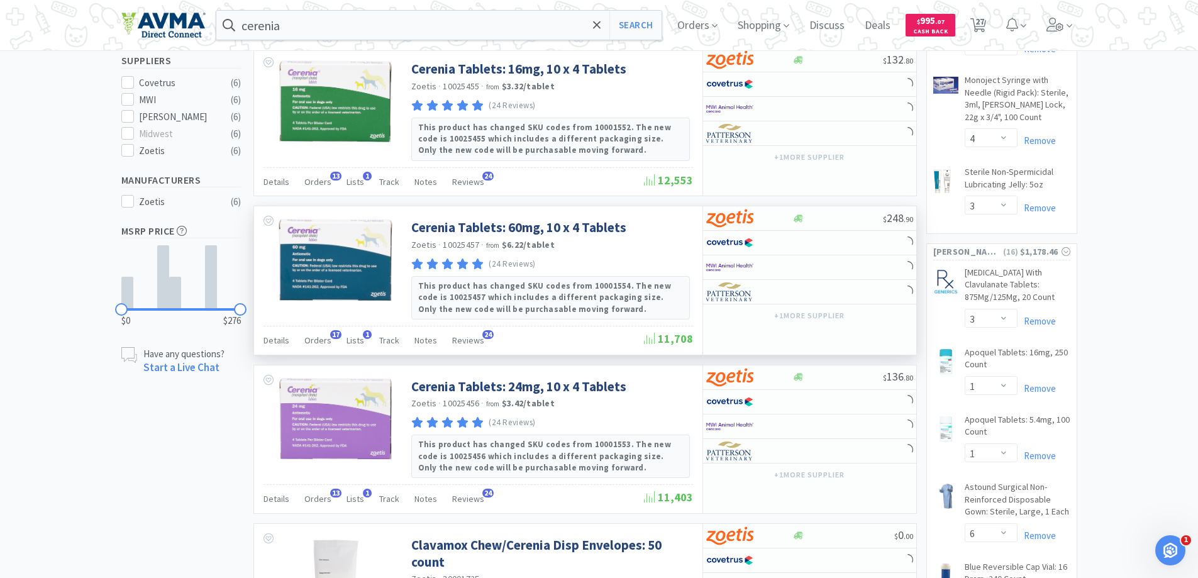
scroll to position [377, 0]
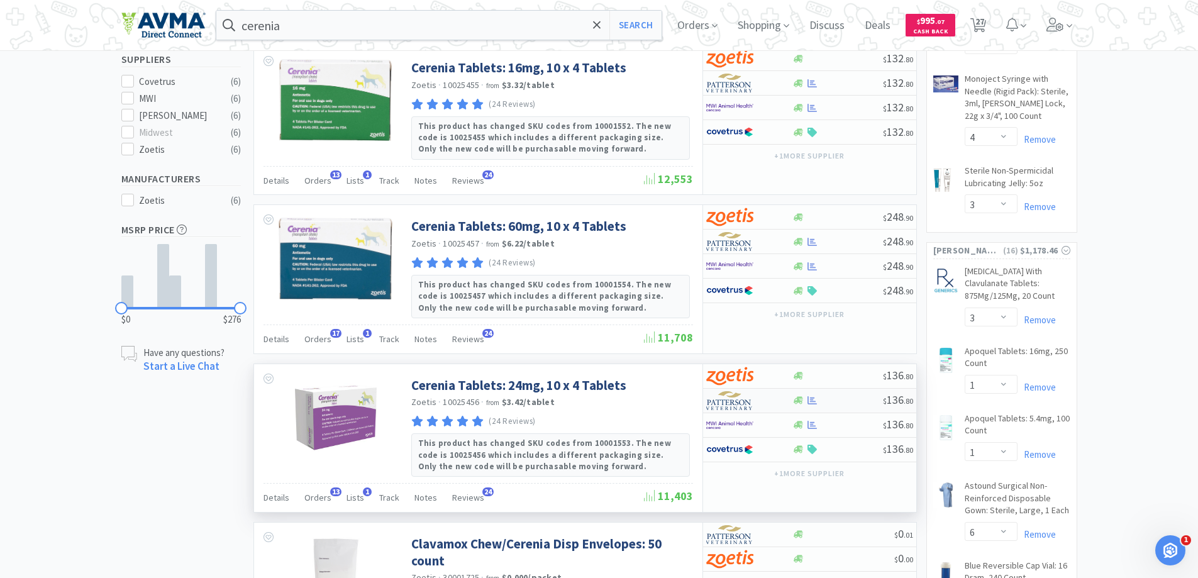
click at [731, 404] on img at bounding box center [729, 400] width 47 height 19
select select "1"
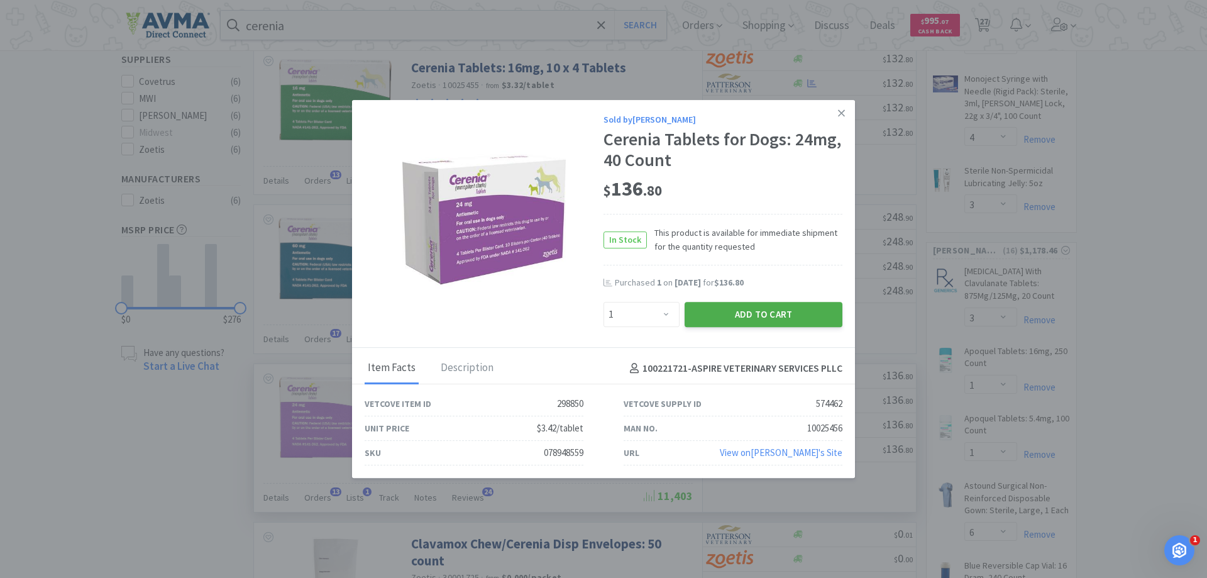
click at [731, 311] on button "Add to Cart" at bounding box center [764, 314] width 158 height 25
select select "1"
select select "10"
select select "8"
select select "15"
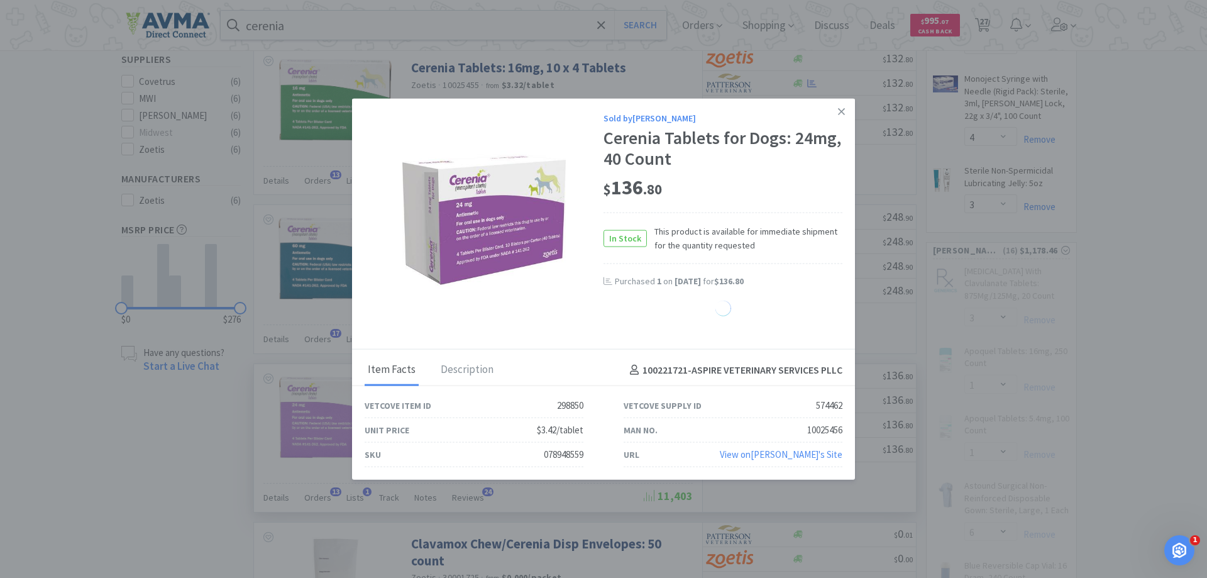
select select "1"
select select "15"
select select "10"
select select "1"
select select "15"
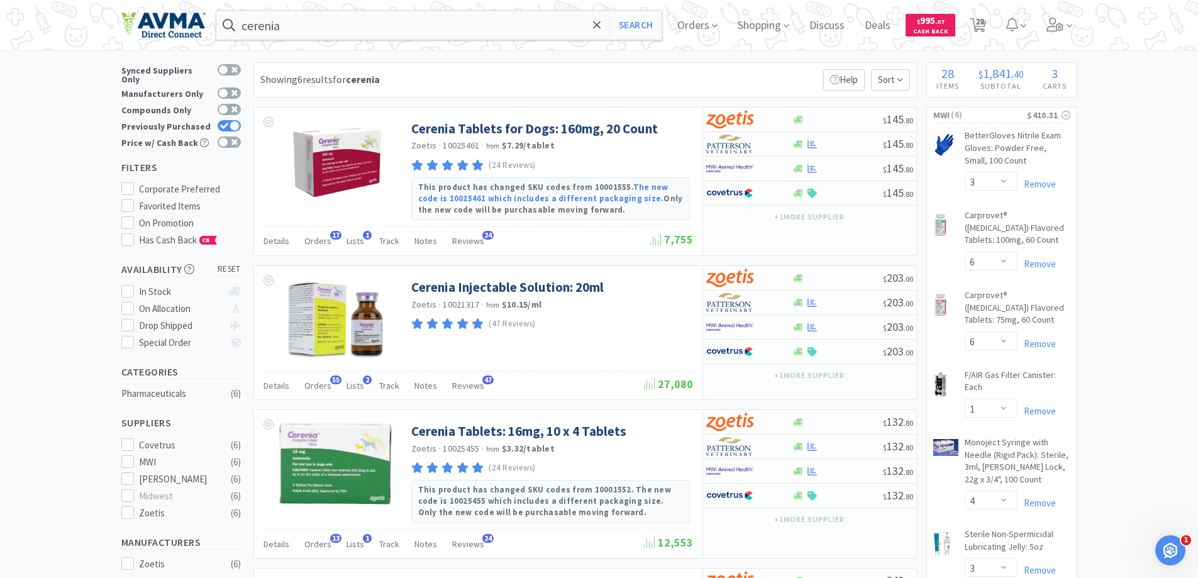
scroll to position [0, 0]
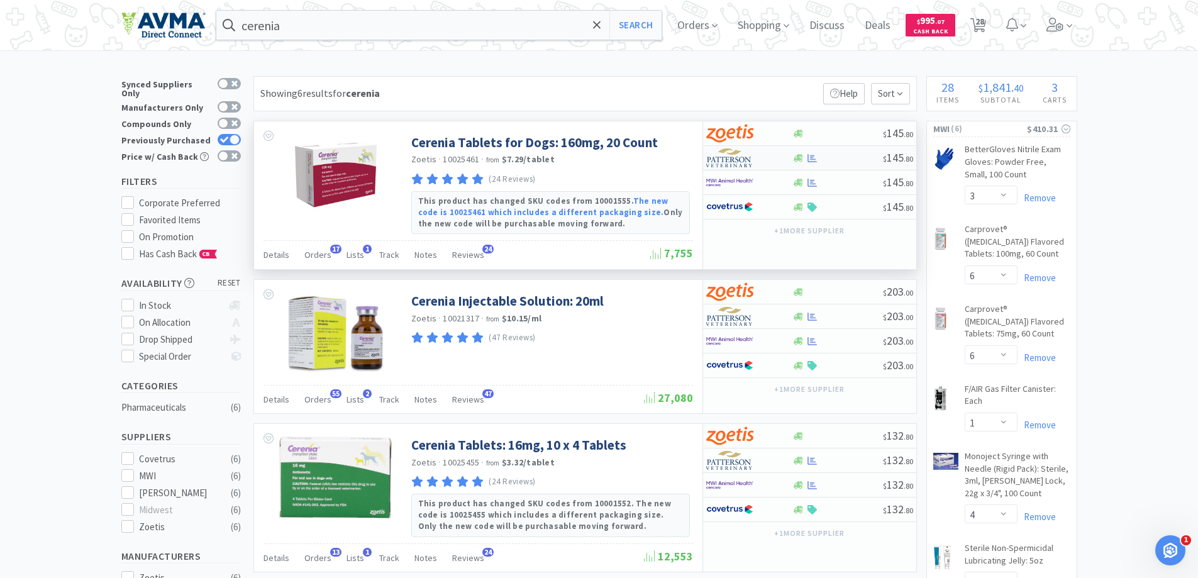
click at [727, 164] on img at bounding box center [729, 157] width 47 height 19
select select "1"
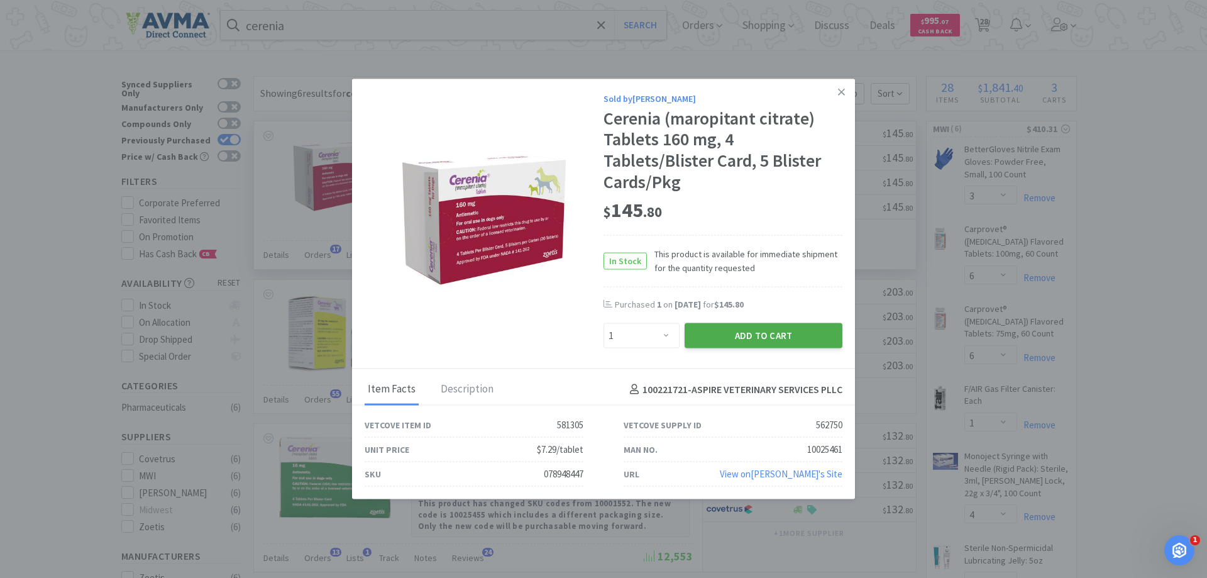
click at [776, 343] on button "Add to Cart" at bounding box center [764, 335] width 158 height 25
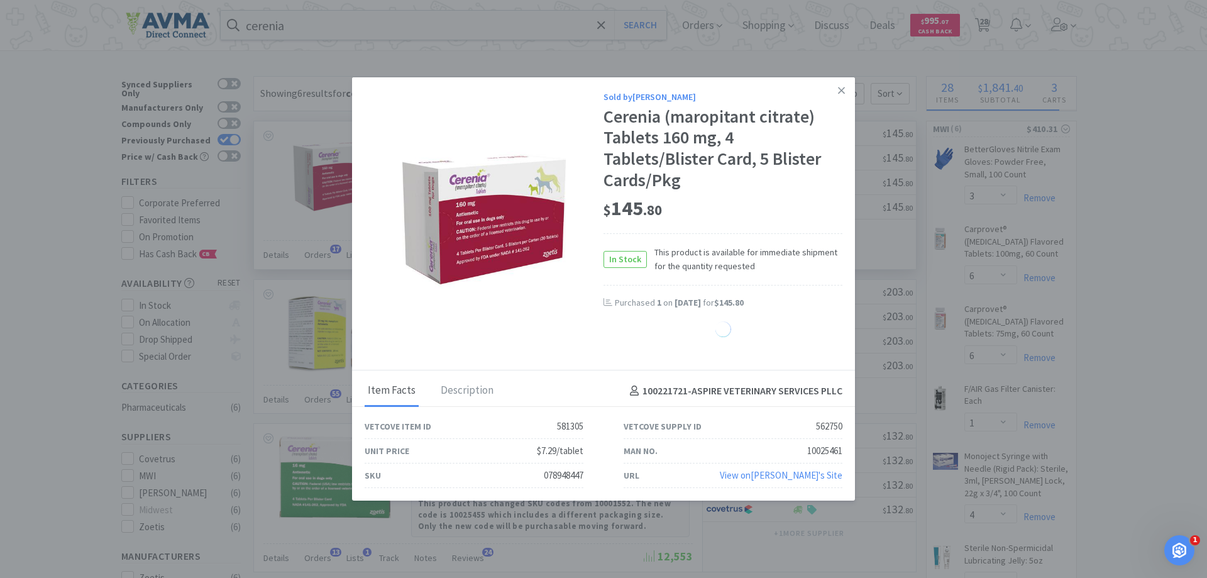
select select "1"
select select "10"
select select "8"
select select "15"
select select "1"
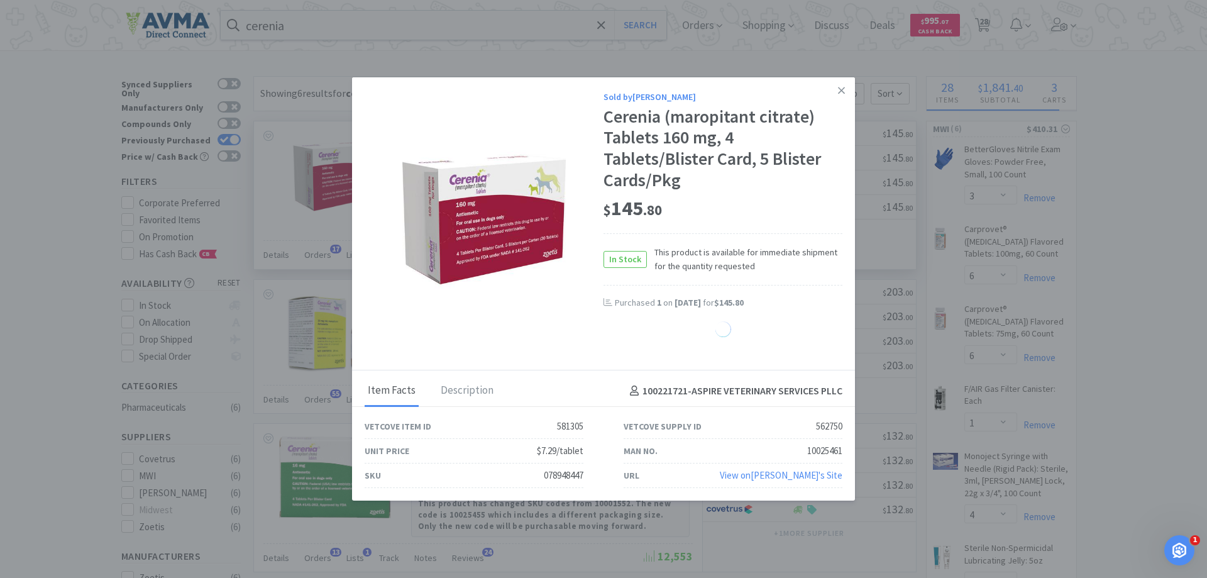
select select "15"
select select "10"
select select "1"
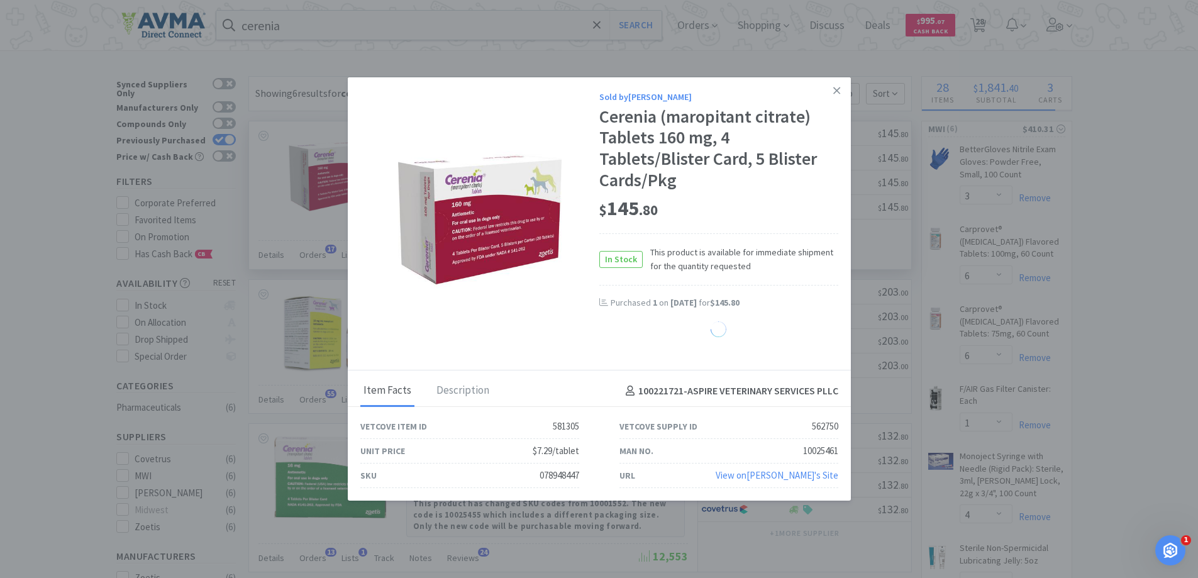
select select "15"
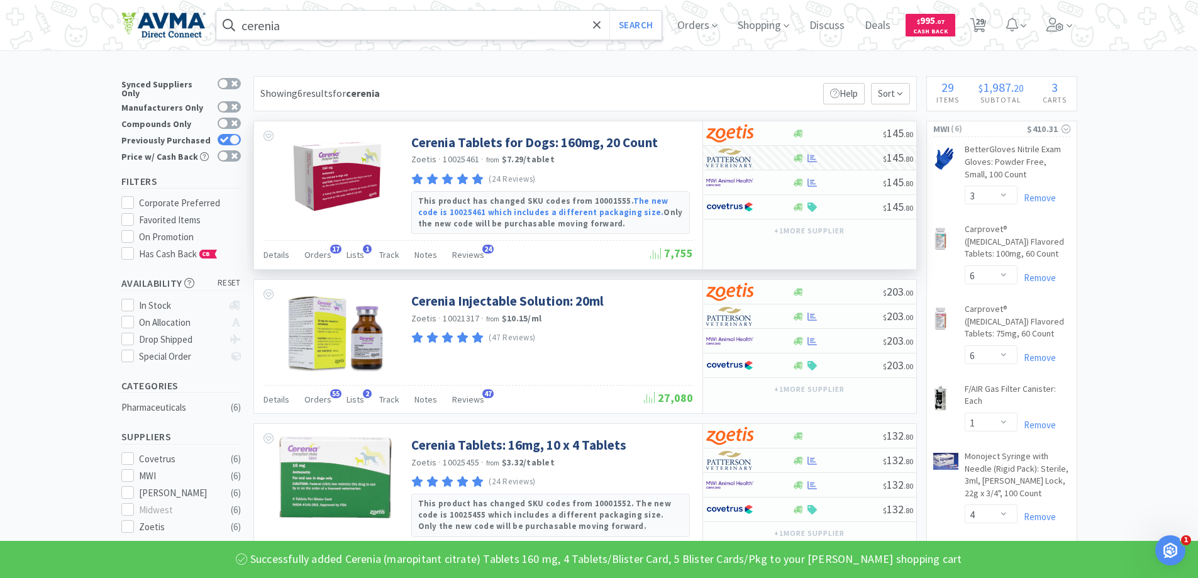
click at [450, 18] on input "cerenia" at bounding box center [439, 25] width 446 height 29
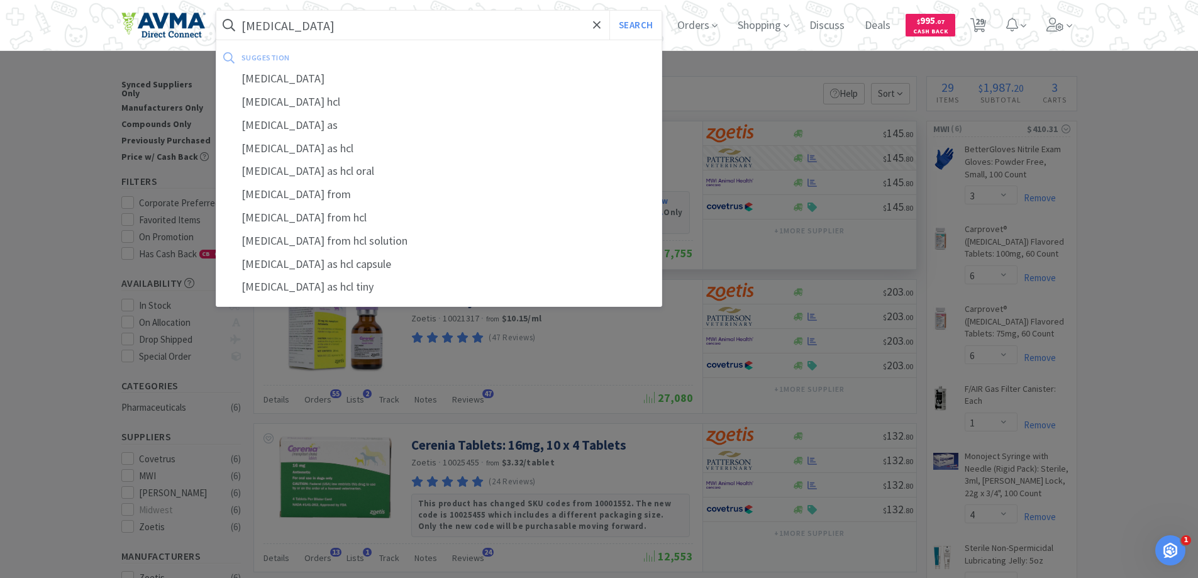
type input "[MEDICAL_DATA]"
click at [609, 11] on button "Search" at bounding box center [635, 25] width 52 height 29
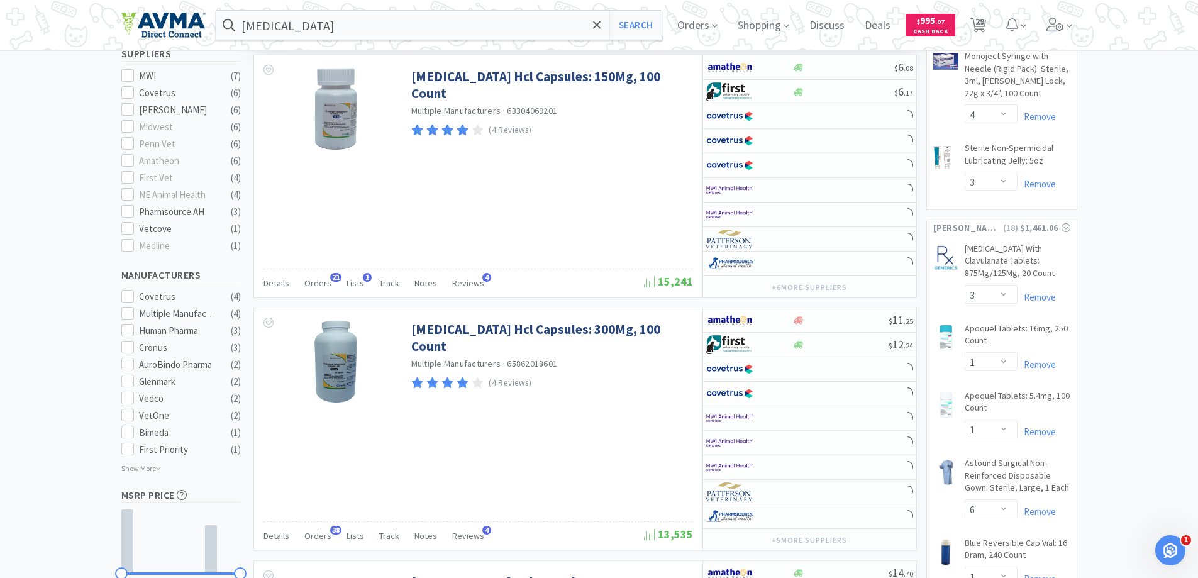
scroll to position [440, 0]
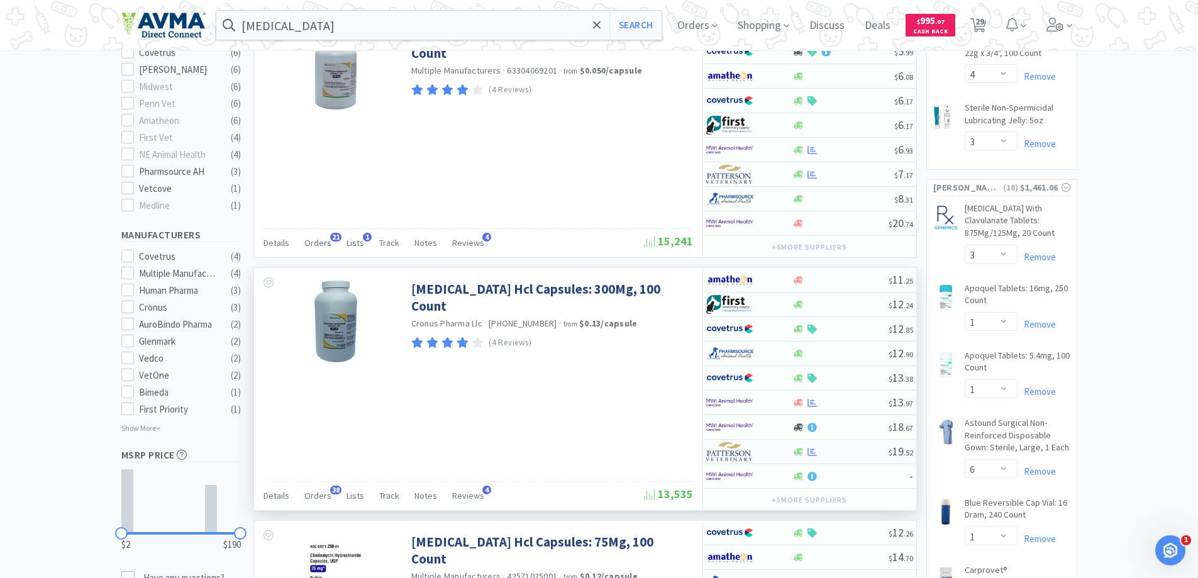
click at [753, 458] on div at bounding box center [740, 451] width 69 height 21
select select "1"
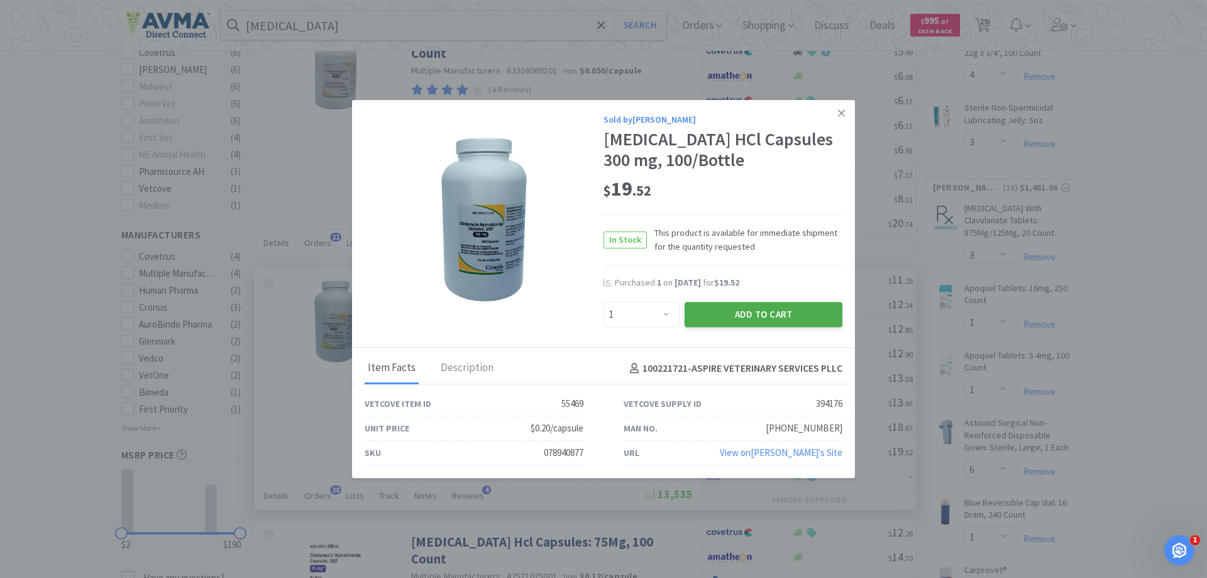
click at [739, 312] on button "Add to Cart" at bounding box center [764, 314] width 158 height 25
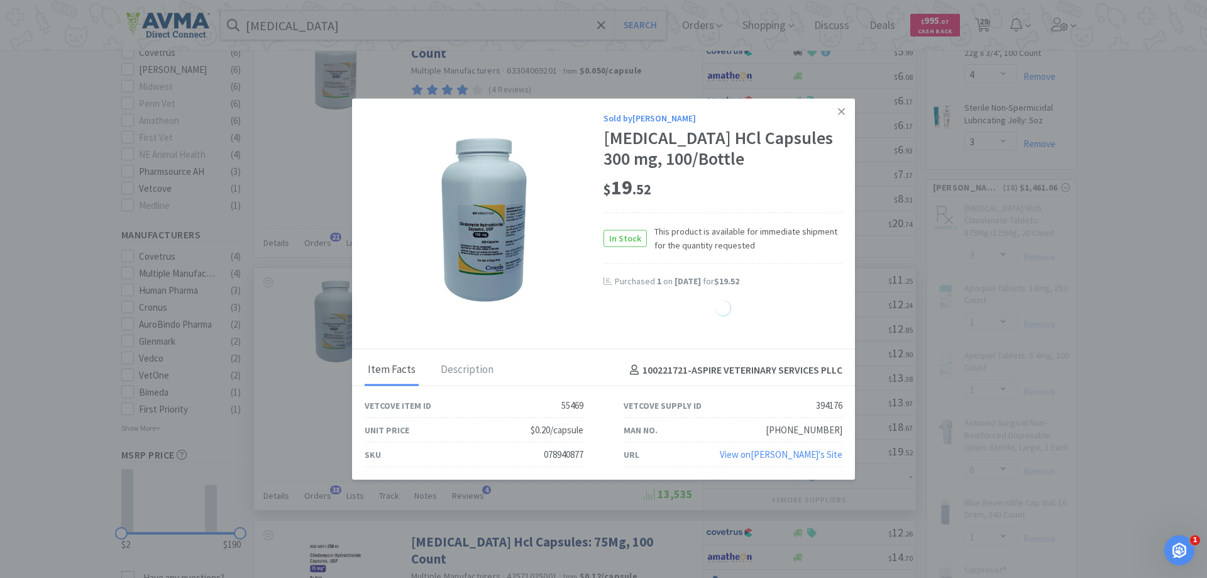
select select "1"
select select "10"
select select "8"
select select "15"
select select "1"
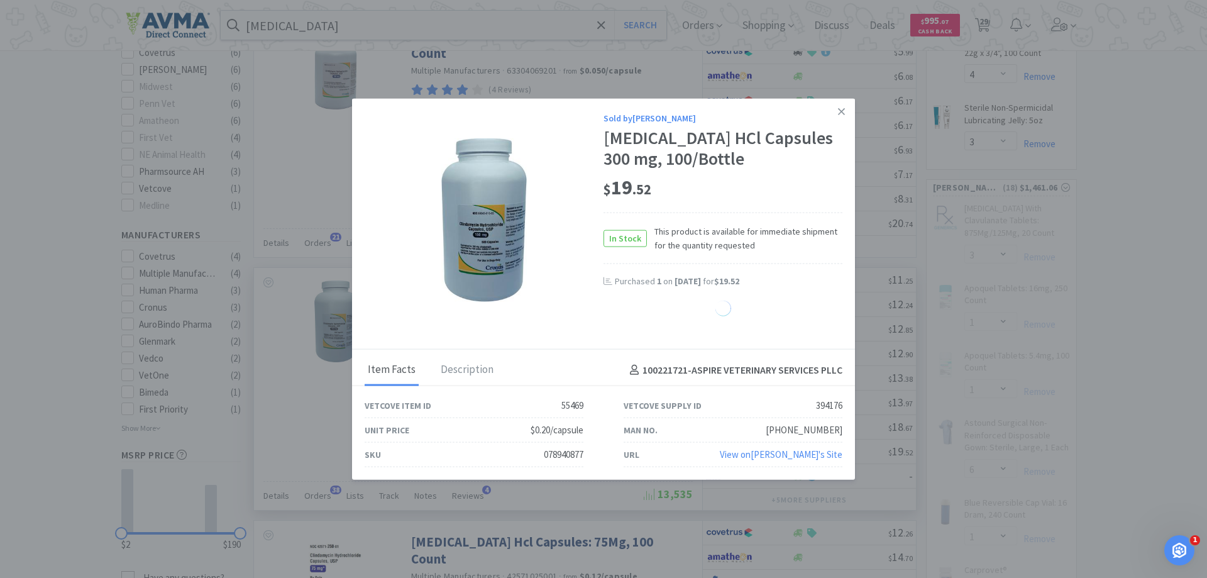
select select "15"
select select "10"
select select "1"
select select "15"
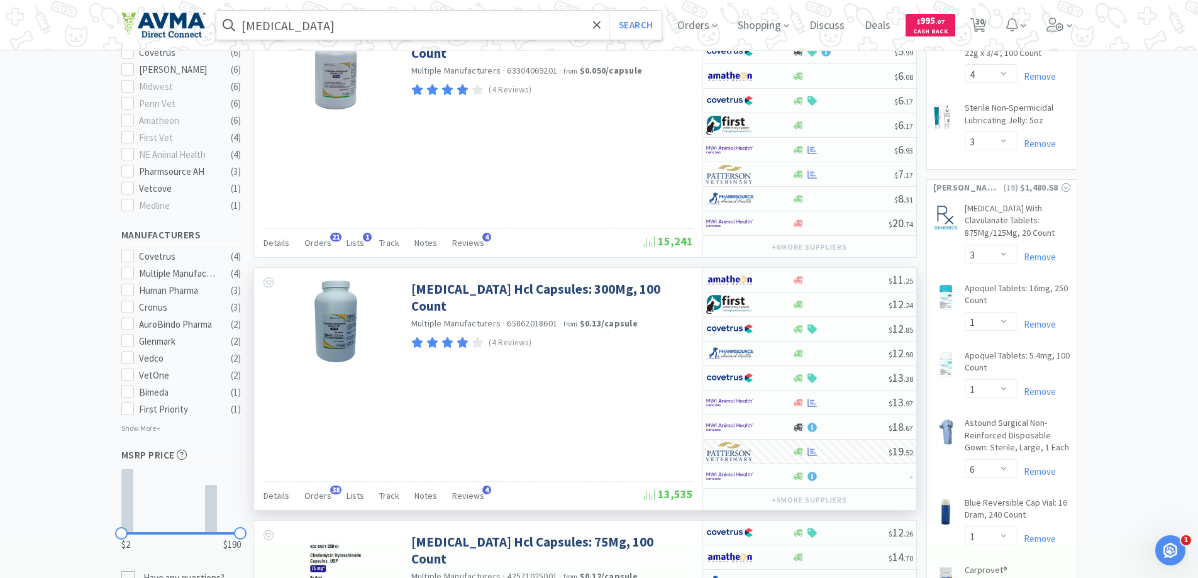
click at [396, 21] on input "[MEDICAL_DATA]" at bounding box center [439, 25] width 446 height 29
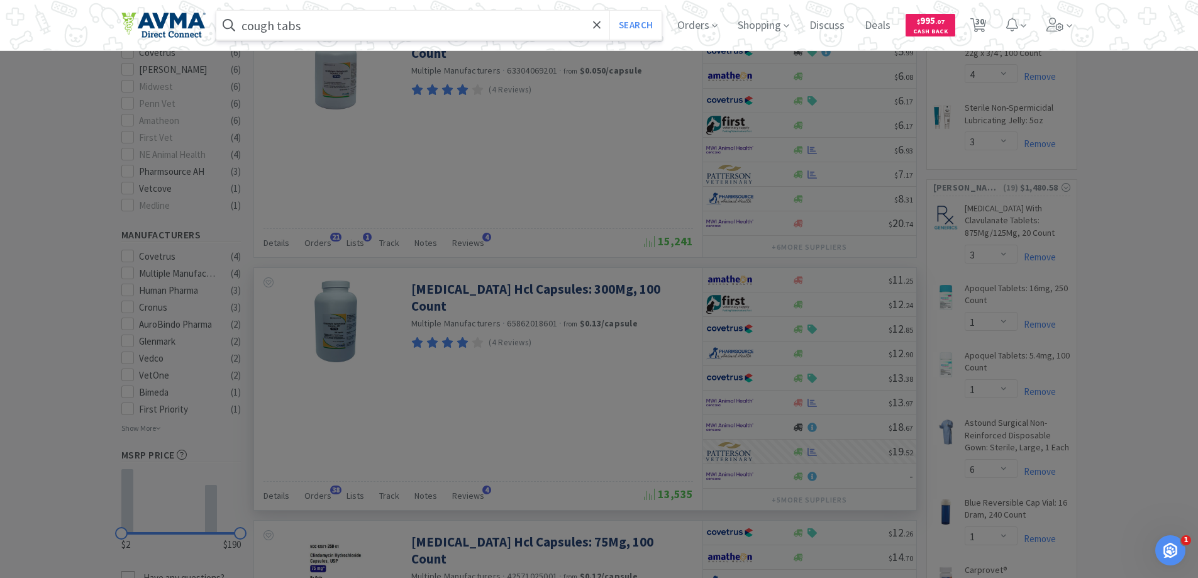
type input "cough tabs"
click at [609, 11] on button "Search" at bounding box center [635, 25] width 52 height 29
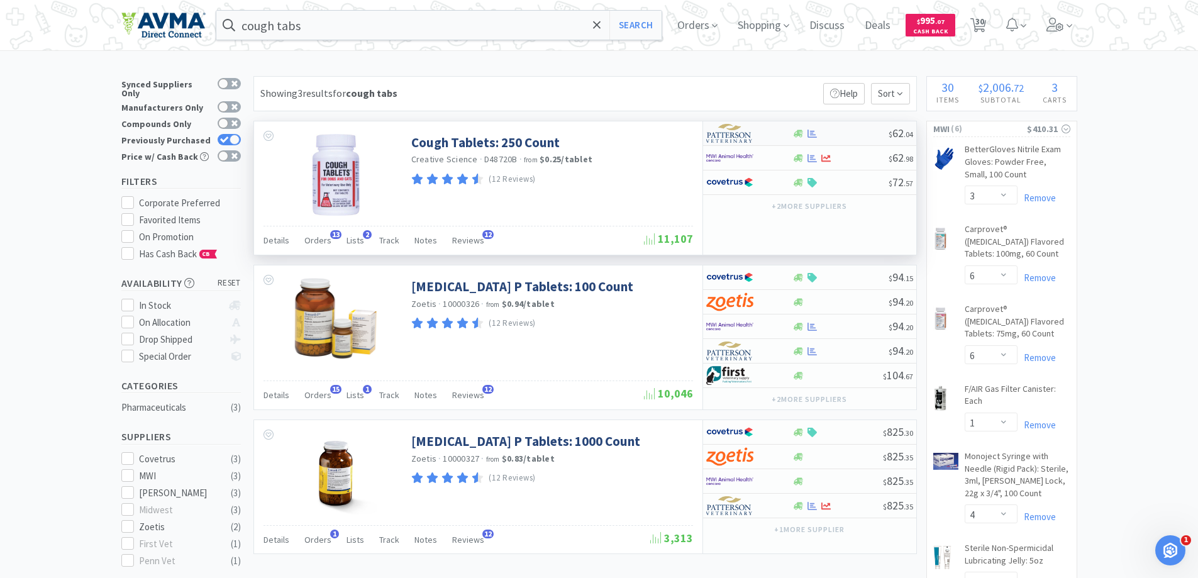
click at [754, 134] on div at bounding box center [740, 133] width 69 height 21
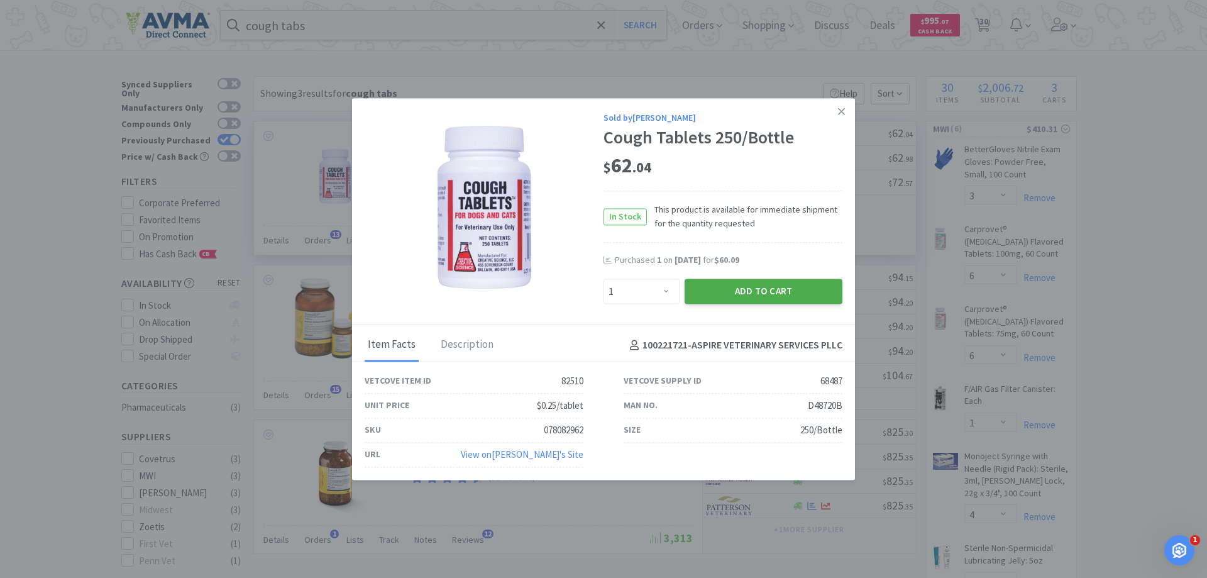
click at [742, 290] on button "Add to Cart" at bounding box center [764, 291] width 158 height 25
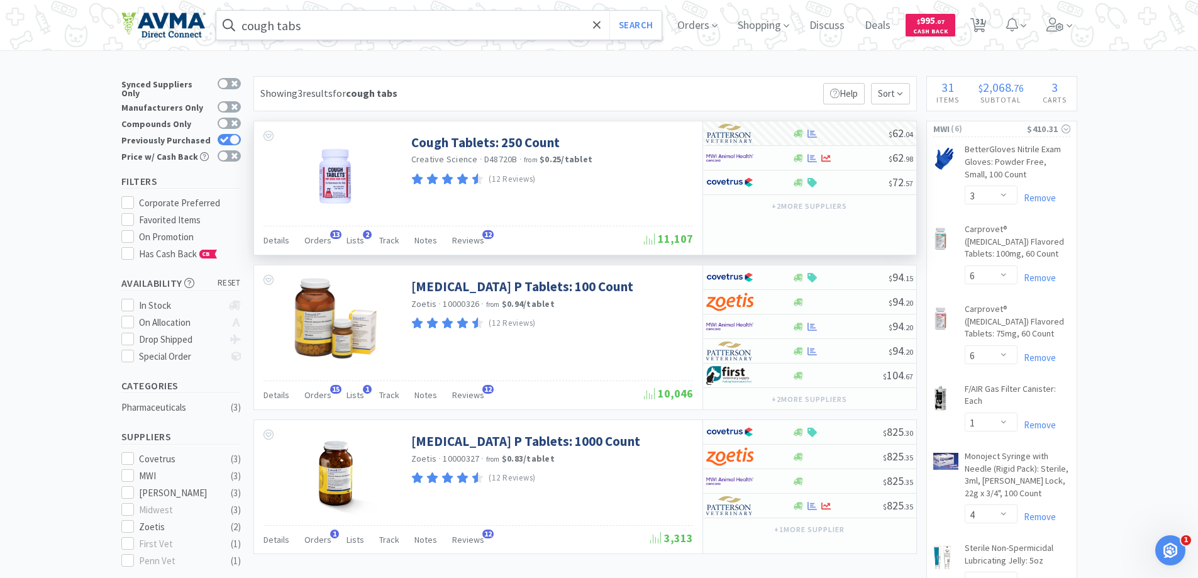
click at [482, 30] on input "cough tabs" at bounding box center [439, 25] width 446 height 29
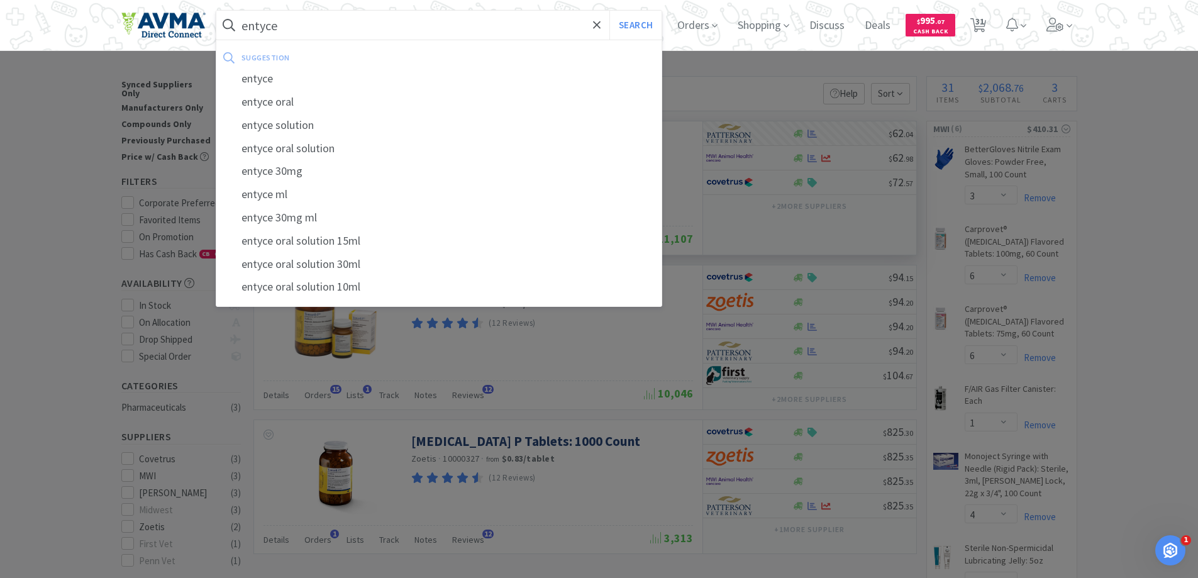
click at [609, 11] on button "Search" at bounding box center [635, 25] width 52 height 29
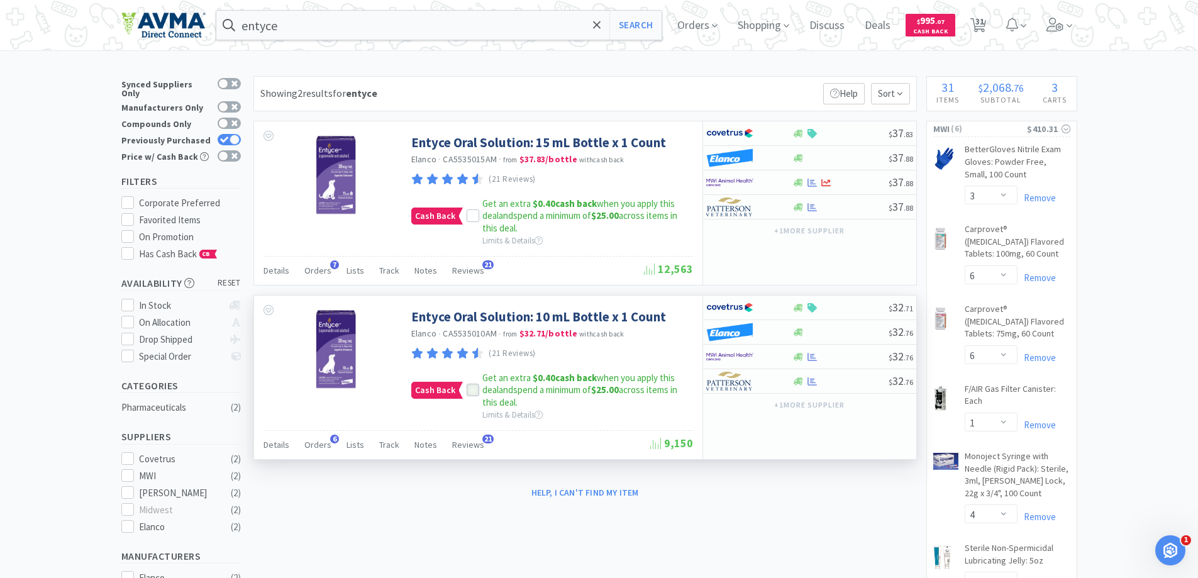
click at [475, 391] on icon at bounding box center [472, 390] width 9 height 9
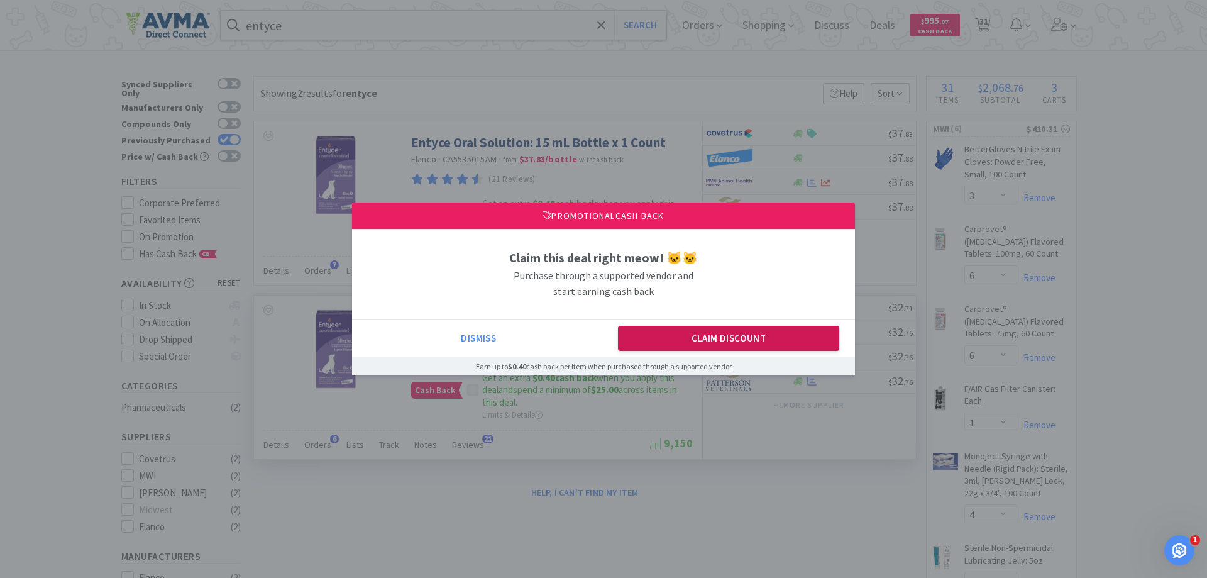
click at [731, 351] on button "Claim Discount" at bounding box center [729, 338] width 222 height 25
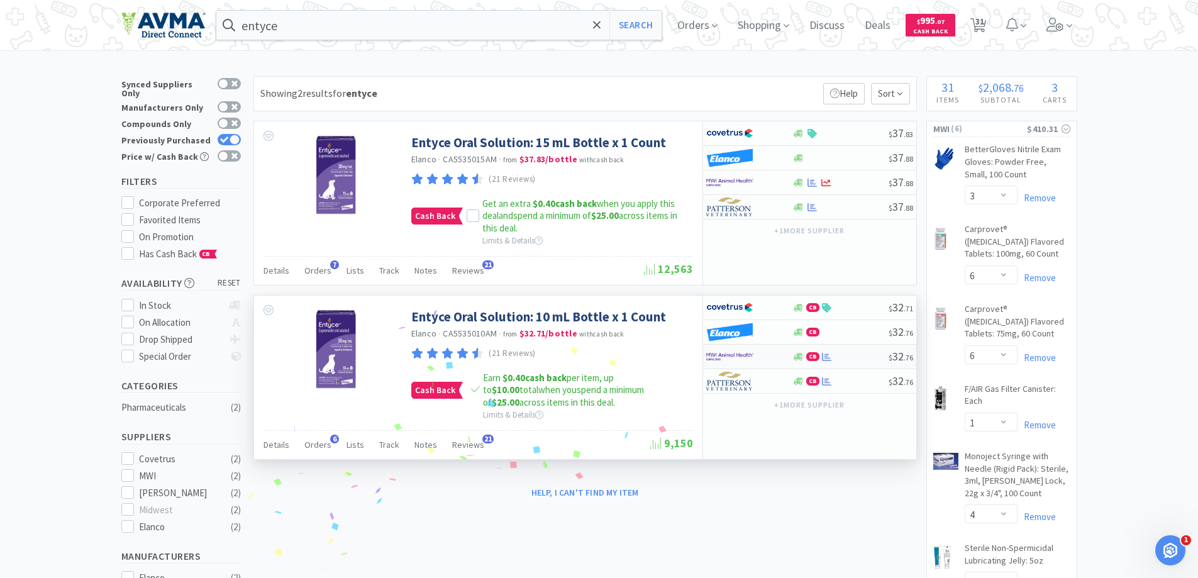
click at [720, 360] on img at bounding box center [729, 356] width 47 height 19
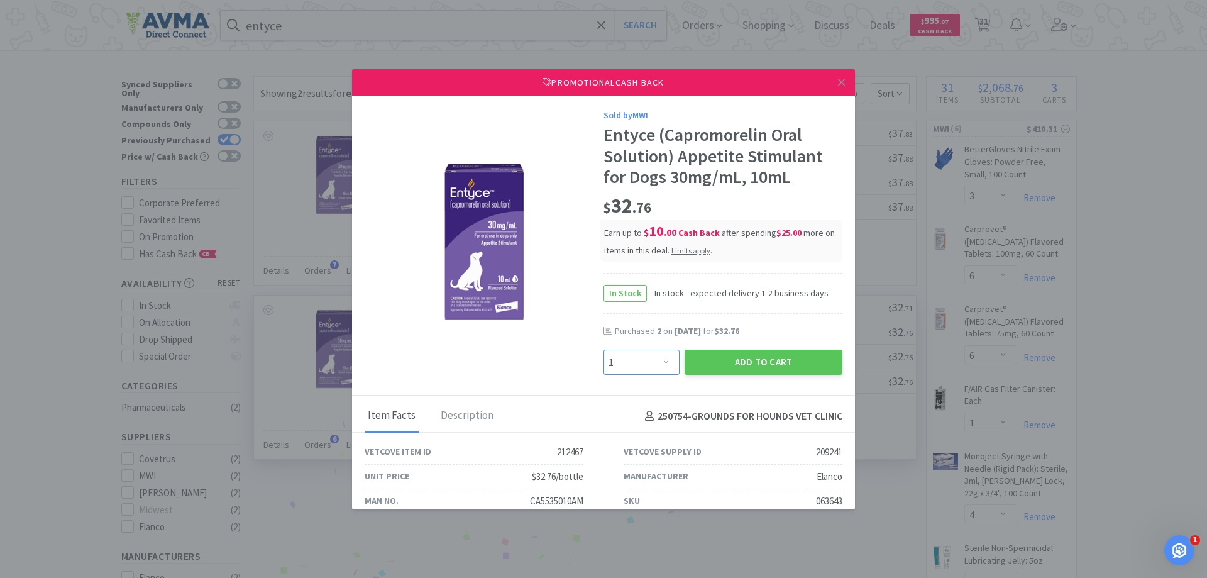
drag, startPoint x: 646, startPoint y: 367, endPoint x: 654, endPoint y: 350, distance: 19.1
click at [646, 367] on select "Enter Quantity 1 2 3 4 5 6 7 8 9 10 11 12 13 14 15 16 17 18 19 20 Enter Quantity" at bounding box center [642, 362] width 76 height 25
click at [604, 350] on select "Enter Quantity 1 2 3 4 5 6 7 8 9 10 11 12 13 14 15 16 17 18 19 20 Enter Quantity" at bounding box center [642, 362] width 76 height 25
click at [708, 361] on button "Add to Cart" at bounding box center [764, 362] width 158 height 25
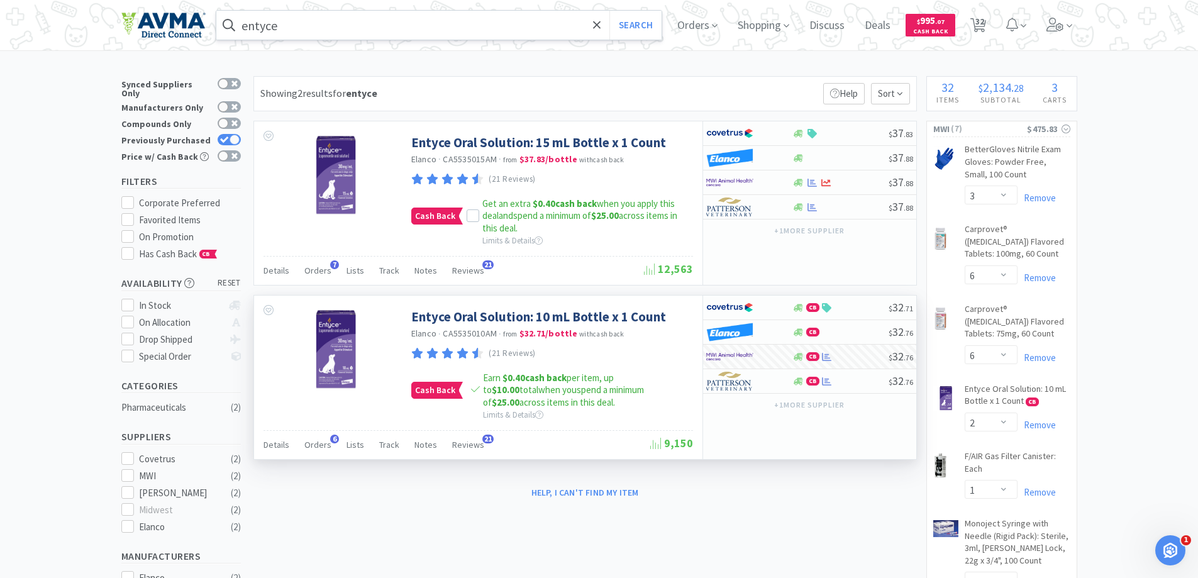
click at [416, 28] on input "entyce" at bounding box center [439, 25] width 446 height 29
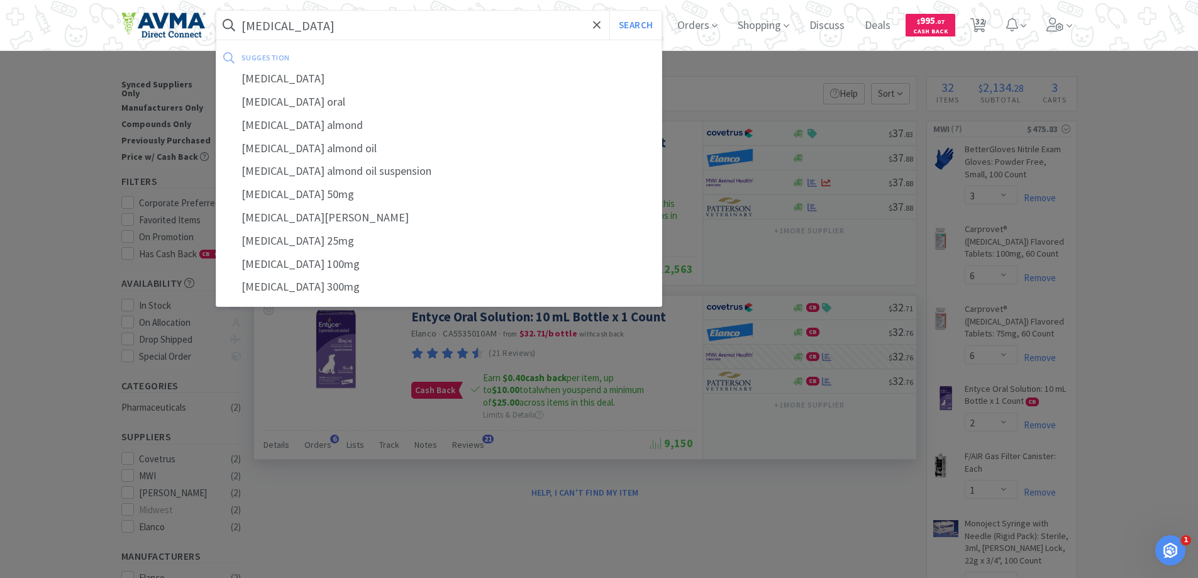
click at [609, 11] on button "Search" at bounding box center [635, 25] width 52 height 29
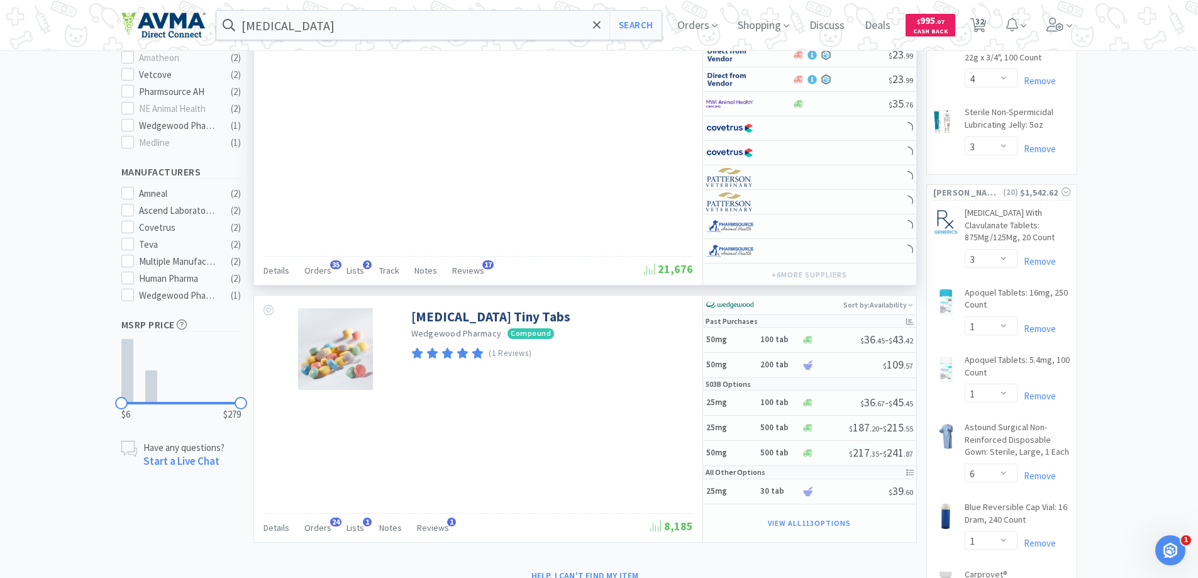
scroll to position [566, 0]
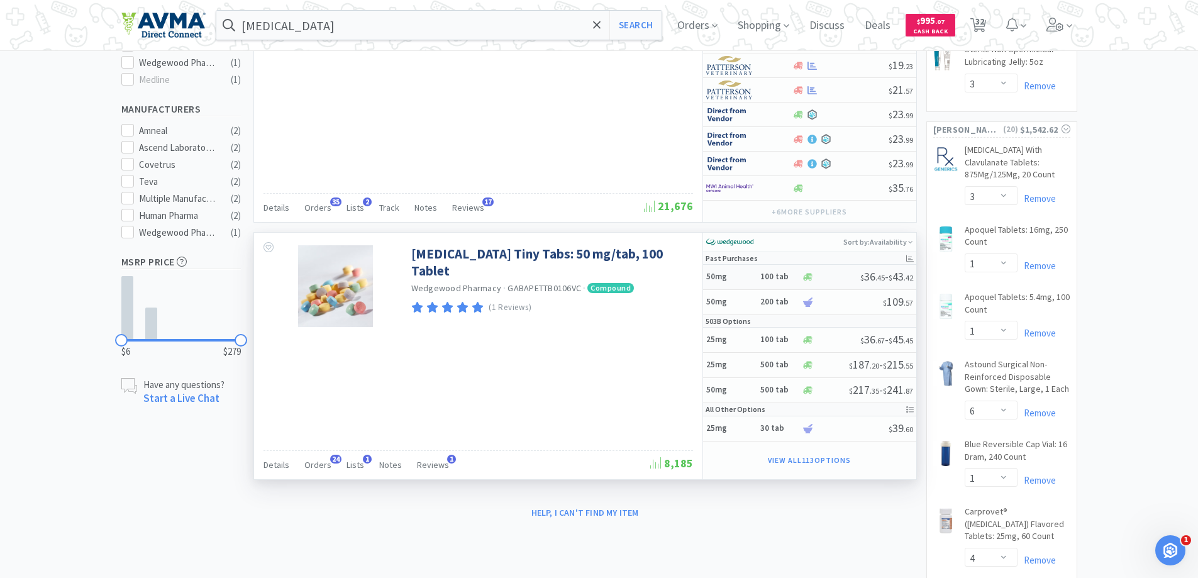
click at [758, 283] on div "50mg 100 tab" at bounding box center [754, 277] width 96 height 22
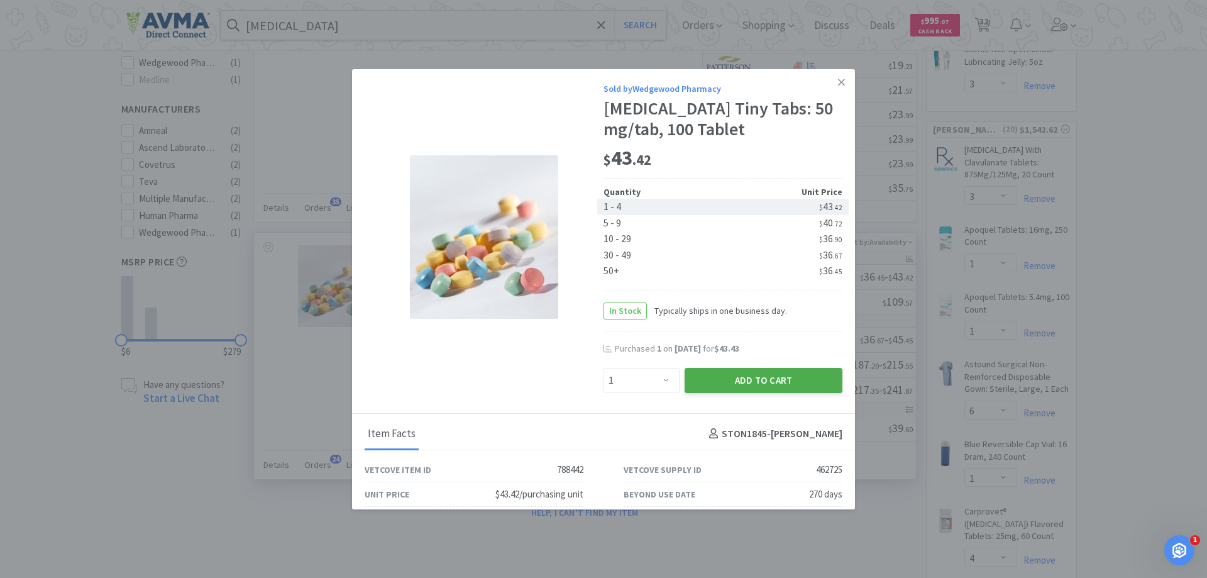
click at [711, 380] on button "Add to Cart" at bounding box center [764, 380] width 158 height 25
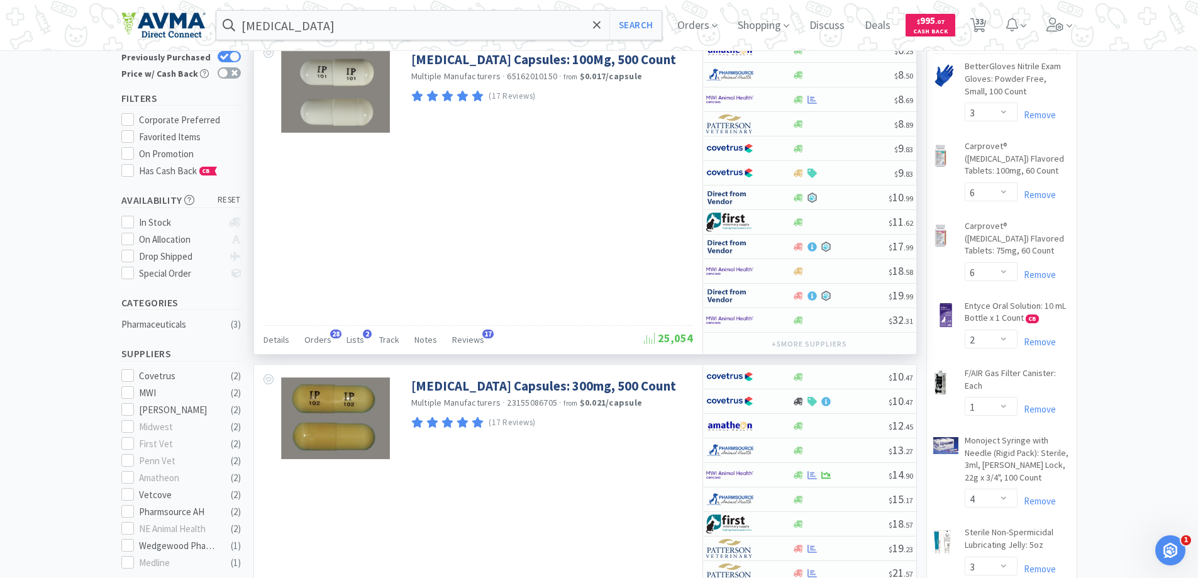
scroll to position [0, 0]
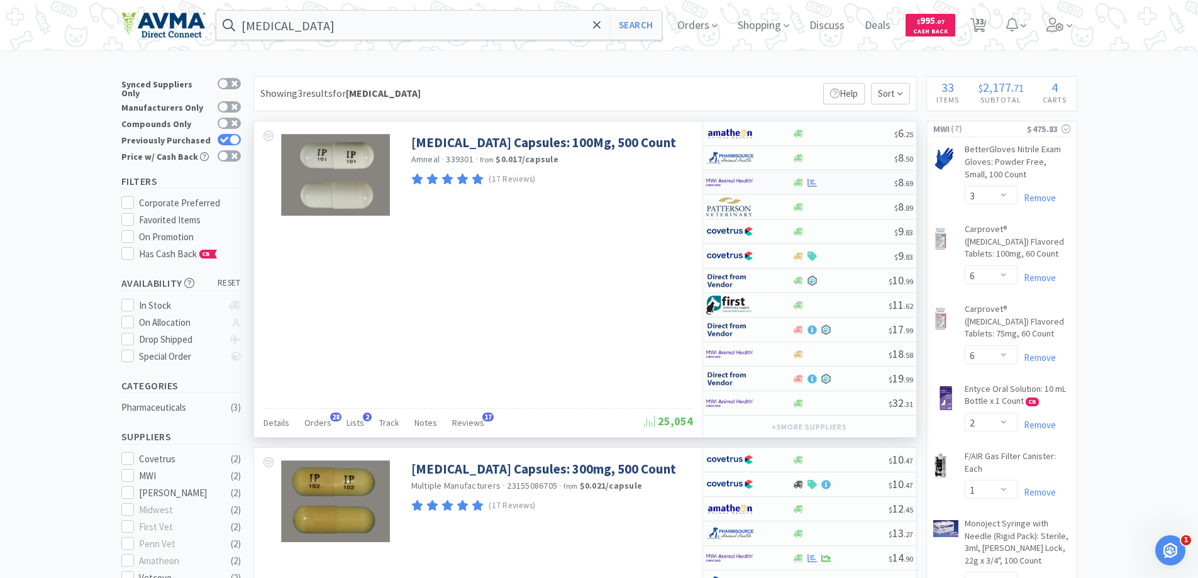
click at [722, 182] on img at bounding box center [729, 182] width 47 height 19
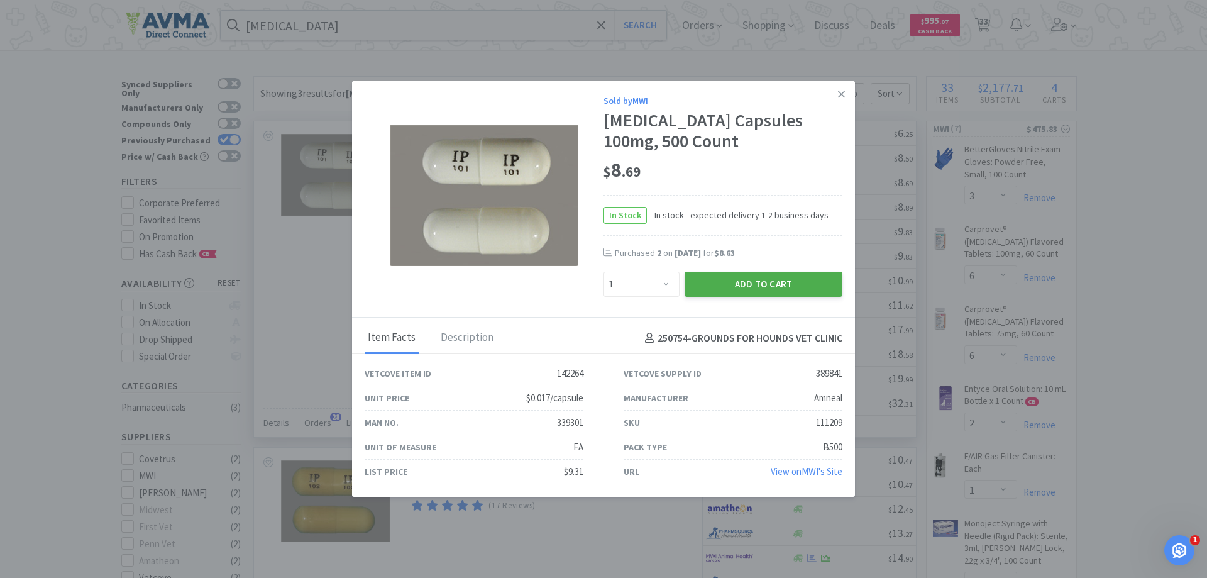
click at [747, 285] on button "Add to Cart" at bounding box center [764, 284] width 158 height 25
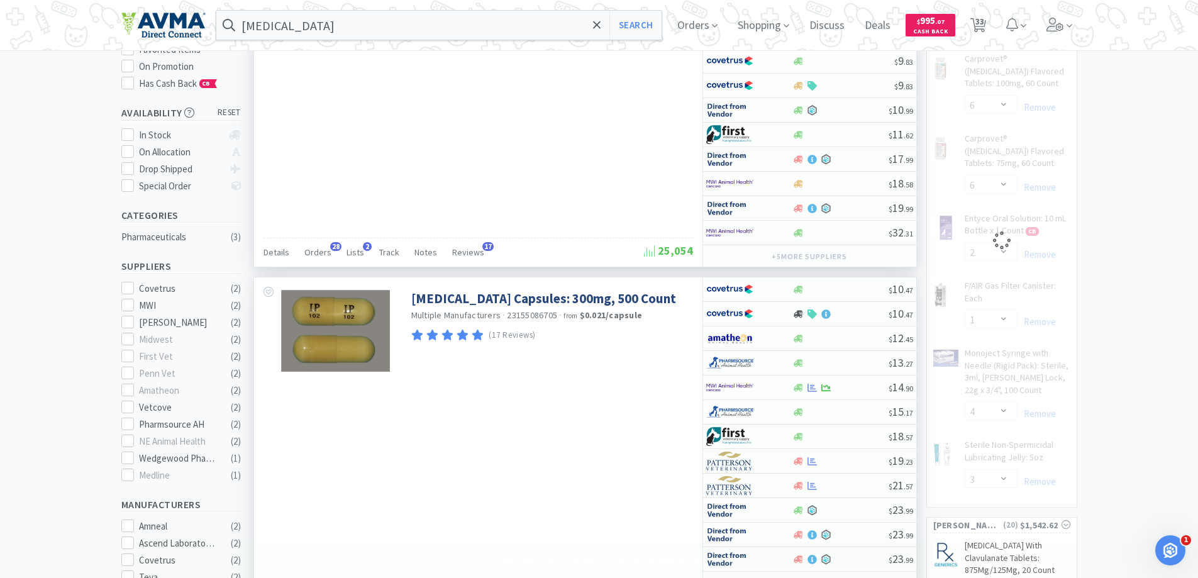
scroll to position [189, 0]
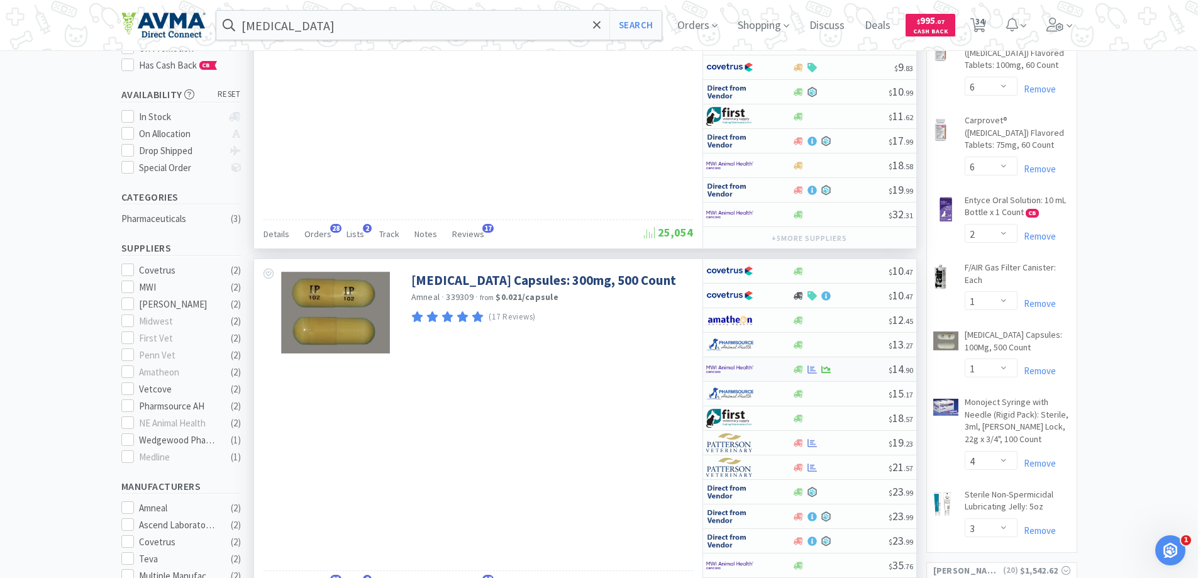
click at [724, 368] on img at bounding box center [729, 369] width 47 height 19
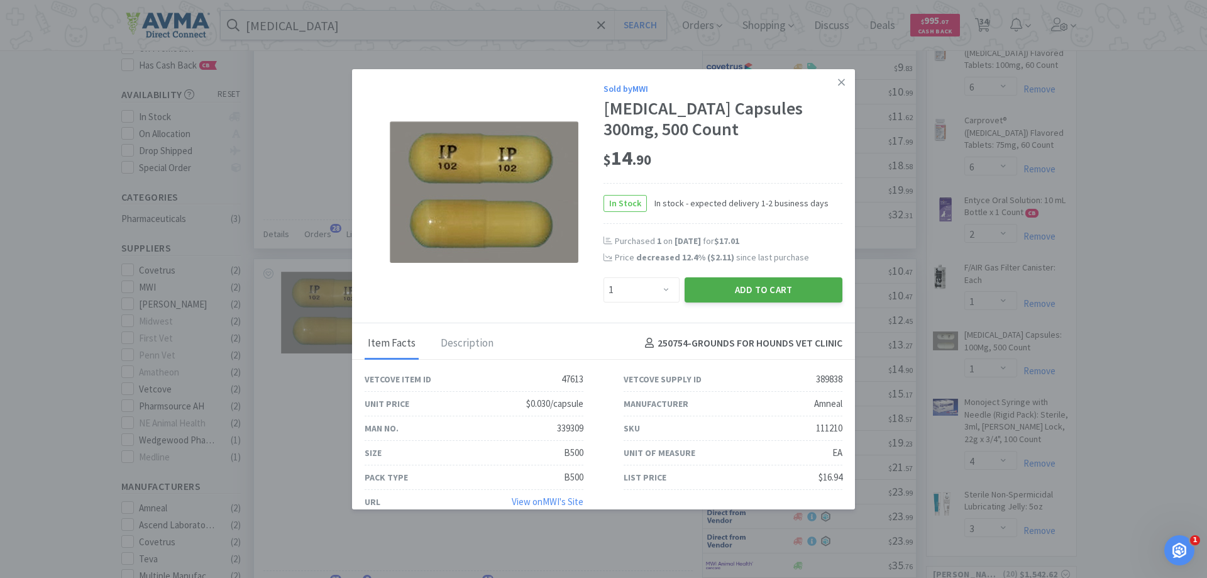
click at [703, 281] on button "Add to Cart" at bounding box center [764, 289] width 158 height 25
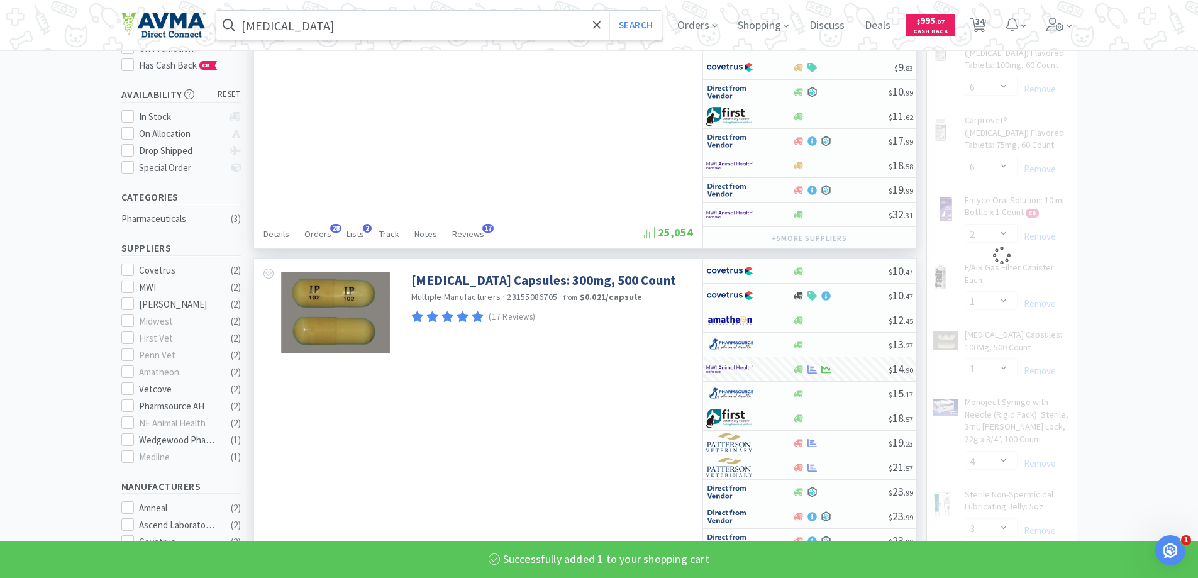
click at [399, 32] on input "[MEDICAL_DATA]" at bounding box center [439, 25] width 446 height 29
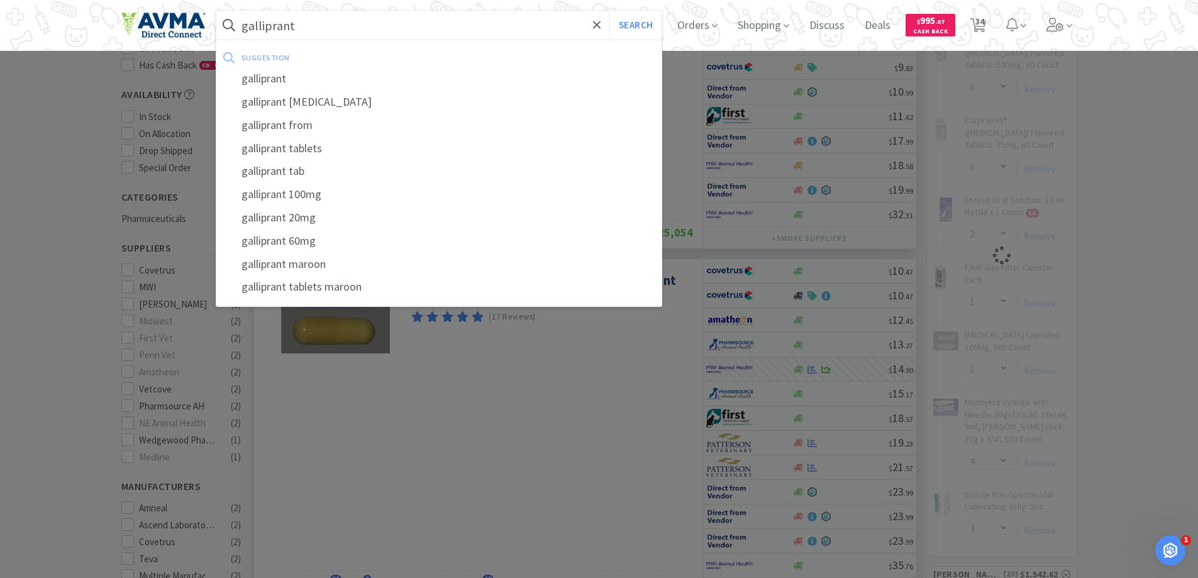
click at [609, 11] on button "Search" at bounding box center [635, 25] width 52 height 29
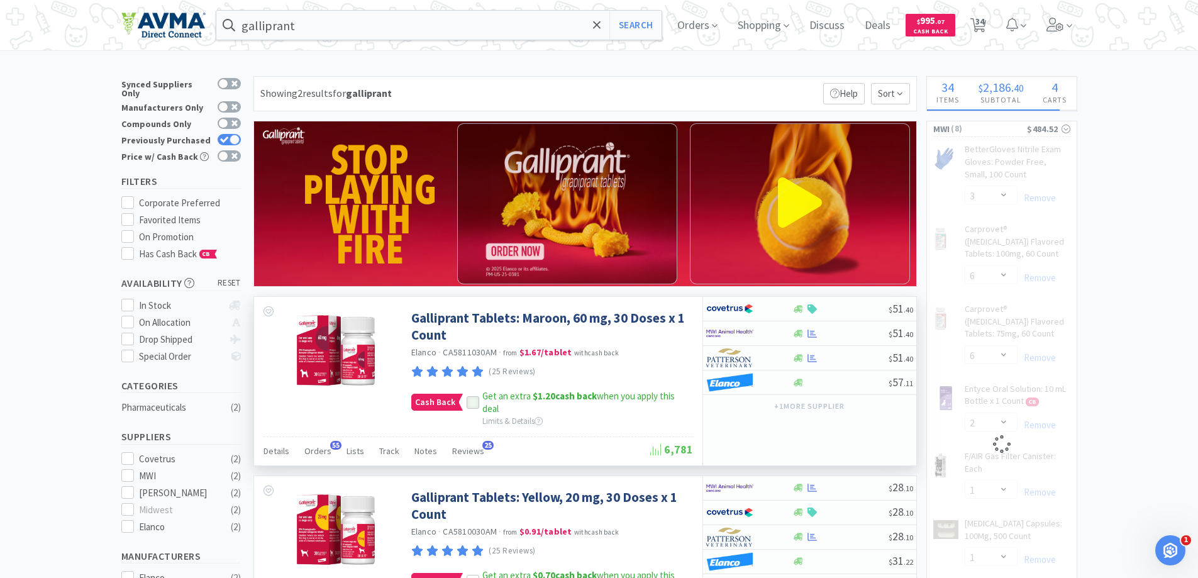
click at [471, 401] on icon at bounding box center [472, 402] width 9 height 9
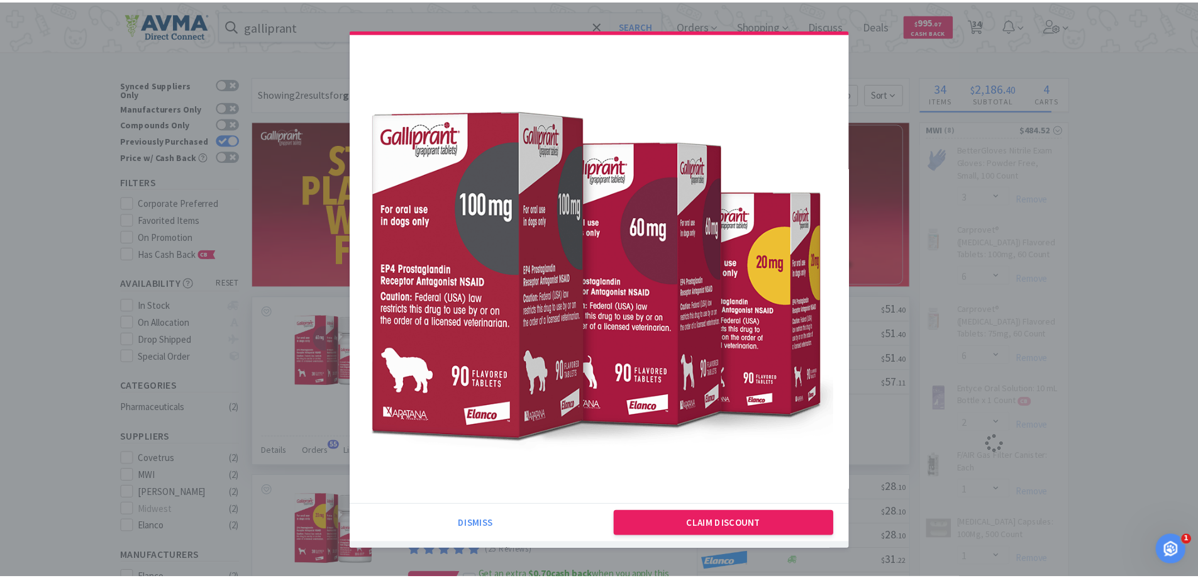
scroll to position [35, 0]
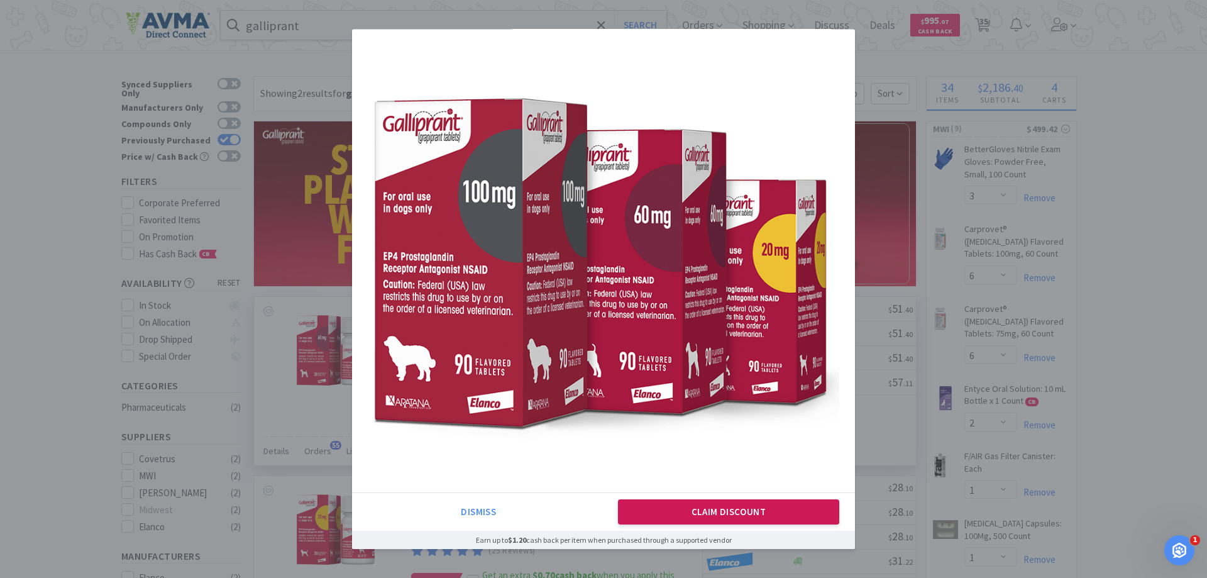
click at [744, 517] on button "Claim Discount" at bounding box center [729, 511] width 222 height 25
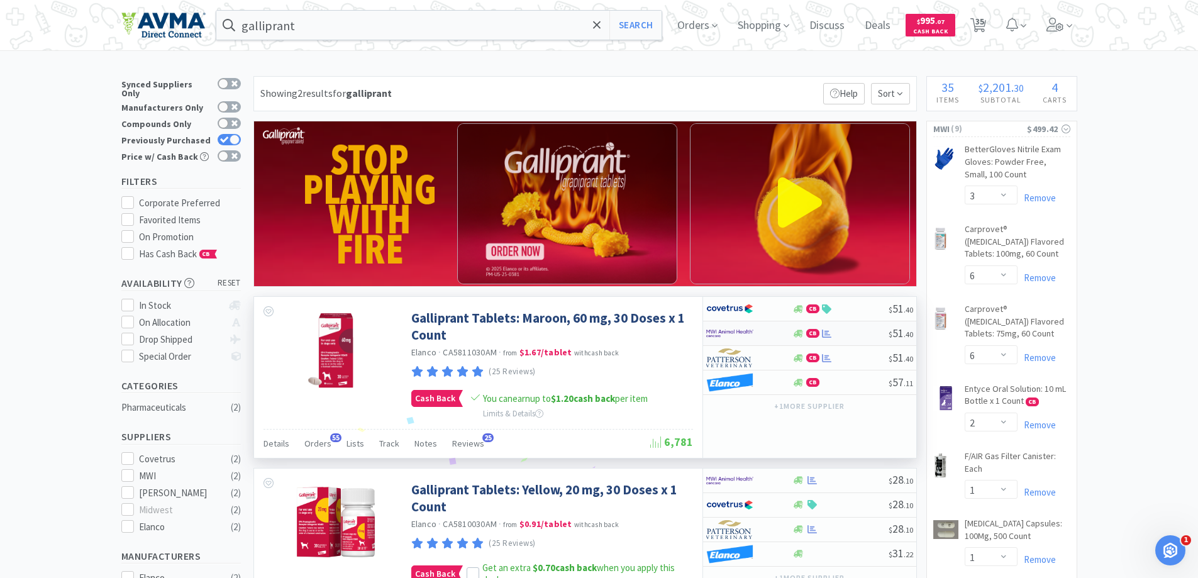
click at [733, 333] on img at bounding box center [729, 333] width 47 height 19
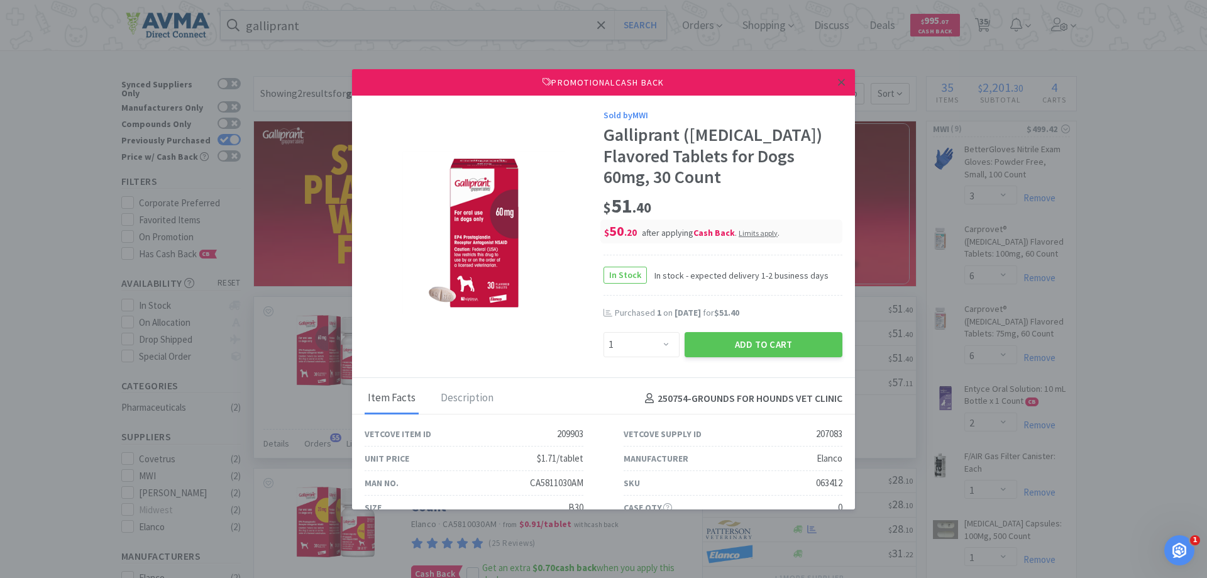
click at [832, 74] on link at bounding box center [841, 82] width 22 height 27
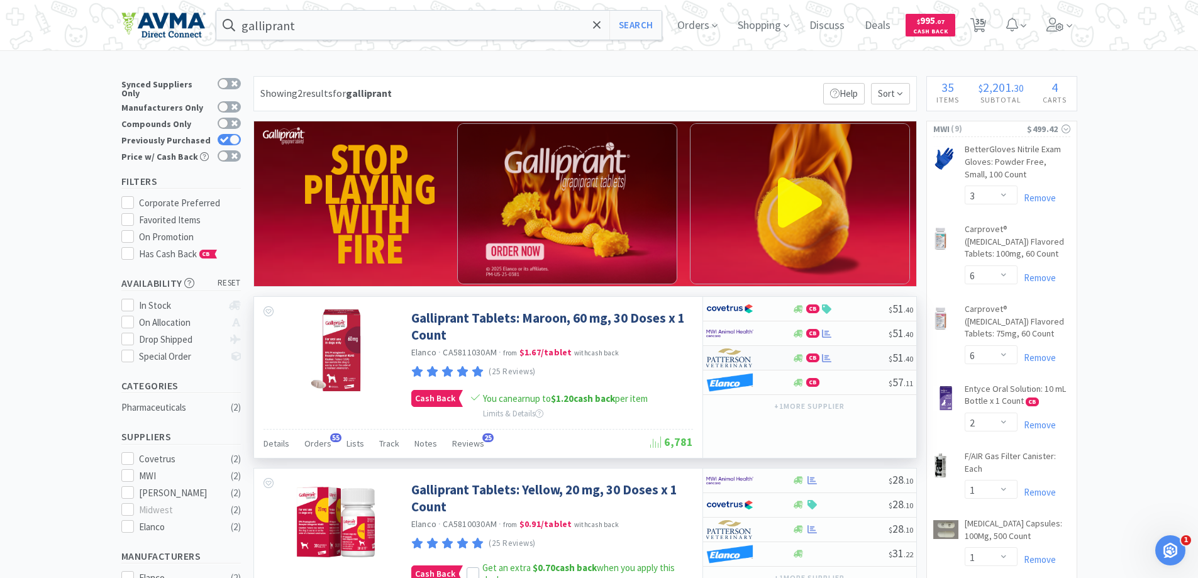
click at [731, 360] on img at bounding box center [729, 357] width 47 height 19
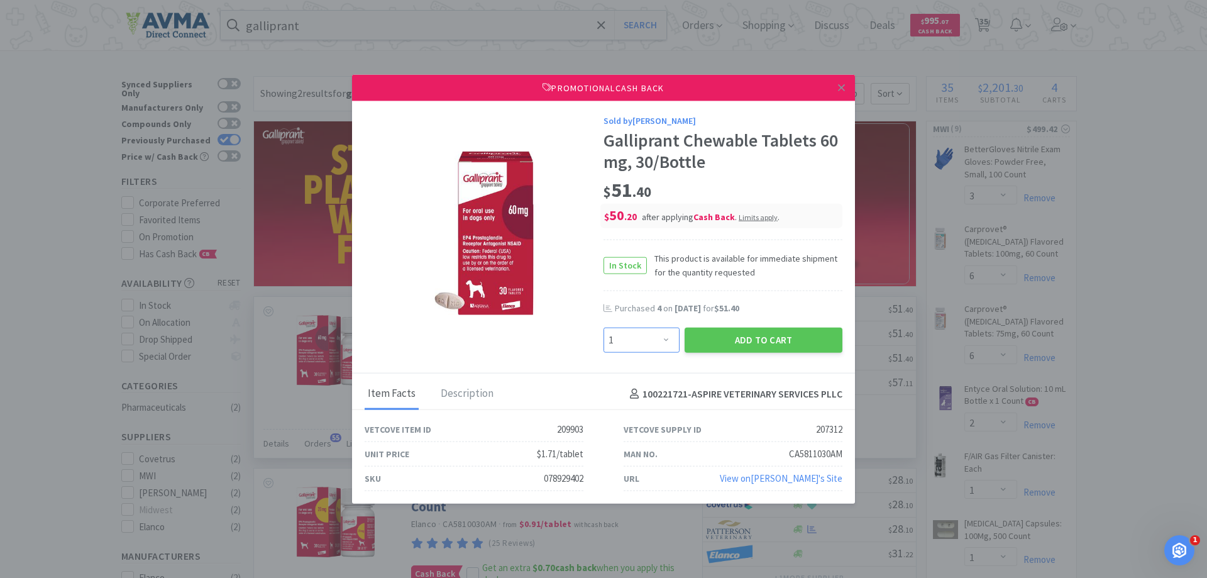
click at [676, 332] on select "Enter Quantity 1 2 3 4 5 6 7 8 9 10 11 12 13 14 15 16 17 18 19 20 Enter Quantity" at bounding box center [642, 340] width 76 height 25
click at [604, 328] on select "Enter Quantity 1 2 3 4 5 6 7 8 9 10 11 12 13 14 15 16 17 18 19 20 Enter Quantity" at bounding box center [642, 340] width 76 height 25
click at [744, 343] on button "Add to Cart" at bounding box center [764, 340] width 158 height 25
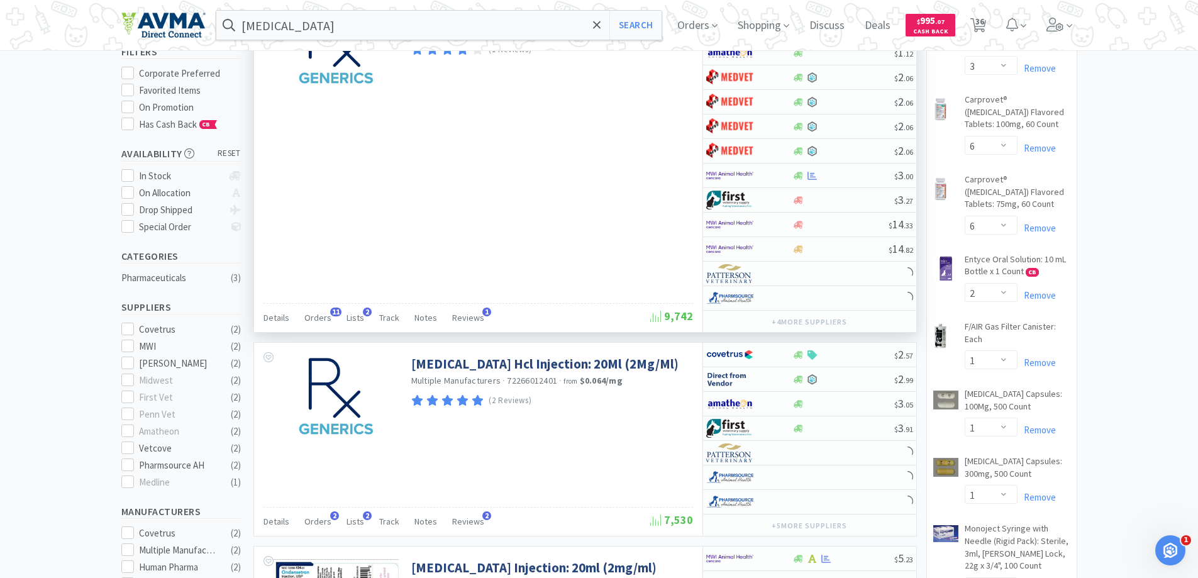
scroll to position [63, 0]
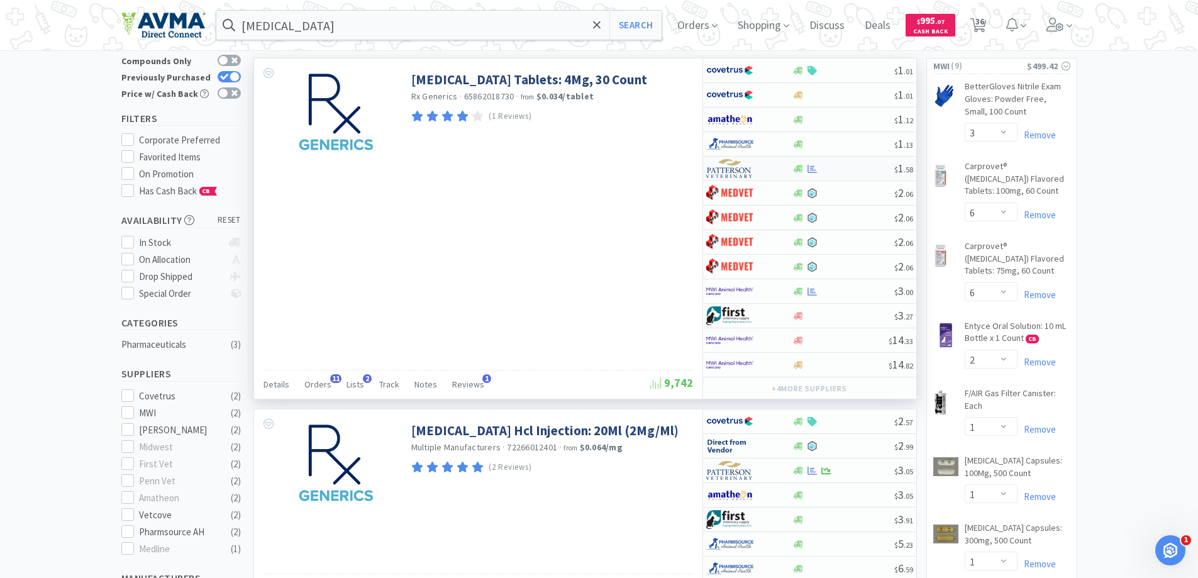
click at [721, 172] on img at bounding box center [729, 168] width 47 height 19
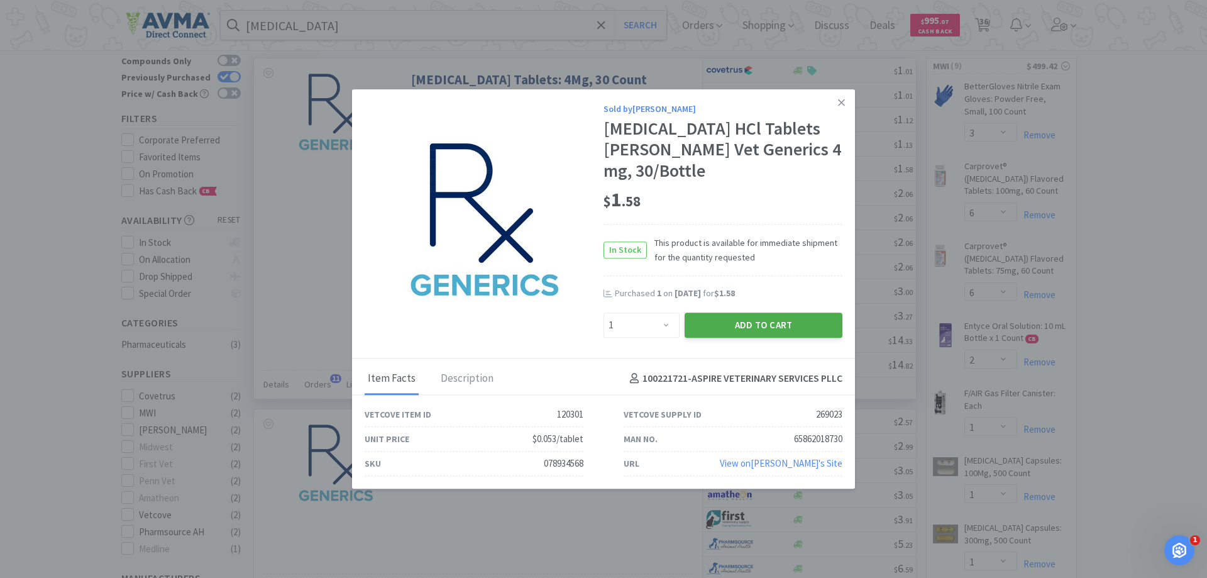
click at [714, 321] on button "Add to Cart" at bounding box center [764, 324] width 158 height 25
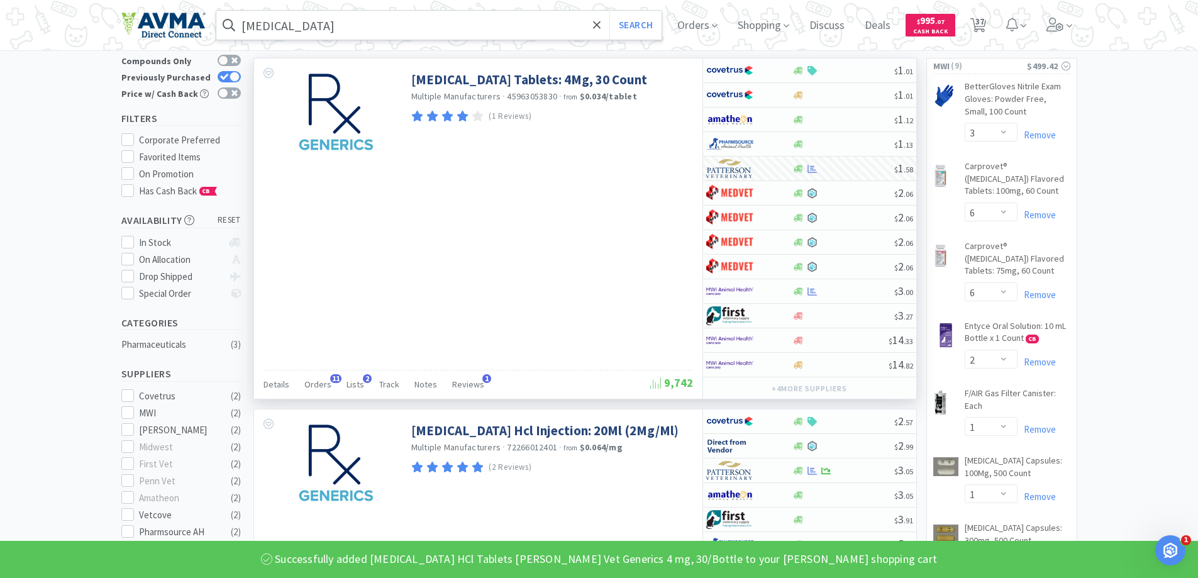
click at [366, 25] on input "[MEDICAL_DATA]" at bounding box center [439, 25] width 446 height 29
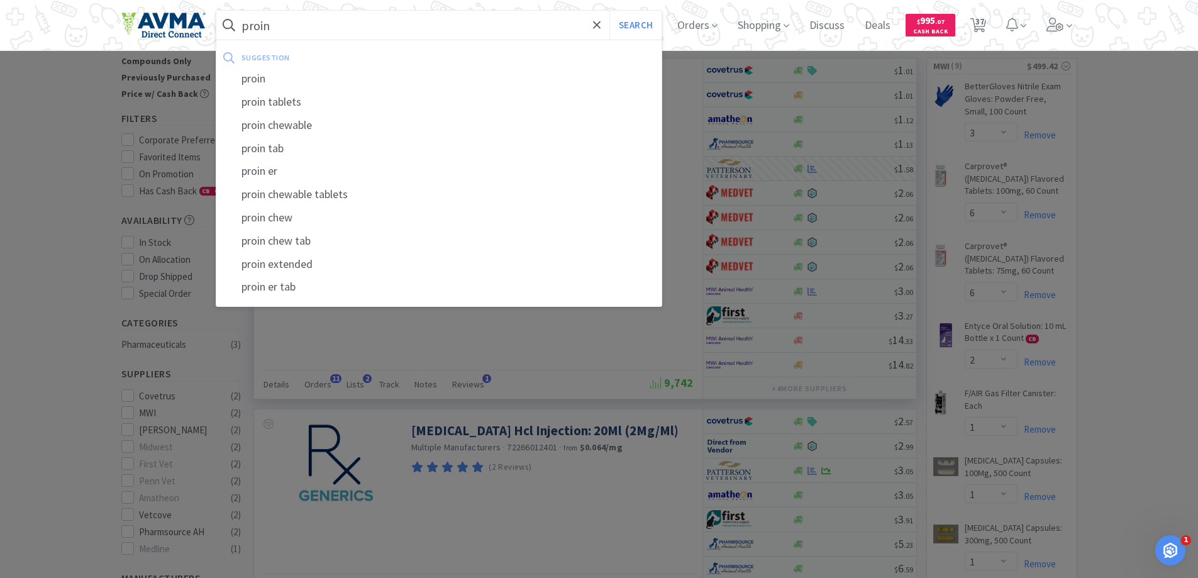
click at [609, 11] on button "Search" at bounding box center [635, 25] width 52 height 29
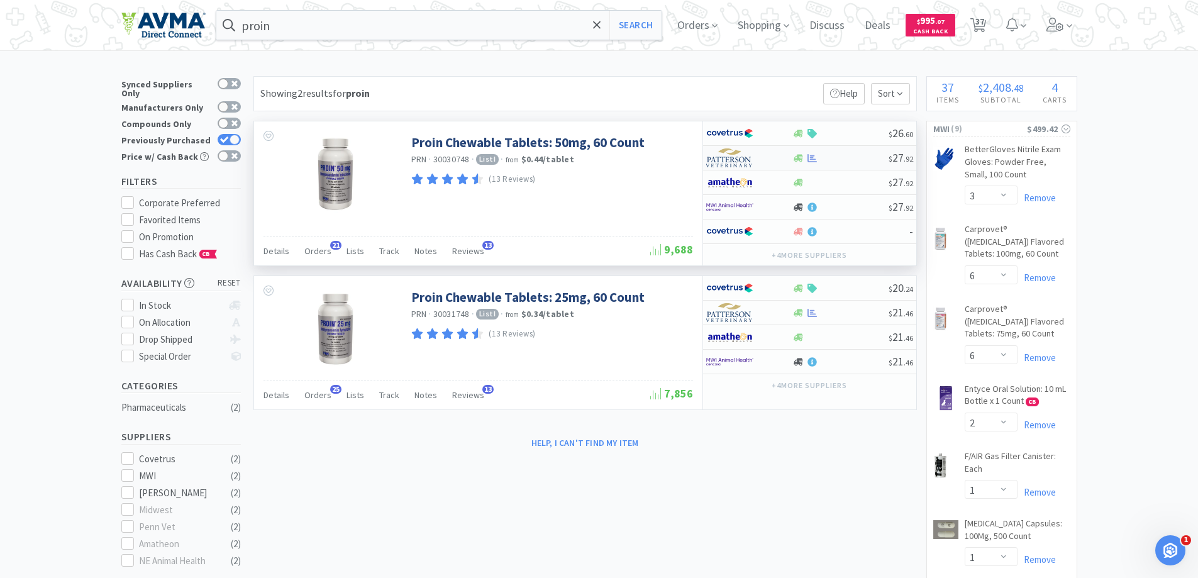
click at [745, 157] on img at bounding box center [729, 157] width 47 height 19
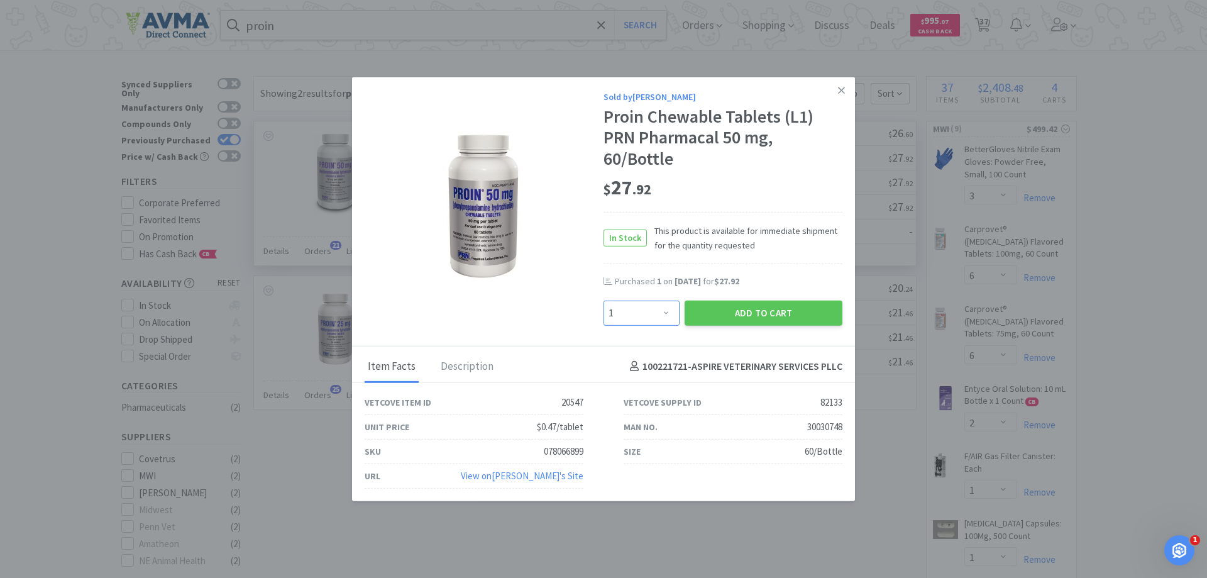
click at [664, 307] on select "Enter Quantity 1 2 3 4 5 6 7 8 9 10 11 12 13 14 15 16 17 18 19 20 Enter Quantity" at bounding box center [642, 312] width 76 height 25
click at [604, 300] on select "Enter Quantity 1 2 3 4 5 6 7 8 9 10 11 12 13 14 15 16 17 18 19 20 Enter Quantity" at bounding box center [642, 312] width 76 height 25
drag, startPoint x: 756, startPoint y: 315, endPoint x: 748, endPoint y: 313, distance: 7.8
click at [748, 313] on button "Add to Cart" at bounding box center [764, 312] width 158 height 25
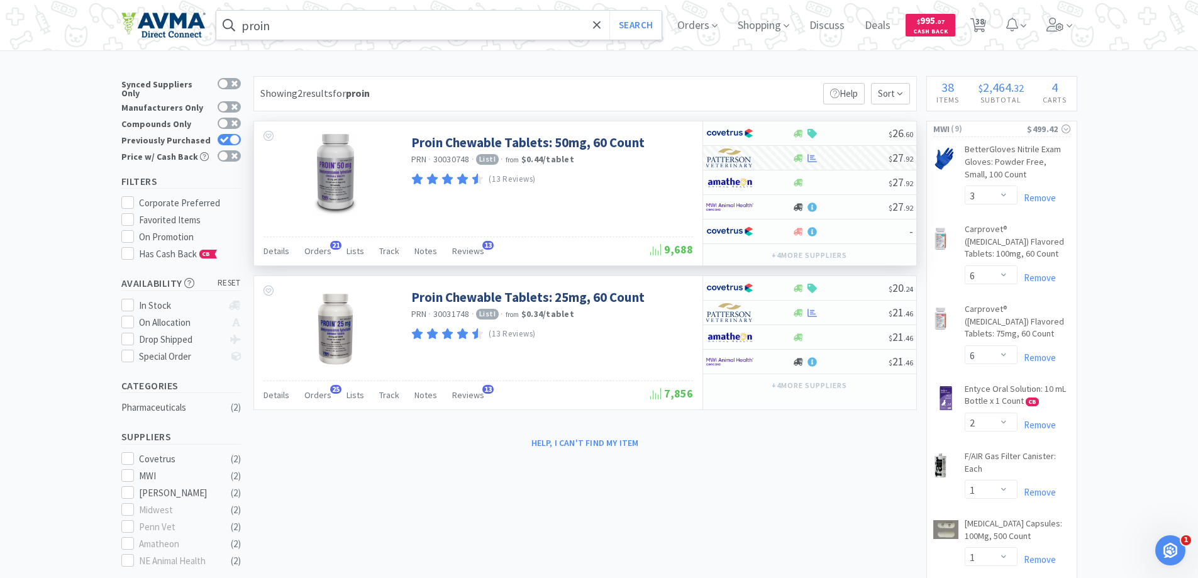
click at [328, 32] on input "proin" at bounding box center [439, 25] width 446 height 29
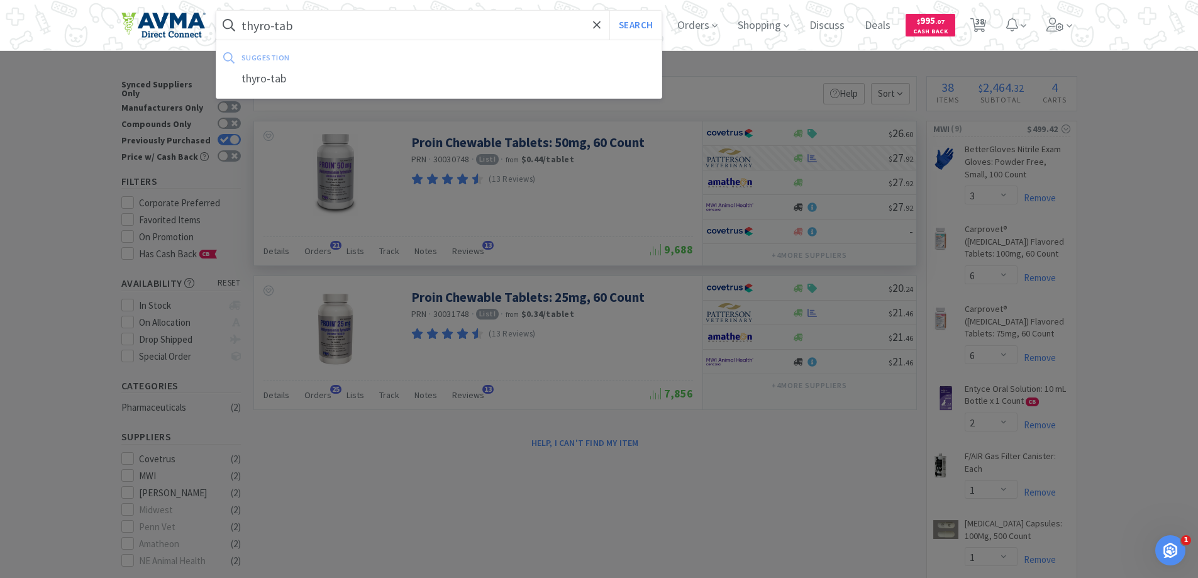
click at [609, 11] on button "Search" at bounding box center [635, 25] width 52 height 29
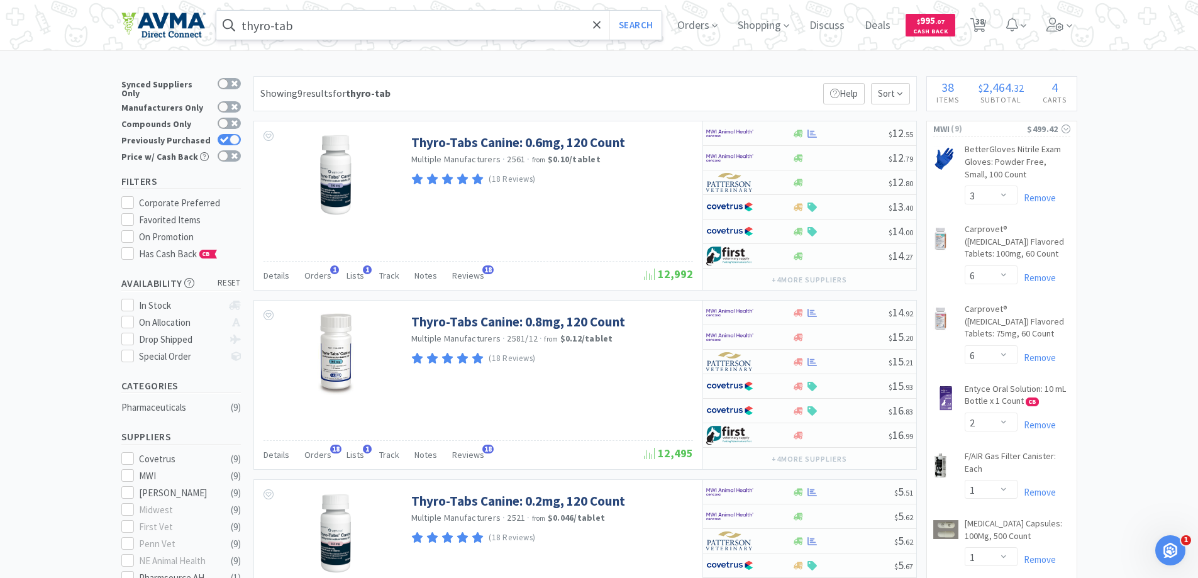
drag, startPoint x: 334, startPoint y: 40, endPoint x: 334, endPoint y: 8, distance: 32.1
click at [334, 28] on div "thyro-tab Search" at bounding box center [439, 25] width 447 height 30
click at [329, 20] on input "thyro-tab" at bounding box center [439, 25] width 446 height 29
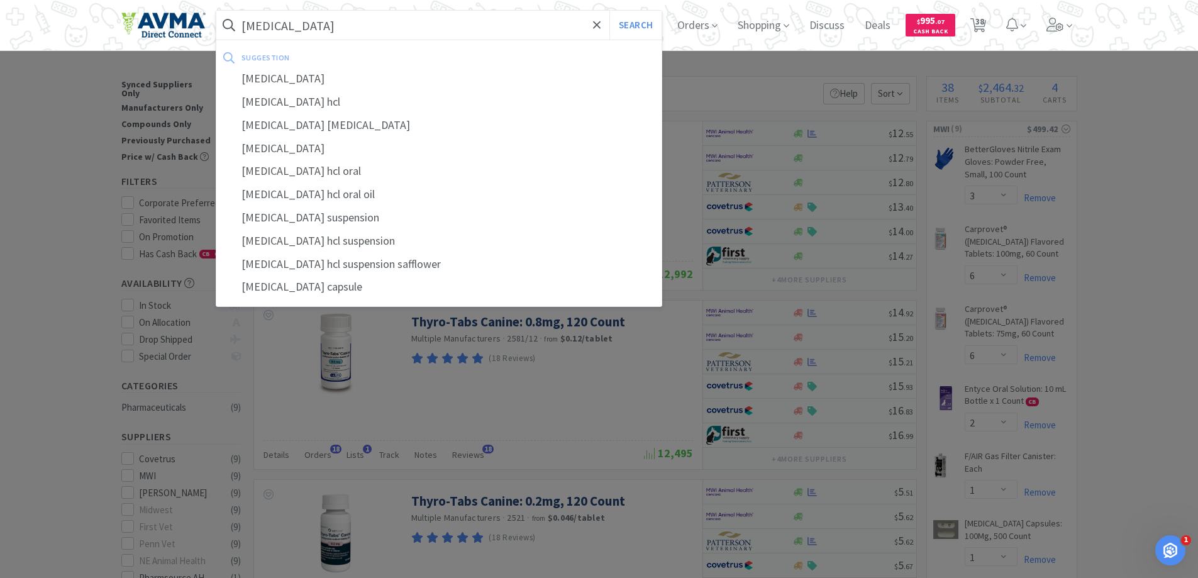
click at [609, 11] on button "Search" at bounding box center [635, 25] width 52 height 29
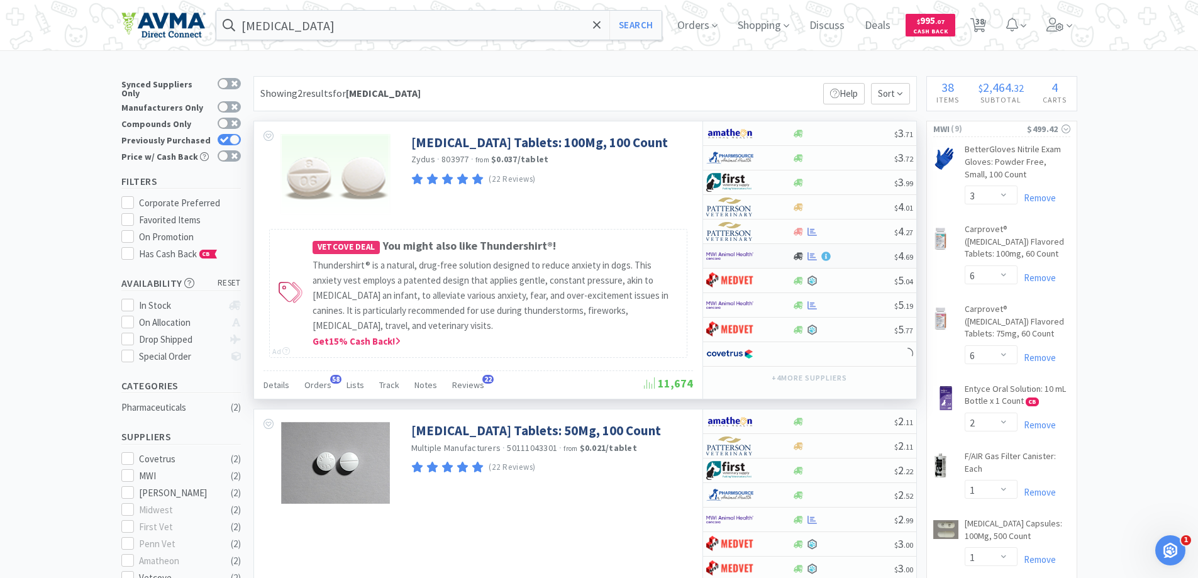
click at [739, 258] on img at bounding box center [729, 255] width 47 height 19
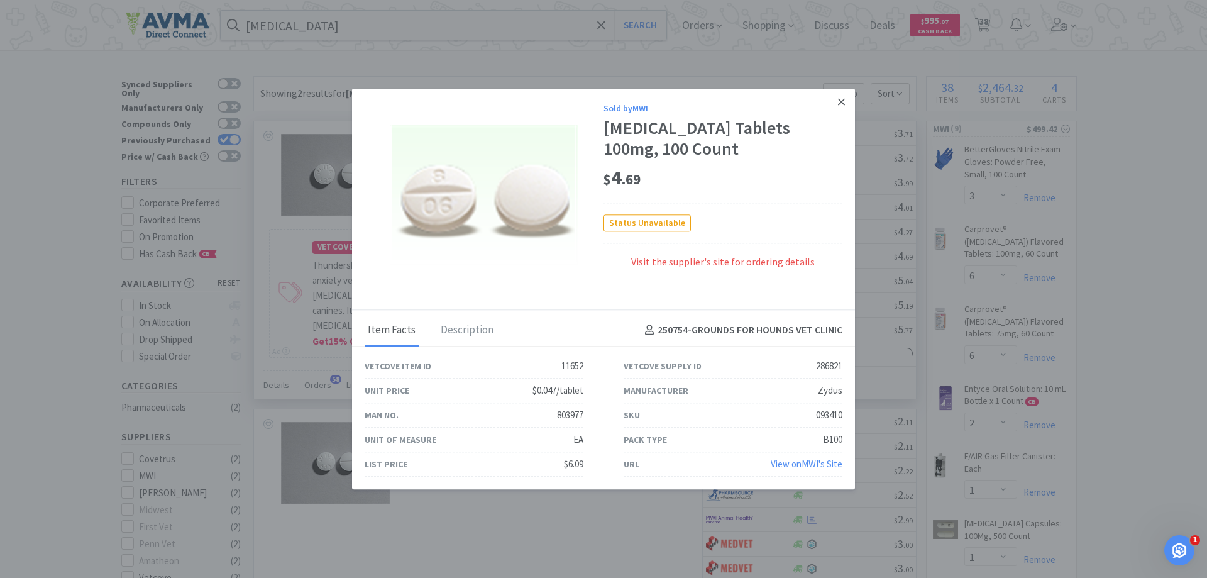
click at [837, 104] on link at bounding box center [841, 102] width 22 height 27
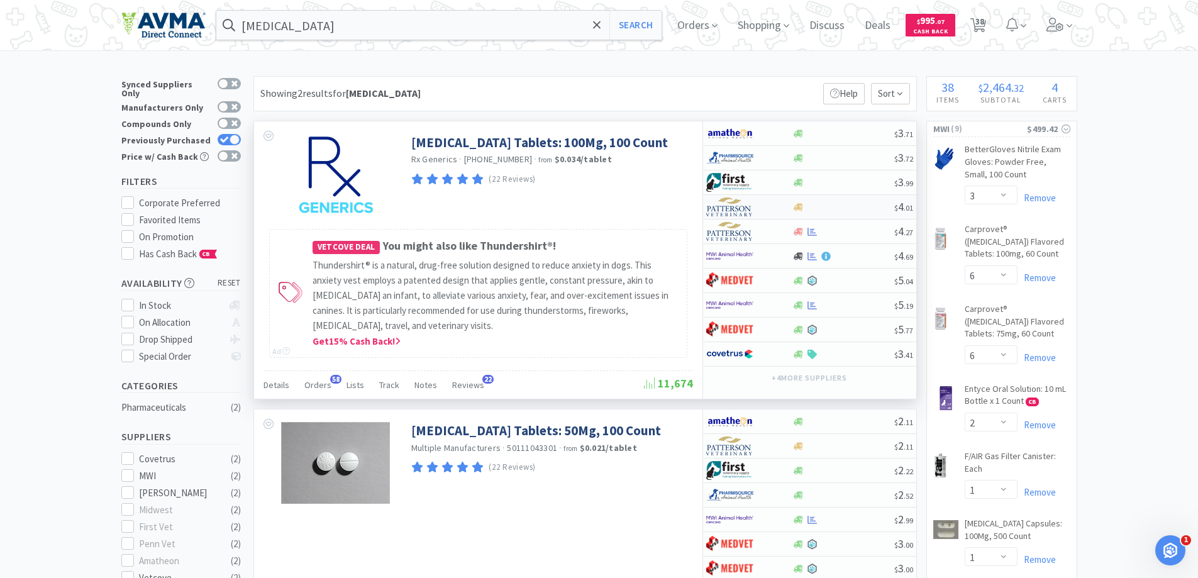
click at [755, 208] on div at bounding box center [740, 206] width 69 height 21
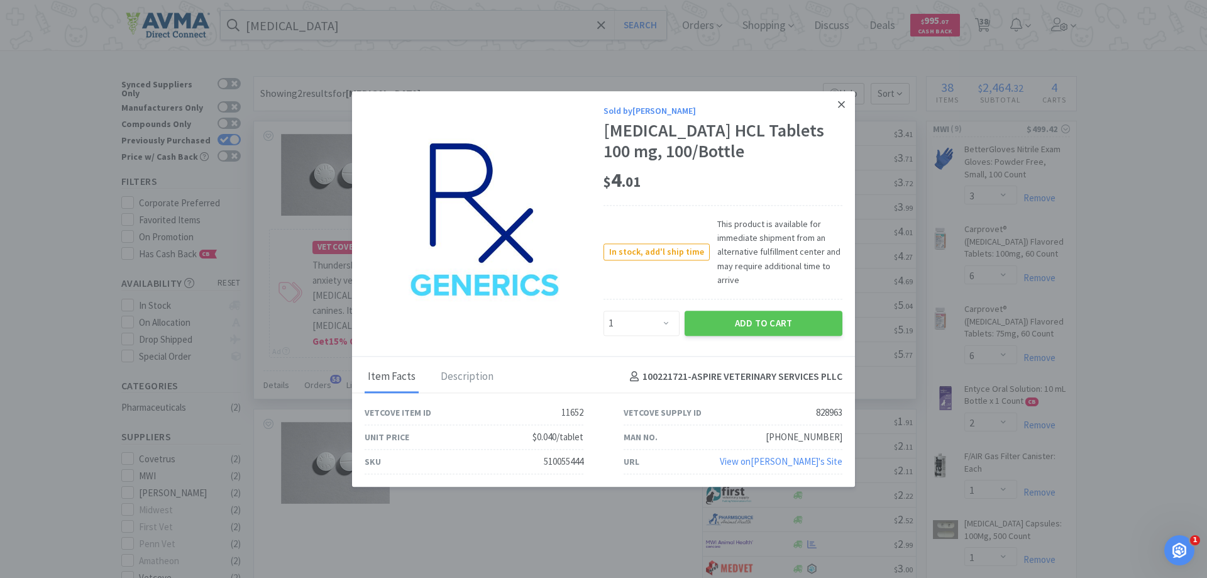
click at [844, 99] on icon at bounding box center [841, 104] width 7 height 11
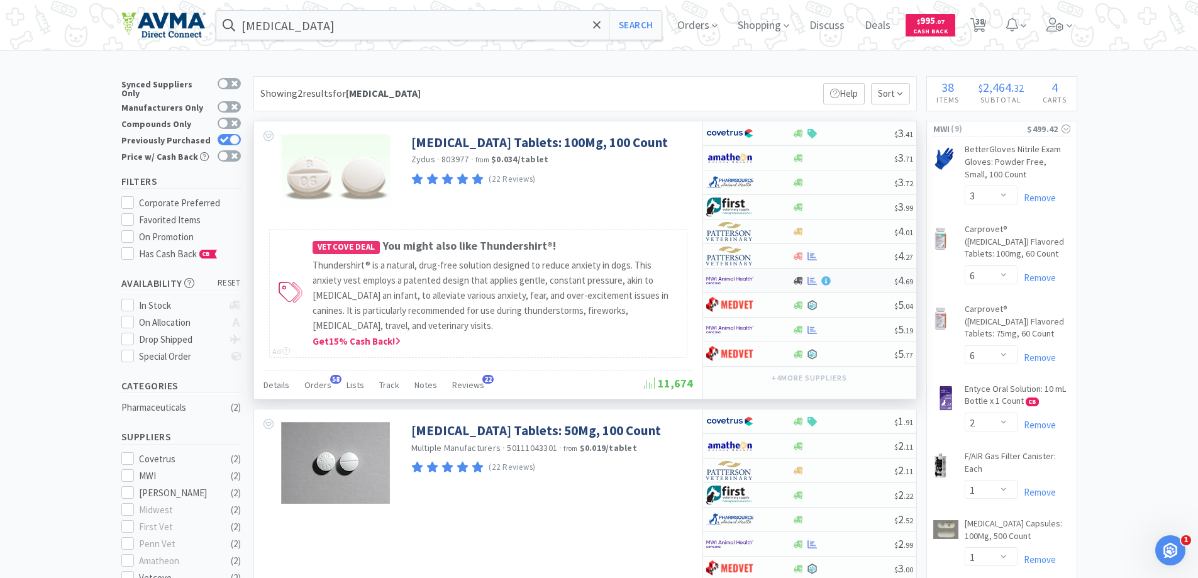
click at [740, 282] on img at bounding box center [729, 280] width 47 height 19
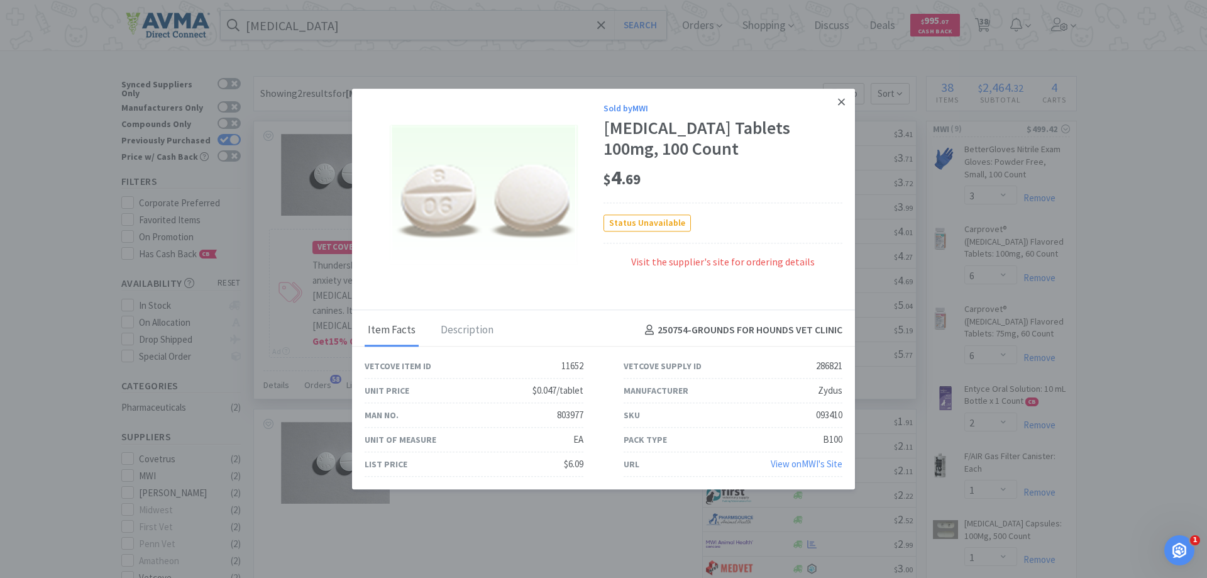
click at [841, 102] on icon at bounding box center [841, 101] width 7 height 7
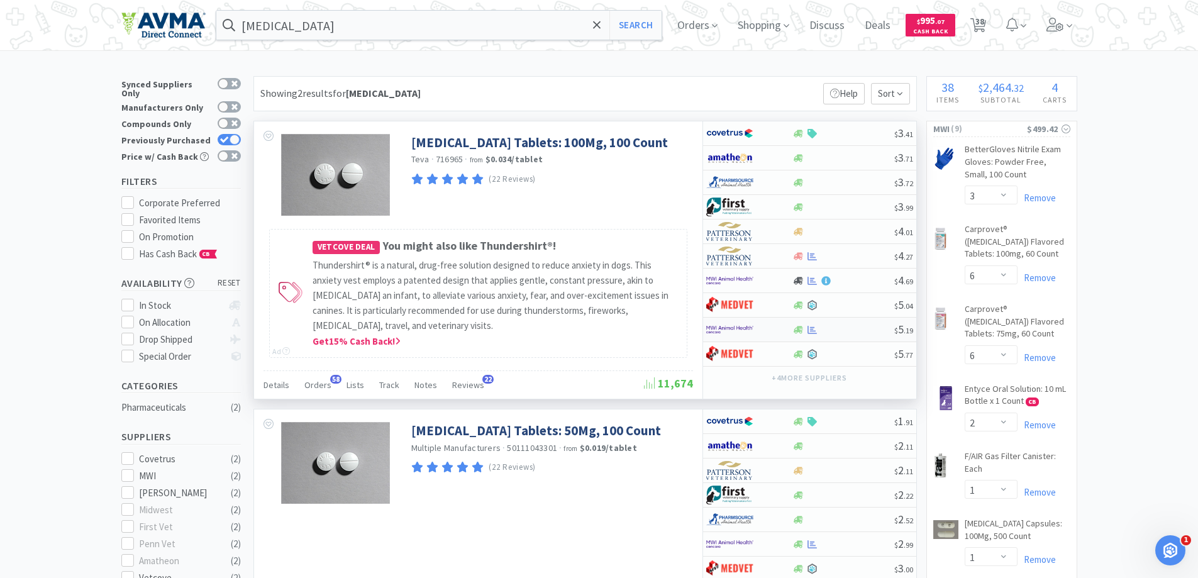
click at [756, 329] on div at bounding box center [740, 329] width 69 height 21
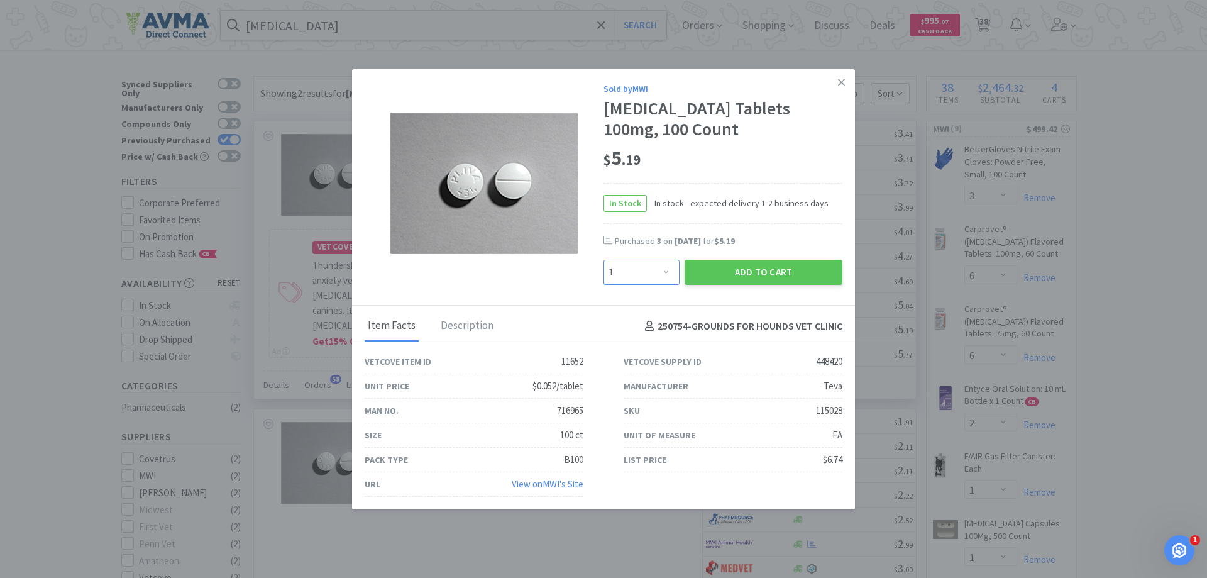
click at [654, 269] on select "Enter Quantity 1 2 3 4 5 6 7 8 9 10 11 12 13 14 15 16 17 18 19 20 Enter Quantity" at bounding box center [642, 272] width 76 height 25
click at [710, 198] on span "In stock - expected delivery 1-2 business days" at bounding box center [738, 203] width 182 height 14
click at [648, 272] on select "Enter Quantity 1 2 3 4 5 6 7 8 9 10 11 12 13 14 15 16 17 18 19 20 Enter Quantity" at bounding box center [642, 272] width 76 height 25
click at [604, 260] on select "Enter Quantity 1 2 3 4 5 6 7 8 9 10 11 12 13 14 15 16 17 18 19 20 Enter Quantity" at bounding box center [642, 272] width 76 height 25
click at [764, 275] on button "Add to Cart" at bounding box center [764, 272] width 158 height 25
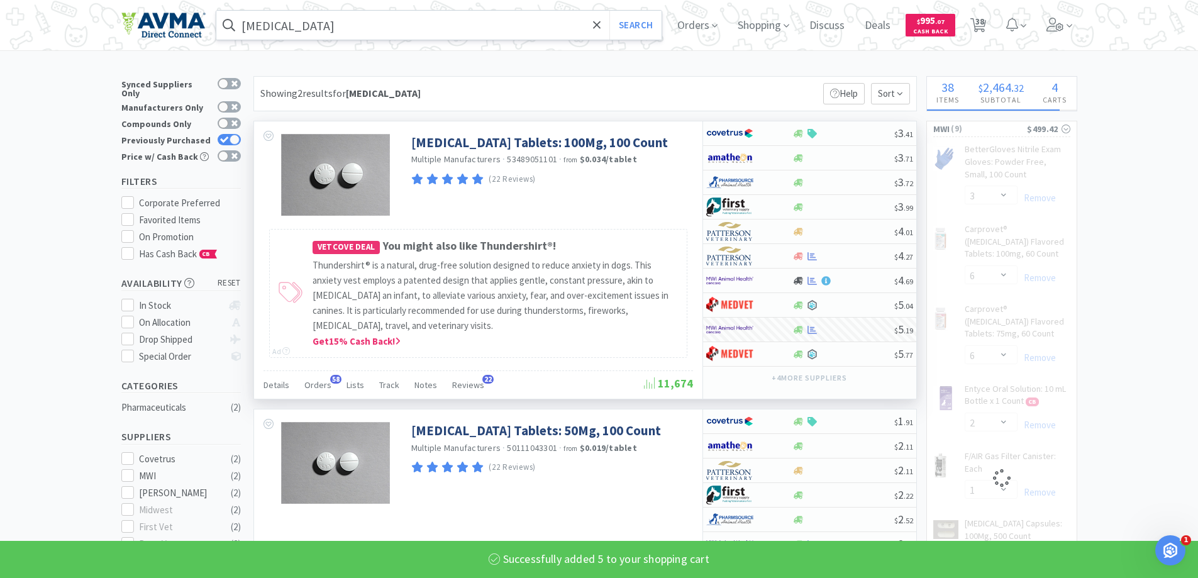
click at [450, 26] on input "[MEDICAL_DATA]" at bounding box center [439, 25] width 446 height 29
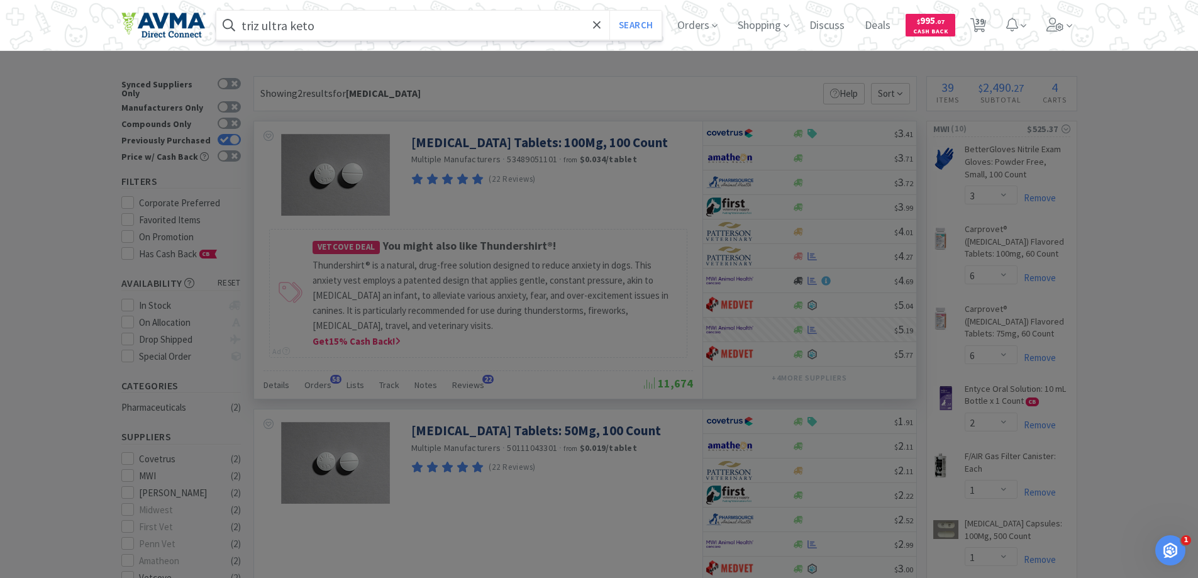
click at [609, 11] on button "Search" at bounding box center [635, 25] width 52 height 29
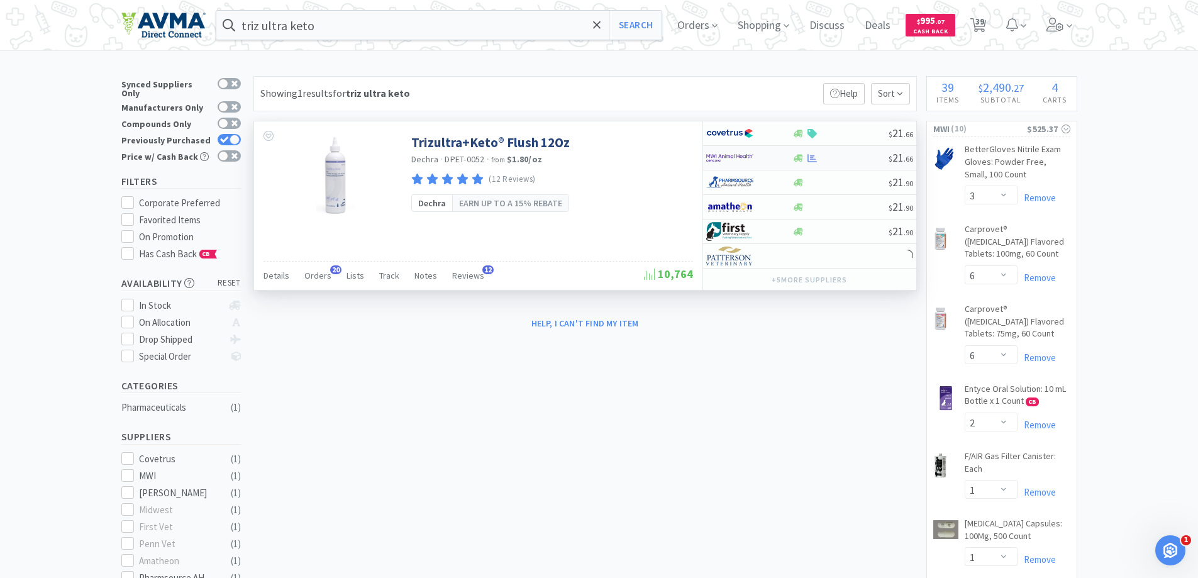
click at [749, 160] on img at bounding box center [729, 157] width 47 height 19
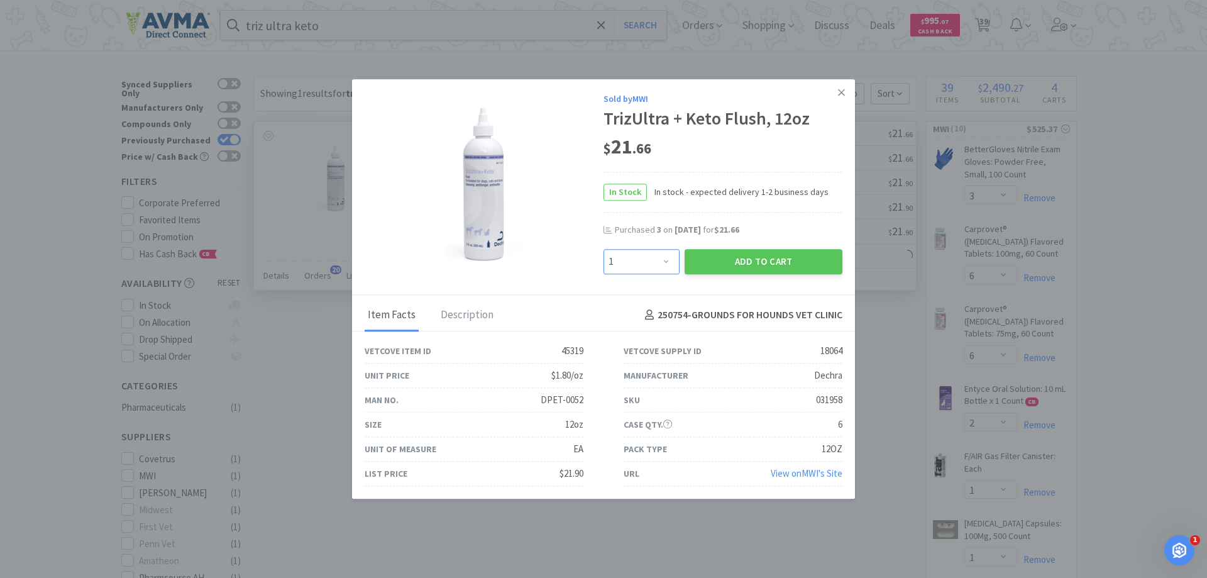
click at [648, 262] on select "Enter Quantity 1 2 3 4 5 6 7 8 9 10 11 12 13 14 15 16 17 18 19 20 Enter Quantity" at bounding box center [642, 261] width 76 height 25
click at [604, 249] on select "Enter Quantity 1 2 3 4 5 6 7 8 9 10 11 12 13 14 15 16 17 18 19 20 Enter Quantity" at bounding box center [642, 261] width 76 height 25
click at [768, 268] on button "Add to Cart" at bounding box center [764, 261] width 158 height 25
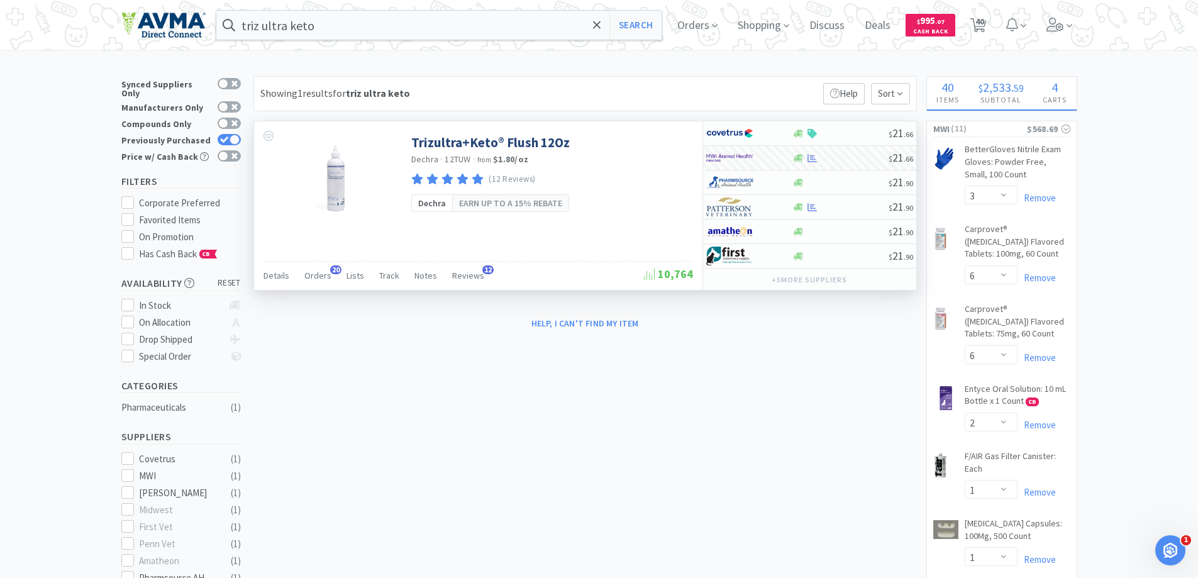
click at [380, 8] on div "triz ultra keto Search Orders Shopping Discuss Discuss Deals Deals $ 995 . 07 C…" at bounding box center [599, 25] width 956 height 50
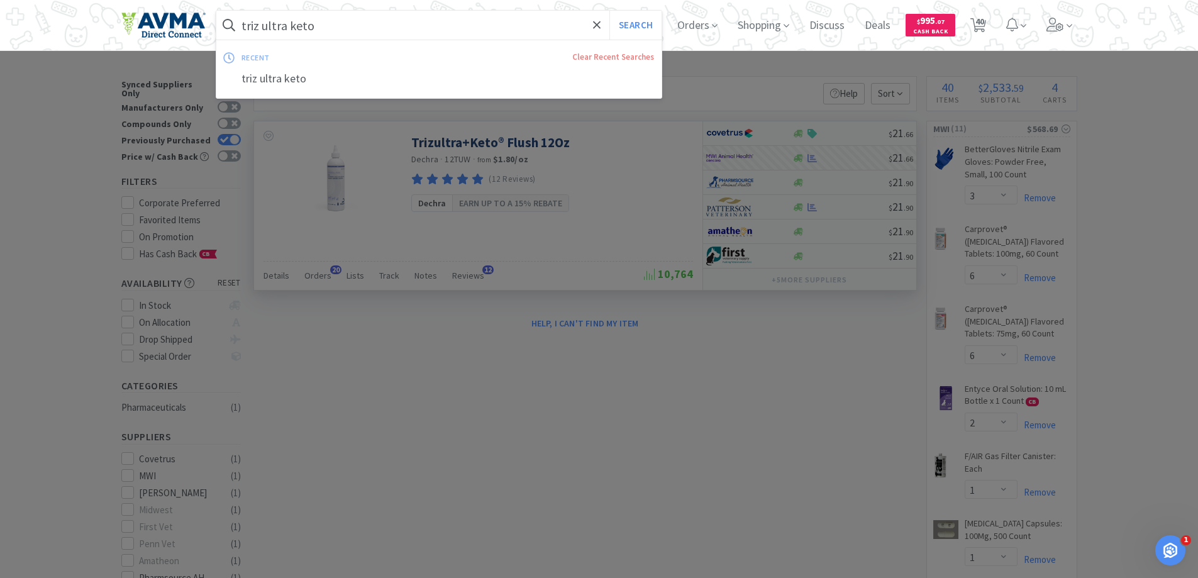
click at [382, 13] on input "triz ultra keto" at bounding box center [439, 25] width 446 height 29
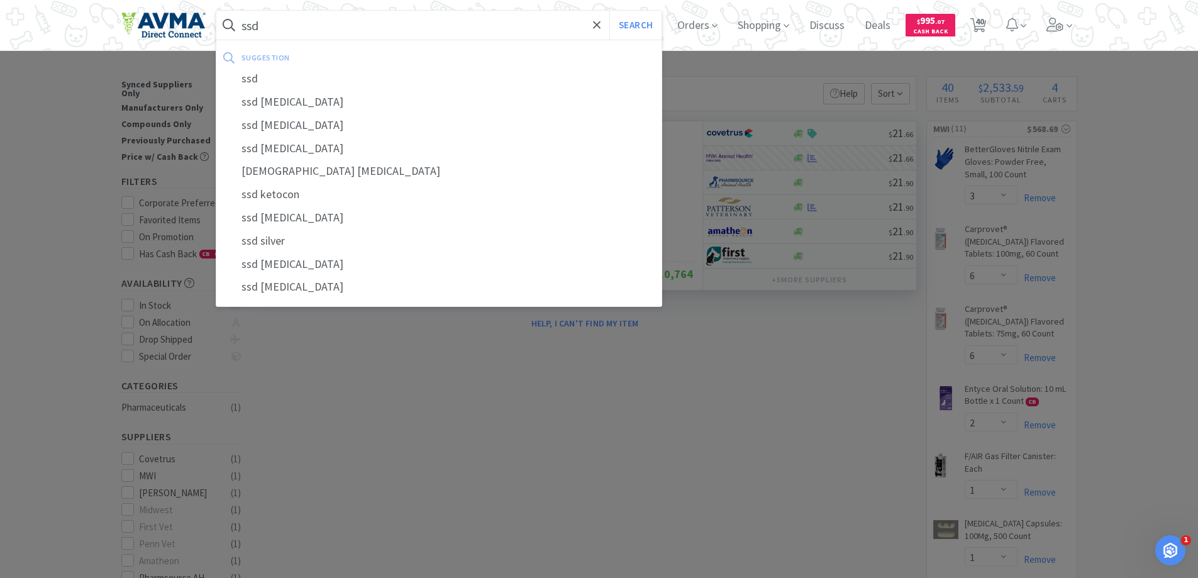
click at [609, 11] on button "Search" at bounding box center [635, 25] width 52 height 29
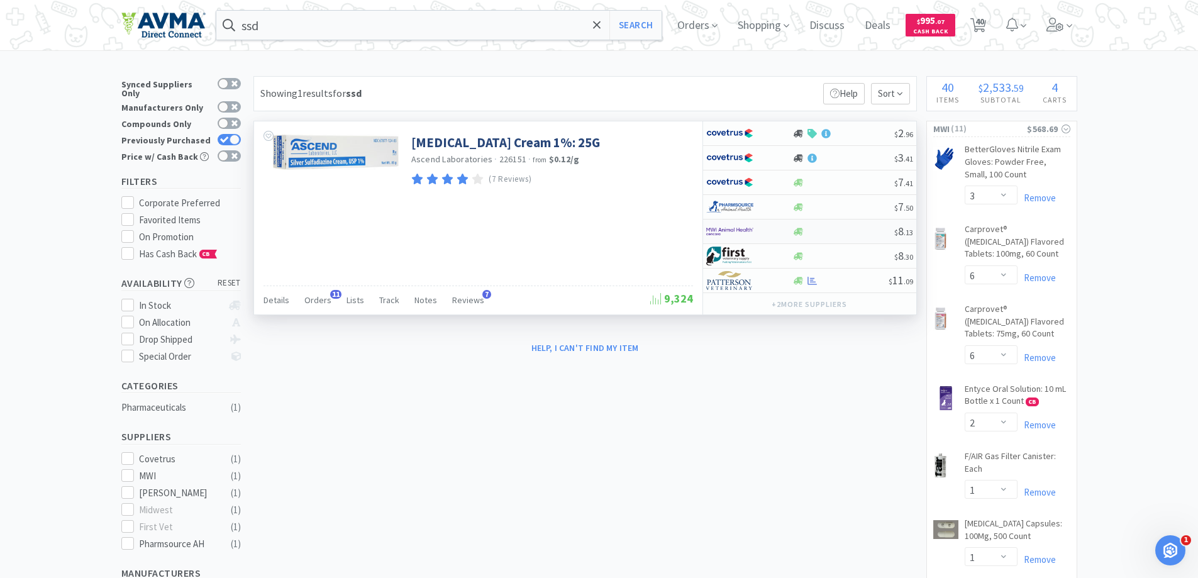
click at [727, 229] on img at bounding box center [729, 231] width 47 height 19
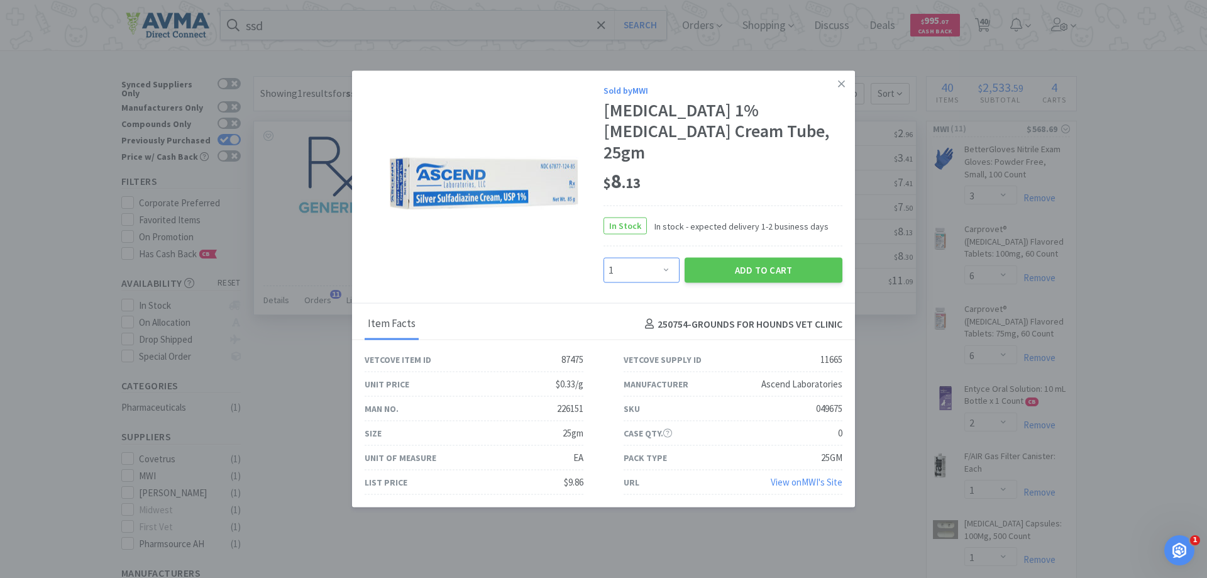
click at [643, 260] on select "Enter Quantity 1 2 3 4 5 6 7 8 9 10 11 12 13 14 15 16 17 18 19 20 Enter Quantity" at bounding box center [642, 270] width 76 height 25
click at [604, 258] on select "Enter Quantity 1 2 3 4 5 6 7 8 9 10 11 12 13 14 15 16 17 18 19 20 Enter Quantity" at bounding box center [642, 270] width 76 height 25
click at [731, 258] on button "Add to Cart" at bounding box center [764, 270] width 158 height 25
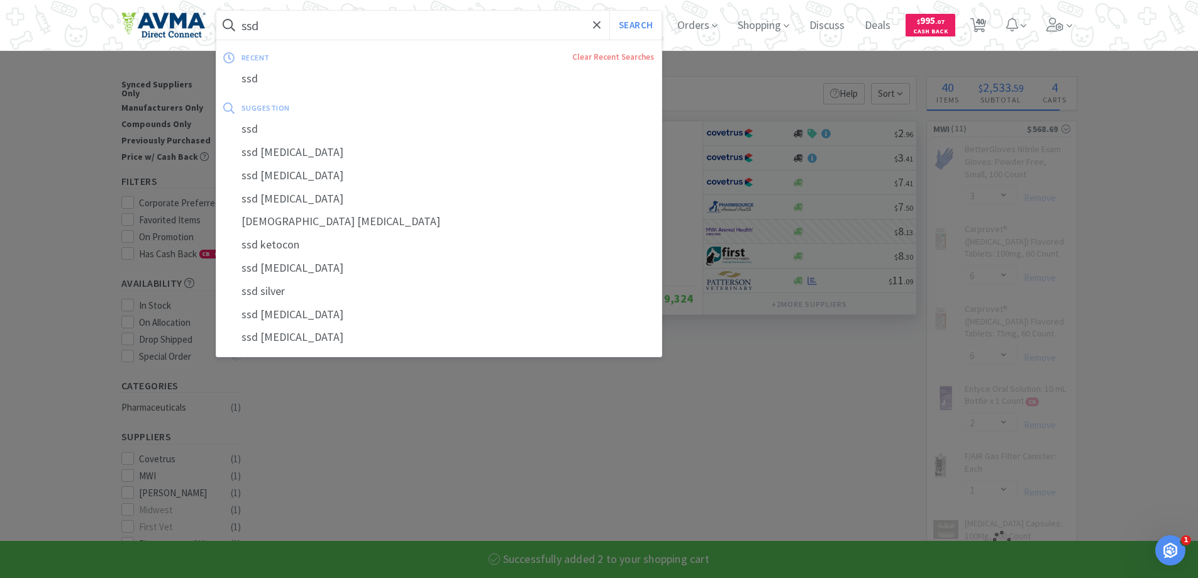
click at [279, 30] on input "ssd" at bounding box center [439, 25] width 446 height 29
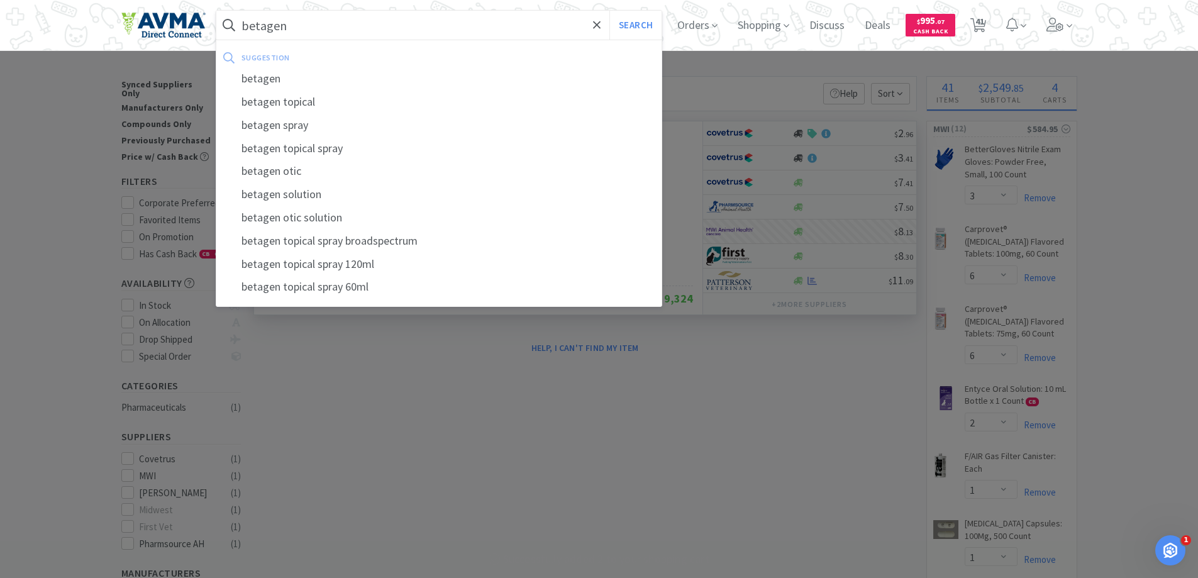
click at [609, 11] on button "Search" at bounding box center [635, 25] width 52 height 29
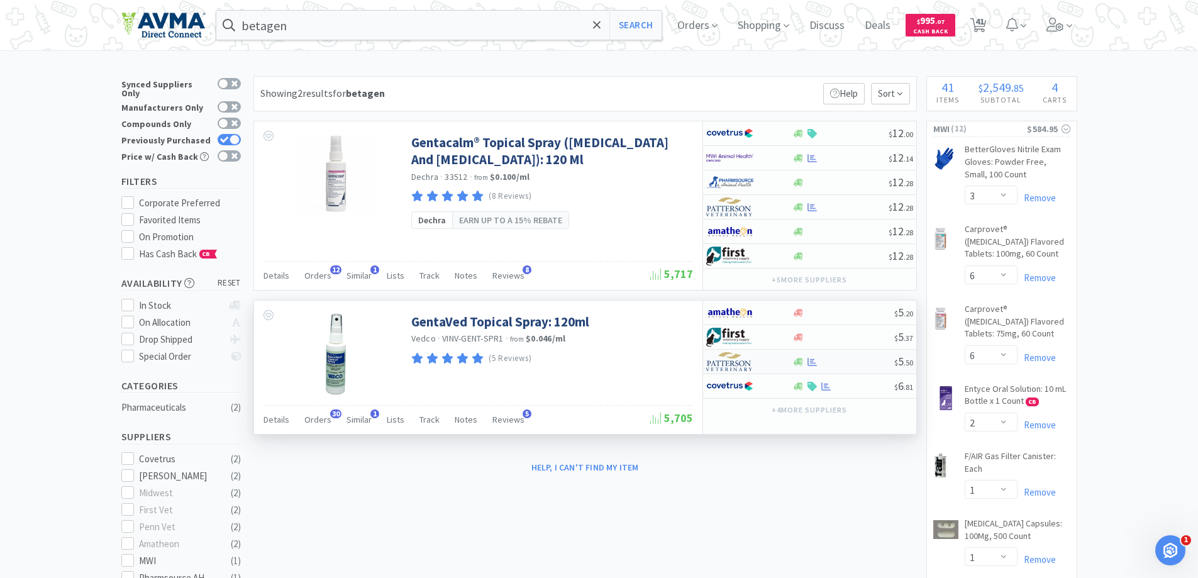
click at [724, 363] on img at bounding box center [729, 361] width 47 height 19
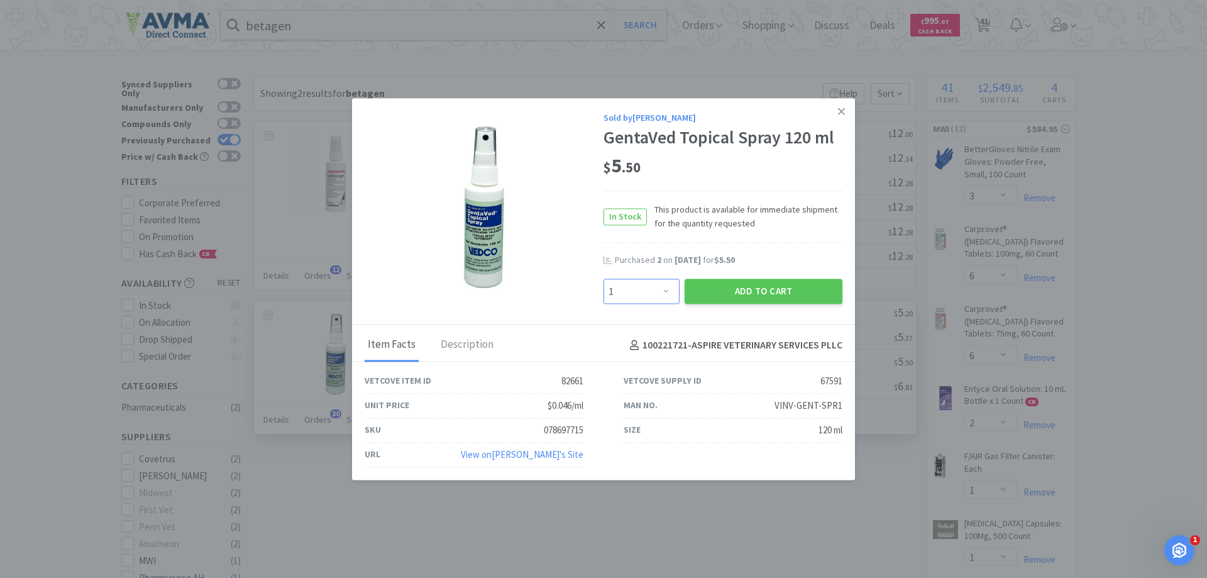
click at [666, 301] on select "Enter Quantity 1 2 3 4 5 6 7 8 9 10 11 12 13 14 15 16 17 18 19 20 Enter Quantity" at bounding box center [642, 291] width 76 height 25
click at [604, 279] on select "Enter Quantity 1 2 3 4 5 6 7 8 9 10 11 12 13 14 15 16 17 18 19 20 Enter Quantity" at bounding box center [642, 291] width 76 height 25
click at [738, 294] on button "Add to Cart" at bounding box center [764, 291] width 158 height 25
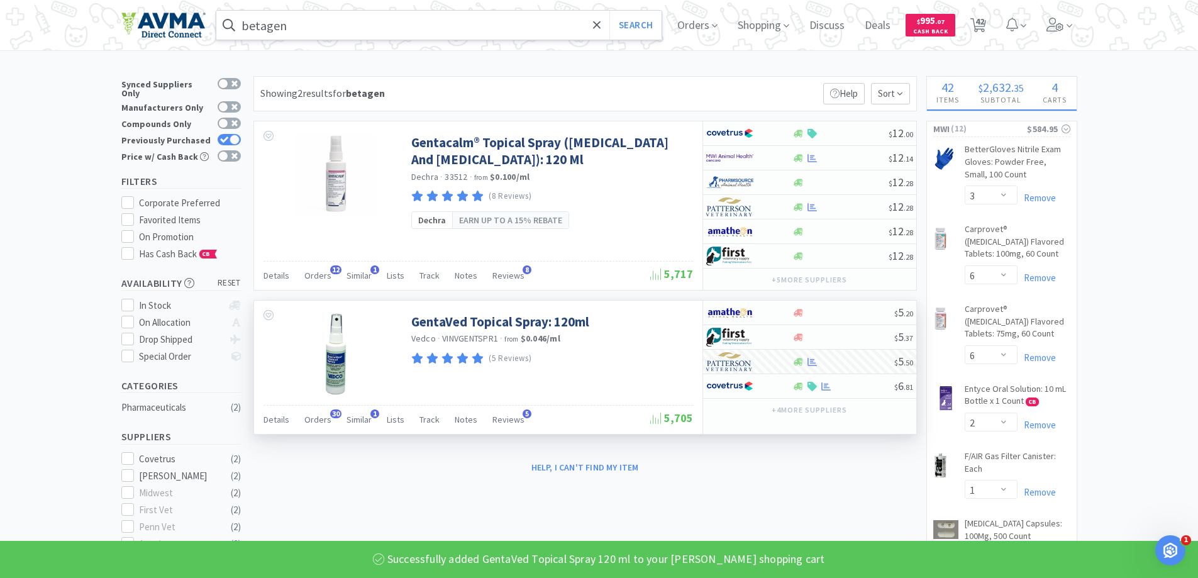
click at [483, 24] on input "betagen" at bounding box center [439, 25] width 446 height 29
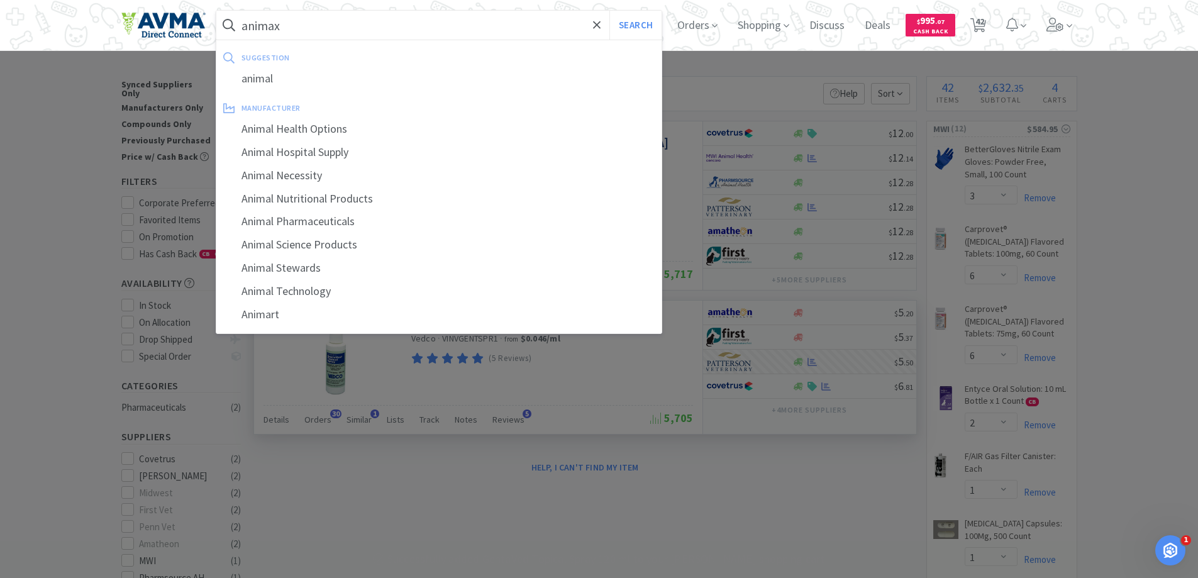
click at [609, 11] on button "Search" at bounding box center [635, 25] width 52 height 29
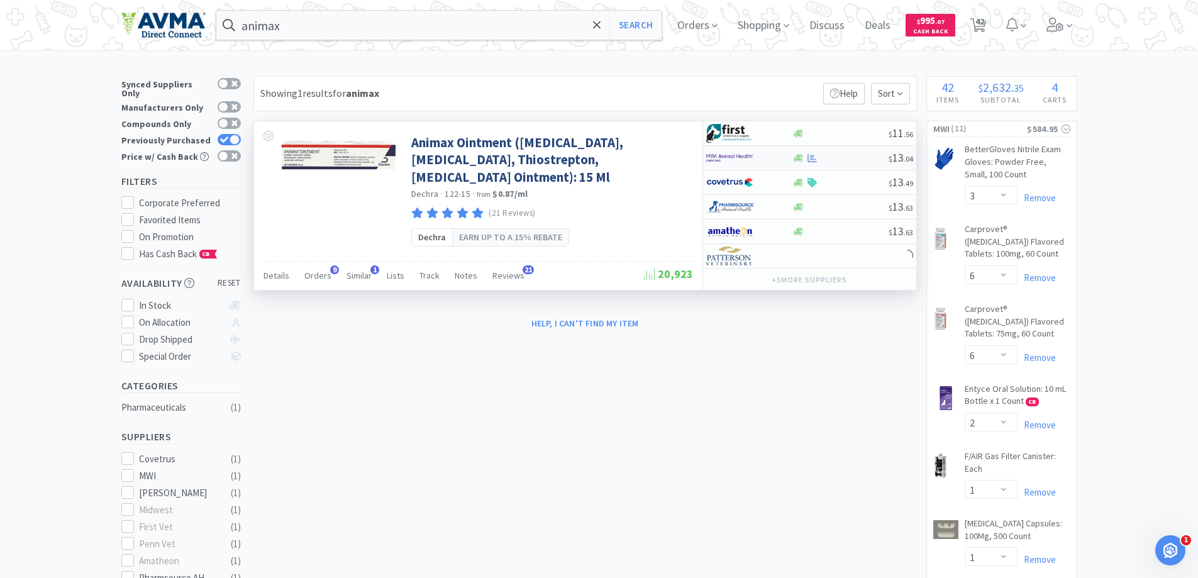
click at [738, 155] on img at bounding box center [729, 157] width 47 height 19
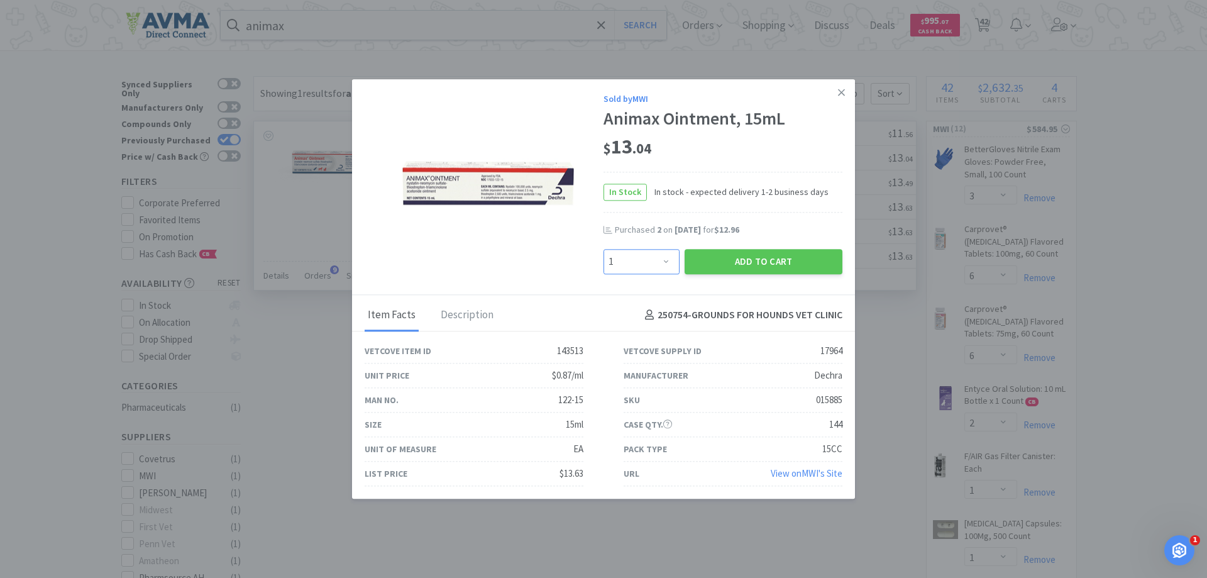
click at [673, 262] on select "Enter Quantity 1 2 3 4 5 6 7 8 9 10 11 12 13 14 15 16 17 18 19 20 Enter Quantity" at bounding box center [642, 261] width 76 height 25
click at [604, 249] on select "Enter Quantity 1 2 3 4 5 6 7 8 9 10 11 12 13 14 15 16 17 18 19 20 Enter Quantity" at bounding box center [642, 261] width 76 height 25
click at [745, 263] on button "Add to Cart" at bounding box center [764, 261] width 158 height 25
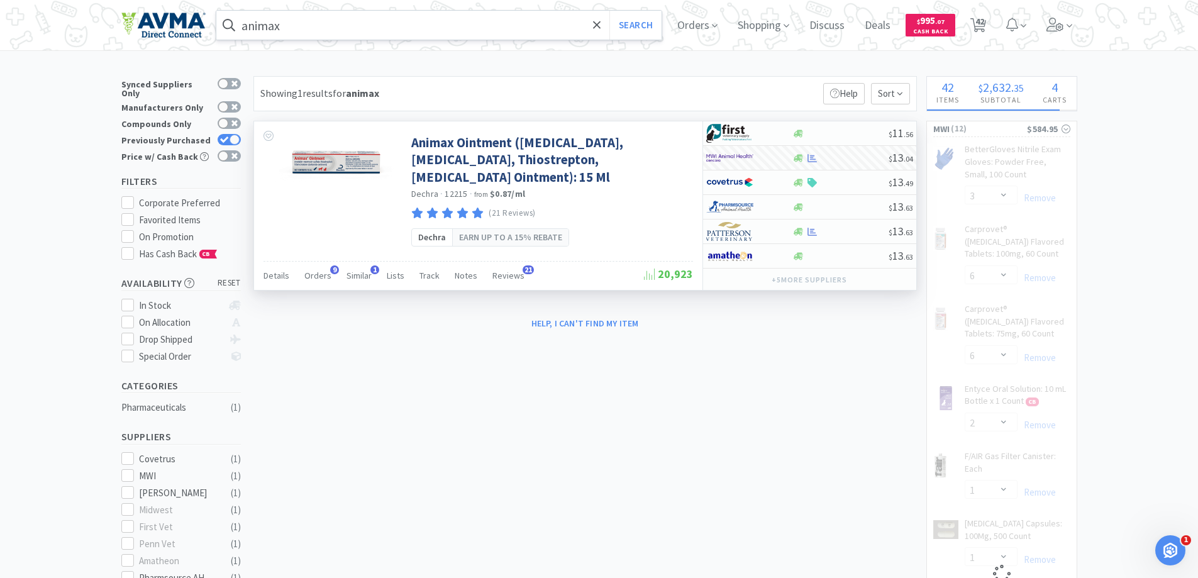
click at [381, 40] on div "animax Search" at bounding box center [439, 25] width 447 height 30
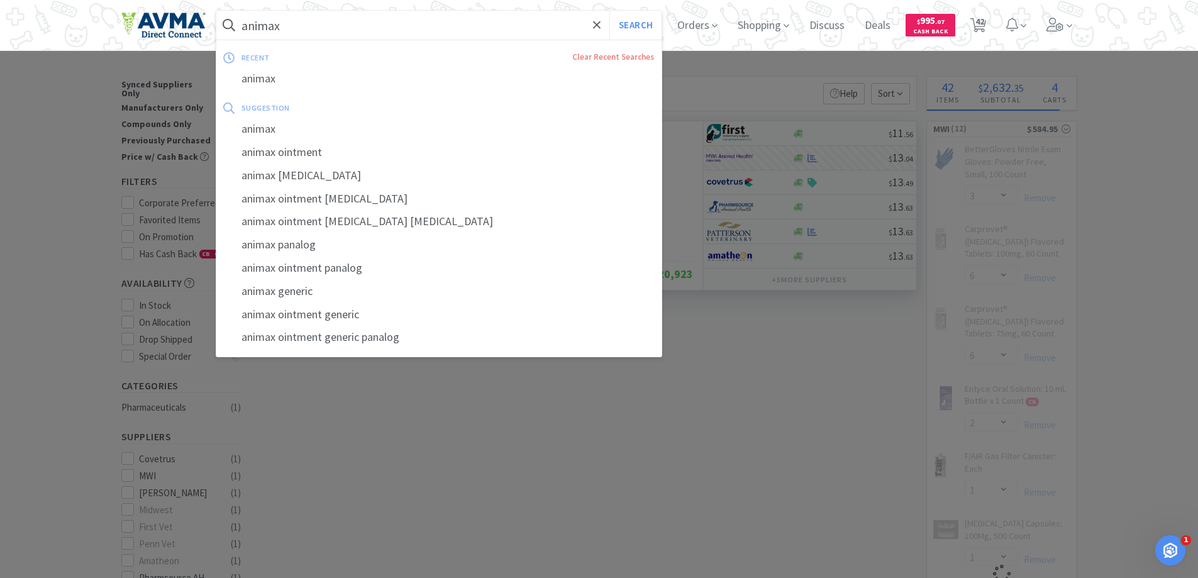
click at [382, 34] on input "animax" at bounding box center [439, 25] width 446 height 29
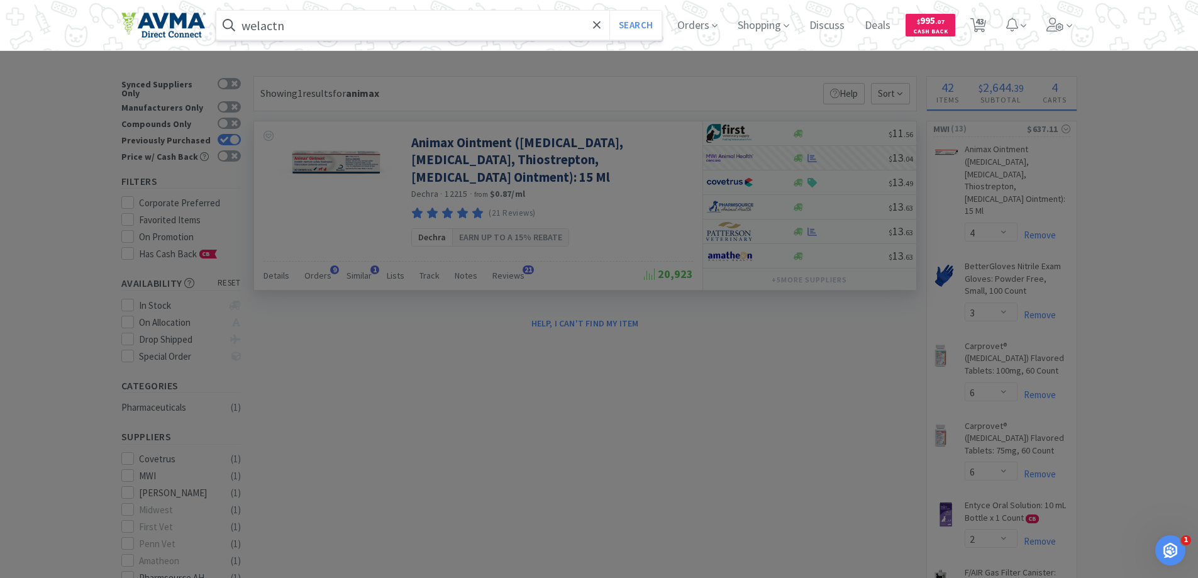
click at [609, 11] on button "Search" at bounding box center [635, 25] width 52 height 29
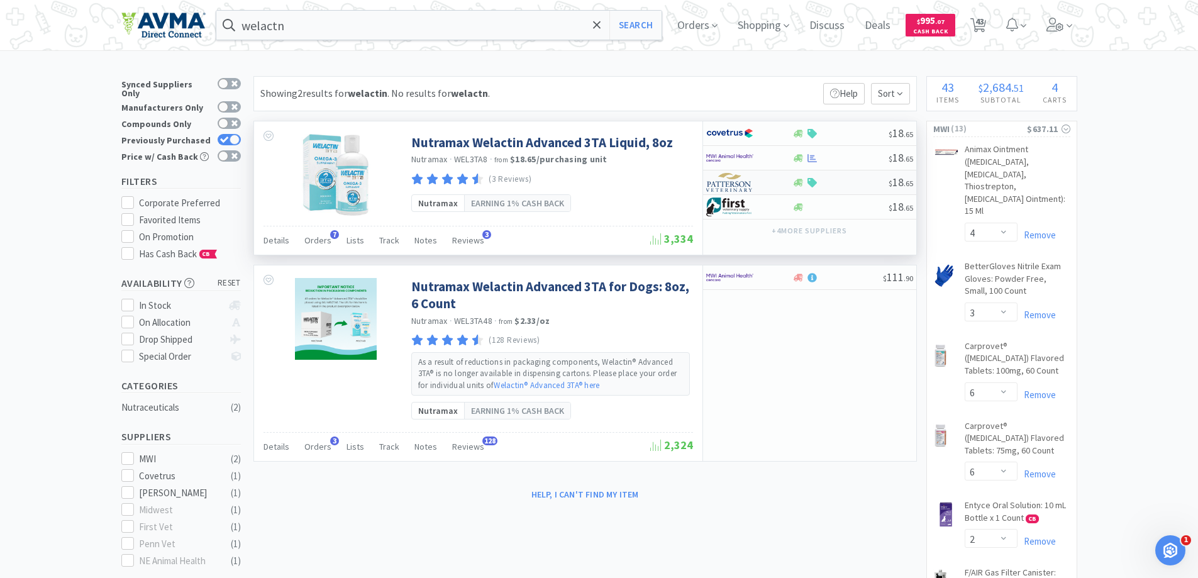
click at [737, 185] on img at bounding box center [729, 182] width 47 height 19
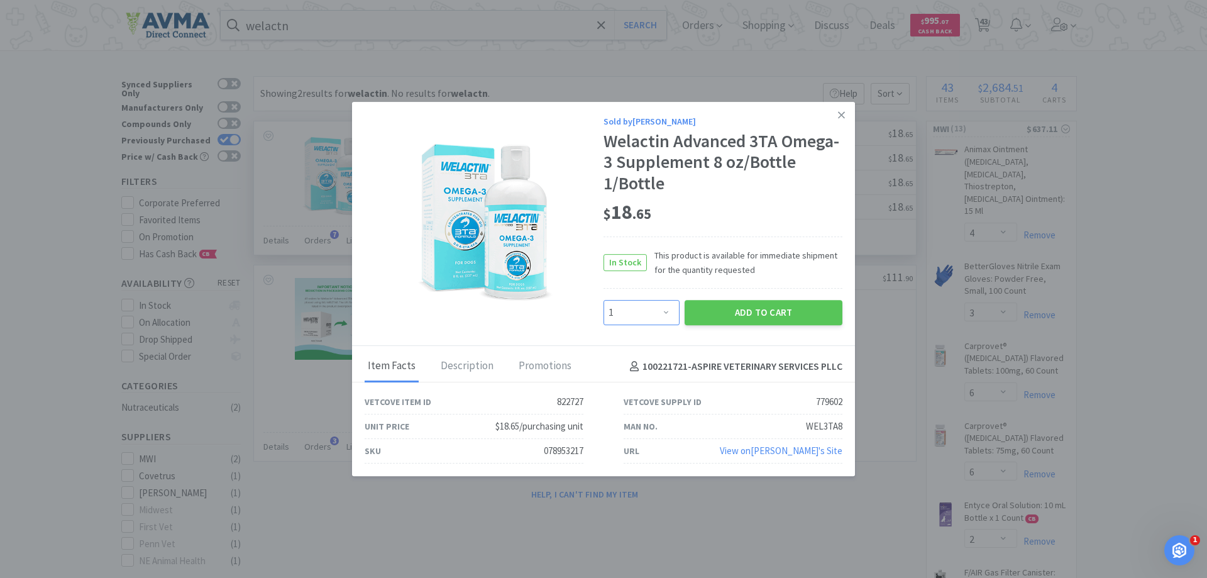
click at [670, 311] on select "Enter Quantity 1 2 3 4 5 6 7 8 9 10 11 12 13 14 15 16 17 18 19 20 Enter Quantity" at bounding box center [642, 312] width 76 height 25
click at [604, 300] on select "Enter Quantity 1 2 3 4 5 6 7 8 9 10 11 12 13 14 15 16 17 18 19 20 Enter Quantity" at bounding box center [642, 312] width 76 height 25
click at [741, 313] on button "Add to Cart" at bounding box center [764, 312] width 158 height 25
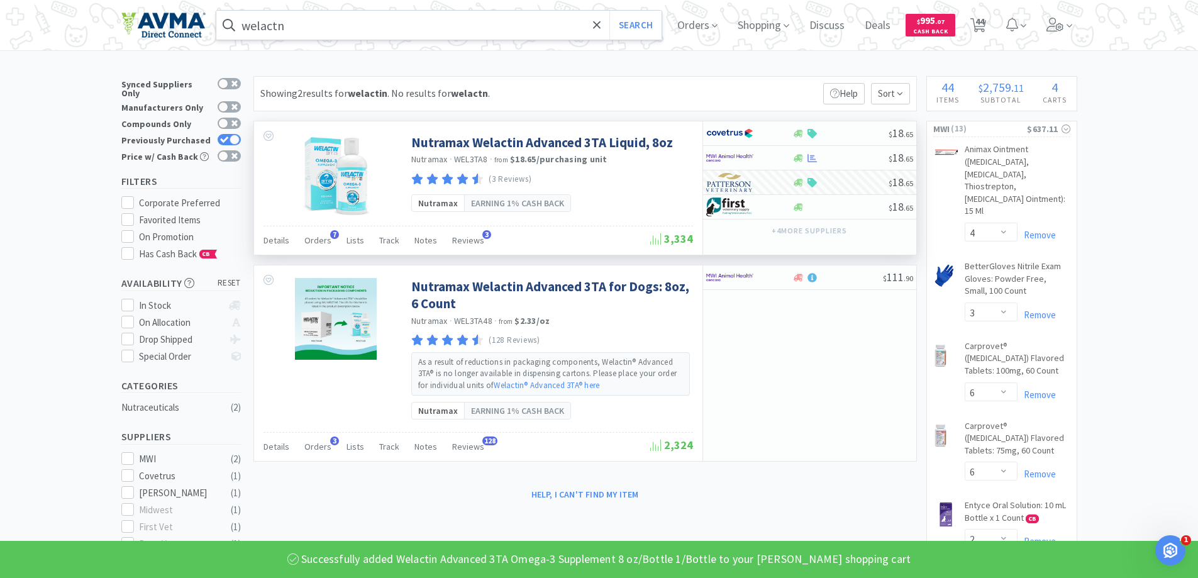
click at [297, 26] on input "welactn" at bounding box center [439, 25] width 446 height 29
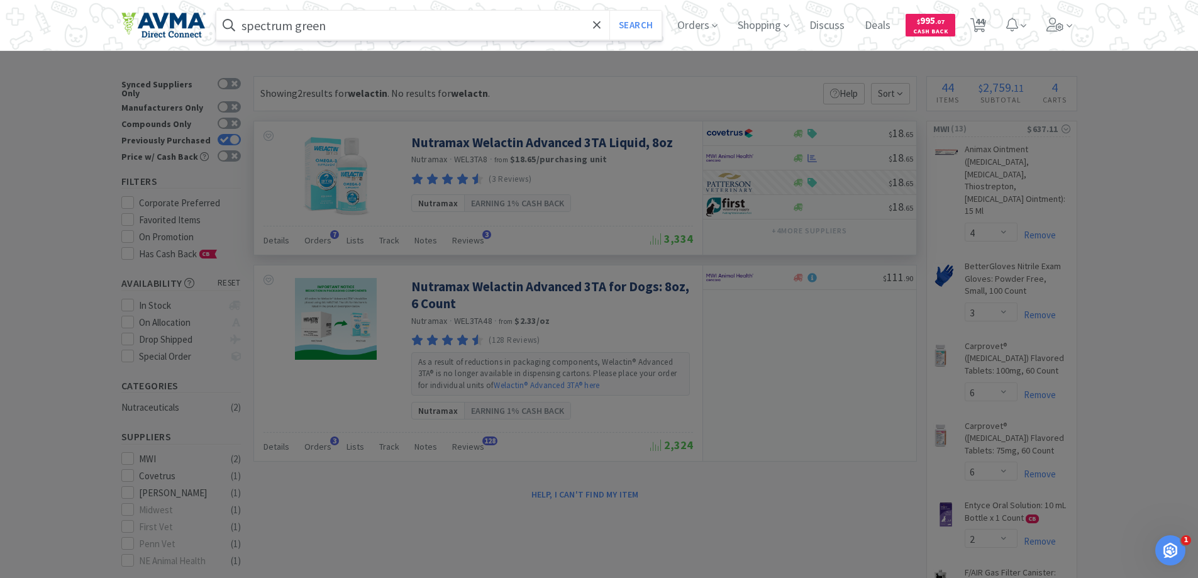
click at [609, 11] on button "Search" at bounding box center [635, 25] width 52 height 29
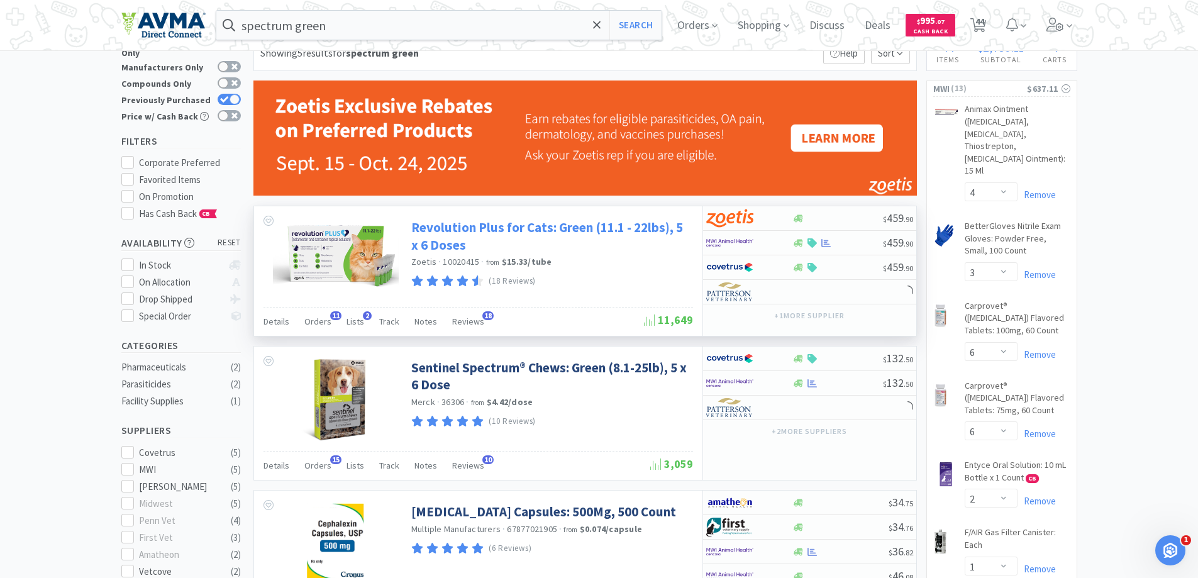
scroll to position [63, 0]
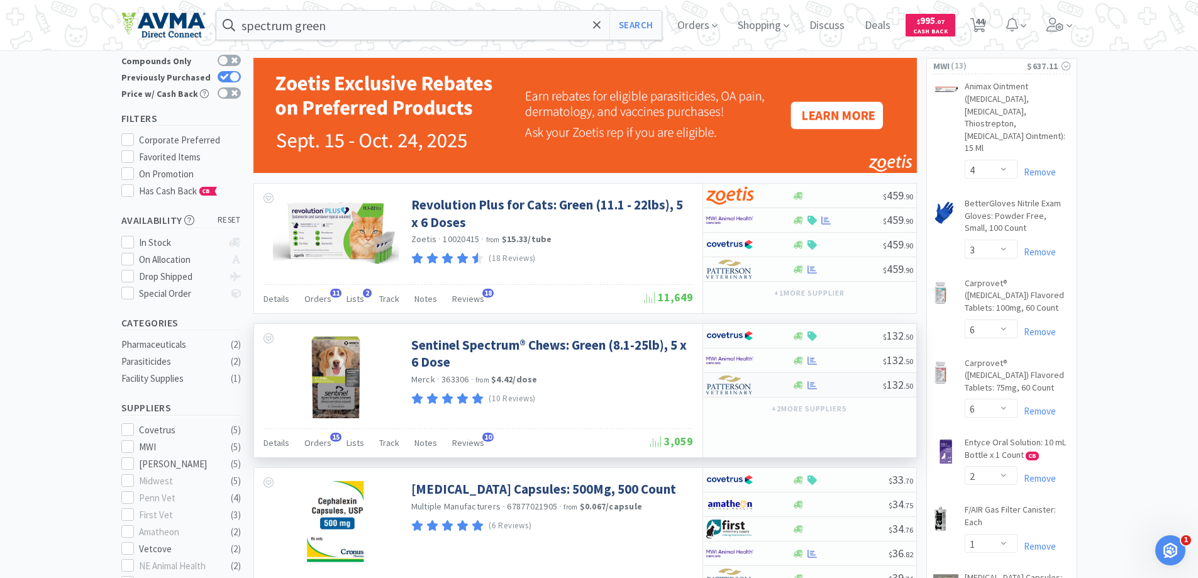
click at [734, 386] on img at bounding box center [729, 384] width 47 height 19
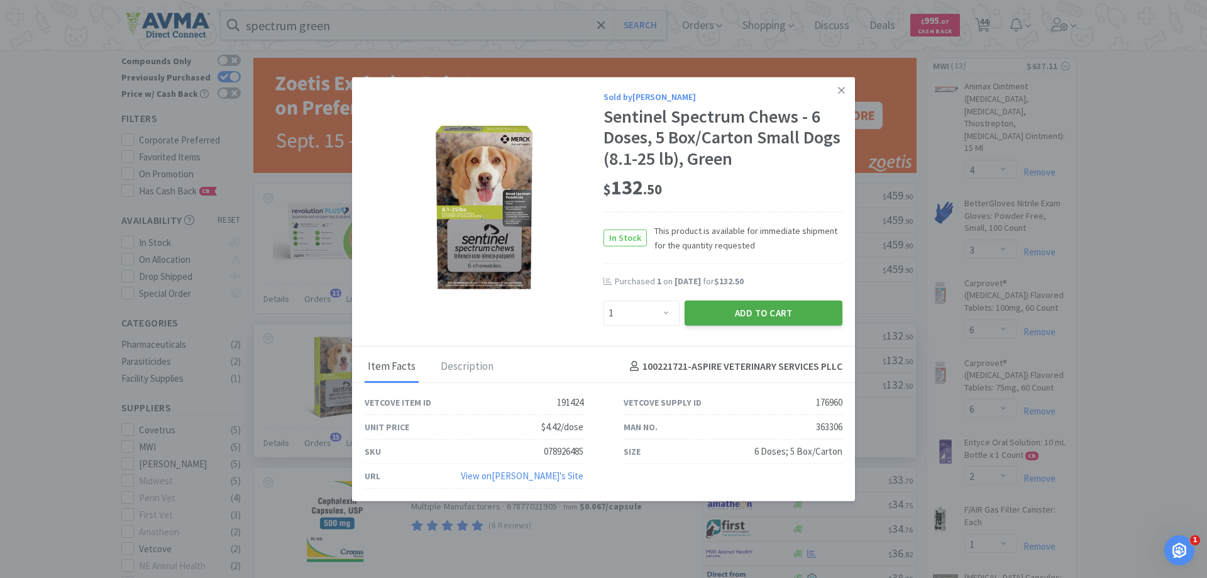
click at [710, 309] on button "Add to Cart" at bounding box center [764, 312] width 158 height 25
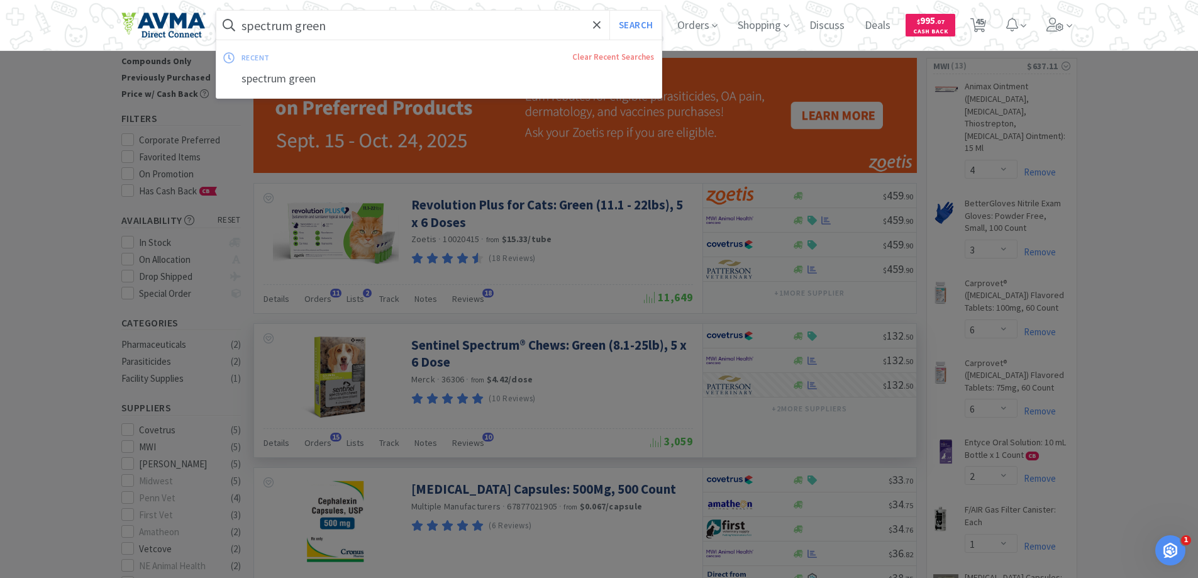
click at [363, 34] on input "spectrum green" at bounding box center [439, 25] width 446 height 29
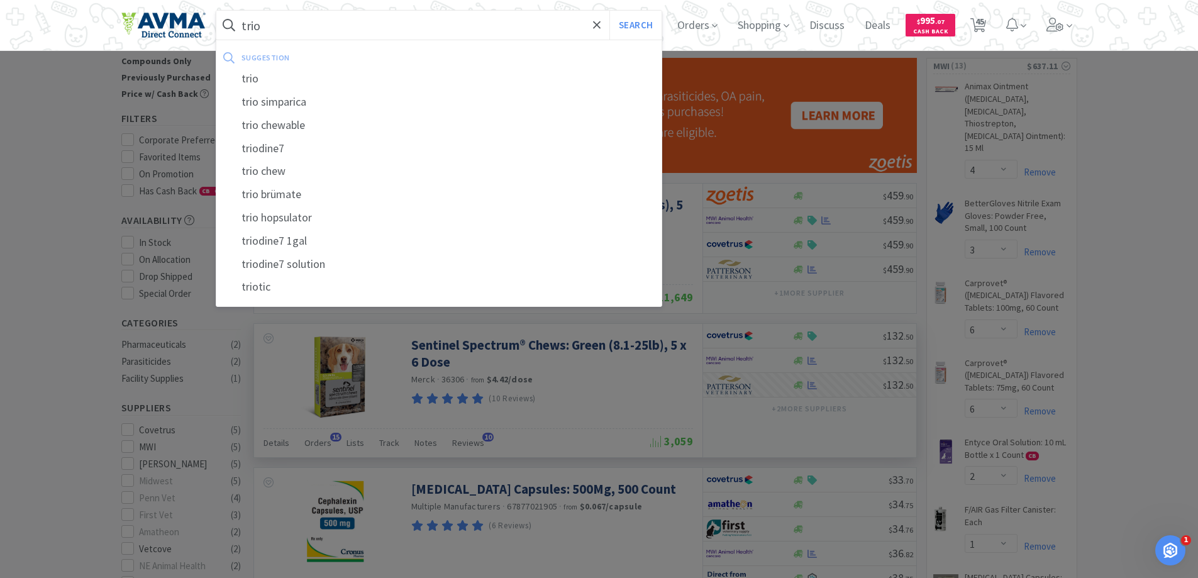
click at [609, 11] on button "Search" at bounding box center [635, 25] width 52 height 29
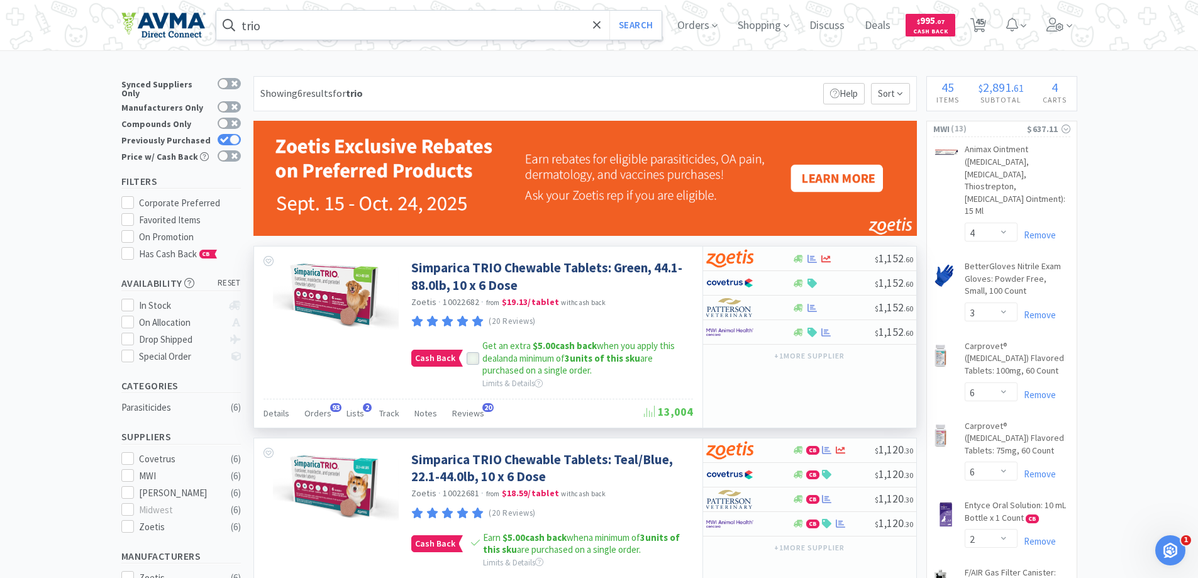
click at [472, 360] on icon at bounding box center [472, 358] width 9 height 9
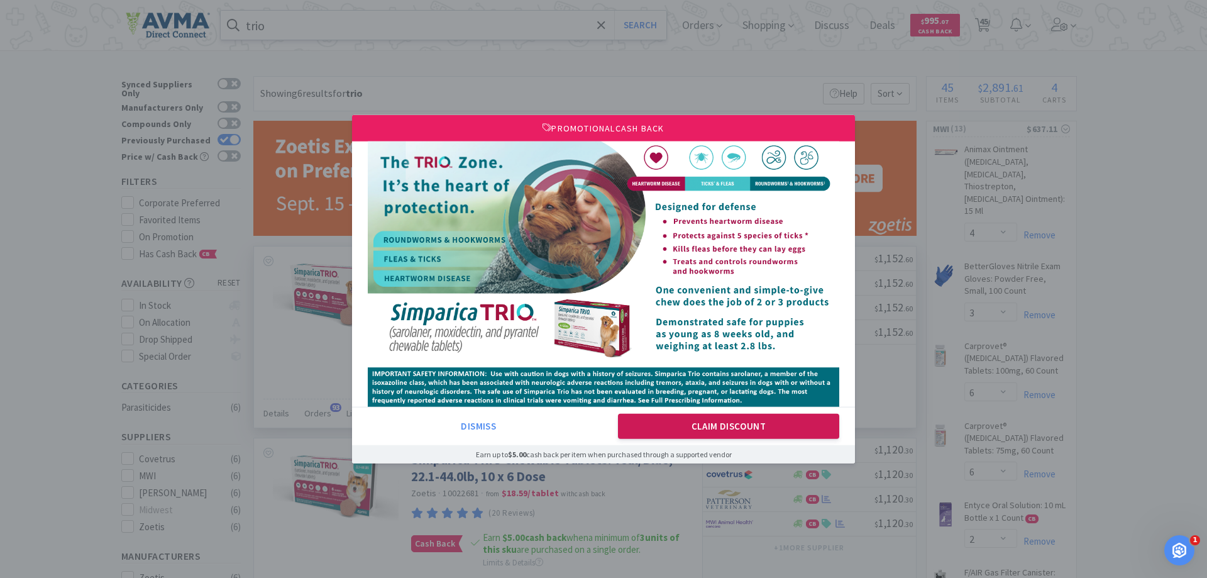
click at [720, 433] on button "Claim Discount" at bounding box center [729, 426] width 222 height 25
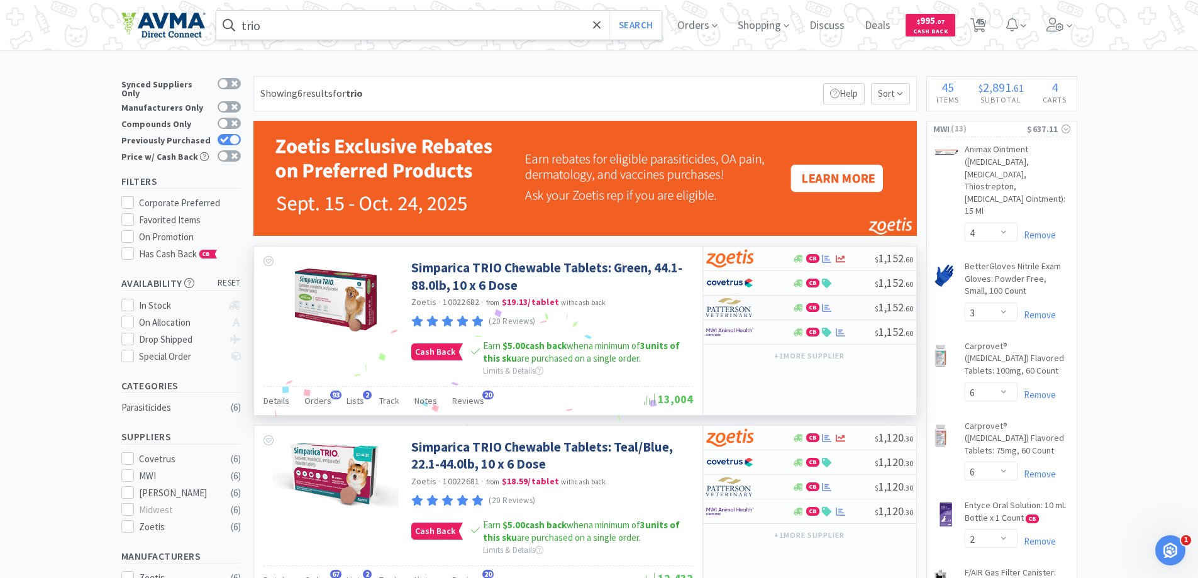
click at [725, 310] on img at bounding box center [729, 307] width 47 height 19
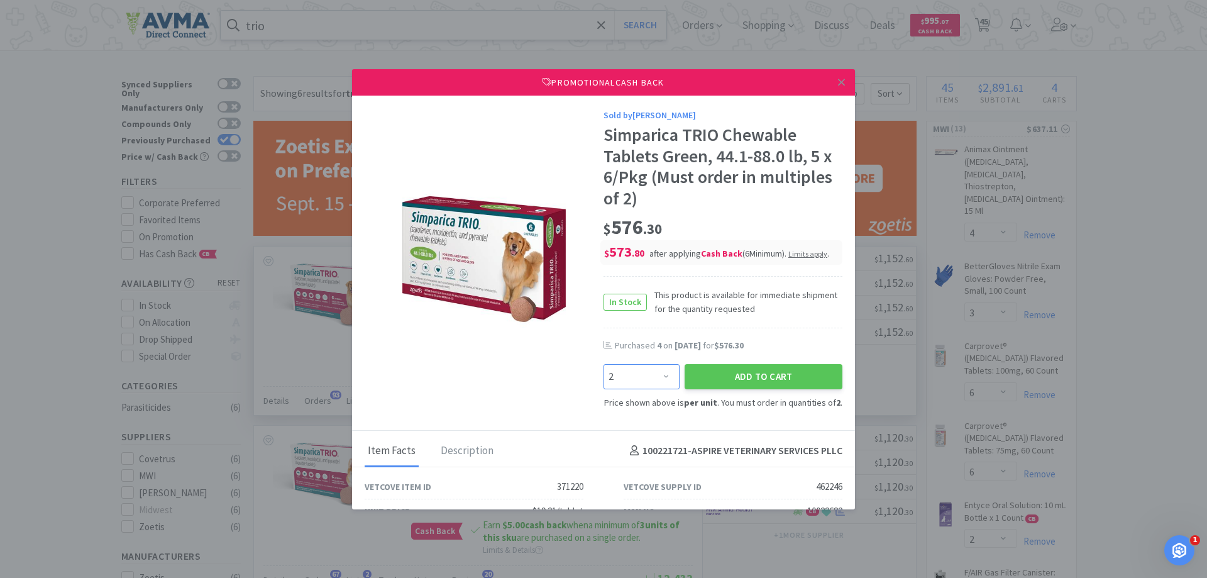
click at [652, 381] on select "Enter Quantity 2 4 6 8 10 12 14 16 18 20 22 24 26 28 30 32 34 36 38 40 Enter Qu…" at bounding box center [642, 376] width 76 height 25
click at [604, 364] on select "Enter Quantity 2 4 6 8 10 12 14 16 18 20 22 24 26 28 30 32 34 36 38 40 Enter Qu…" at bounding box center [642, 376] width 76 height 25
click at [773, 372] on button "Add to Cart" at bounding box center [764, 376] width 158 height 25
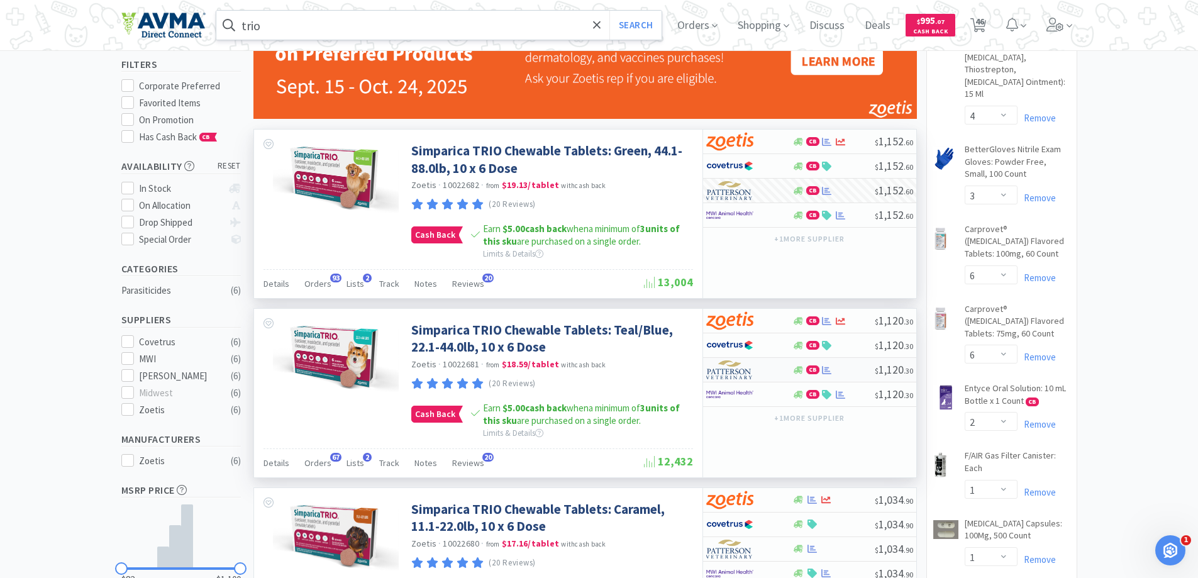
scroll to position [126, 0]
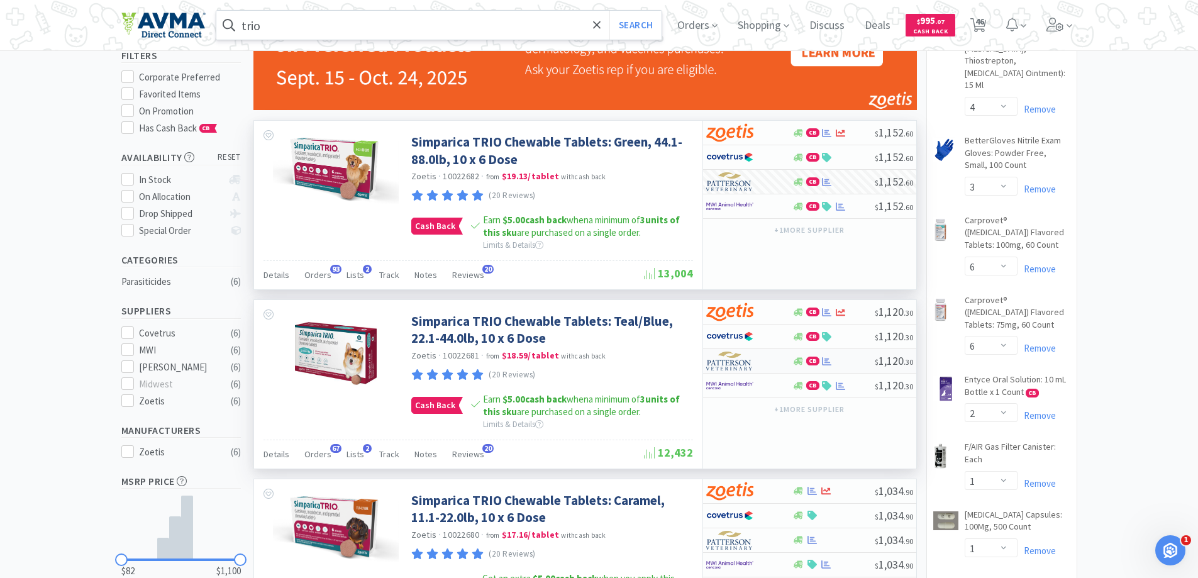
click at [734, 361] on img at bounding box center [729, 360] width 47 height 19
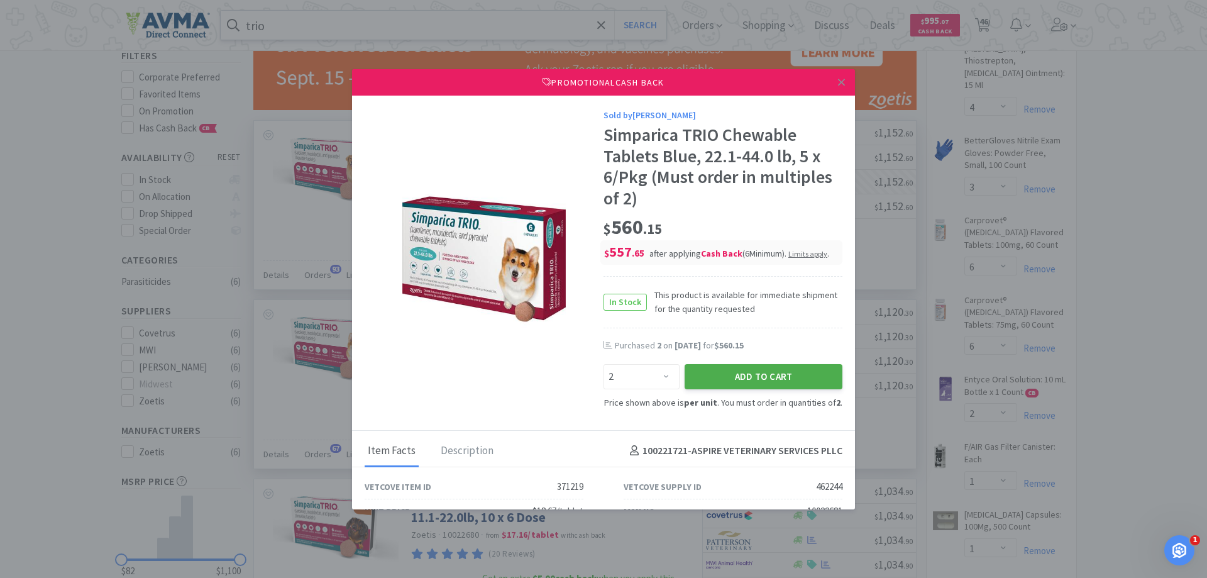
click at [732, 374] on button "Add to Cart" at bounding box center [764, 376] width 158 height 25
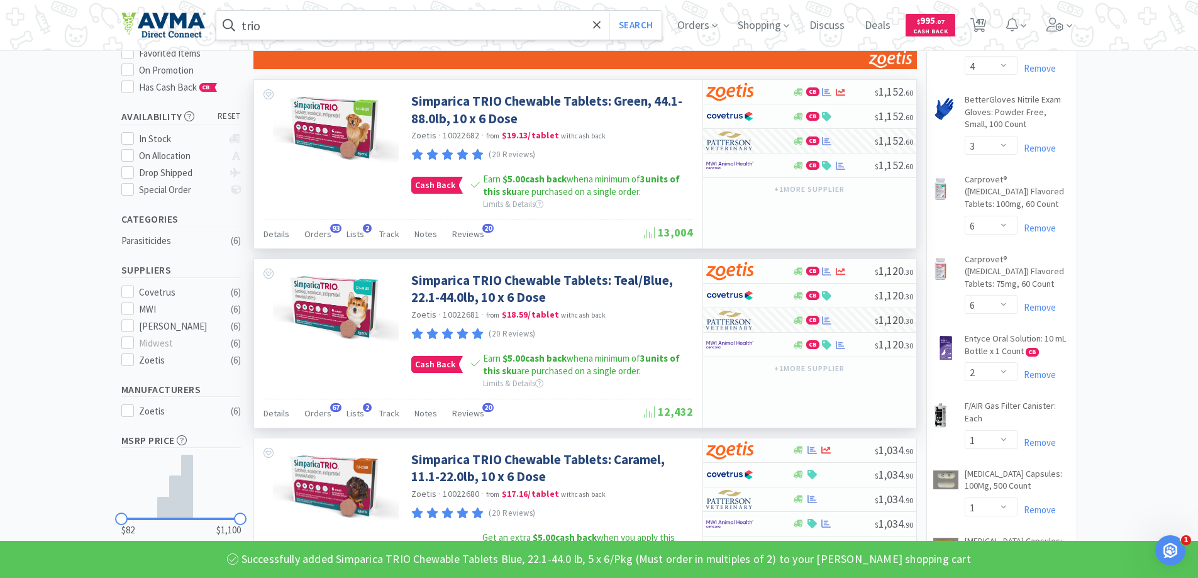
scroll to position [251, 0]
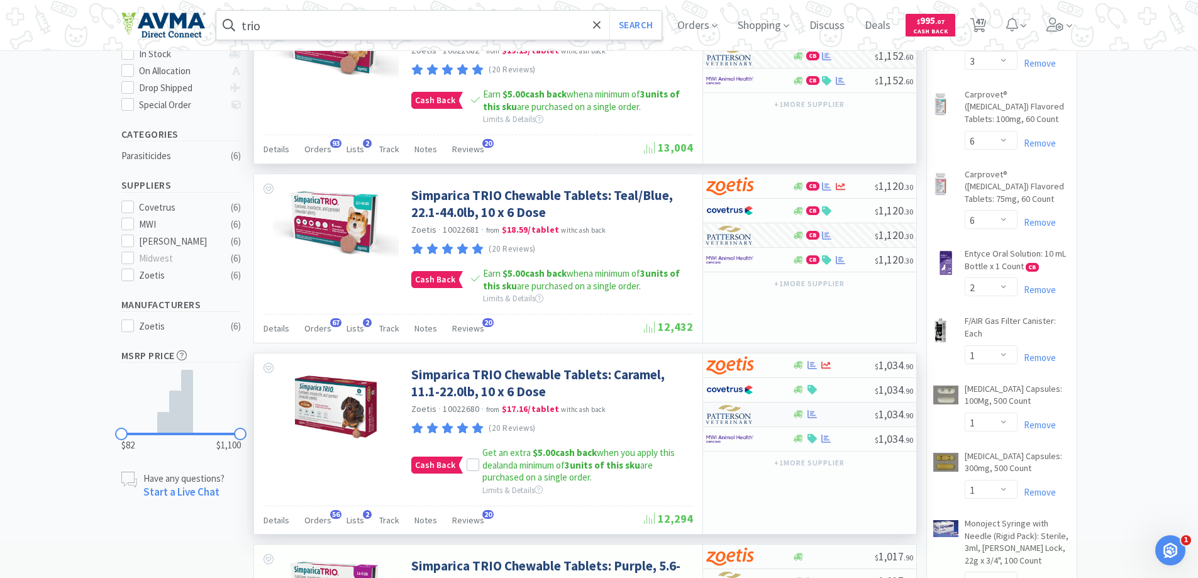
click at [729, 413] on img at bounding box center [729, 414] width 47 height 19
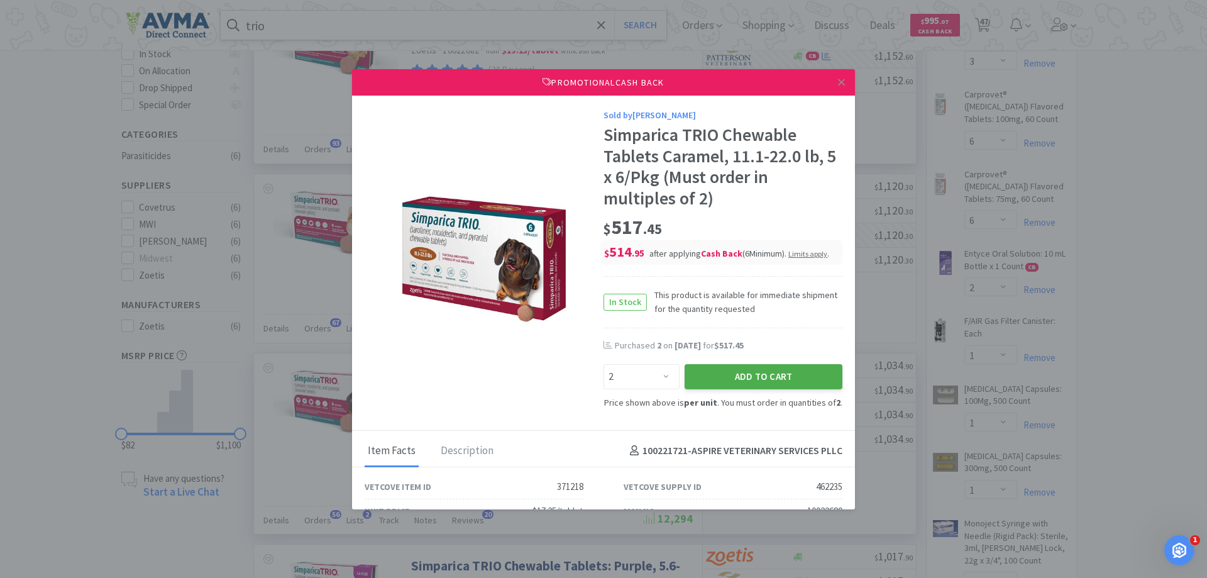
click at [698, 376] on button "Add to Cart" at bounding box center [764, 376] width 158 height 25
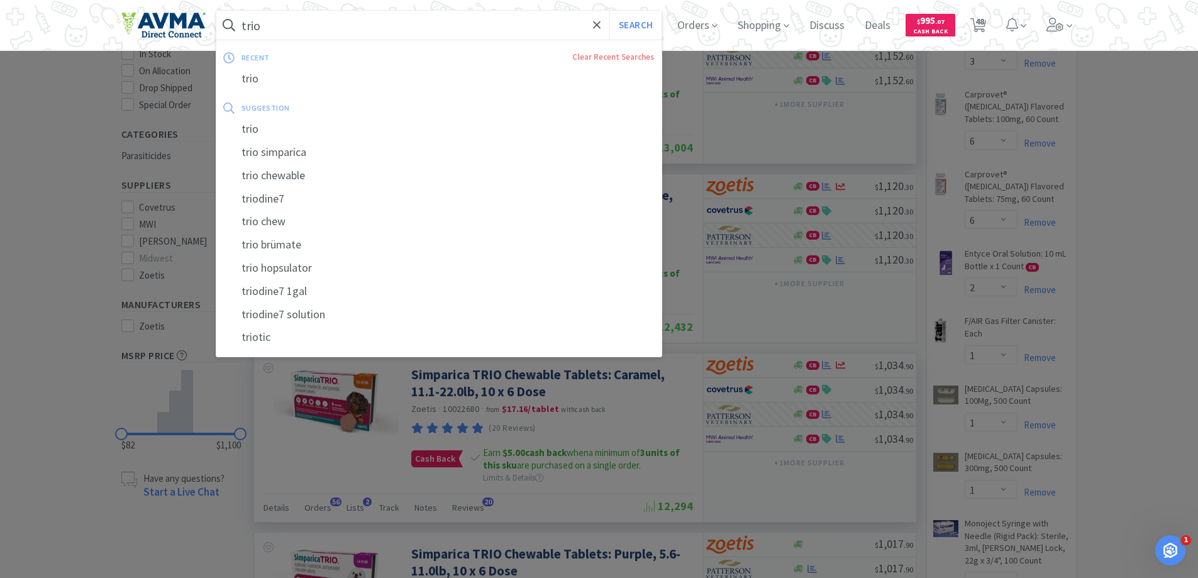
click at [390, 17] on input "trio" at bounding box center [439, 25] width 446 height 29
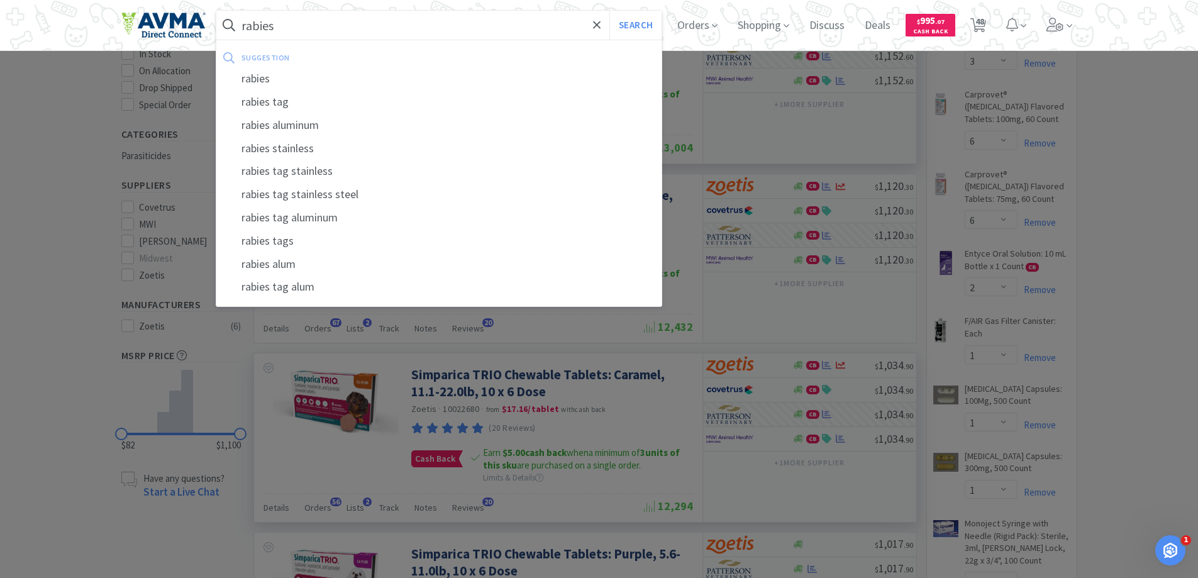
click at [609, 11] on button "Search" at bounding box center [635, 25] width 52 height 29
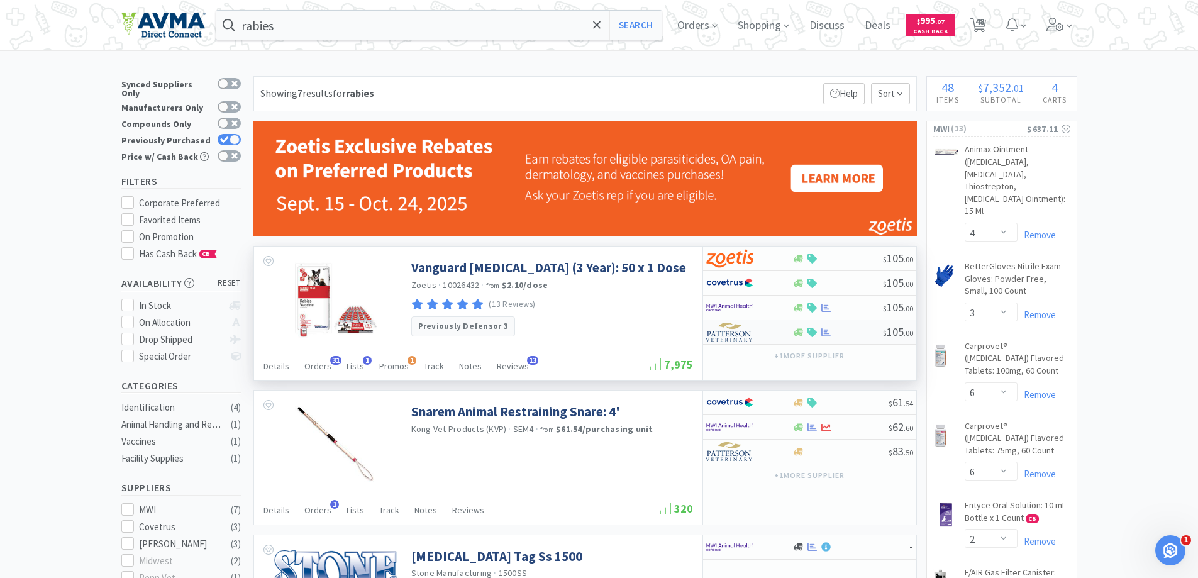
click at [723, 338] on img at bounding box center [729, 332] width 47 height 19
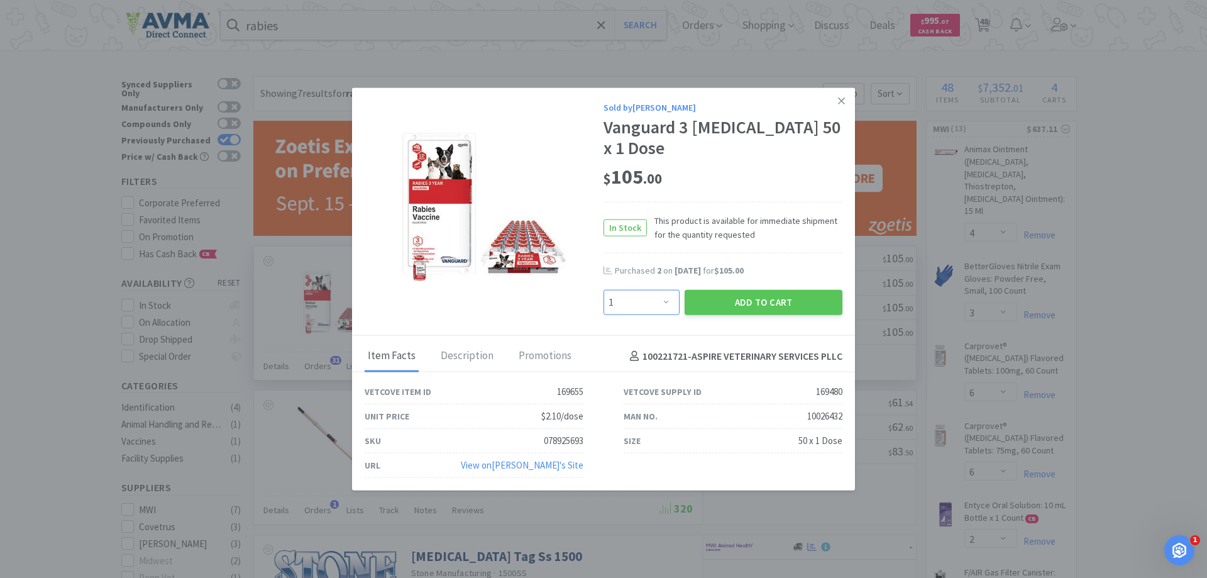
click at [649, 292] on select "Enter Quantity 1 2 3 4 5 6 7 8 9 10 11 12 13 14 15 16 17 18 19 20 Enter Quantity" at bounding box center [642, 302] width 76 height 25
click at [604, 290] on select "Enter Quantity 1 2 3 4 5 6 7 8 9 10 11 12 13 14 15 16 17 18 19 20 Enter Quantity" at bounding box center [642, 302] width 76 height 25
click at [722, 299] on button "Add to Cart" at bounding box center [764, 302] width 158 height 25
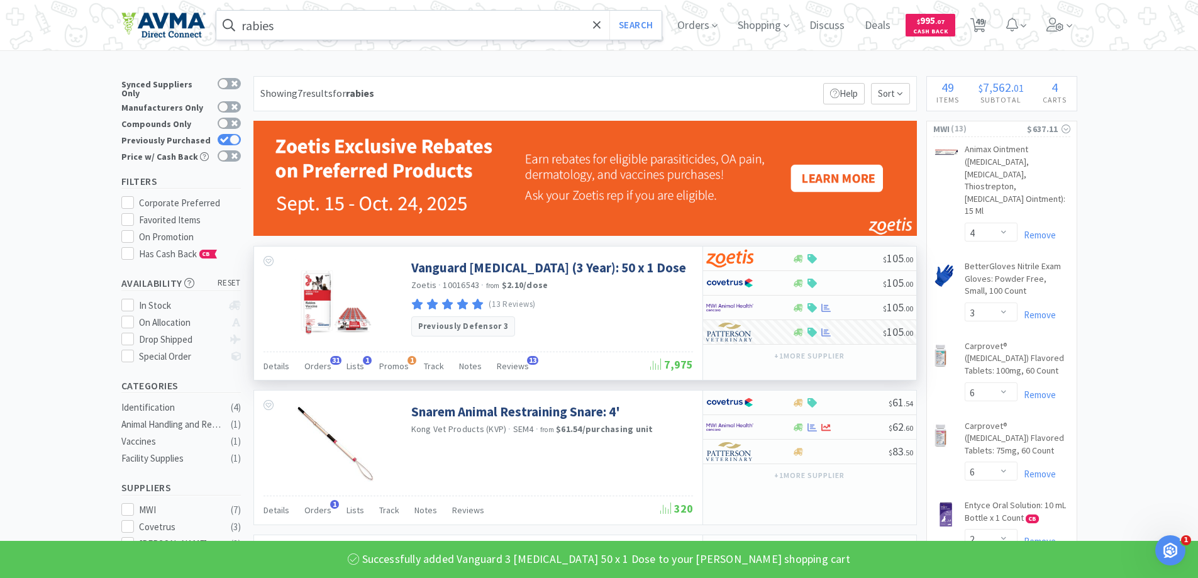
click at [329, 25] on input "rabies" at bounding box center [439, 25] width 446 height 29
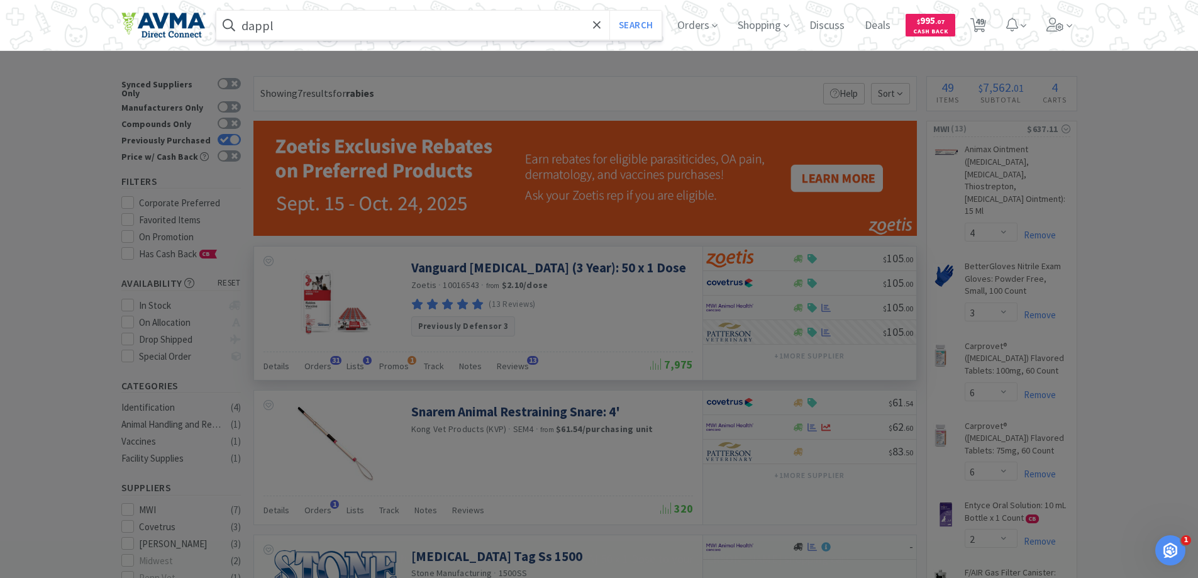
click at [609, 11] on button "Search" at bounding box center [635, 25] width 52 height 29
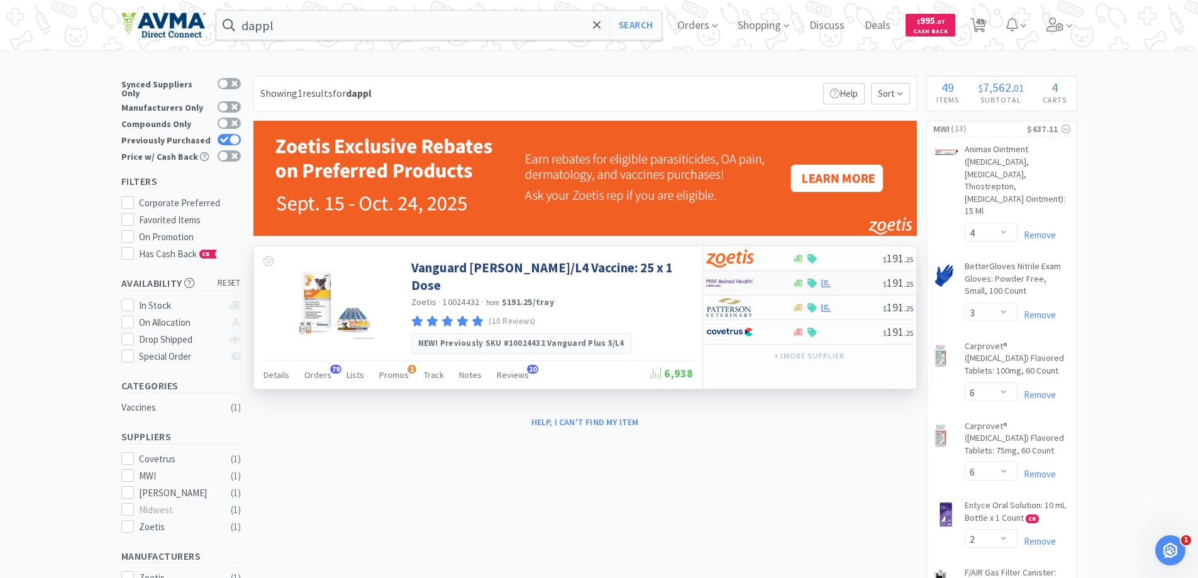
click at [728, 282] on img at bounding box center [729, 282] width 47 height 19
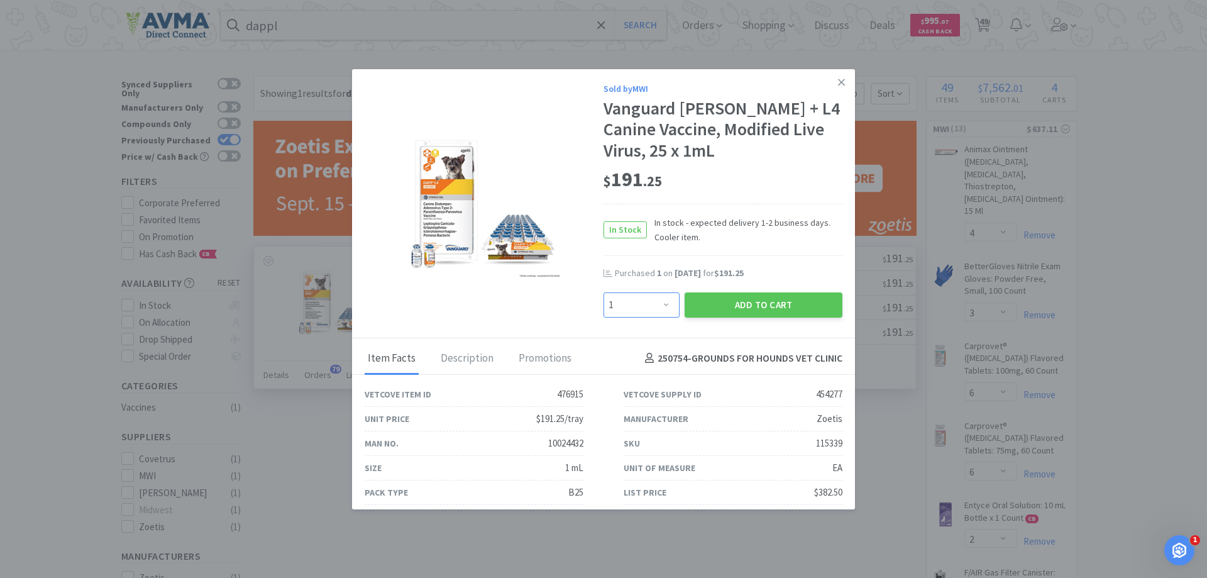
click at [660, 301] on select "Enter Quantity 1 2 3 4 5 6 7 8 9 10 11 12 13 14 15 16 17 18 19 20 Enter Quantity" at bounding box center [642, 304] width 76 height 25
click at [604, 292] on select "Enter Quantity 1 2 3 4 5 6 7 8 9 10 11 12 13 14 15 16 17 18 19 20 Enter Quantity" at bounding box center [642, 304] width 76 height 25
click at [740, 312] on button "Add to Cart" at bounding box center [764, 304] width 158 height 25
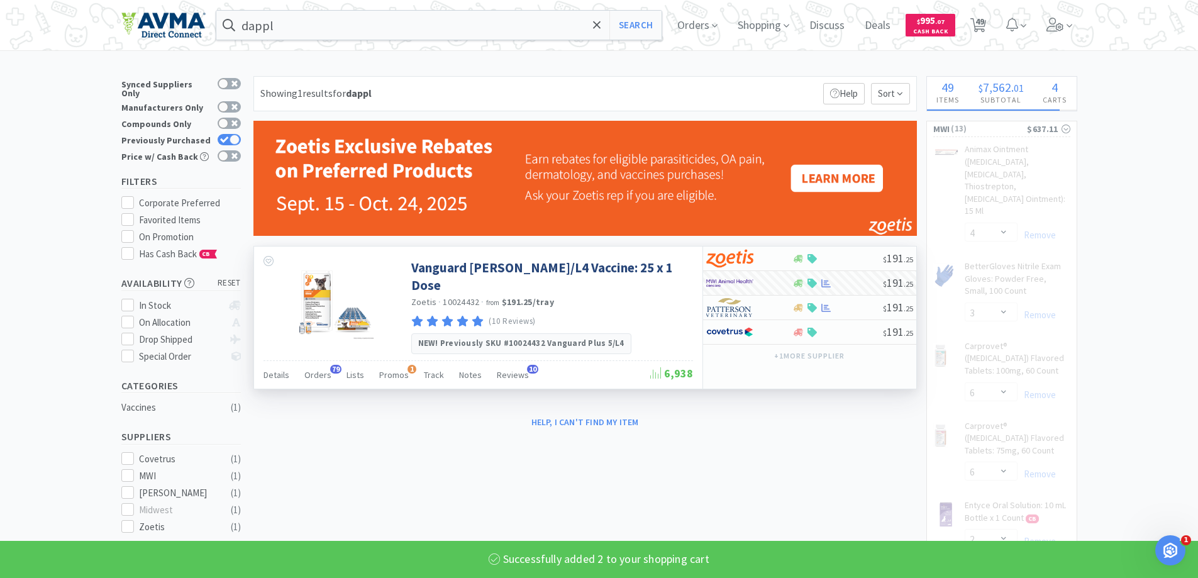
click at [740, 312] on img at bounding box center [729, 307] width 47 height 19
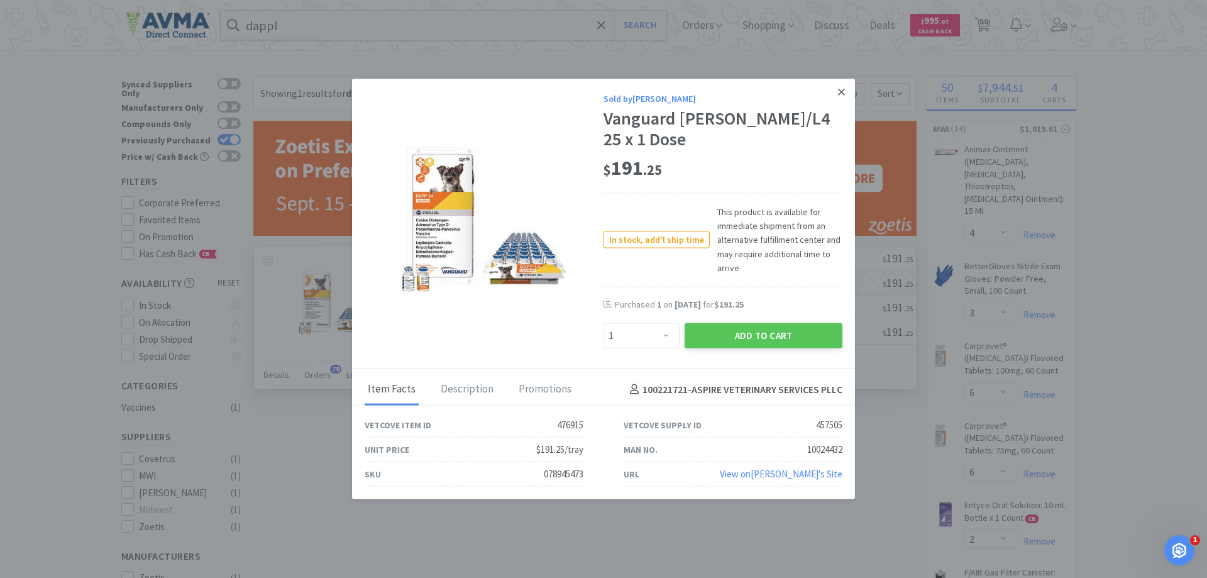
click at [836, 106] on link at bounding box center [841, 92] width 22 height 27
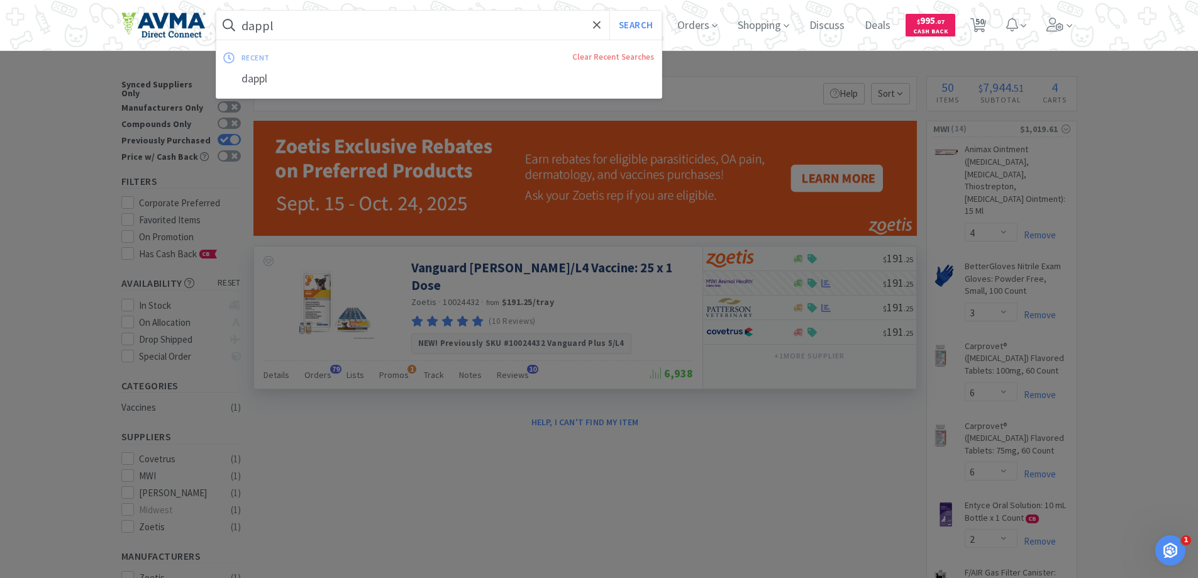
click at [522, 31] on input "dappl" at bounding box center [439, 25] width 446 height 29
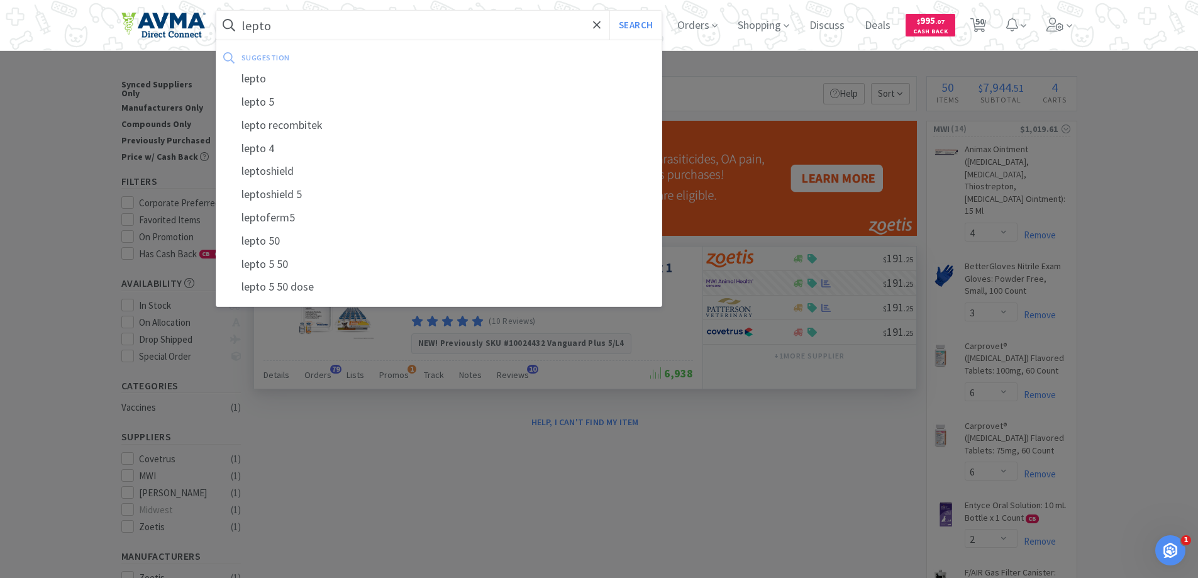
click at [609, 11] on button "Search" at bounding box center [635, 25] width 52 height 29
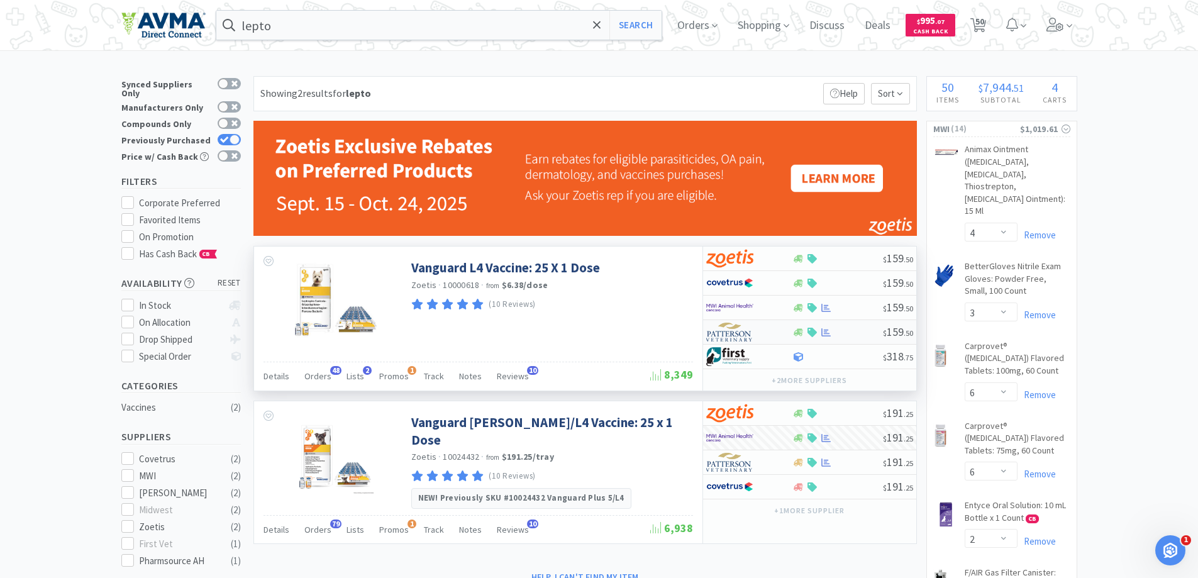
click at [723, 327] on img at bounding box center [729, 332] width 47 height 19
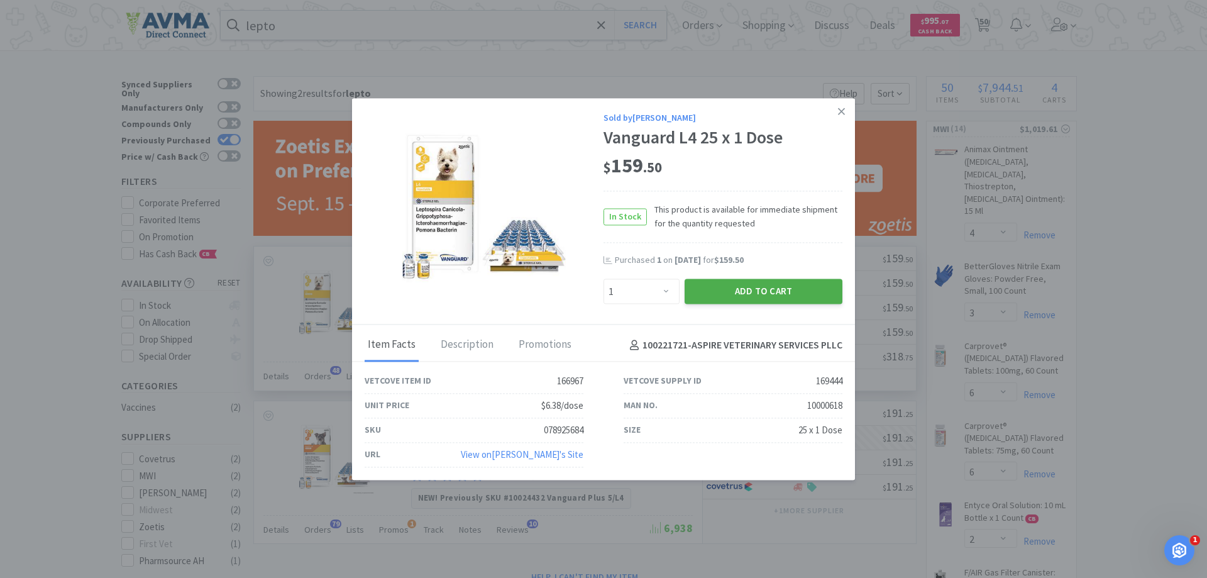
click at [731, 299] on button "Add to Cart" at bounding box center [764, 291] width 158 height 25
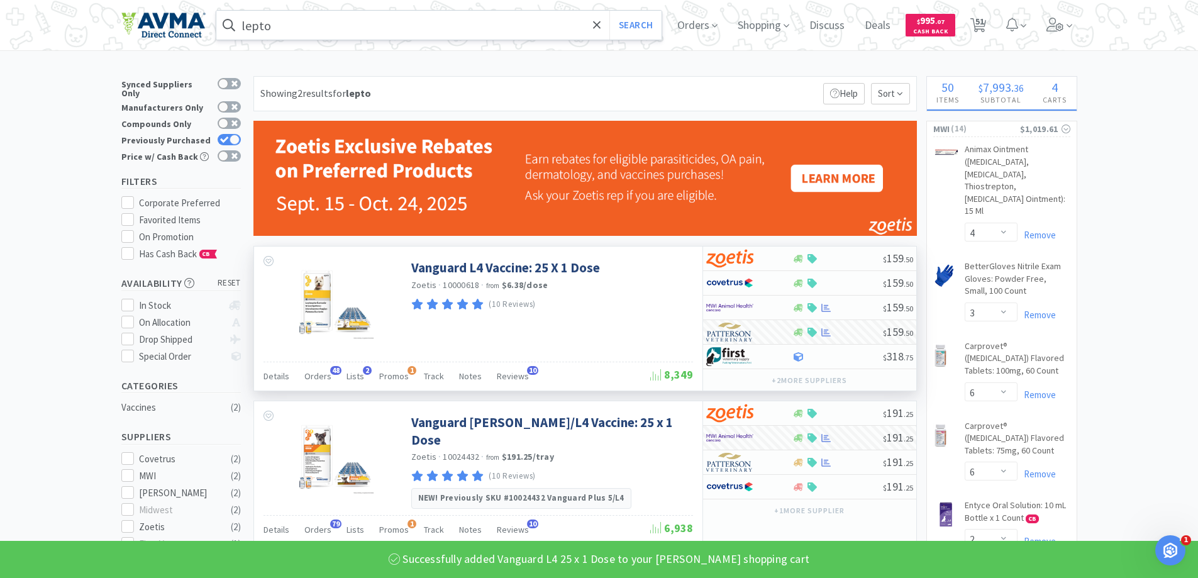
click at [313, 25] on input "lepto" at bounding box center [439, 25] width 446 height 29
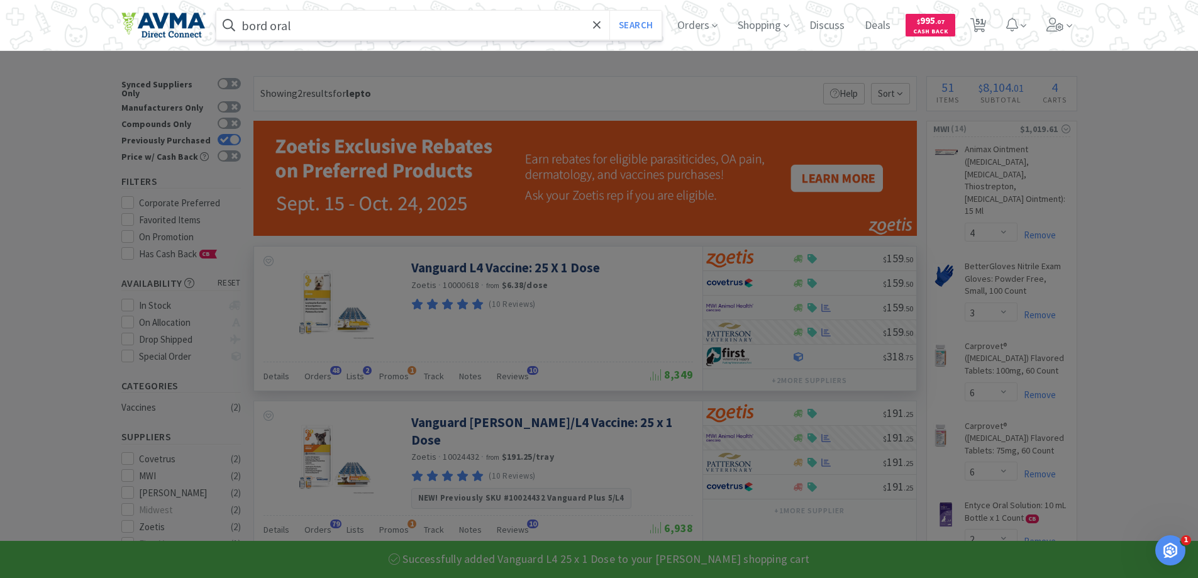
click at [609, 11] on button "Search" at bounding box center [635, 25] width 52 height 29
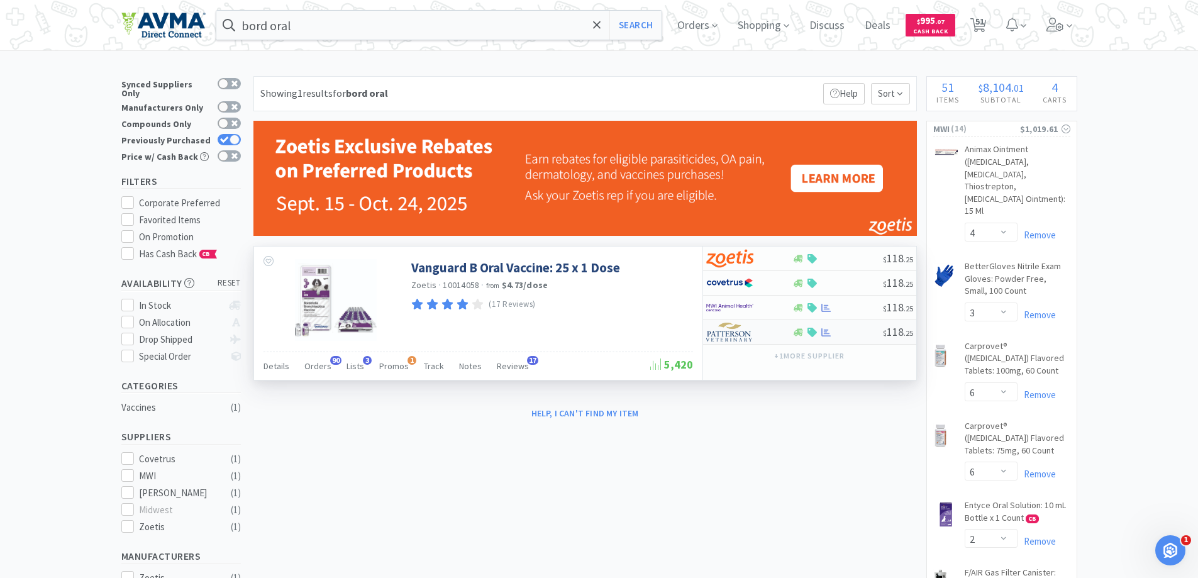
click at [727, 326] on img at bounding box center [729, 332] width 47 height 19
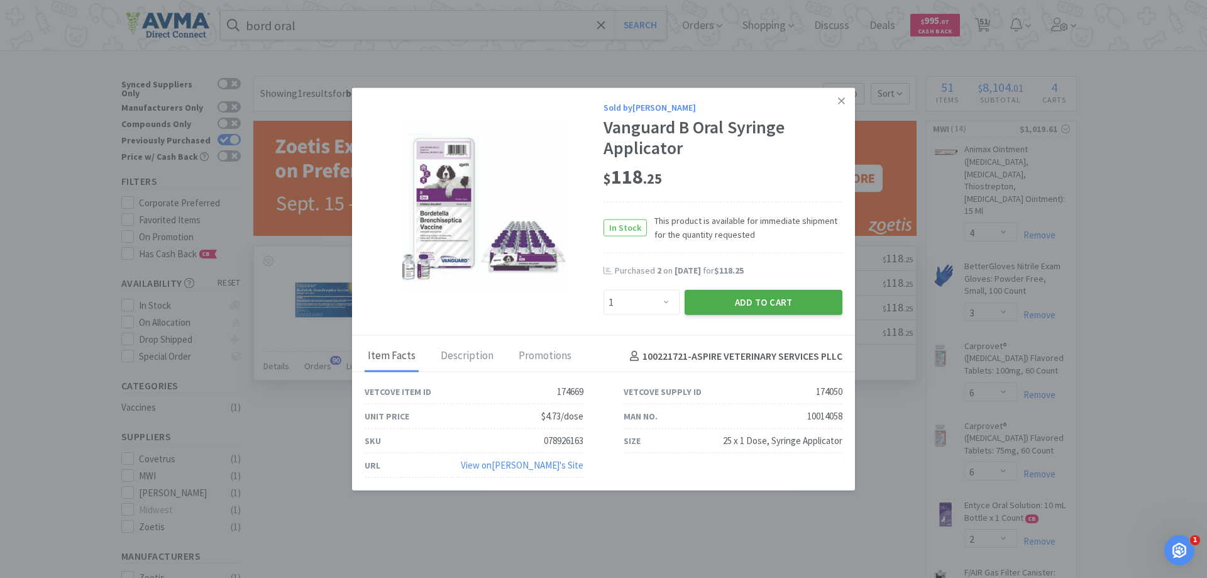
click at [752, 304] on button "Add to Cart" at bounding box center [764, 302] width 158 height 25
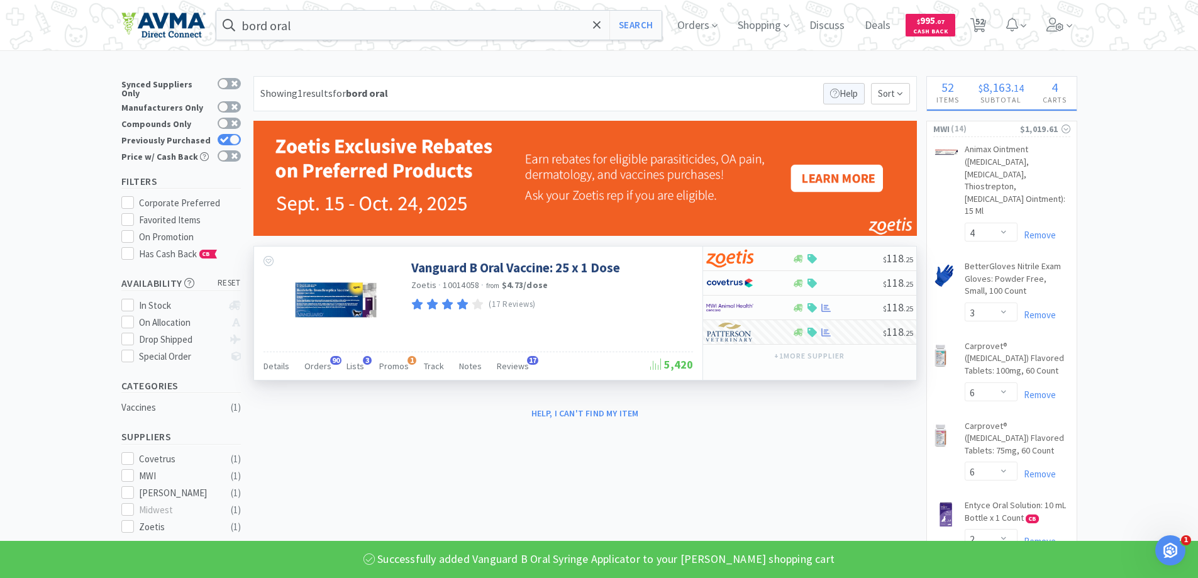
click at [846, 99] on p "Help" at bounding box center [843, 93] width 41 height 21
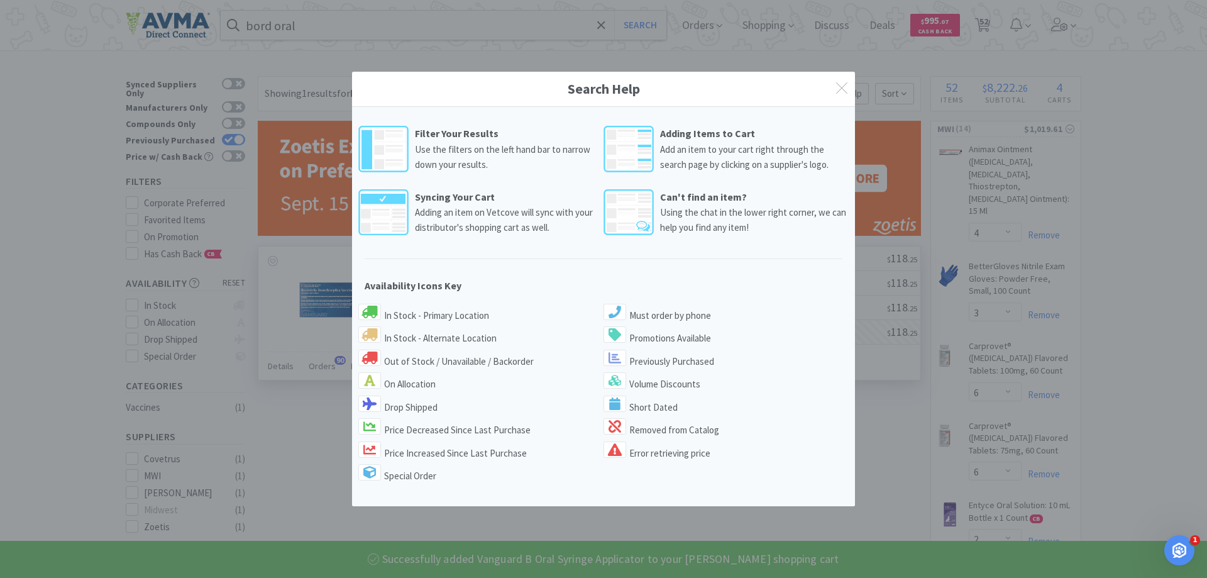
click at [849, 83] on div "Search Help" at bounding box center [603, 89] width 503 height 35
click at [846, 91] on icon at bounding box center [841, 87] width 11 height 11
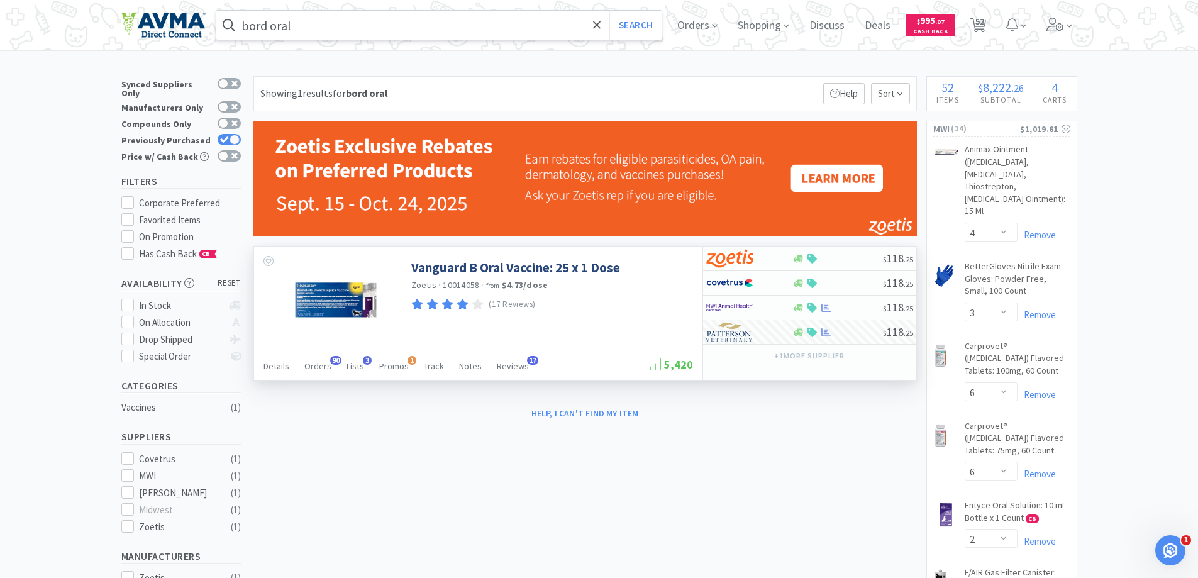
click at [372, 30] on input "bord oral" at bounding box center [439, 25] width 446 height 29
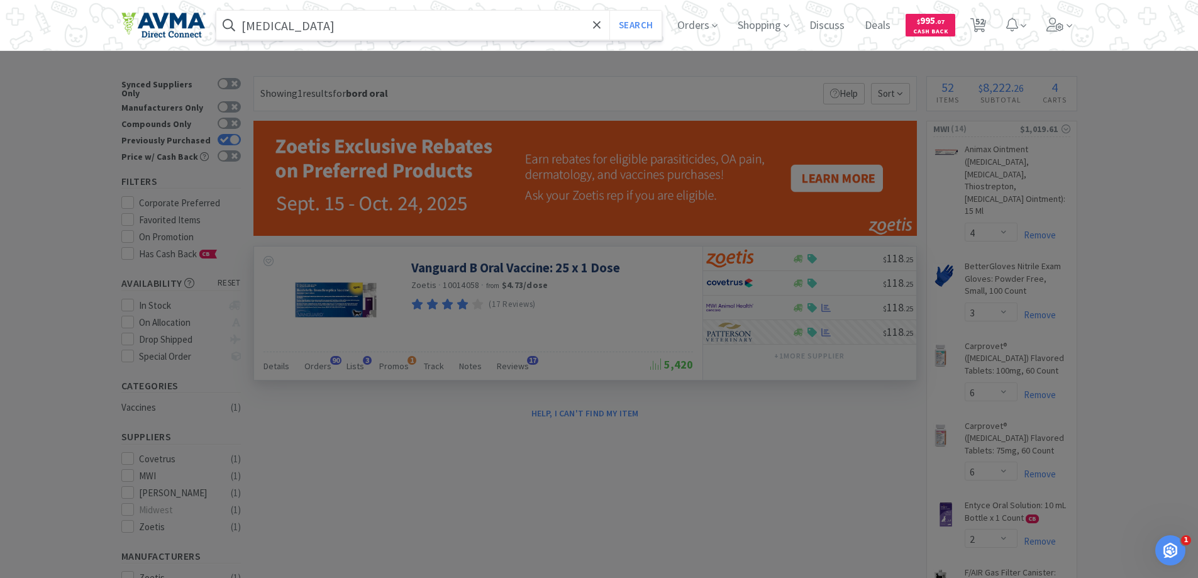
click at [609, 11] on button "Search" at bounding box center [635, 25] width 52 height 29
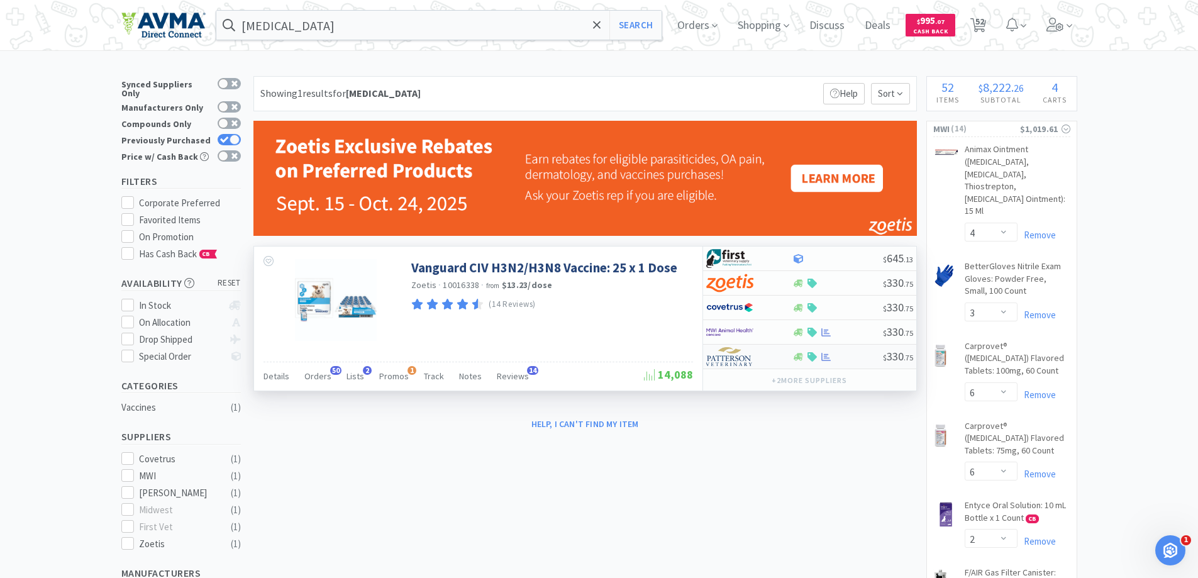
click at [728, 353] on img at bounding box center [729, 356] width 47 height 19
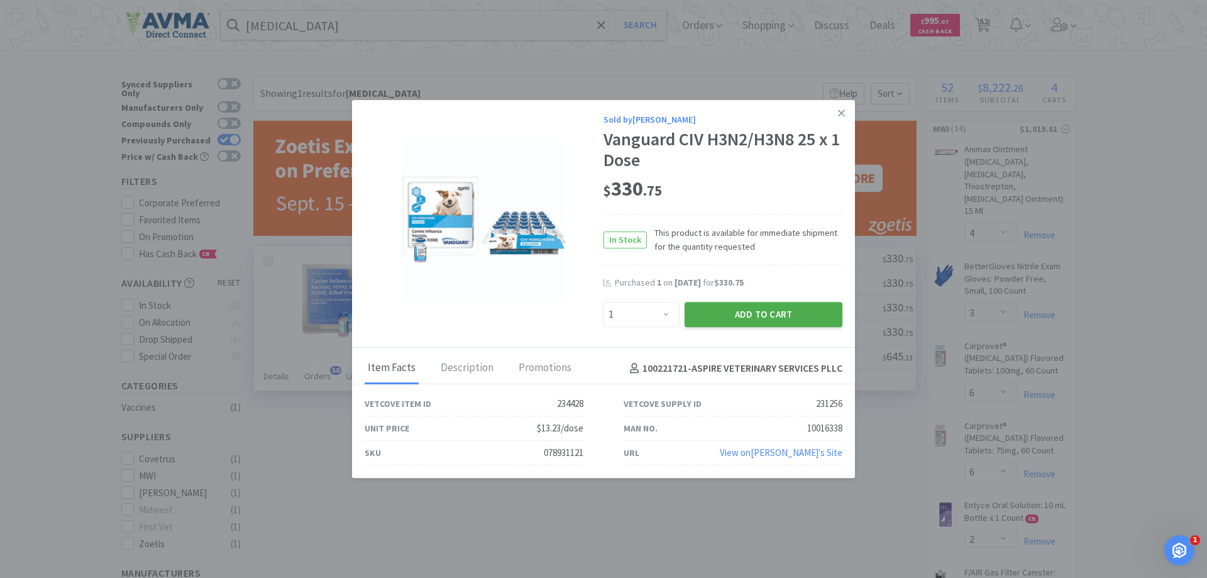
click at [742, 316] on button "Add to Cart" at bounding box center [764, 314] width 158 height 25
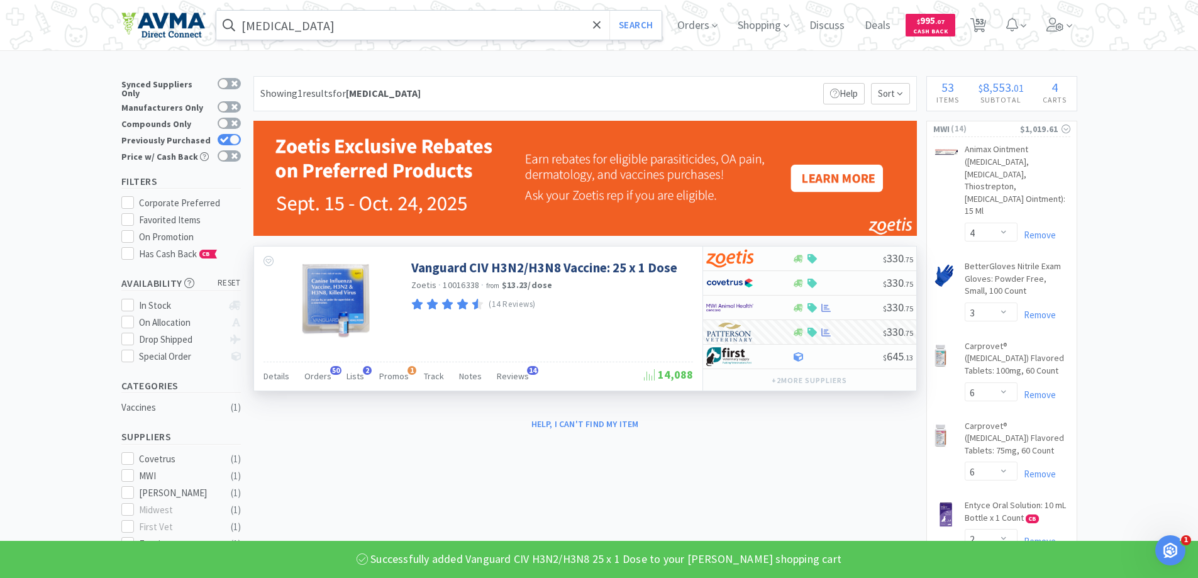
click at [348, 33] on input "[MEDICAL_DATA]" at bounding box center [439, 25] width 446 height 29
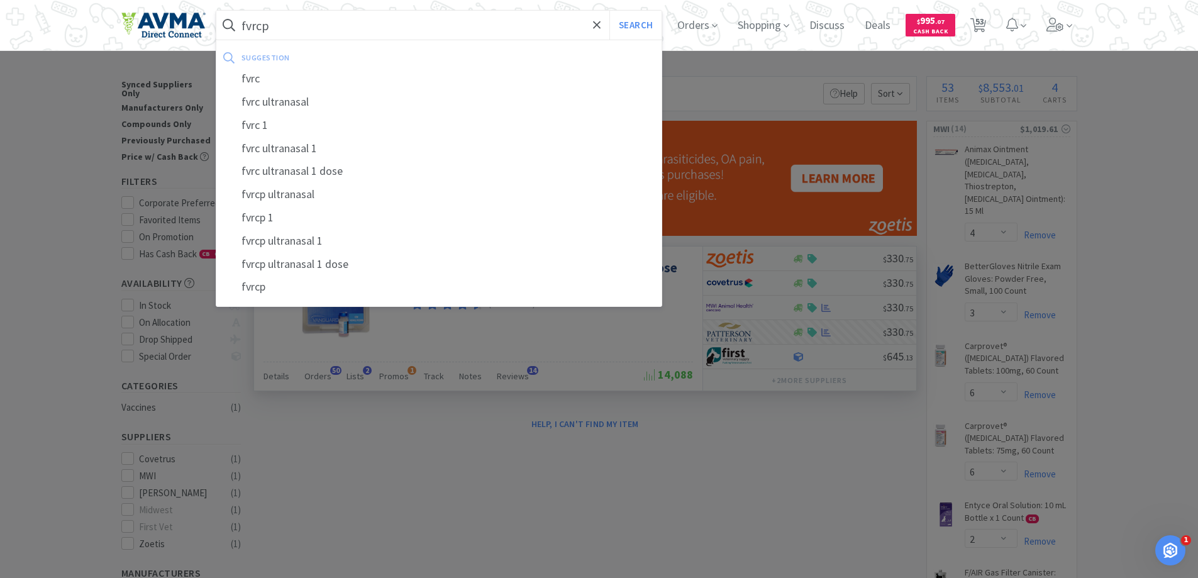
click at [609, 11] on button "Search" at bounding box center [635, 25] width 52 height 29
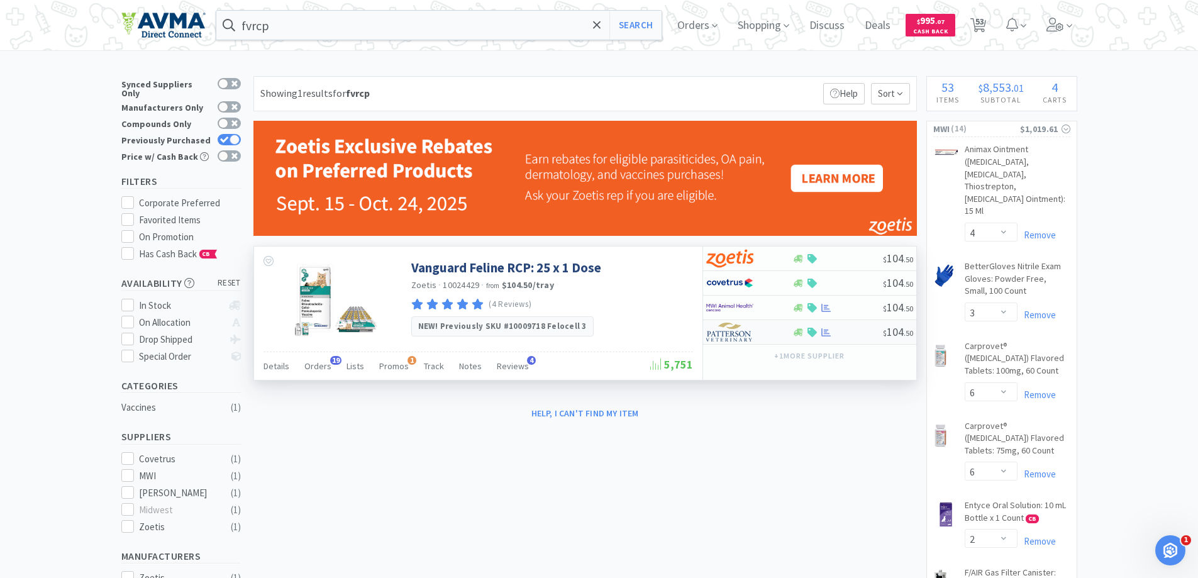
click at [729, 343] on div at bounding box center [740, 331] width 69 height 21
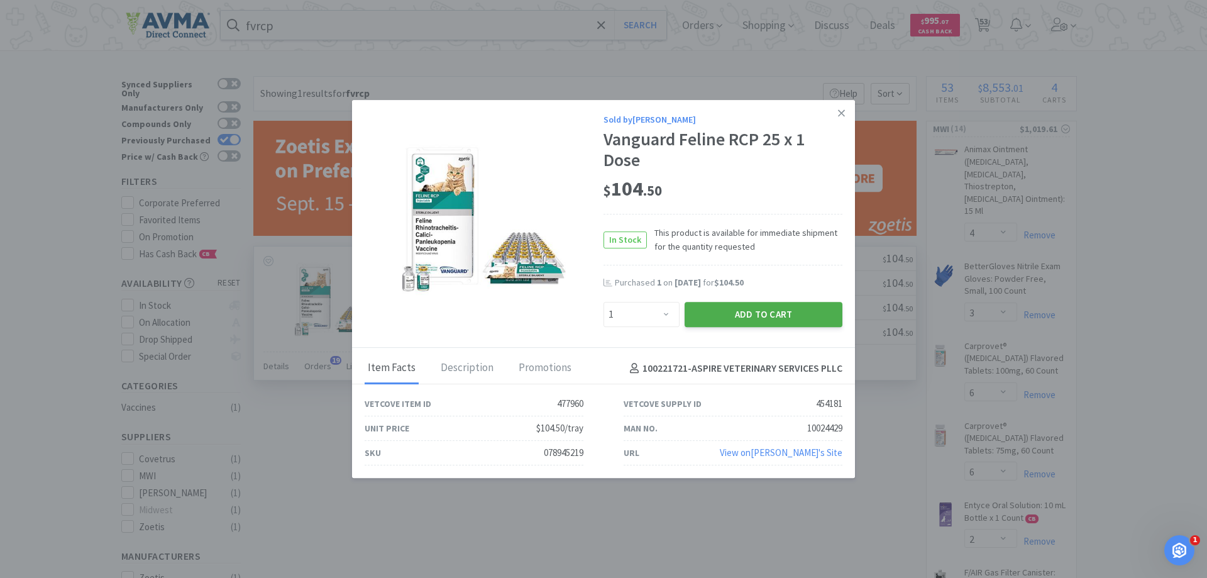
click at [741, 317] on button "Add to Cart" at bounding box center [764, 314] width 158 height 25
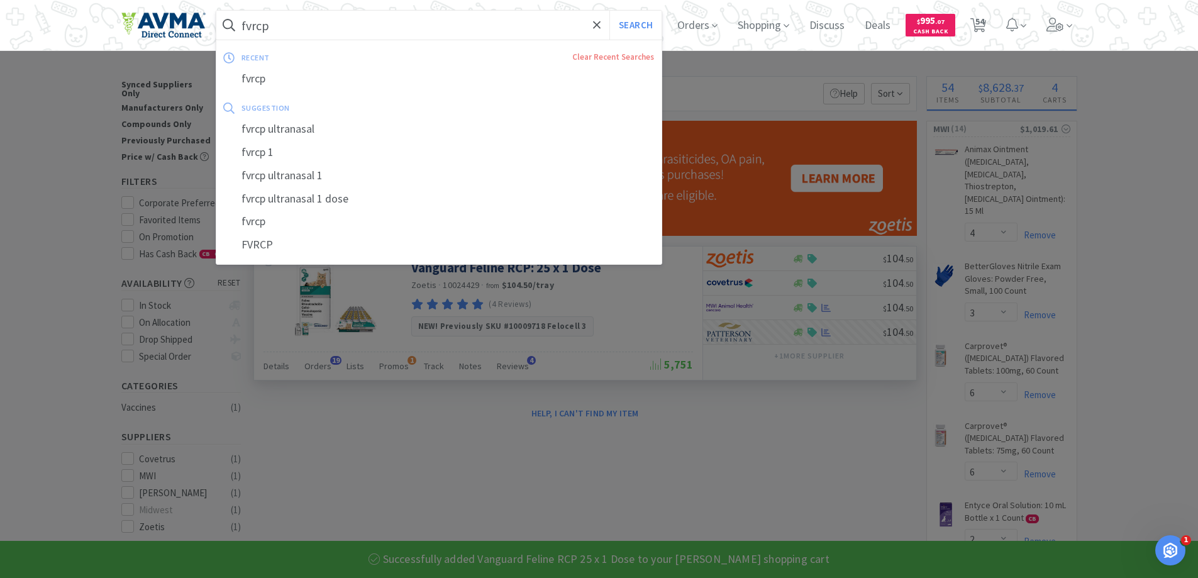
click at [338, 27] on input "fvrcp" at bounding box center [439, 25] width 446 height 29
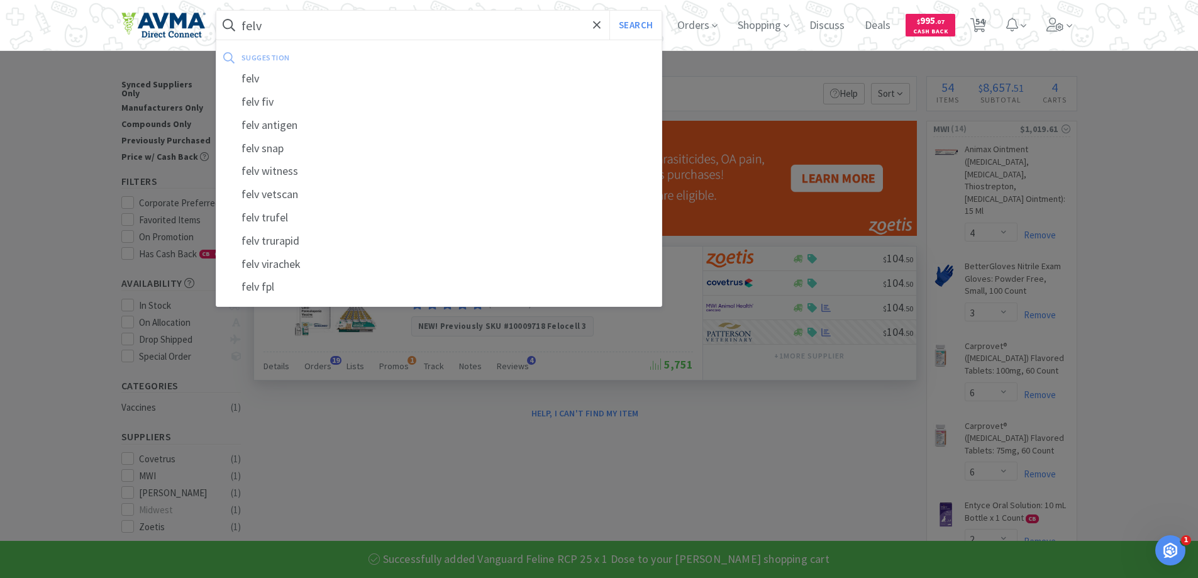
click at [609, 11] on button "Search" at bounding box center [635, 25] width 52 height 29
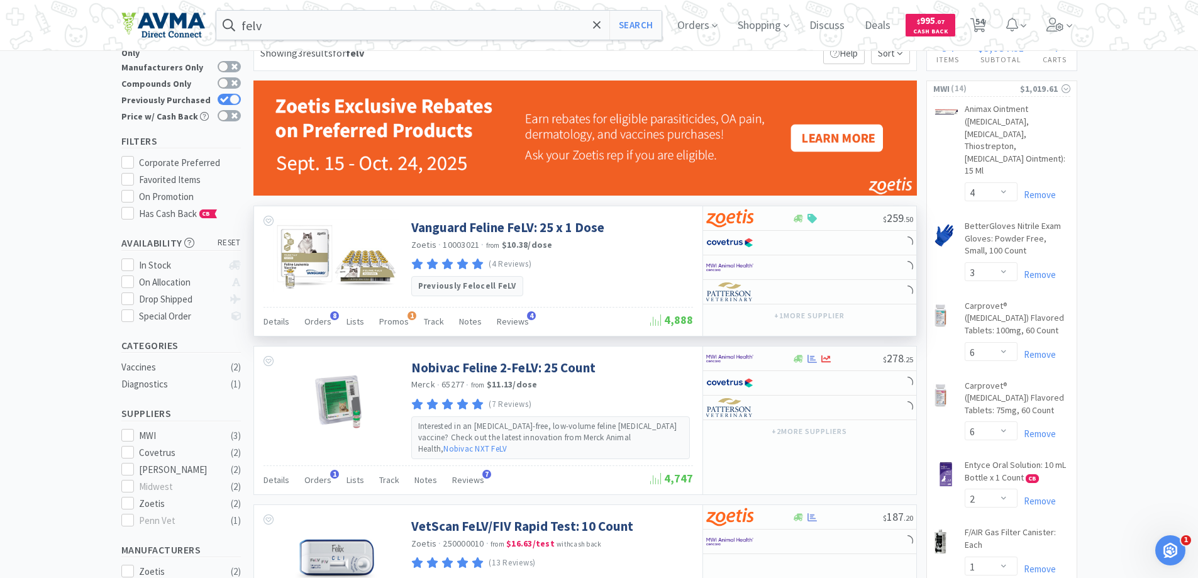
scroll to position [63, 0]
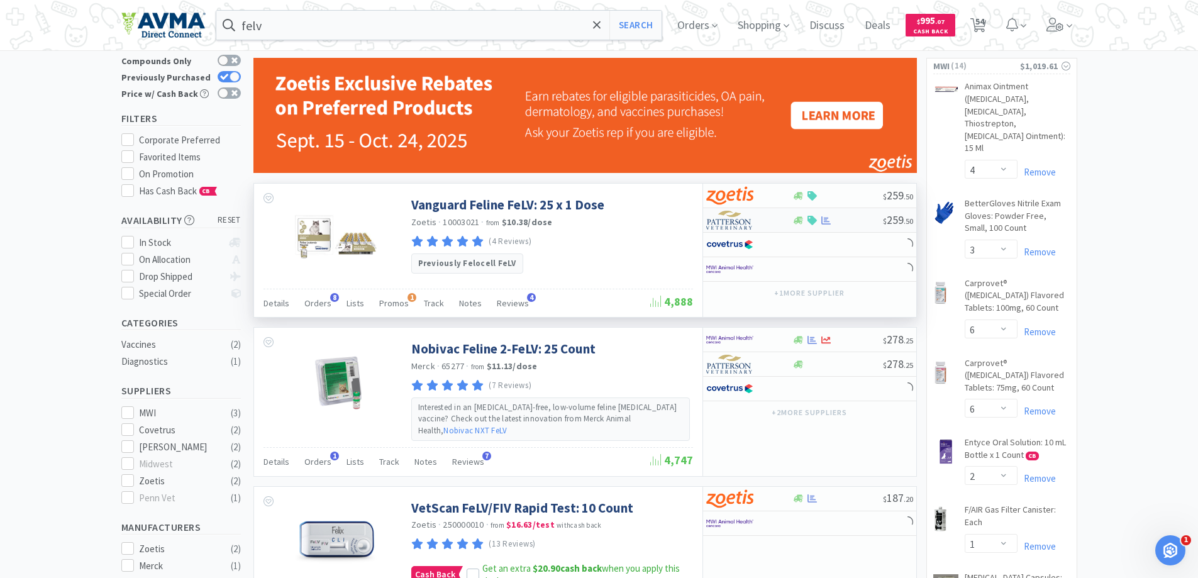
click at [735, 226] on img at bounding box center [729, 220] width 47 height 19
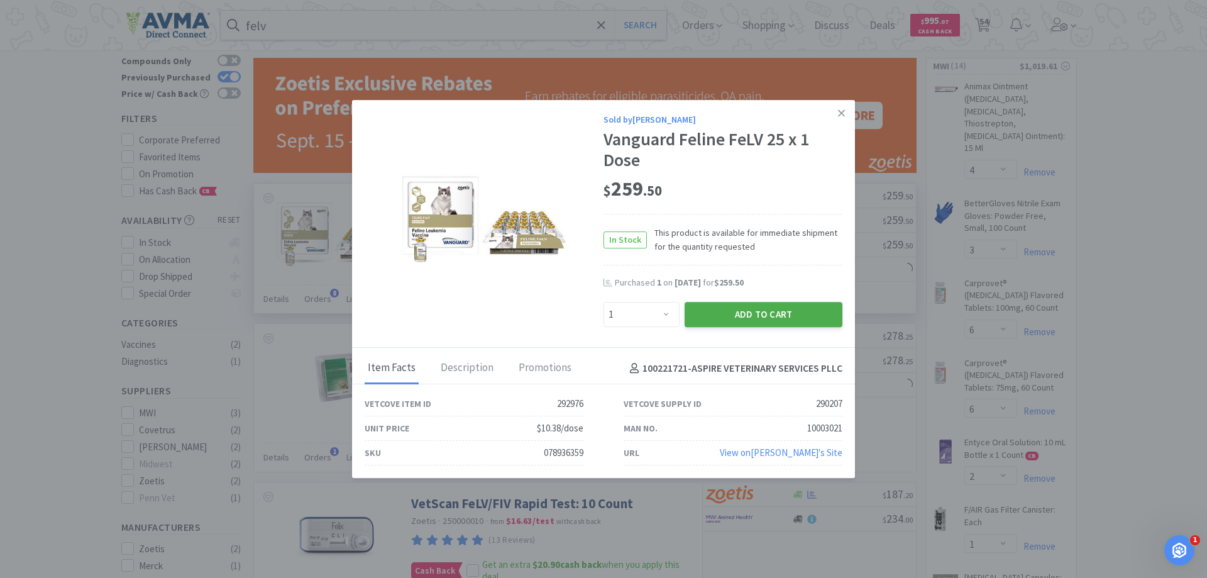
click at [737, 309] on button "Add to Cart" at bounding box center [764, 314] width 158 height 25
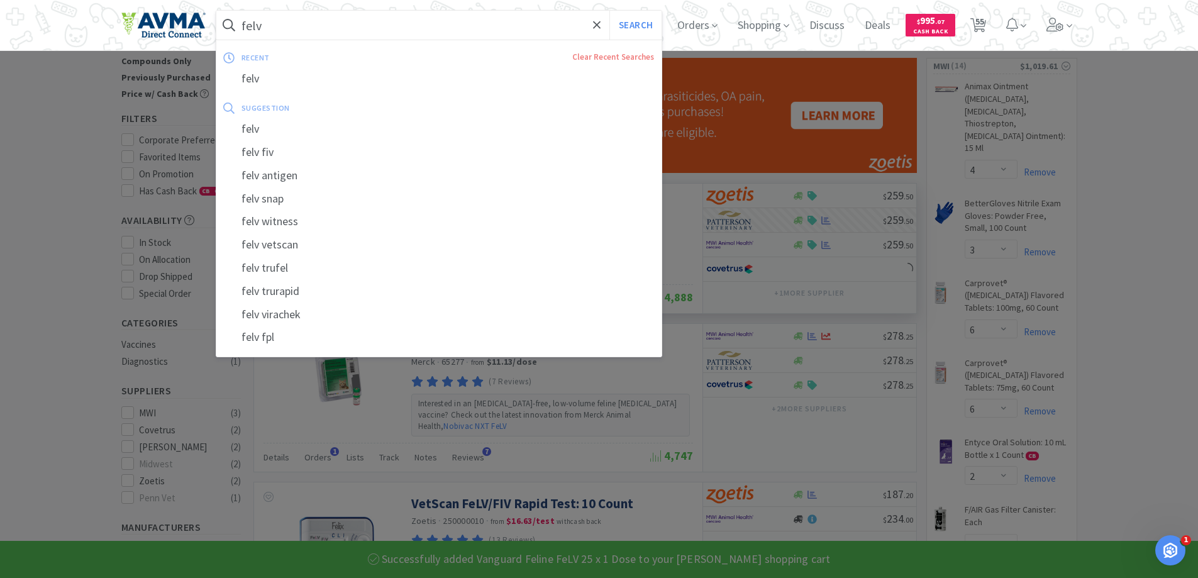
click at [330, 26] on input "felv" at bounding box center [439, 25] width 446 height 29
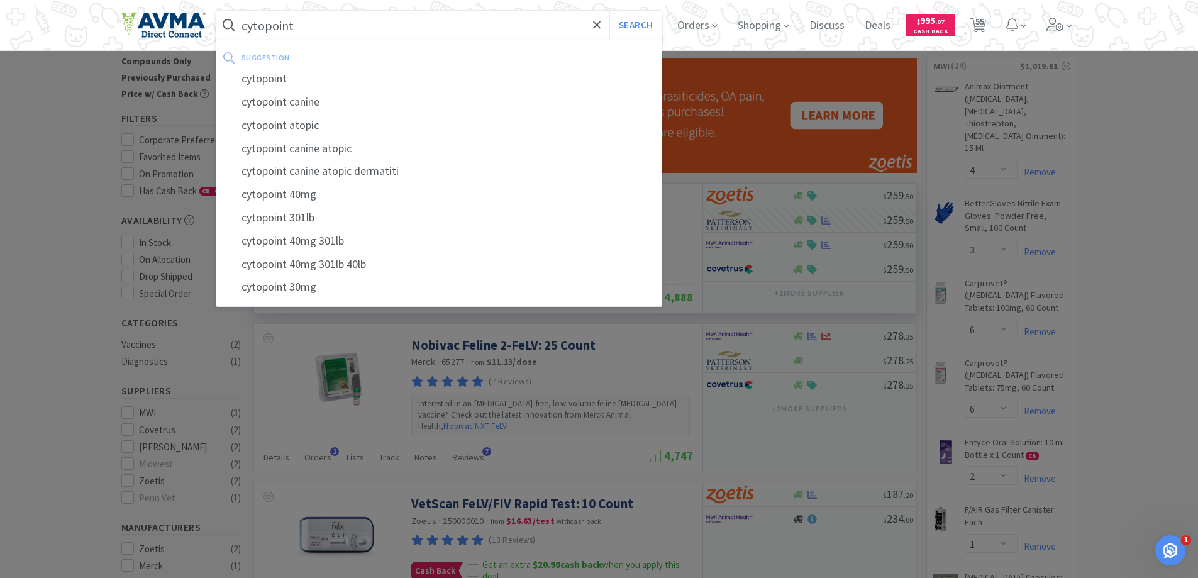
click at [609, 11] on button "Search" at bounding box center [635, 25] width 52 height 29
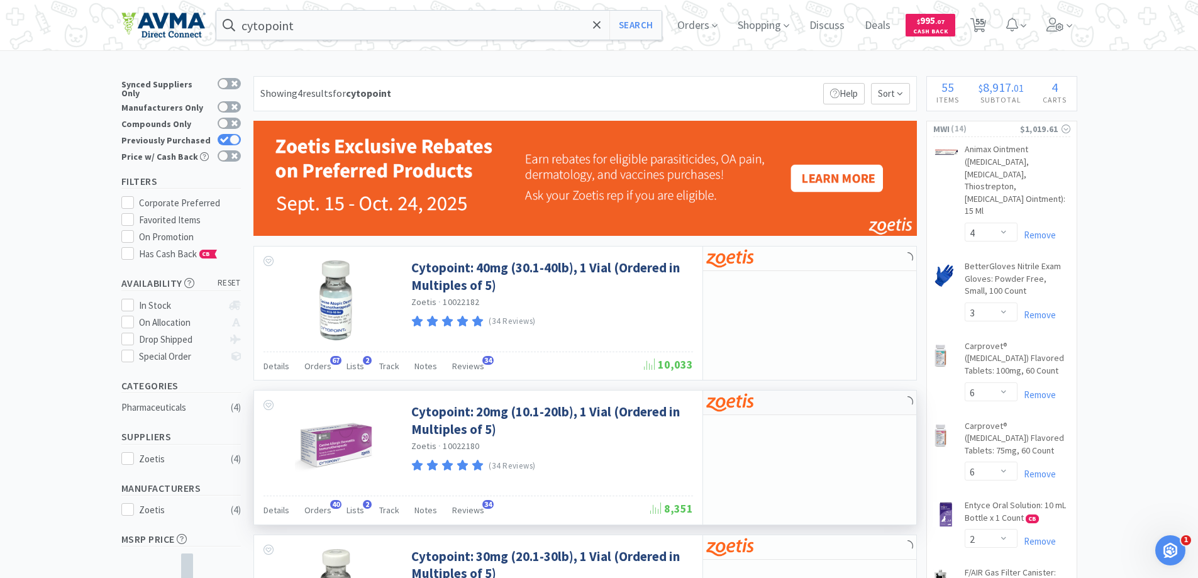
click at [736, 407] on img at bounding box center [729, 402] width 47 height 19
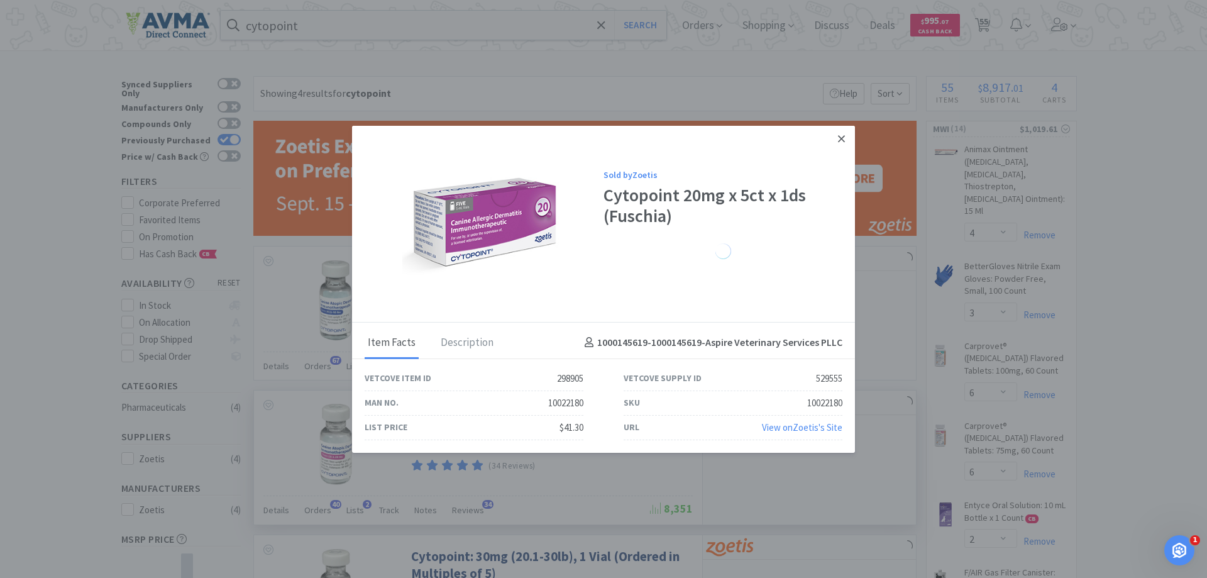
click at [839, 140] on icon at bounding box center [841, 138] width 7 height 7
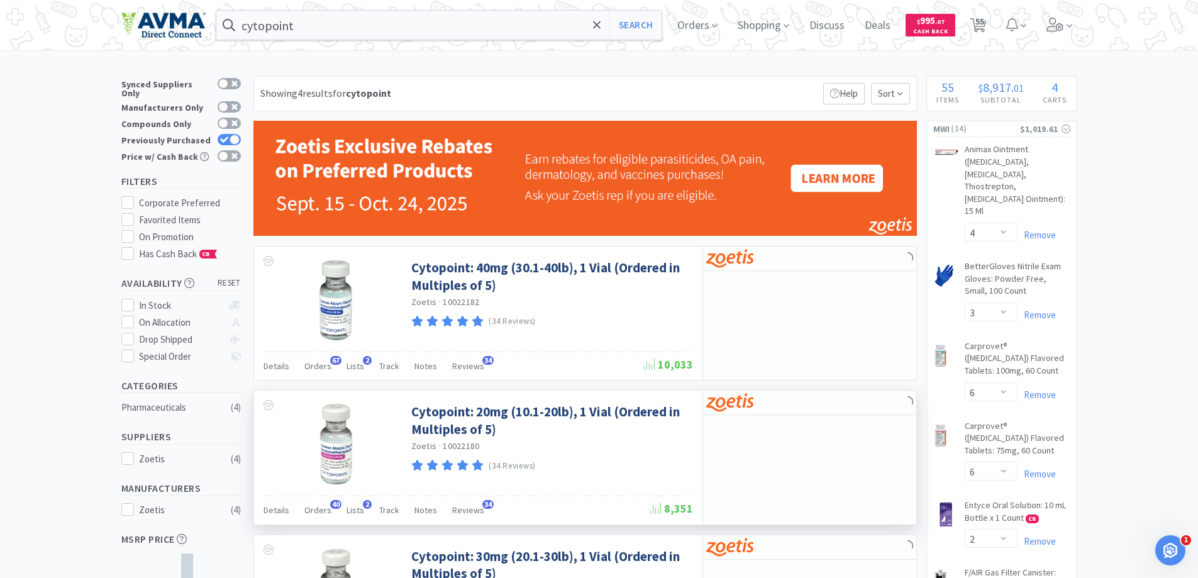
click at [364, 21] on input "cytopoint" at bounding box center [439, 25] width 446 height 29
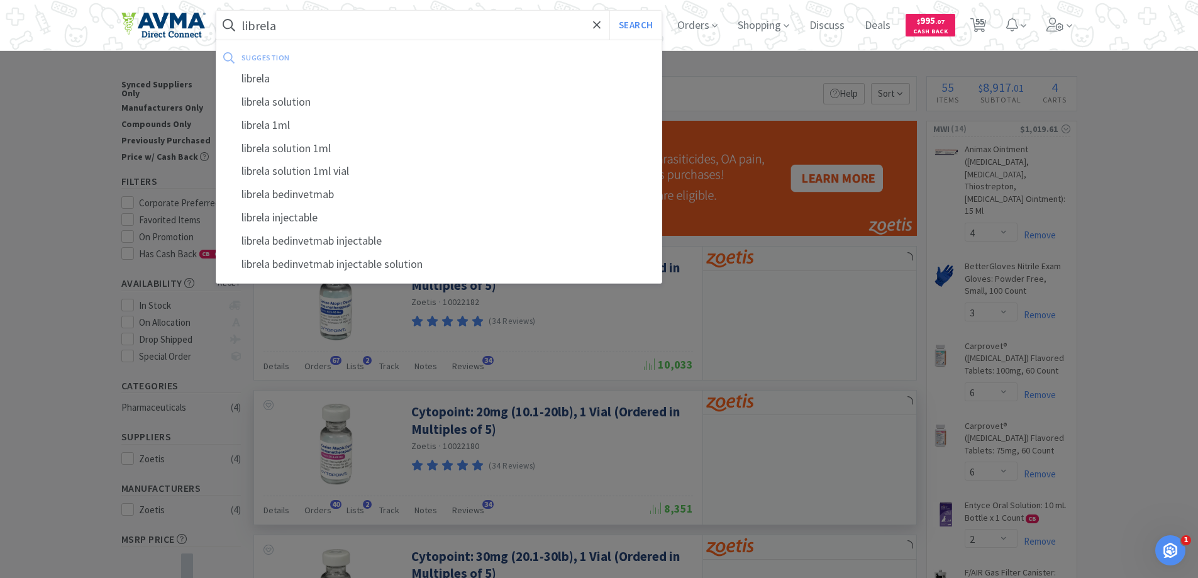
click at [609, 11] on button "Search" at bounding box center [635, 25] width 52 height 29
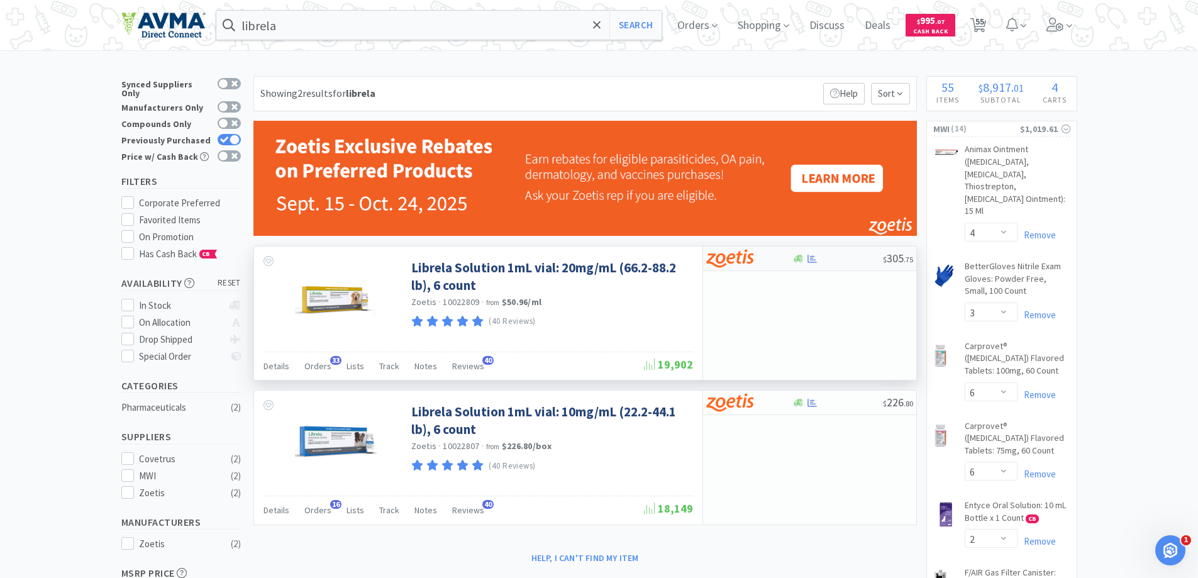
click at [742, 253] on img at bounding box center [729, 258] width 47 height 19
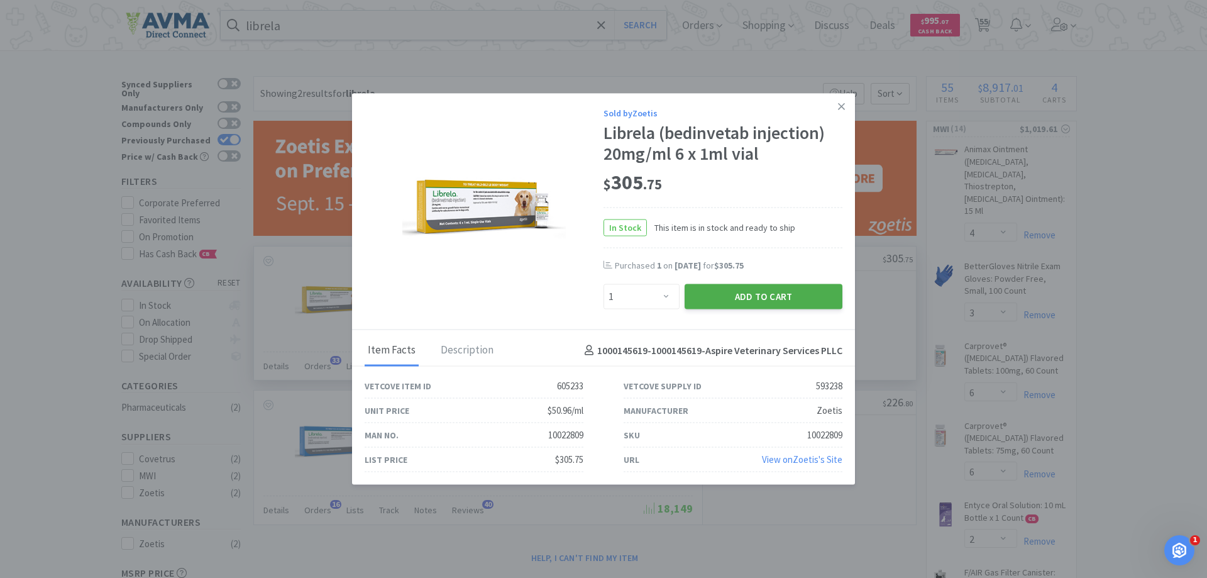
click at [716, 298] on button "Add to Cart" at bounding box center [764, 296] width 158 height 25
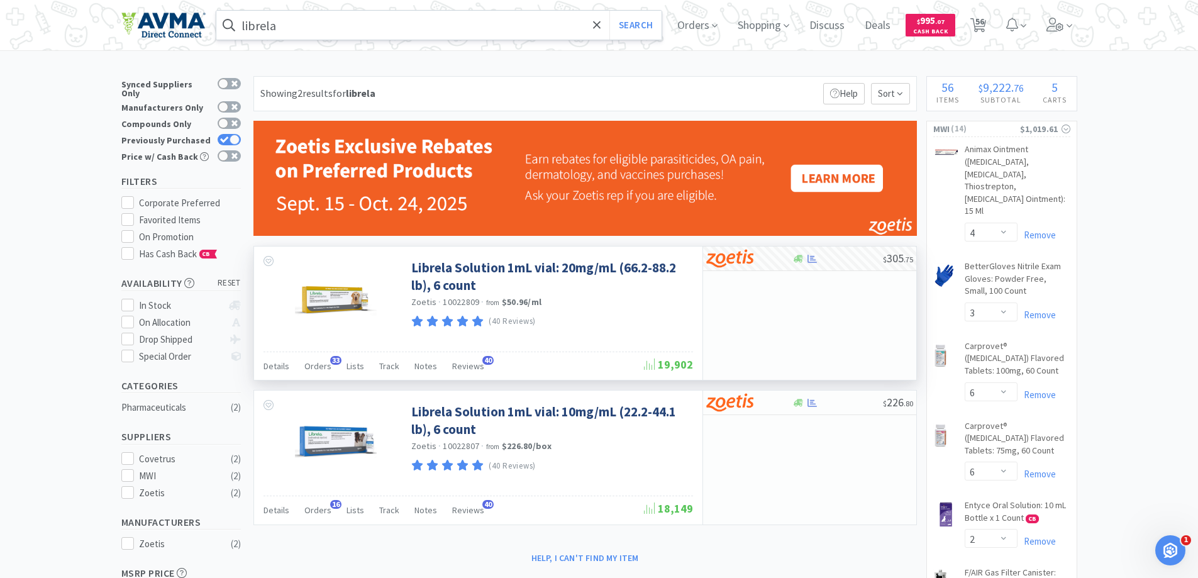
click at [542, 30] on input "librela" at bounding box center [439, 25] width 446 height 29
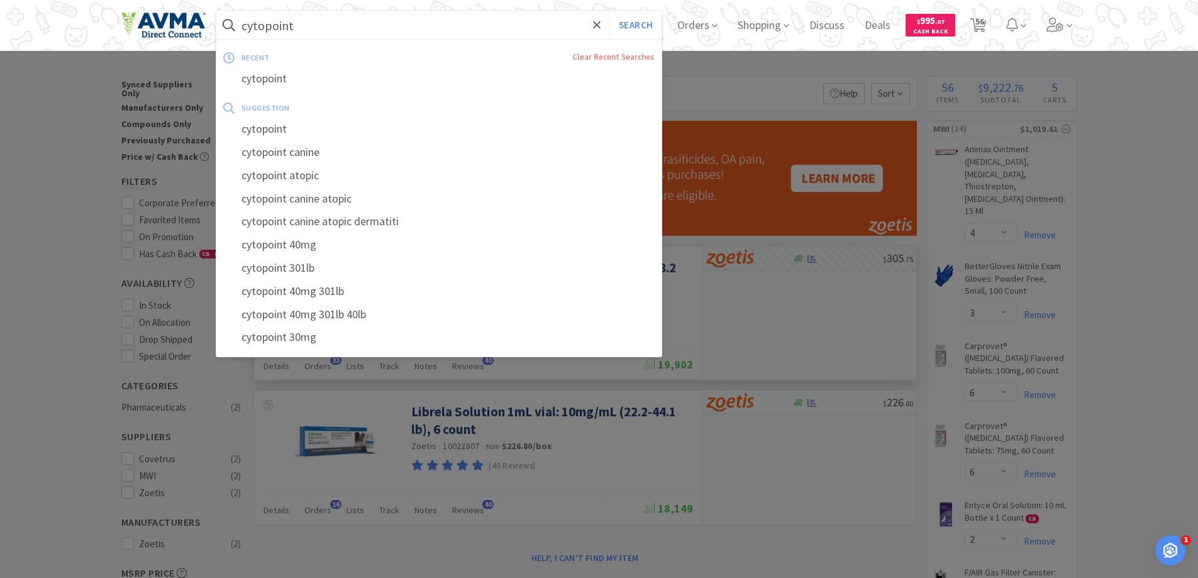
click at [609, 11] on button "Search" at bounding box center [635, 25] width 52 height 29
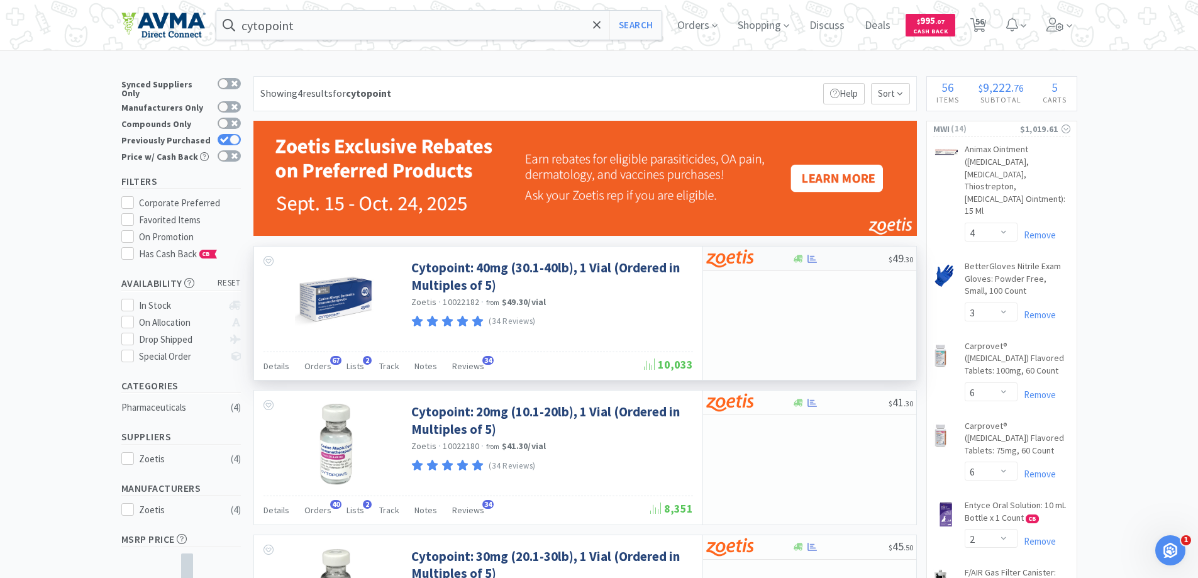
click at [716, 251] on img at bounding box center [729, 258] width 47 height 19
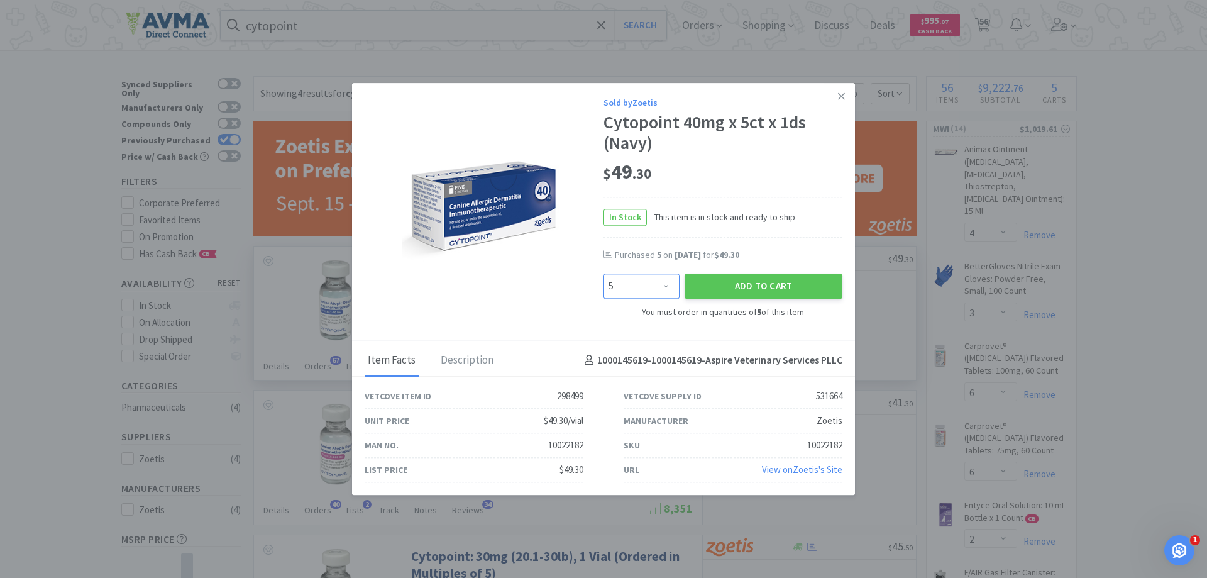
click at [637, 291] on select "Enter Quantity 5 10 15 20 25 30 35 40 45 50 55 60 65 70 75 80 85 90 95 100 Ente…" at bounding box center [642, 286] width 76 height 25
click at [604, 274] on select "Enter Quantity 5 10 15 20 25 30 35 40 45 50 55 60 65 70 75 80 85 90 95 100 Ente…" at bounding box center [642, 286] width 76 height 25
click at [741, 285] on button "Add to Cart" at bounding box center [764, 286] width 158 height 25
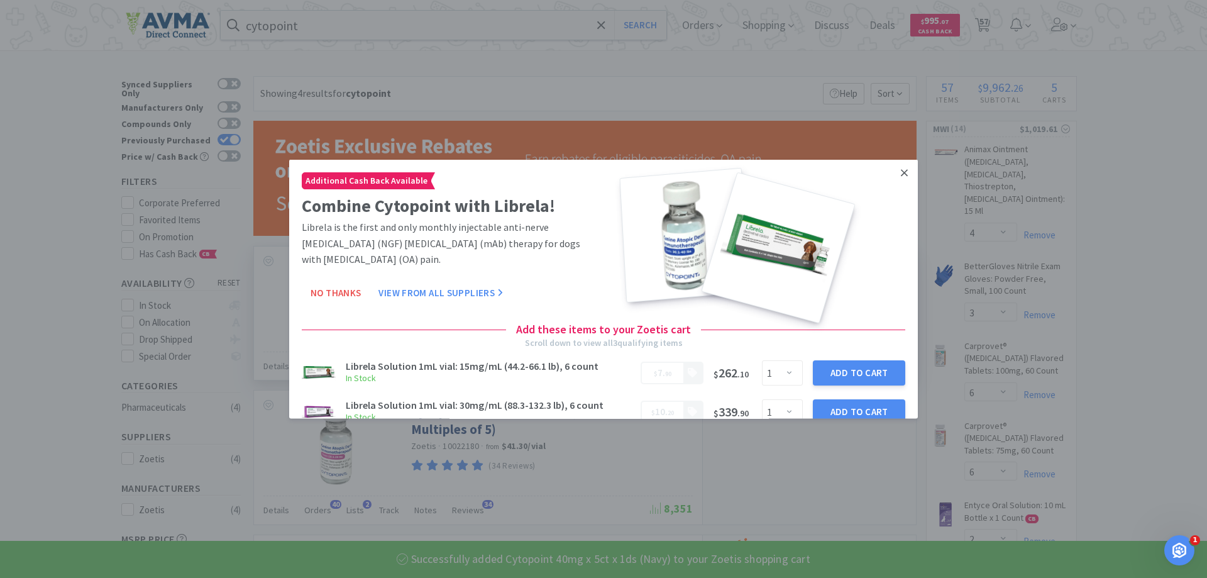
click at [901, 171] on icon at bounding box center [904, 171] width 7 height 7
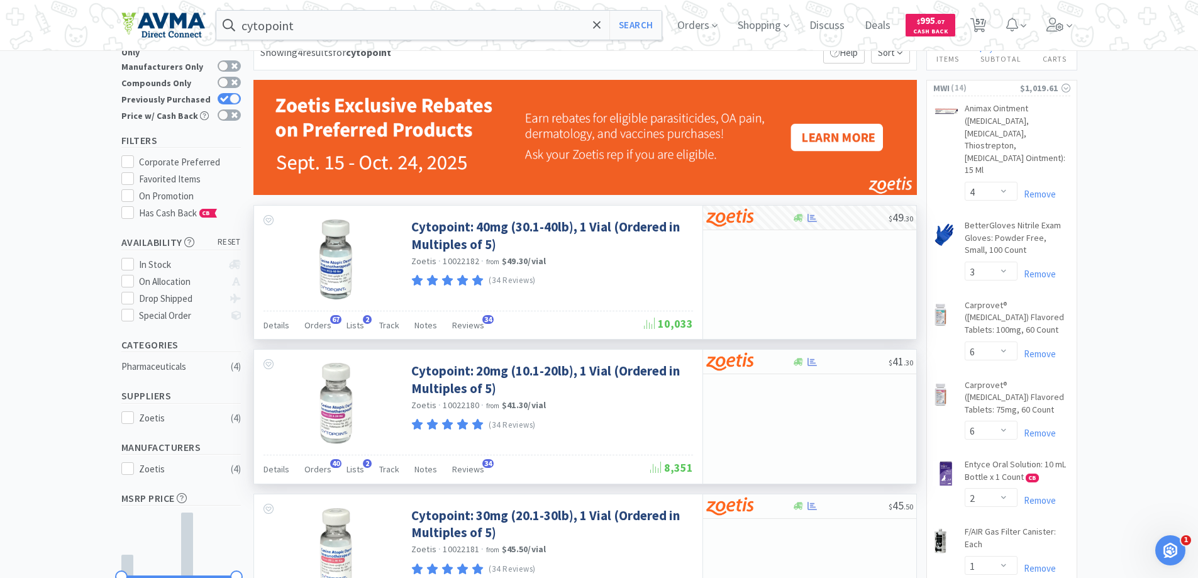
scroll to position [63, 0]
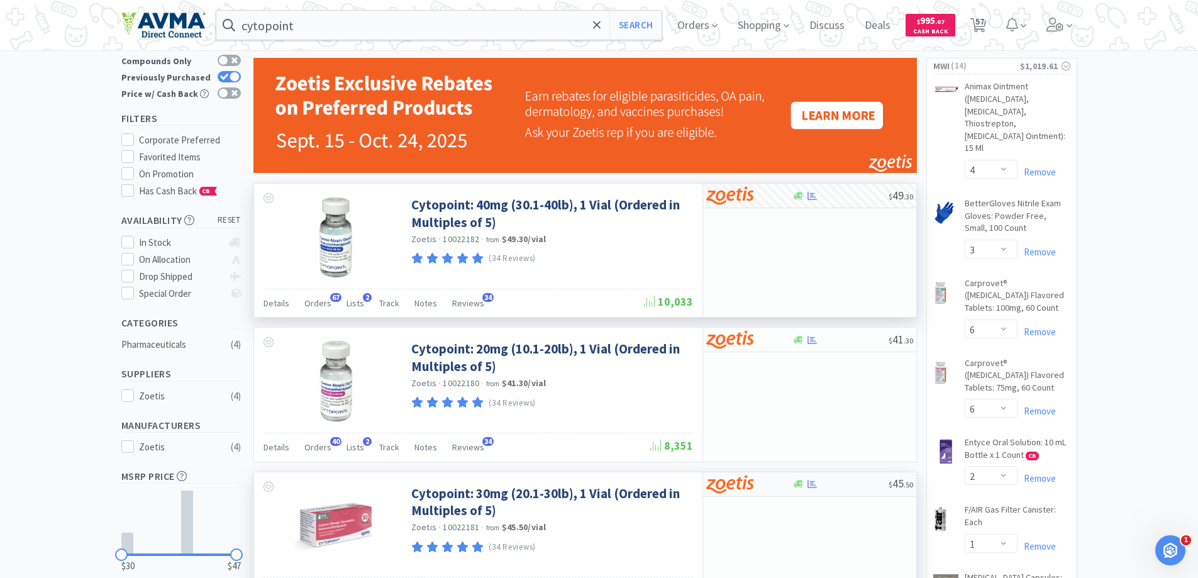
click at [727, 492] on img at bounding box center [729, 484] width 47 height 19
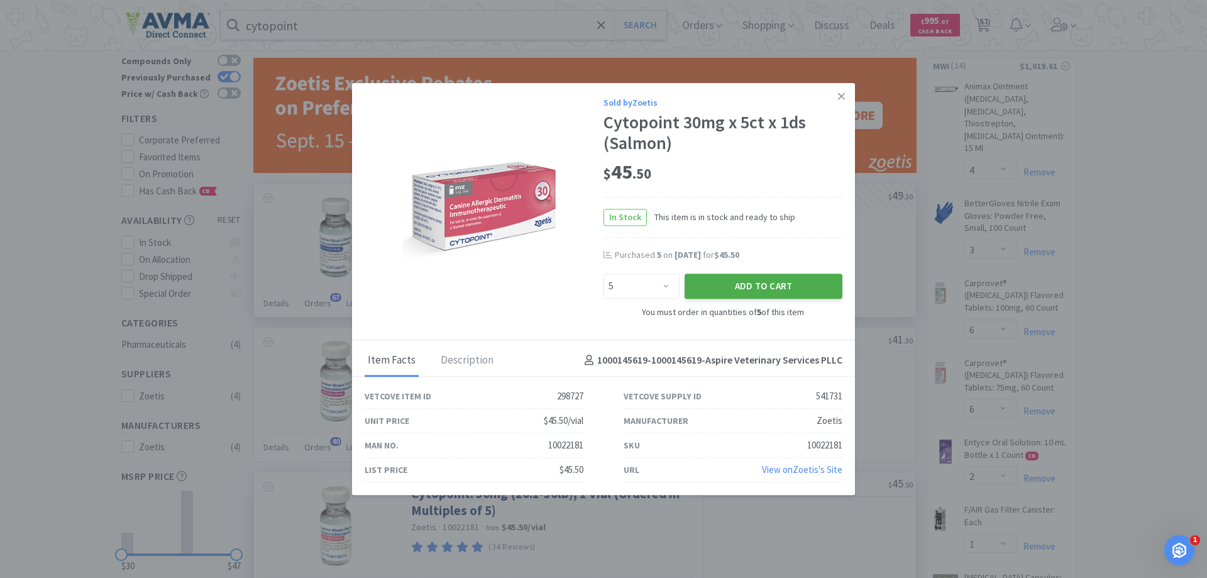
click at [714, 281] on button "Add to Cart" at bounding box center [764, 286] width 158 height 25
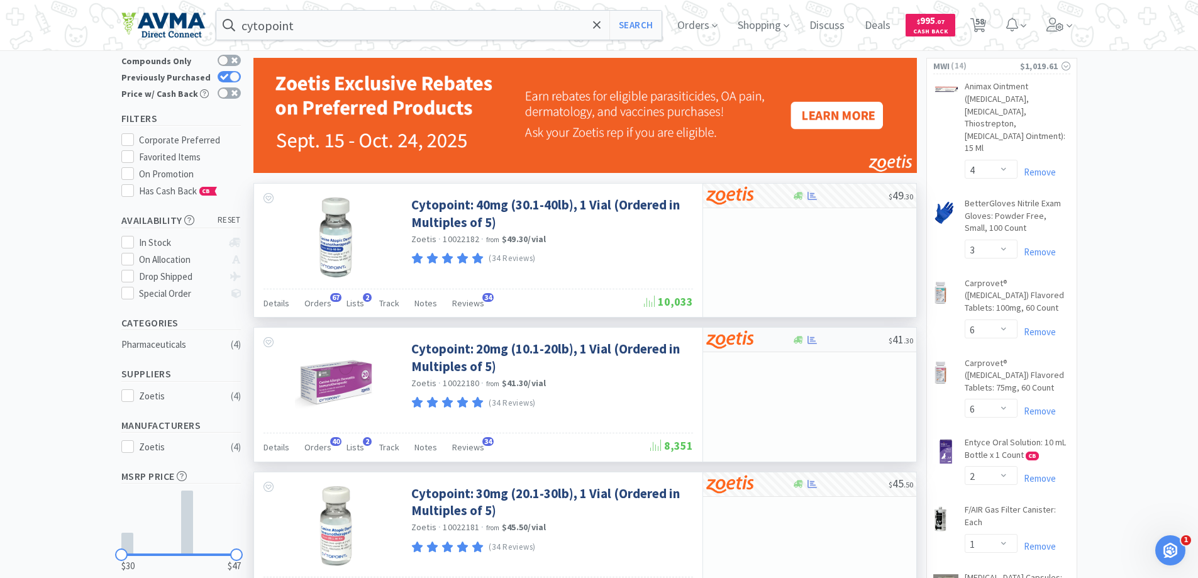
click at [768, 343] on div at bounding box center [740, 339] width 69 height 21
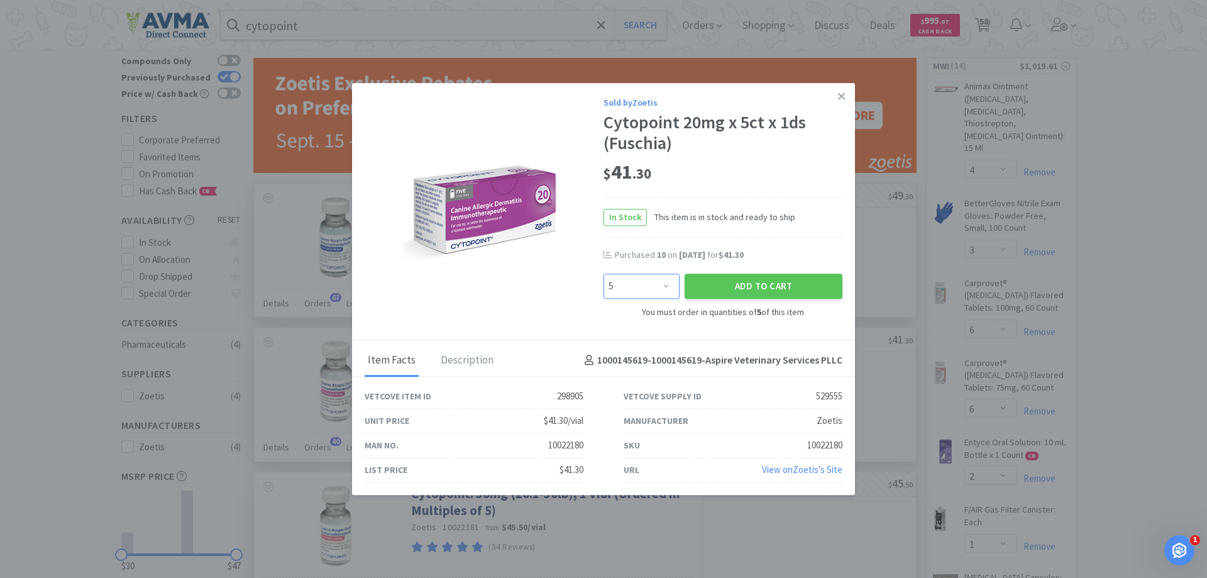
click at [651, 286] on select "Enter Quantity 5 10 15 20 25 30 35 40 45 50 55 60 65 70 75 80 85 90 95 100 Ente…" at bounding box center [642, 286] width 76 height 25
click at [604, 274] on select "Enter Quantity 5 10 15 20 25 30 35 40 45 50 55 60 65 70 75 80 85 90 95 100 Ente…" at bounding box center [642, 286] width 76 height 25
click at [713, 293] on button "Add to Cart" at bounding box center [764, 286] width 158 height 25
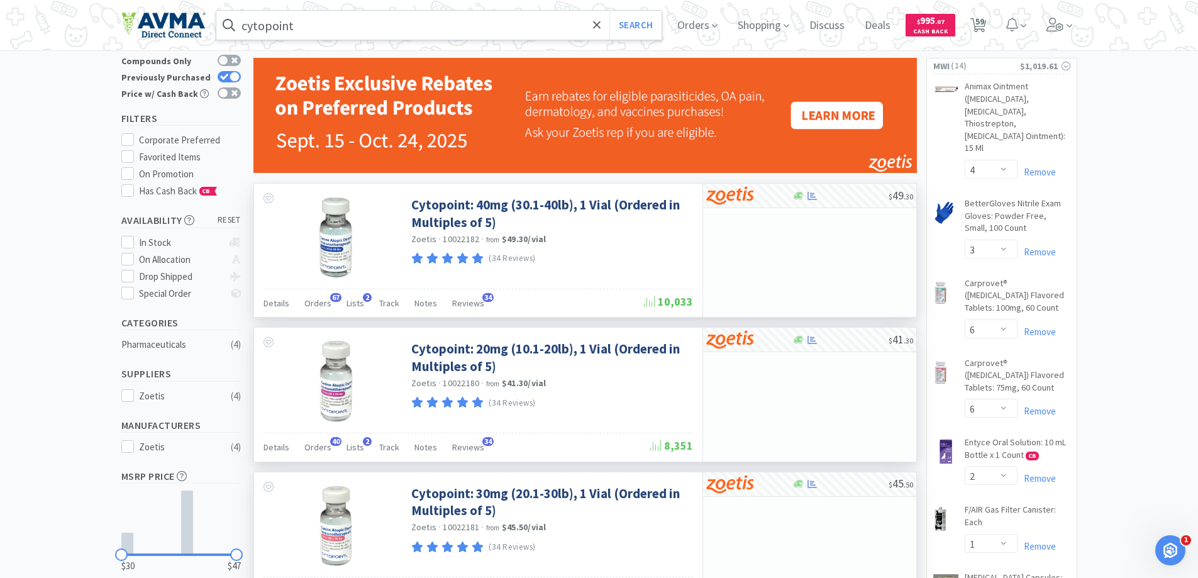
click at [409, 26] on input "cytopoint" at bounding box center [439, 25] width 446 height 29
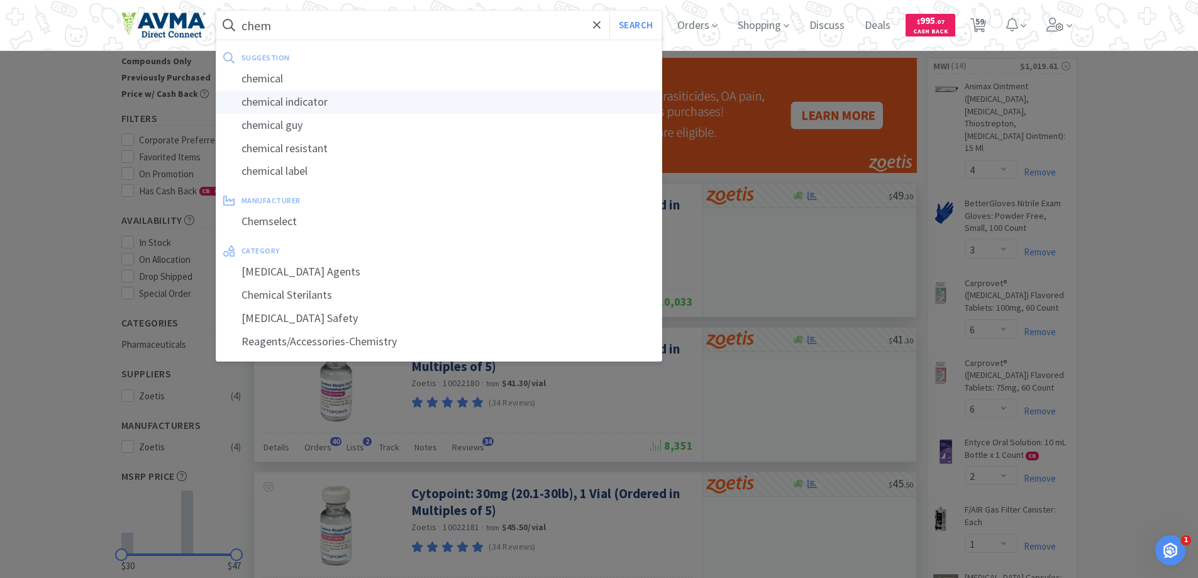
click at [609, 11] on button "Search" at bounding box center [635, 25] width 52 height 29
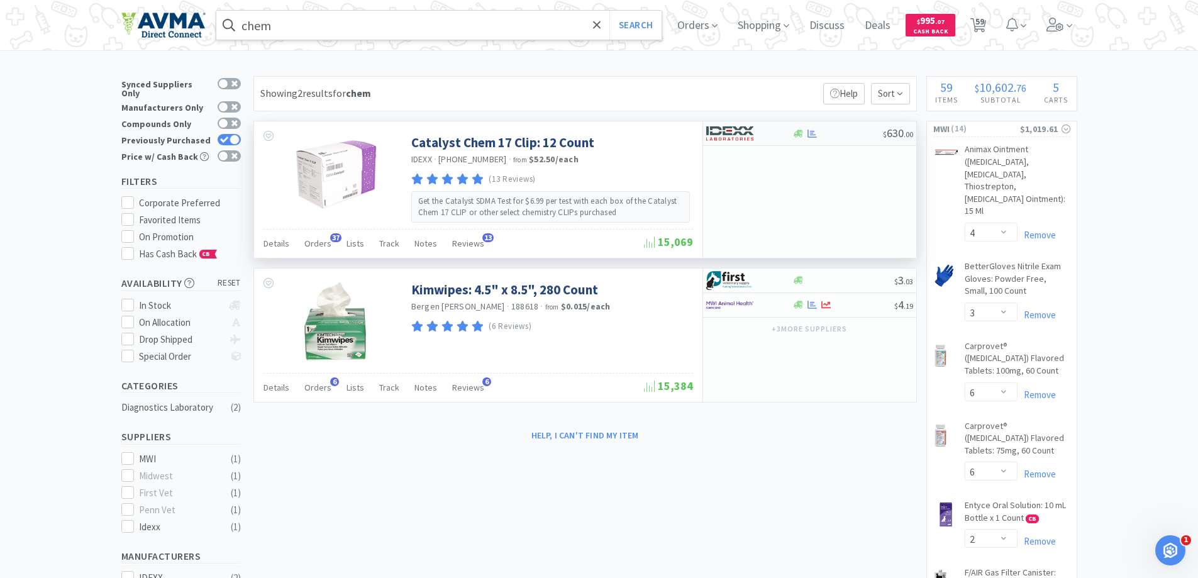
click at [746, 138] on img at bounding box center [729, 133] width 47 height 19
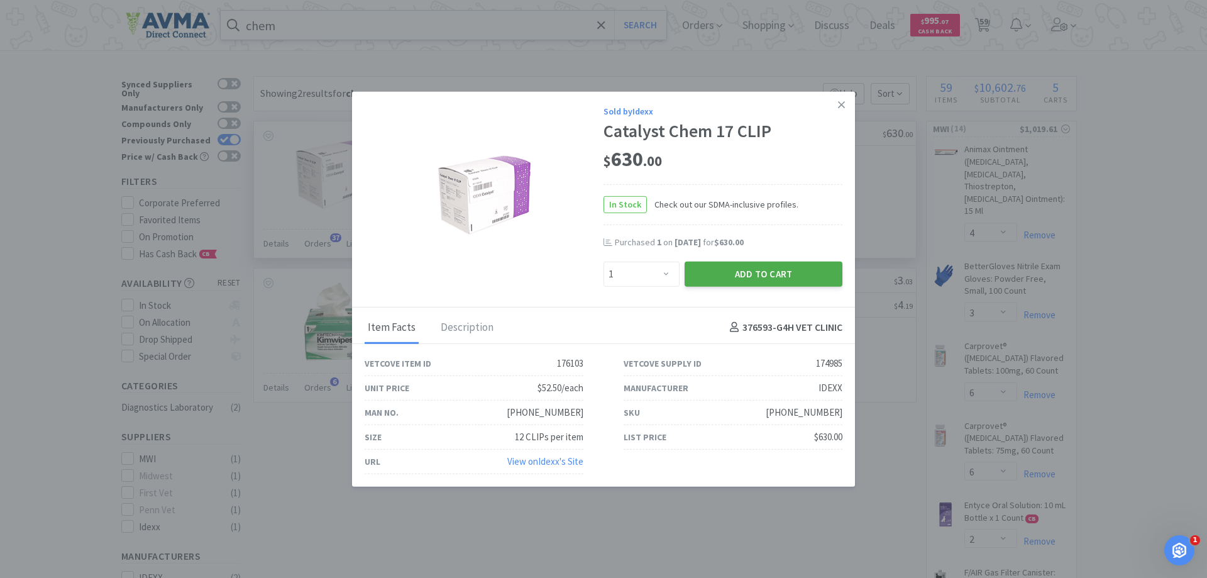
click at [726, 269] on button "Add to Cart" at bounding box center [764, 273] width 158 height 25
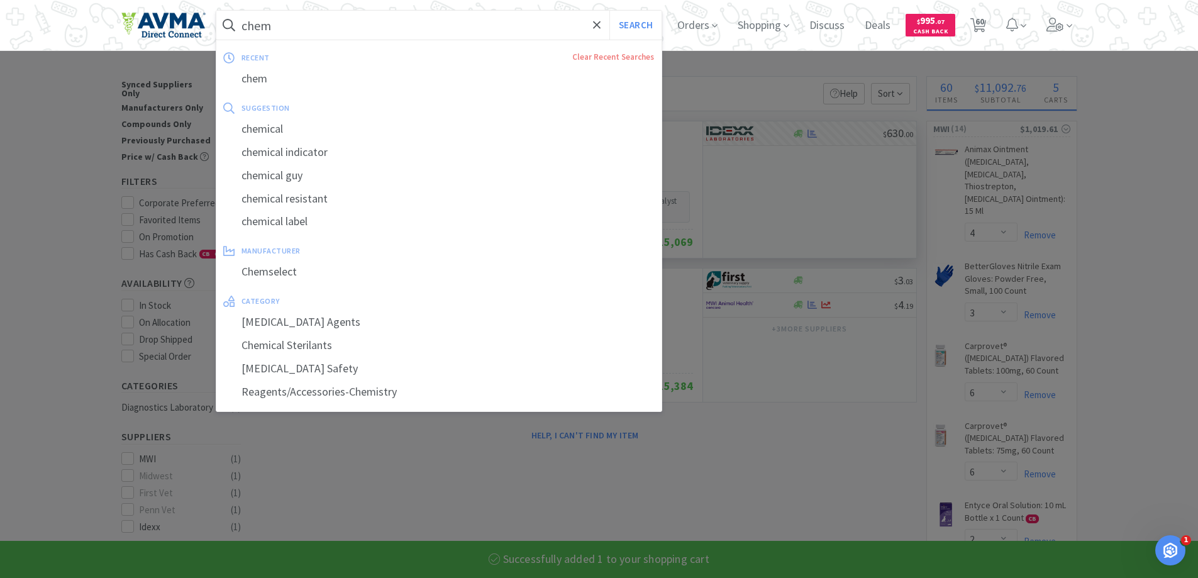
click at [392, 23] on input "chem" at bounding box center [439, 25] width 446 height 29
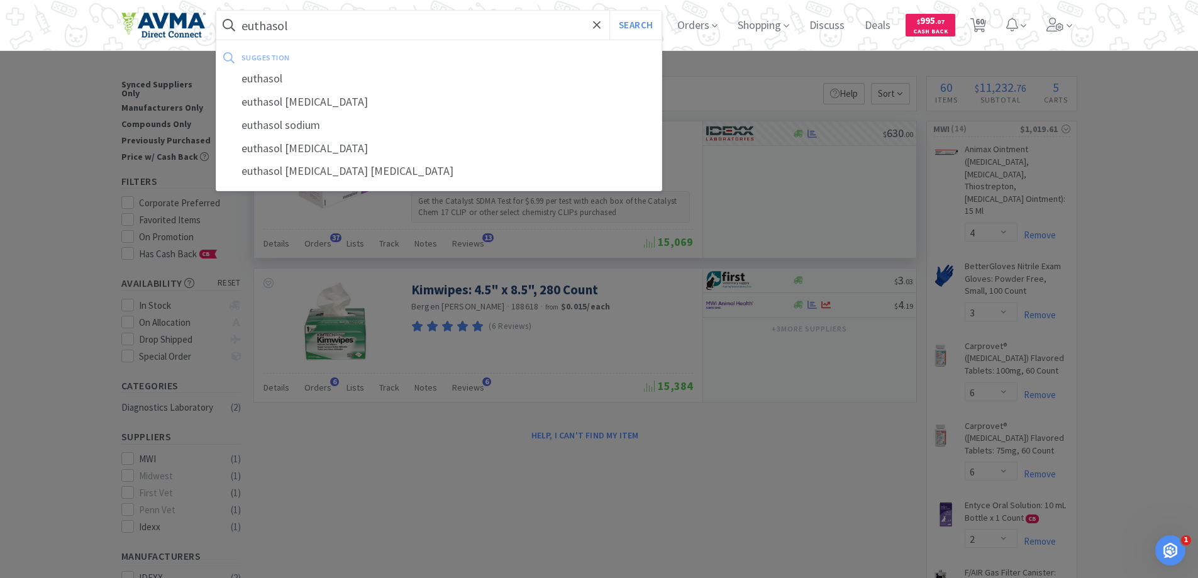
click at [609, 11] on button "Search" at bounding box center [635, 25] width 52 height 29
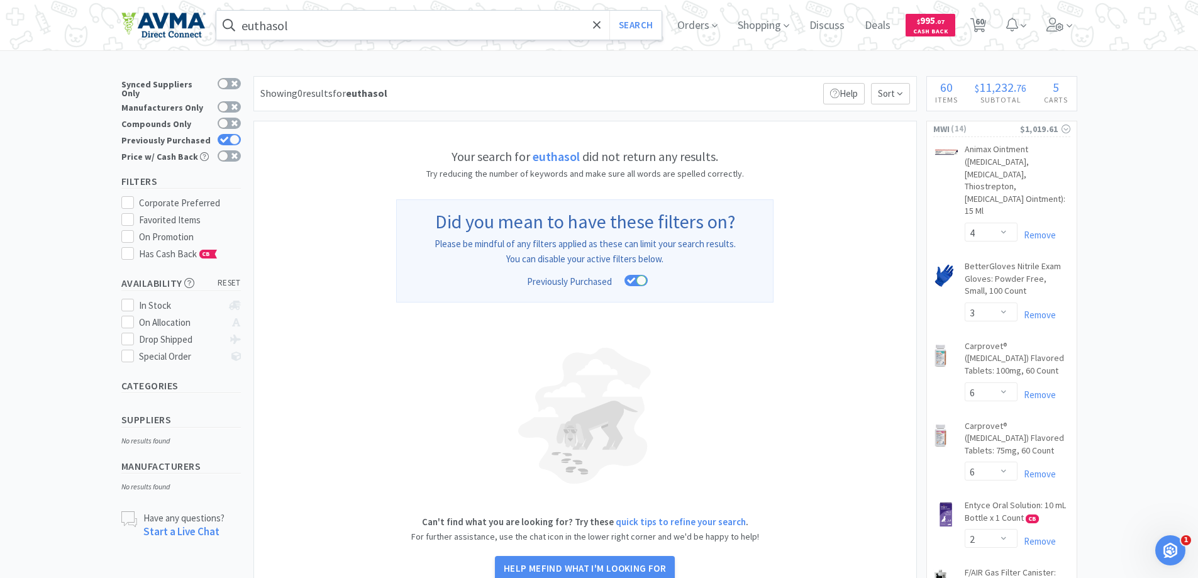
click at [333, 23] on input "euthasol" at bounding box center [439, 25] width 446 height 29
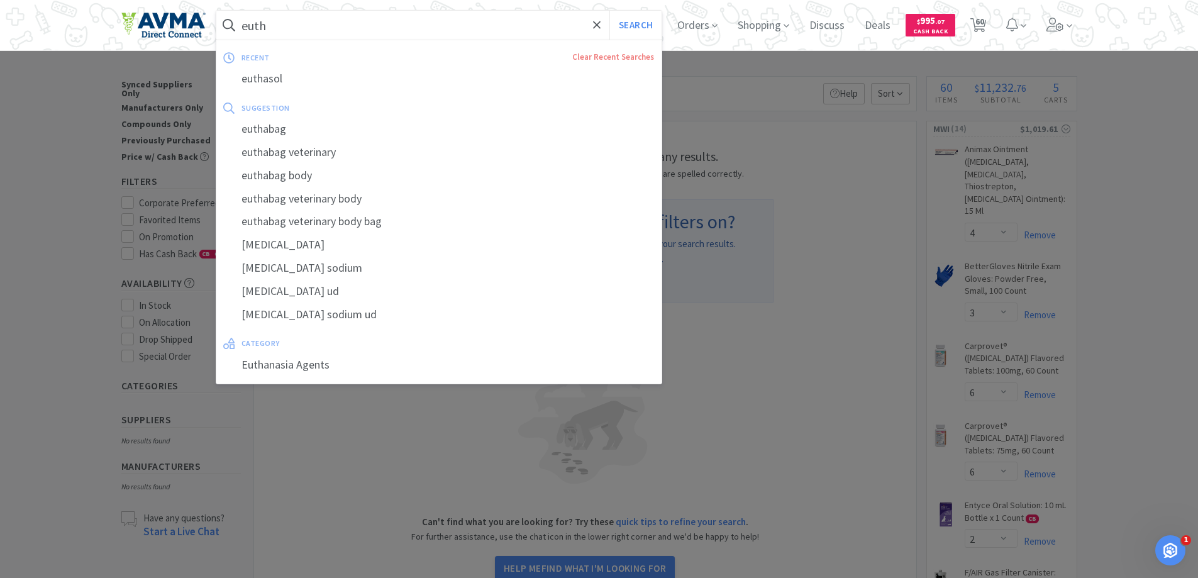
click at [609, 11] on button "Search" at bounding box center [635, 25] width 52 height 29
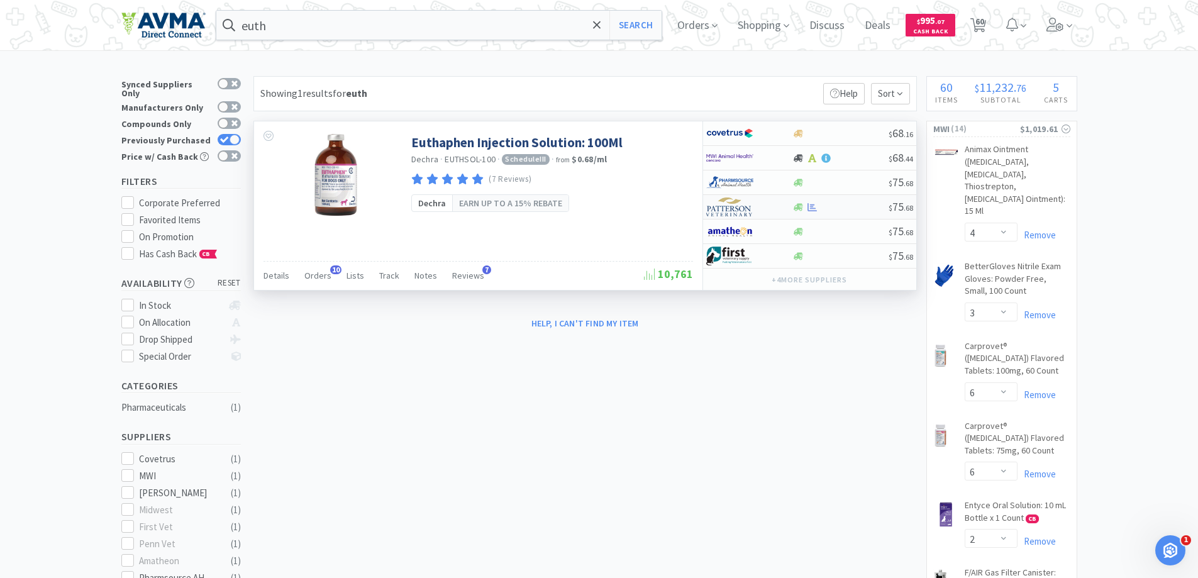
click at [741, 207] on img at bounding box center [729, 206] width 47 height 19
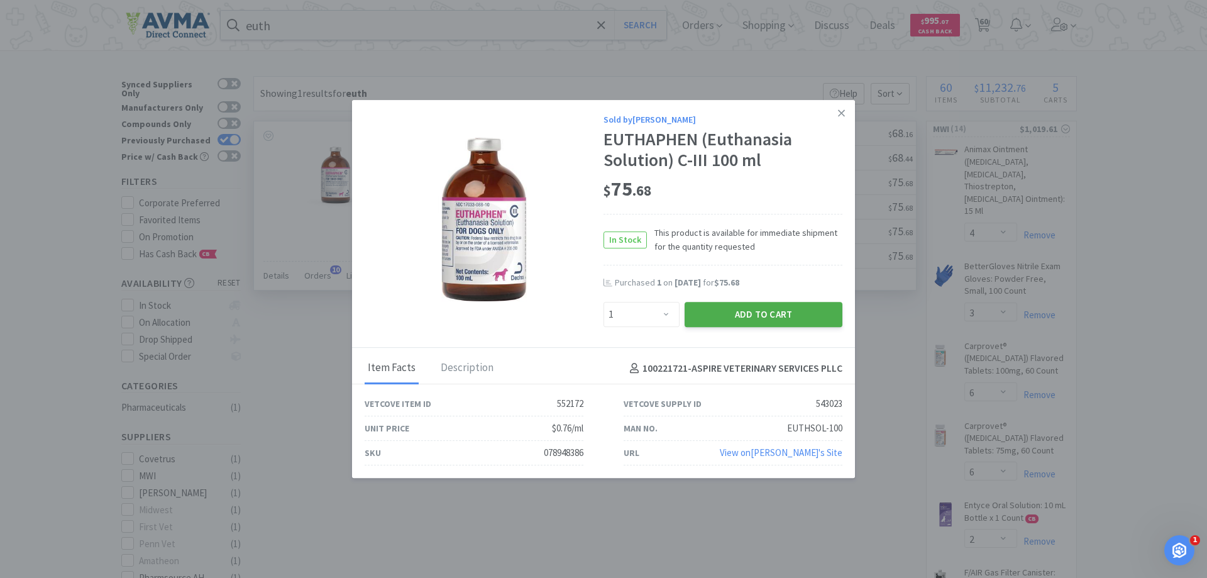
click at [722, 321] on button "Add to Cart" at bounding box center [764, 314] width 158 height 25
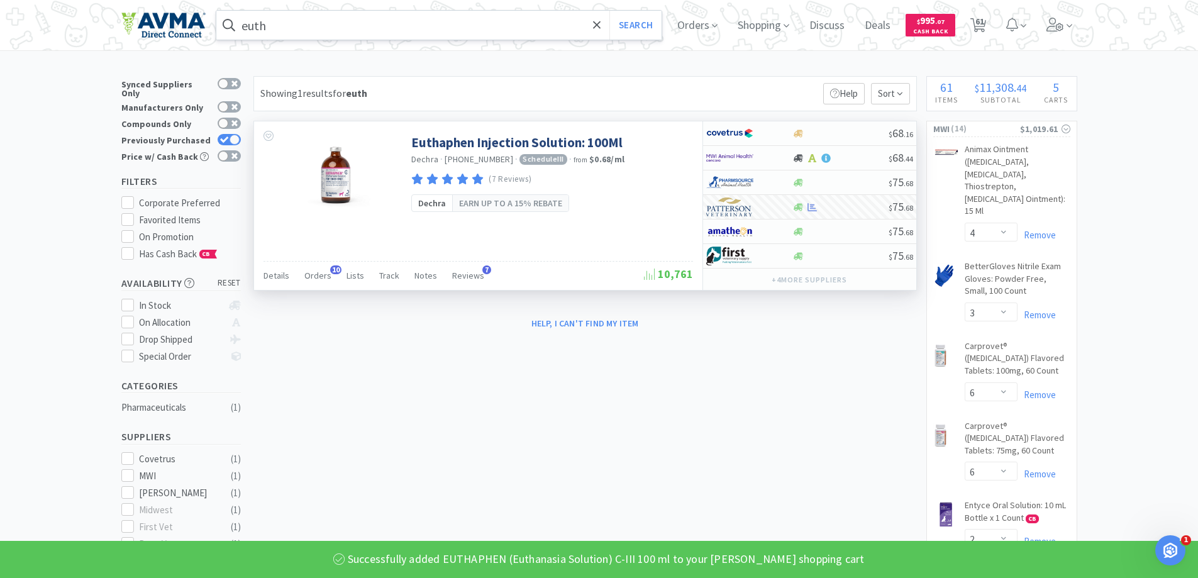
click at [389, 26] on input "euth" at bounding box center [439, 25] width 446 height 29
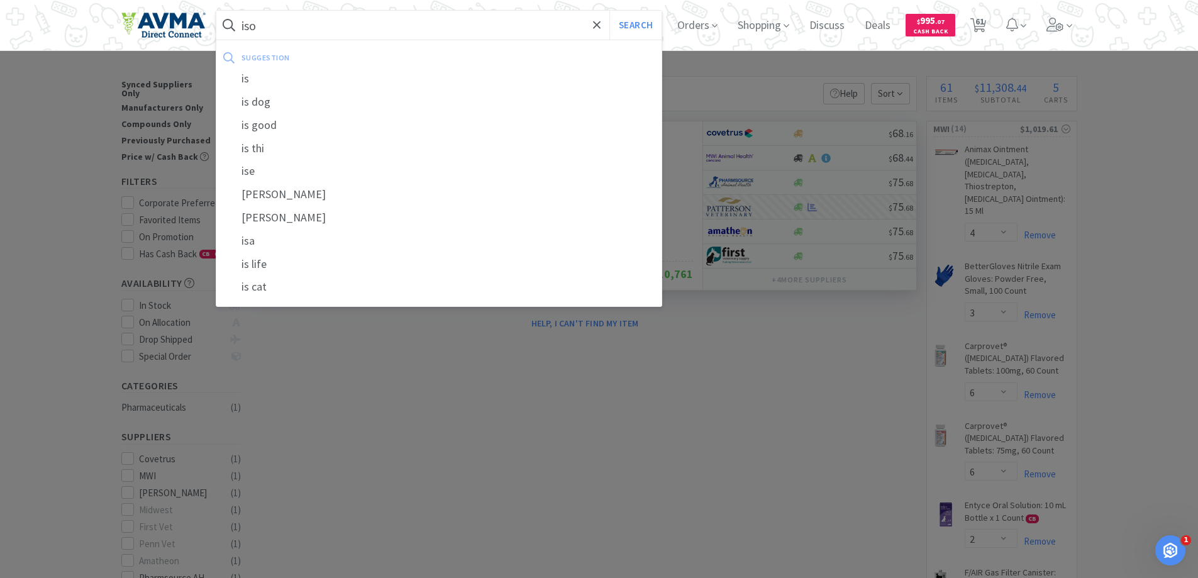
click at [609, 11] on button "Search" at bounding box center [635, 25] width 52 height 29
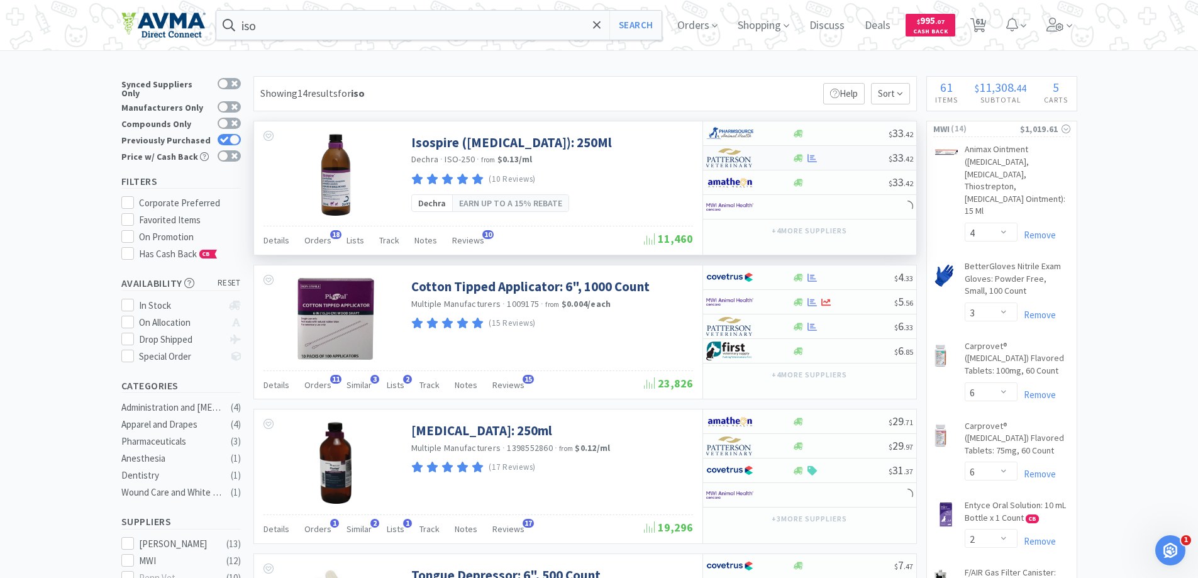
click at [730, 161] on img at bounding box center [729, 157] width 47 height 19
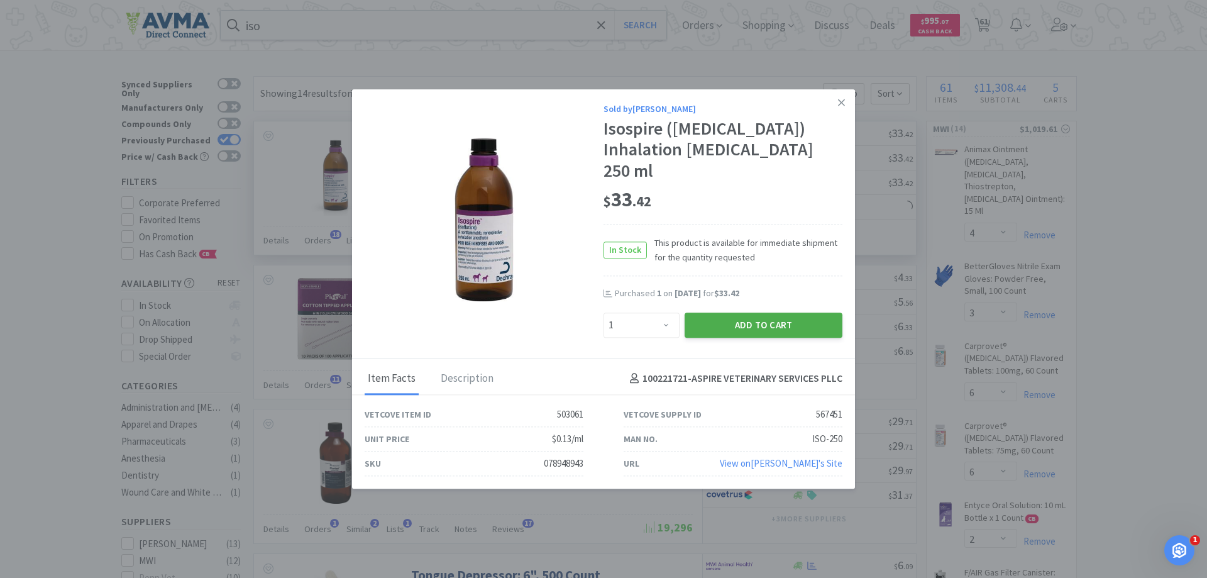
click at [739, 312] on button "Add to Cart" at bounding box center [764, 324] width 158 height 25
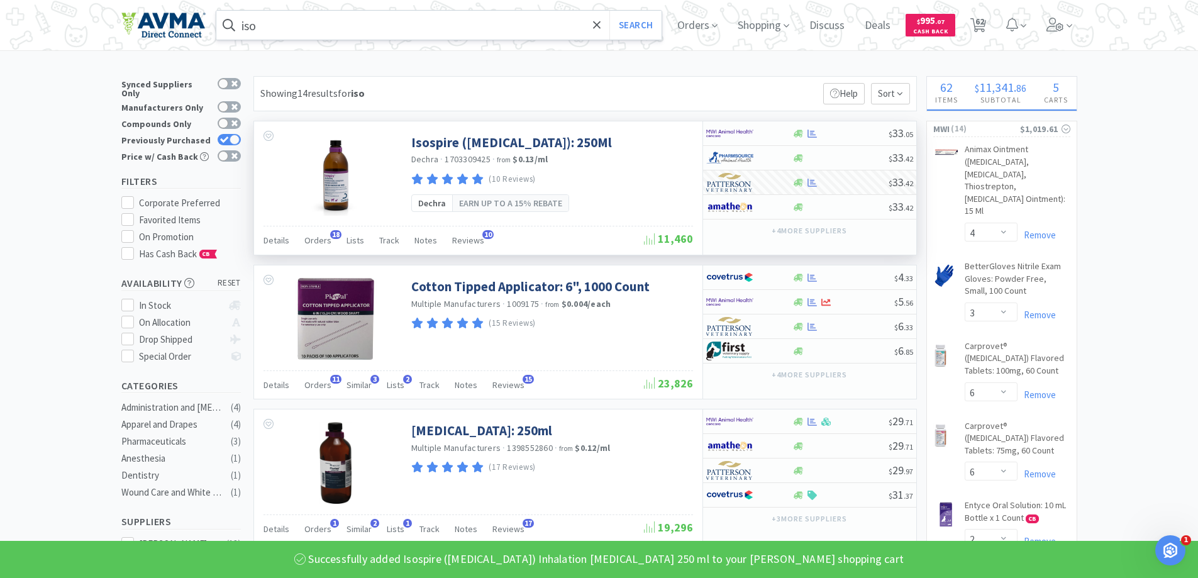
click at [485, 25] on input "iso" at bounding box center [439, 25] width 446 height 29
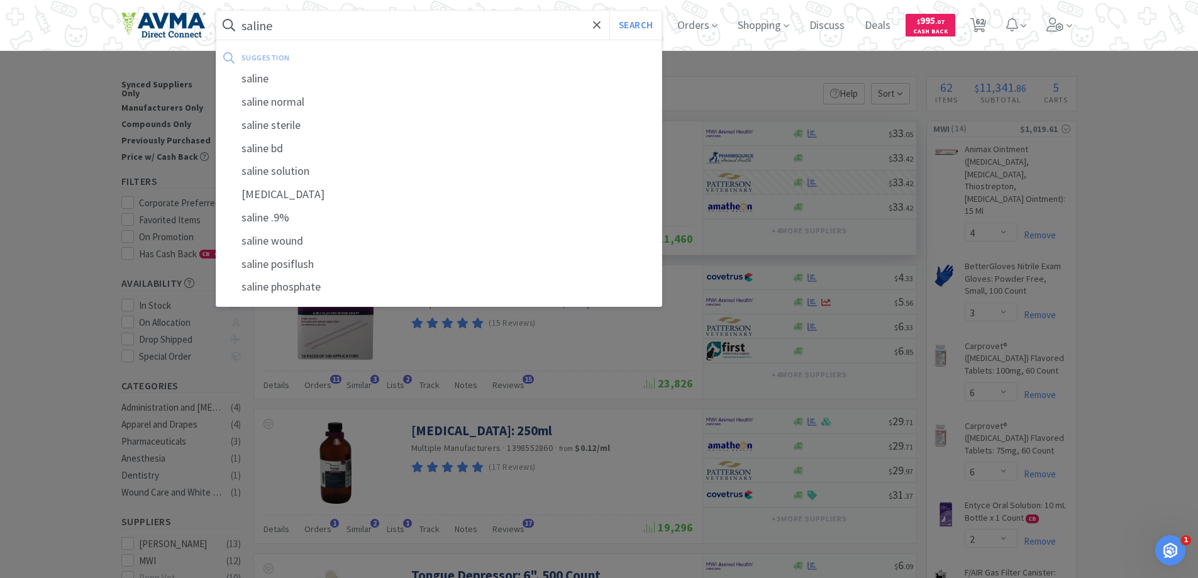
click at [609, 11] on button "Search" at bounding box center [635, 25] width 52 height 29
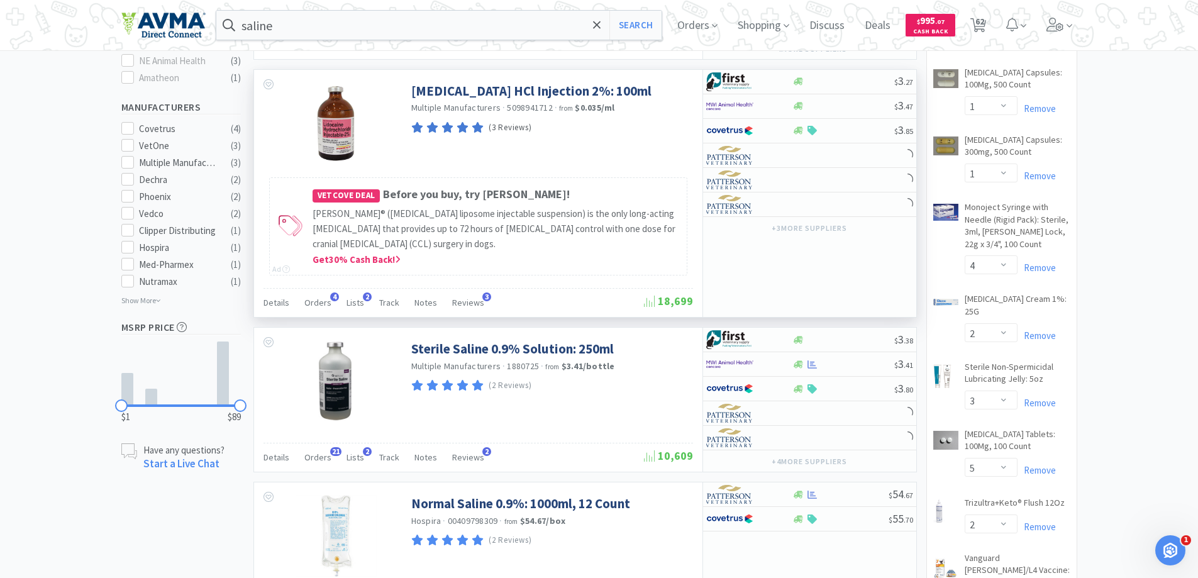
scroll to position [754, 0]
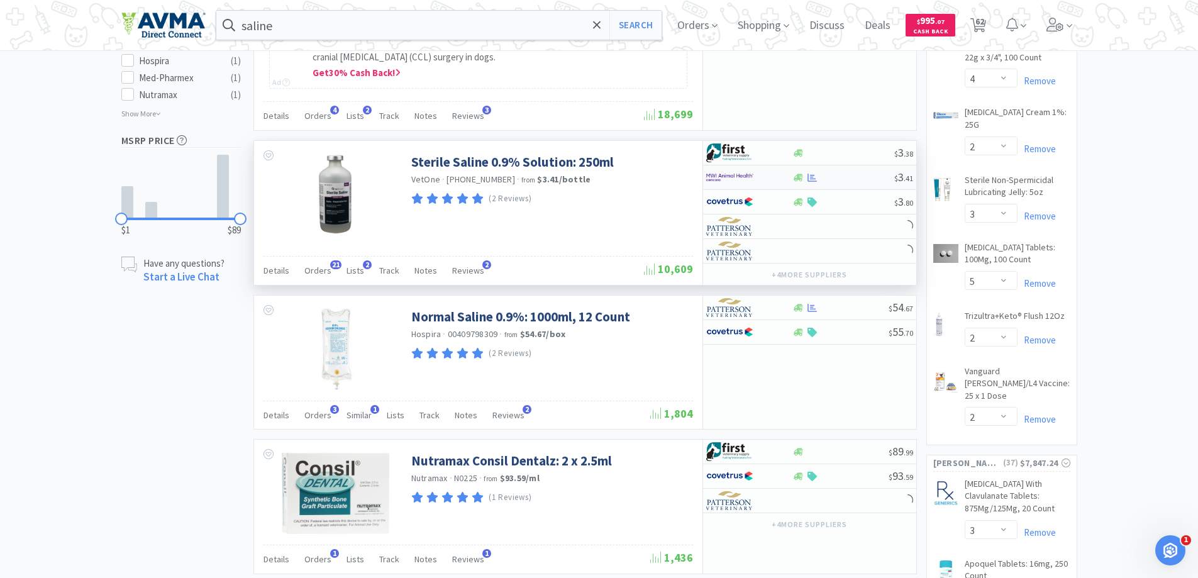
click at [734, 168] on img at bounding box center [729, 177] width 47 height 19
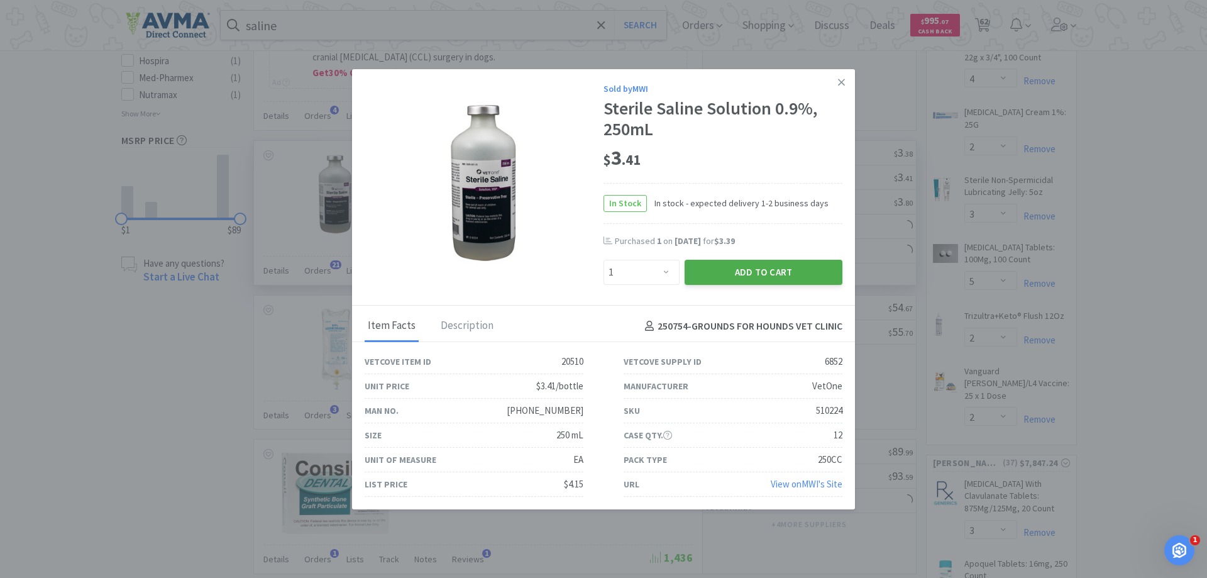
click at [714, 271] on button "Add to Cart" at bounding box center [764, 272] width 158 height 25
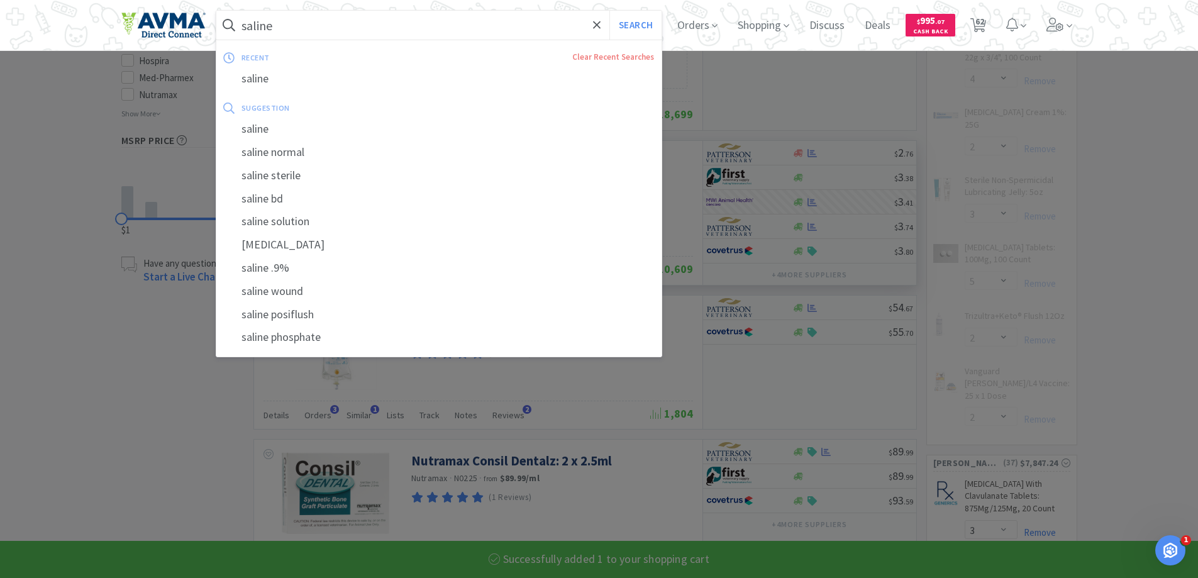
click at [407, 32] on input "saline" at bounding box center [439, 25] width 446 height 29
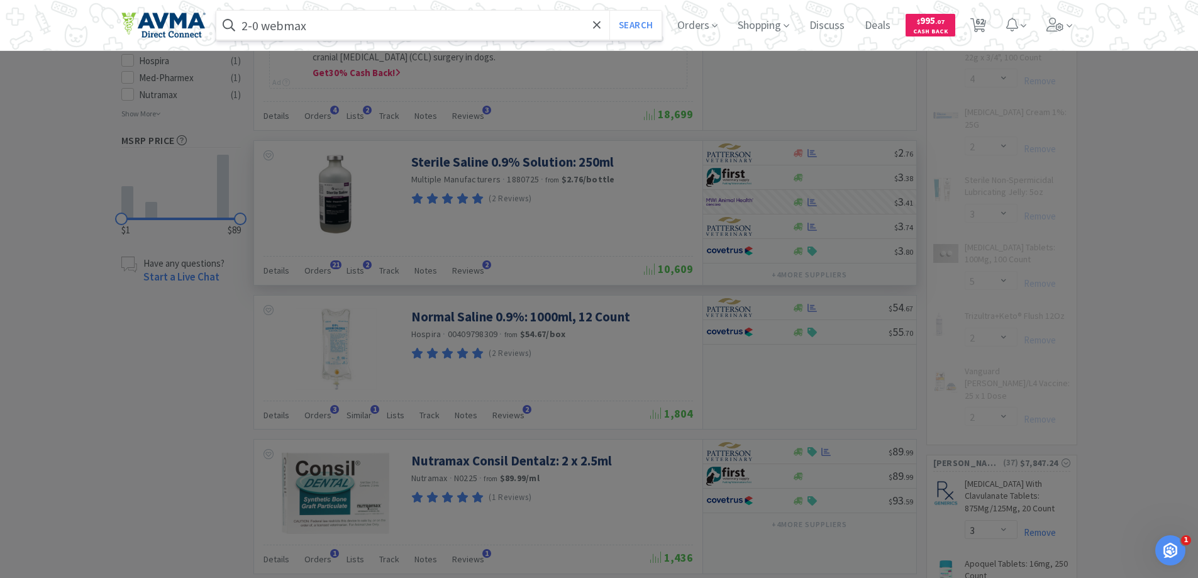
click at [609, 11] on button "Search" at bounding box center [635, 25] width 52 height 29
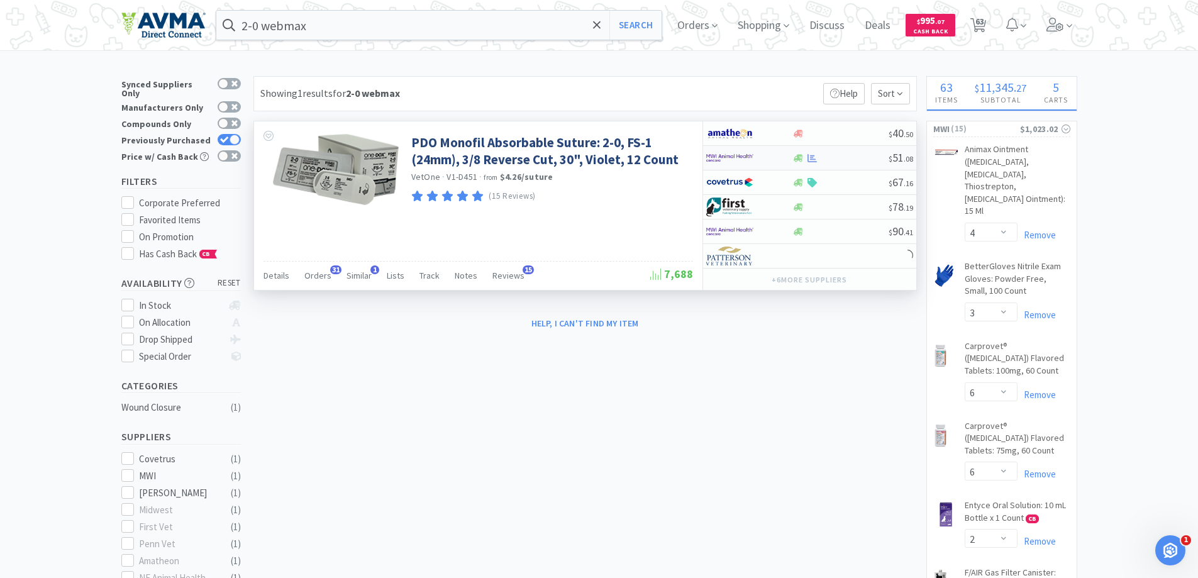
click at [749, 151] on img at bounding box center [729, 157] width 47 height 19
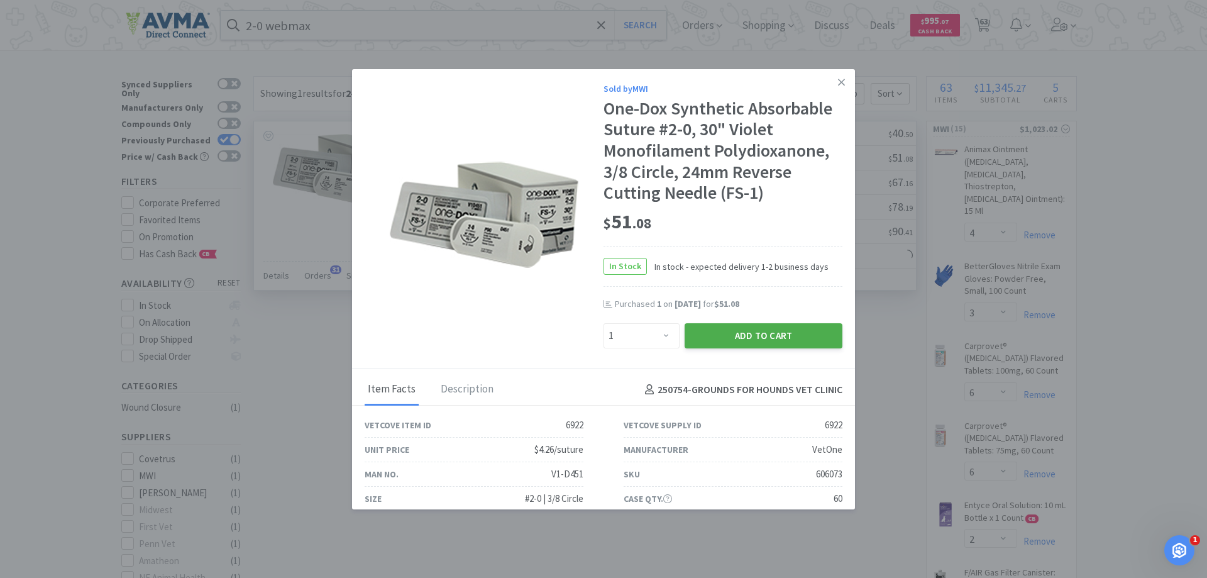
click at [724, 337] on button "Add to Cart" at bounding box center [764, 335] width 158 height 25
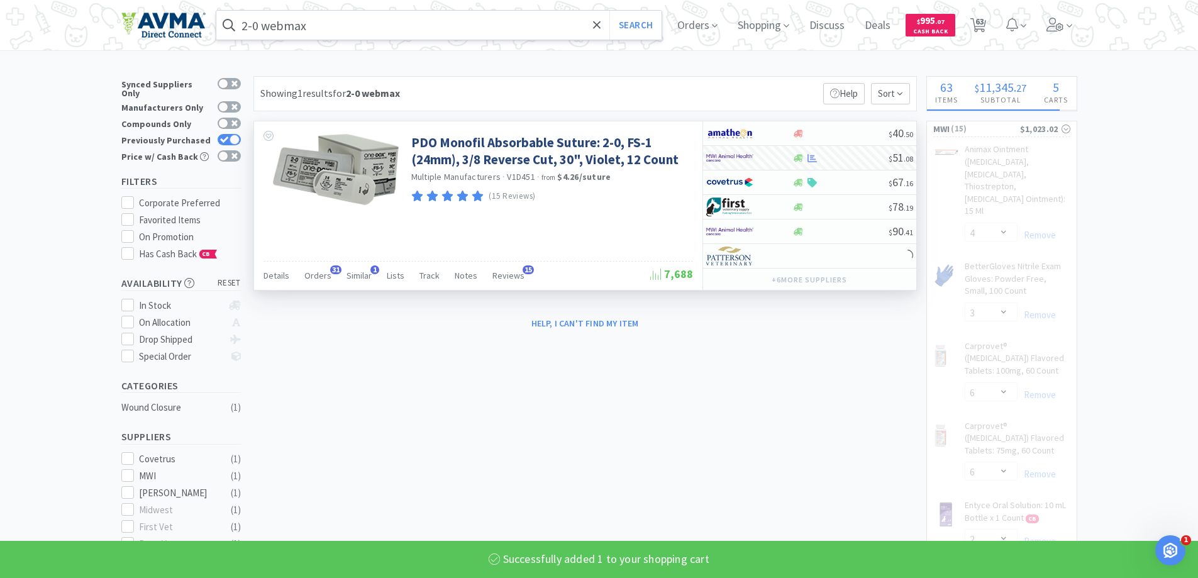
click at [333, 33] on input "2-0 webmax" at bounding box center [439, 25] width 446 height 29
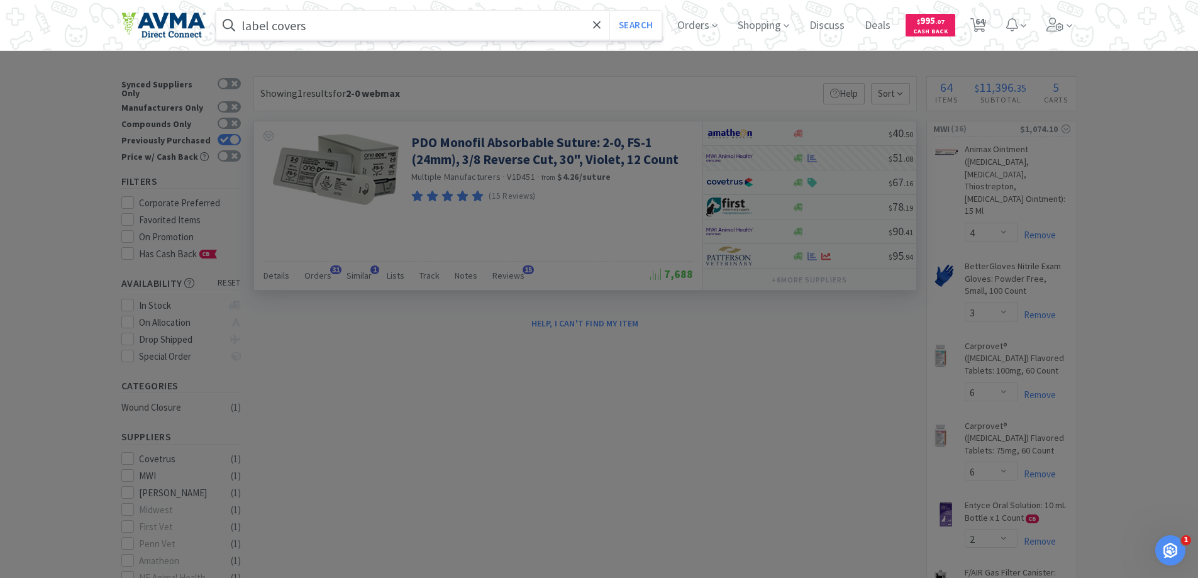
click at [609, 11] on button "Search" at bounding box center [635, 25] width 52 height 29
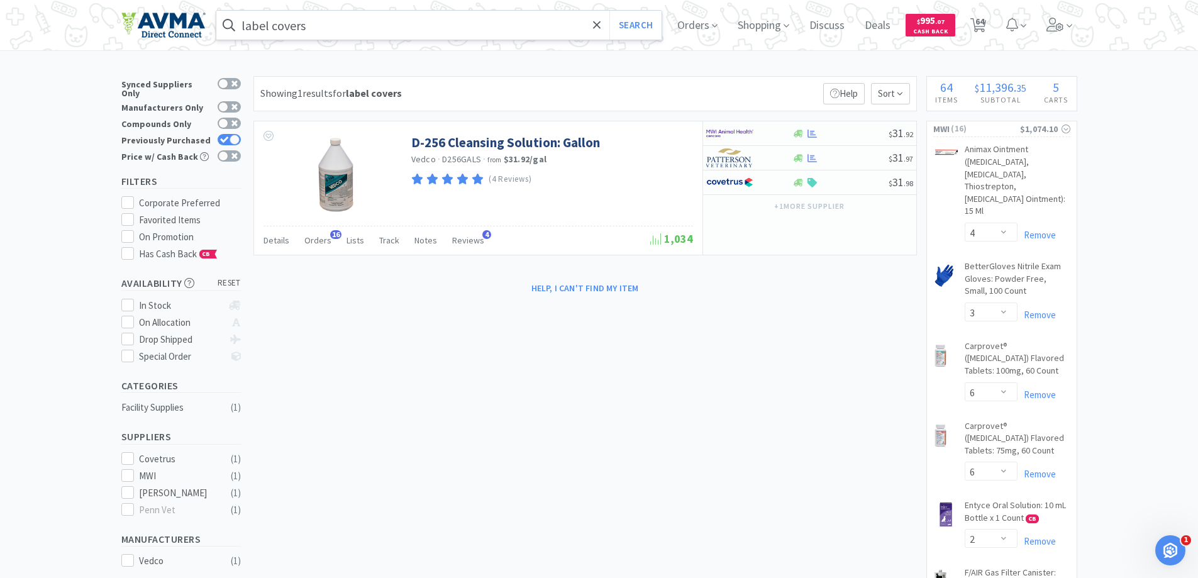
click at [373, 11] on input "label covers" at bounding box center [439, 25] width 446 height 29
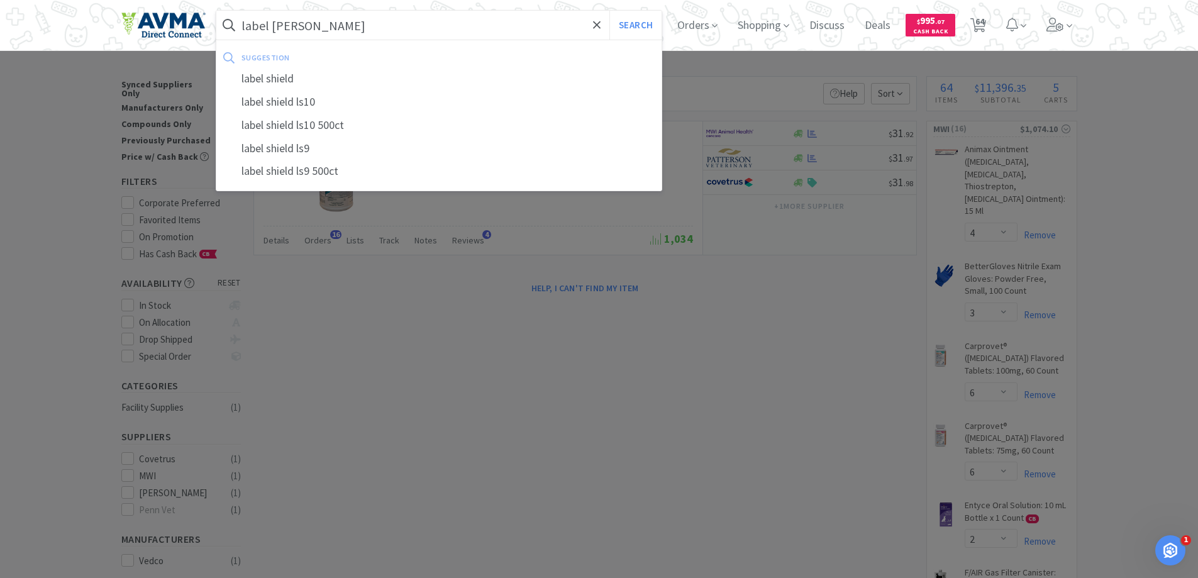
click at [609, 11] on button "Search" at bounding box center [635, 25] width 52 height 29
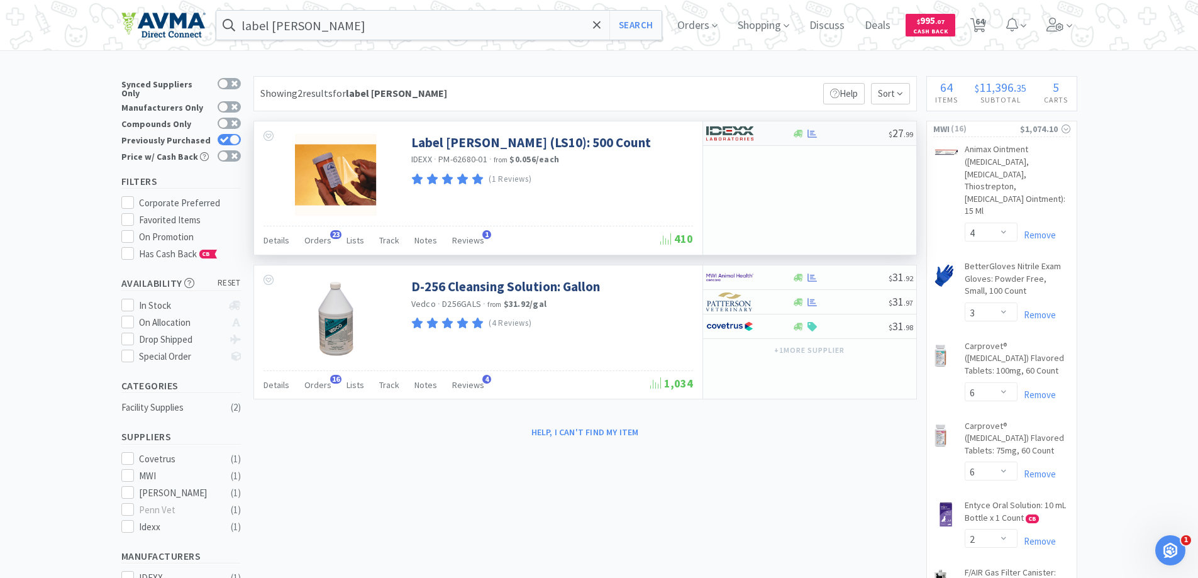
click at [742, 133] on img at bounding box center [729, 133] width 47 height 19
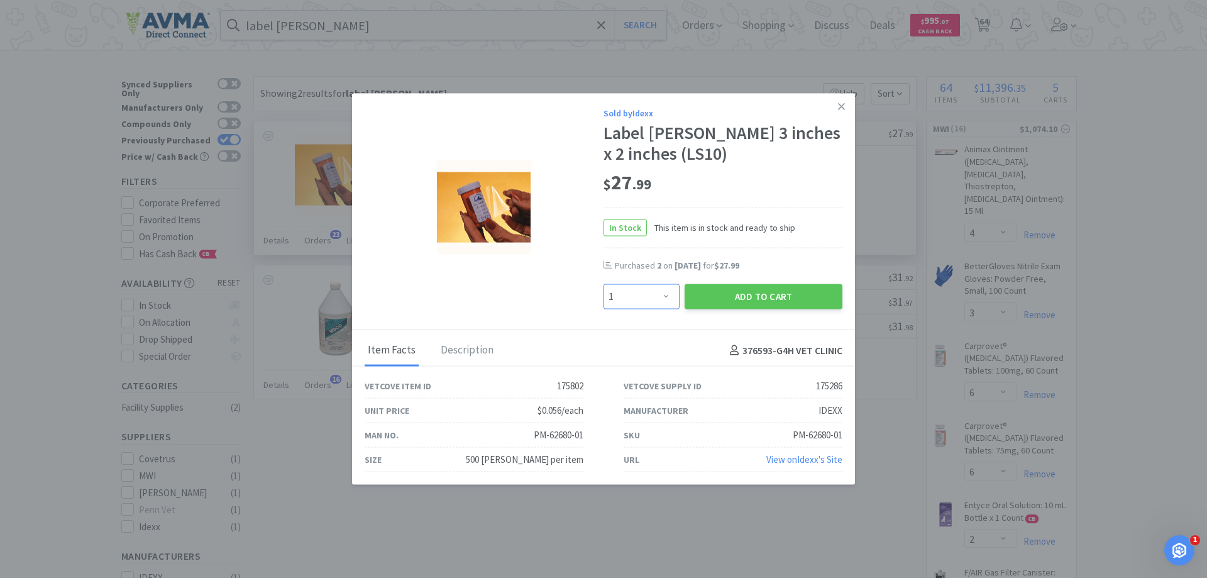
click at [656, 295] on select "Enter Quantity 1 2 3 4 5 6 7 8 9 10 11 12 13 14 15 16 17 18 19 20 Enter Quantity" at bounding box center [642, 296] width 76 height 25
click at [604, 284] on select "Enter Quantity 1 2 3 4 5 6 7 8 9 10 11 12 13 14 15 16 17 18 19 20 Enter Quantity" at bounding box center [642, 296] width 76 height 25
click at [728, 299] on button "Add to Cart" at bounding box center [764, 296] width 158 height 25
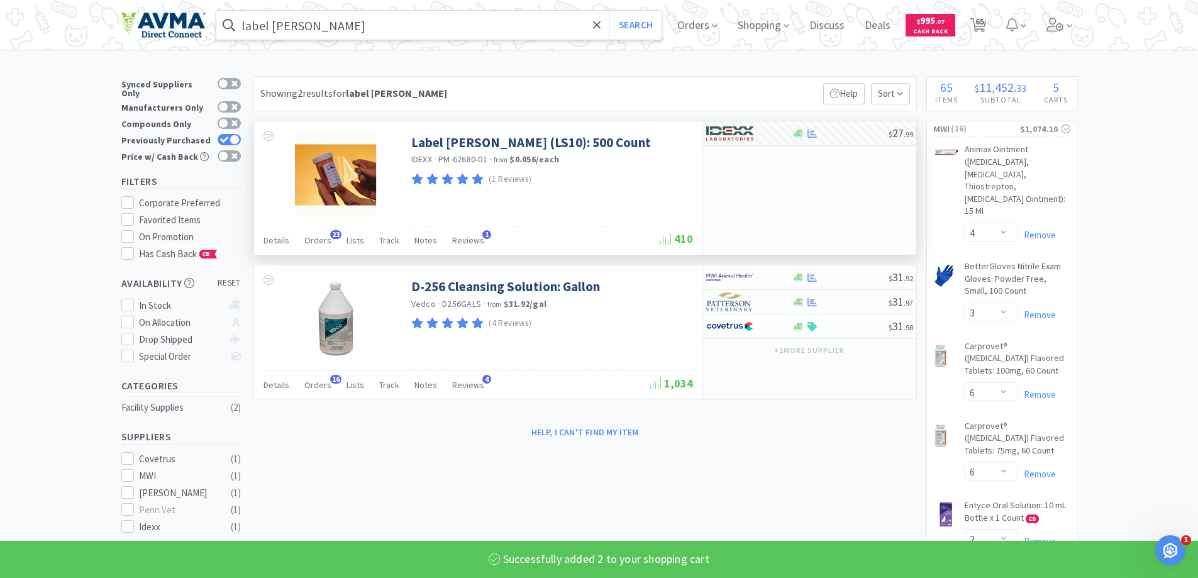
click at [500, 28] on input "label [PERSON_NAME]" at bounding box center [439, 25] width 446 height 29
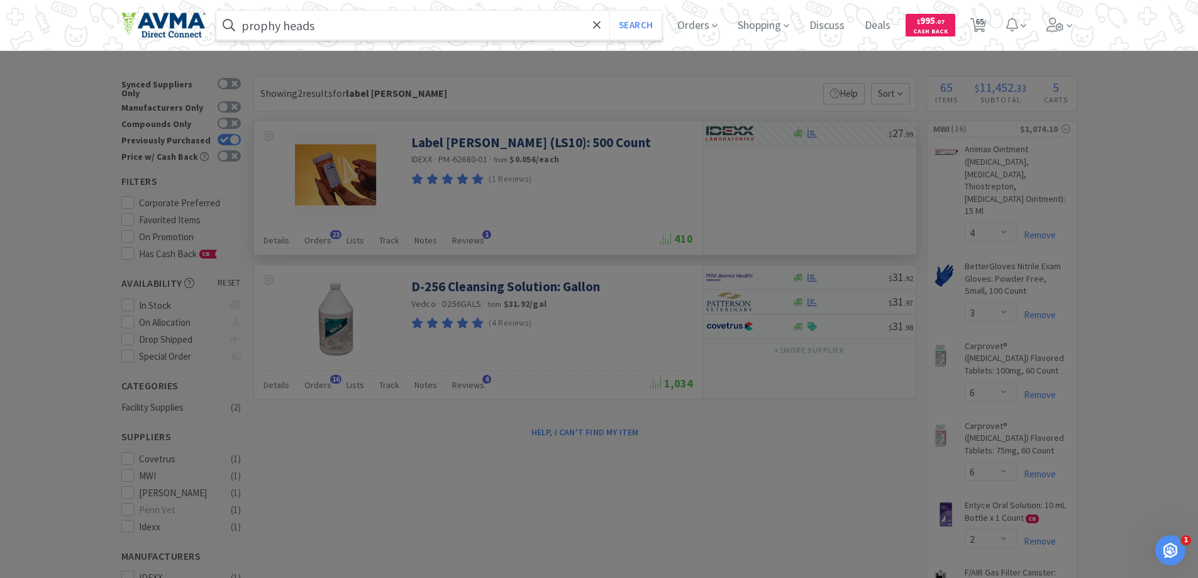
click at [609, 11] on button "Search" at bounding box center [635, 25] width 52 height 29
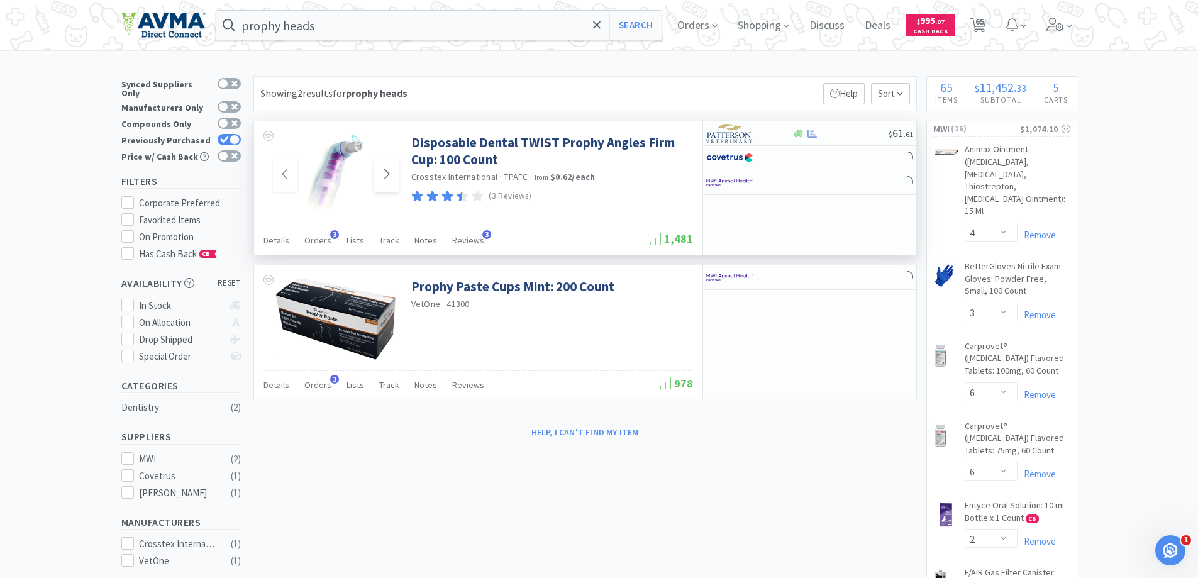
click at [389, 174] on icon at bounding box center [386, 174] width 6 height 10
click at [732, 129] on img at bounding box center [729, 133] width 47 height 19
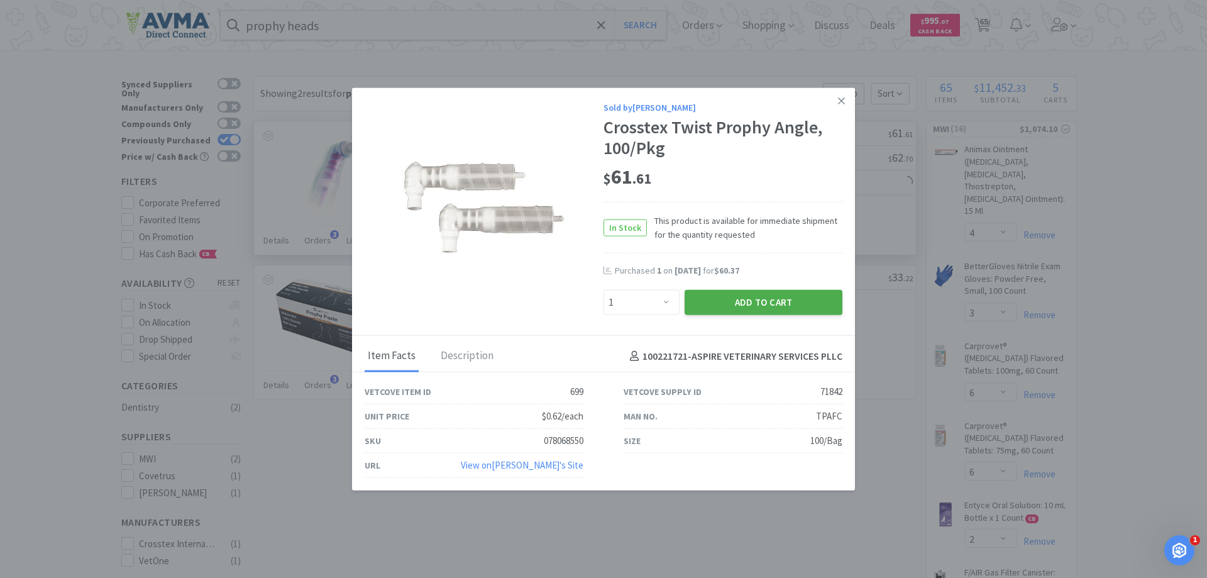
click at [734, 309] on button "Add to Cart" at bounding box center [764, 302] width 158 height 25
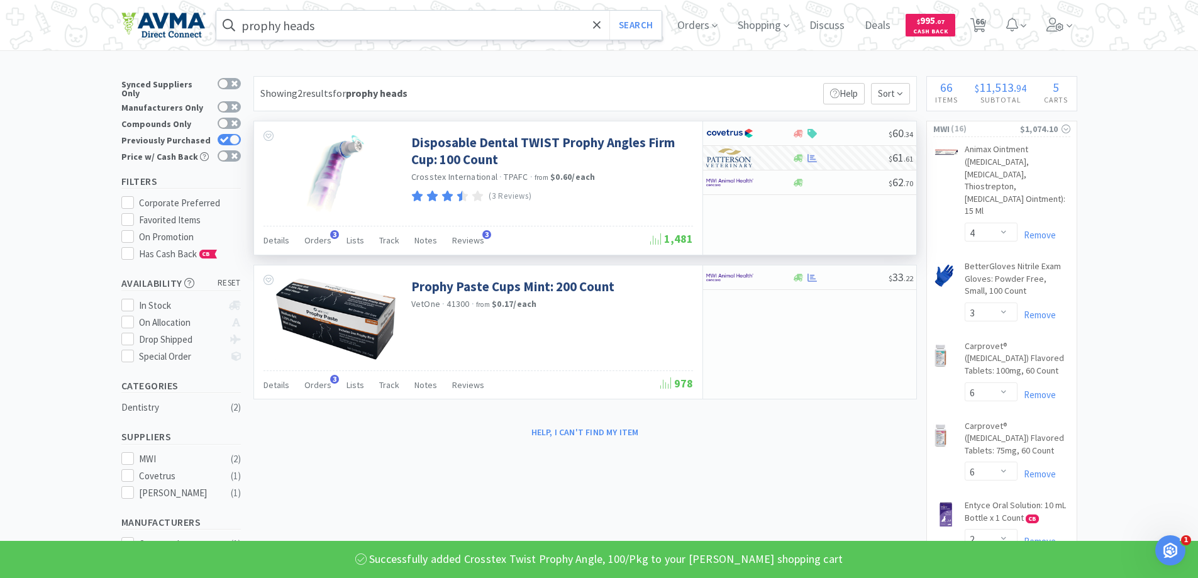
click at [509, 23] on input "prophy heads" at bounding box center [439, 25] width 446 height 29
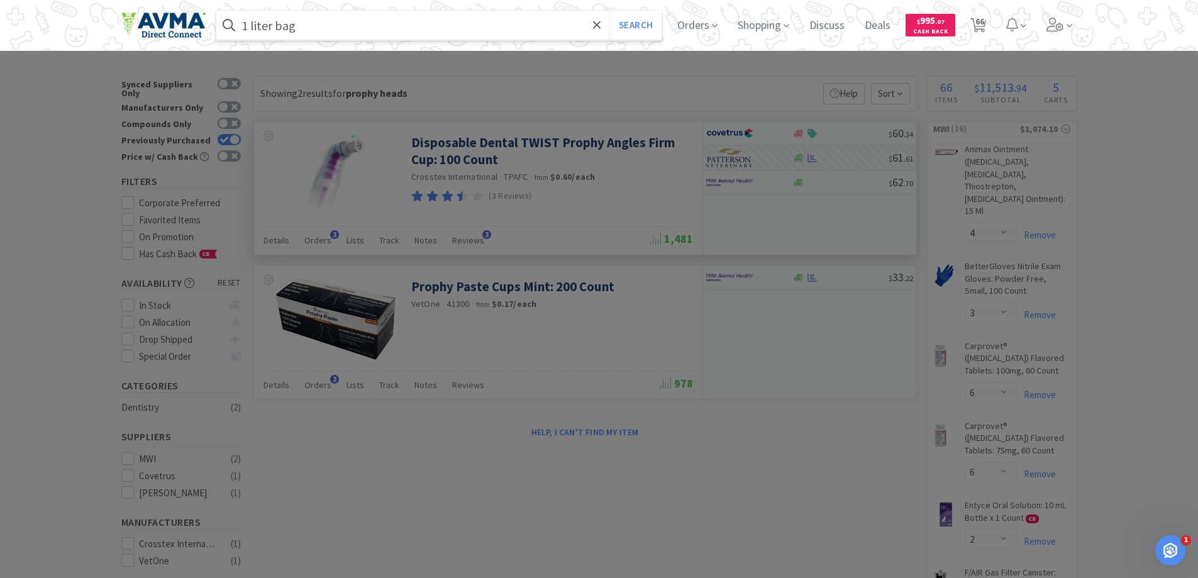
click at [609, 11] on button "Search" at bounding box center [635, 25] width 52 height 29
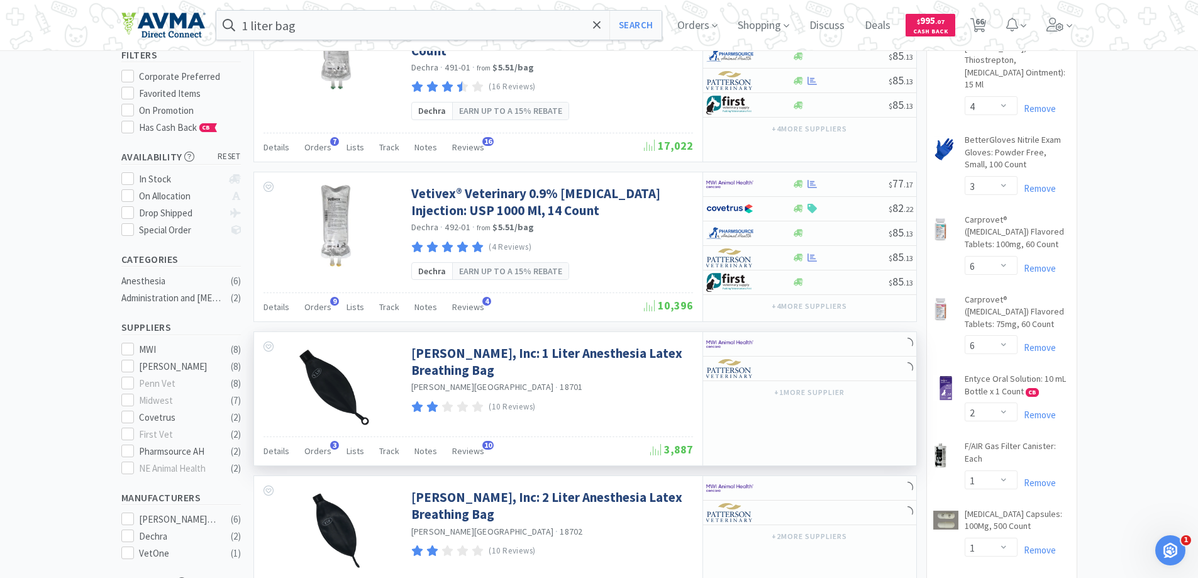
scroll to position [189, 0]
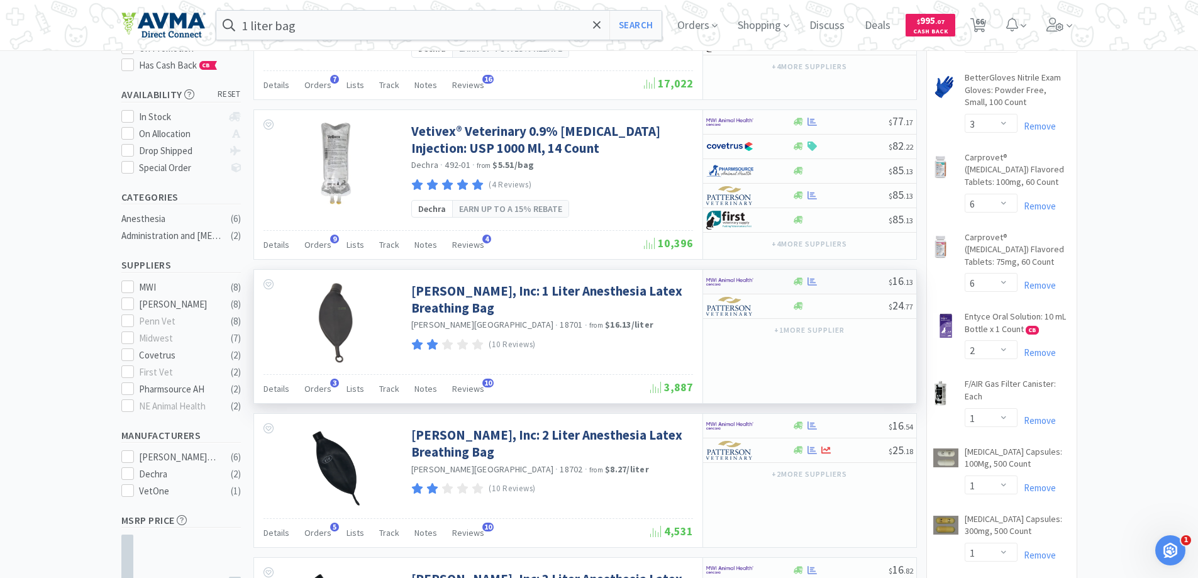
click at [731, 272] on img at bounding box center [729, 281] width 47 height 19
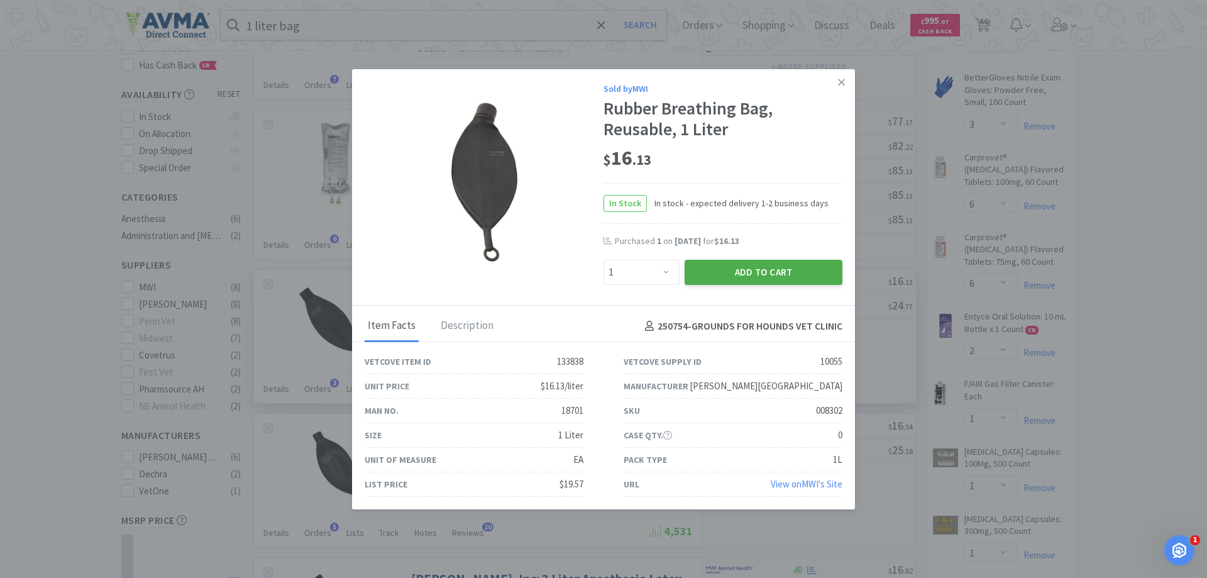
click at [734, 278] on button "Add to Cart" at bounding box center [764, 272] width 158 height 25
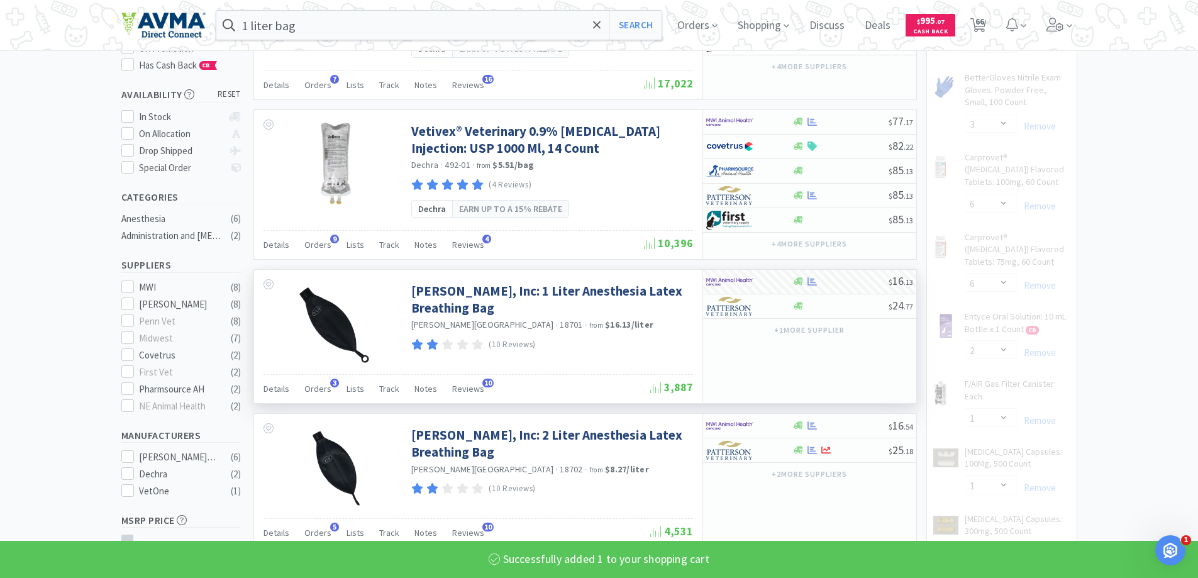
scroll to position [0, 0]
